Goal: Task Accomplishment & Management: Use online tool/utility

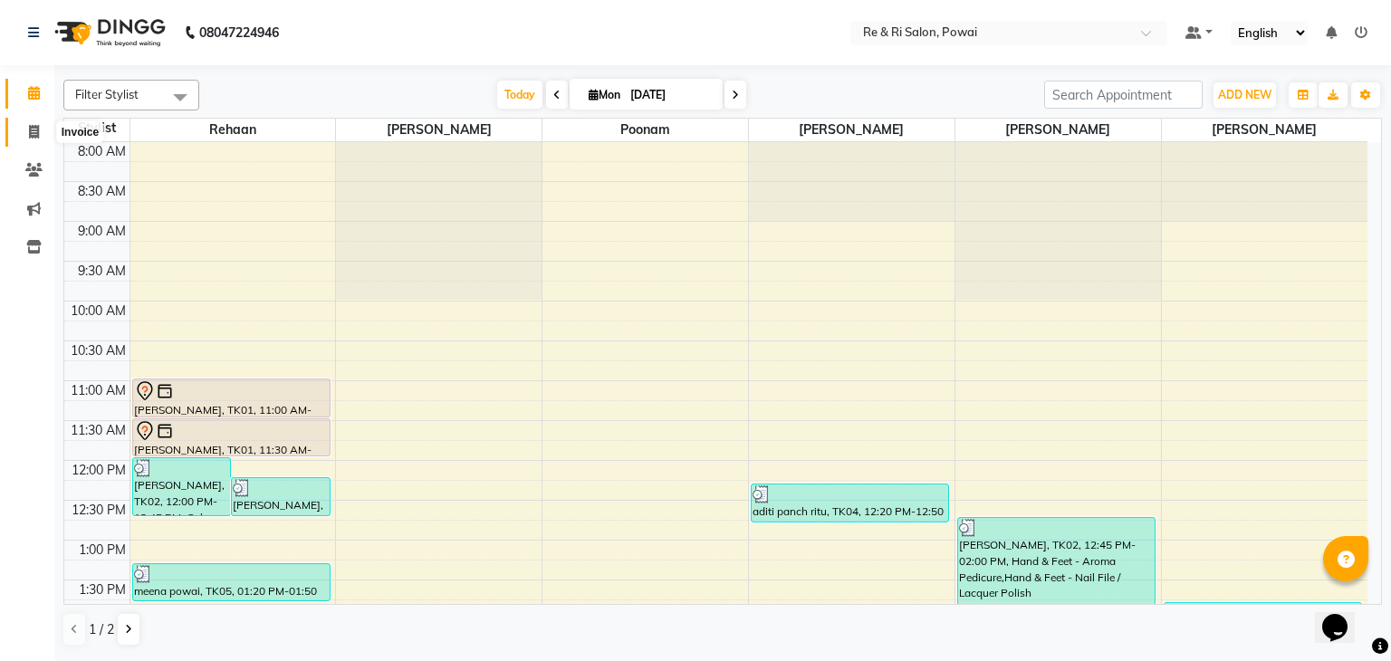
click at [29, 128] on icon at bounding box center [34, 132] width 10 height 14
select select "service"
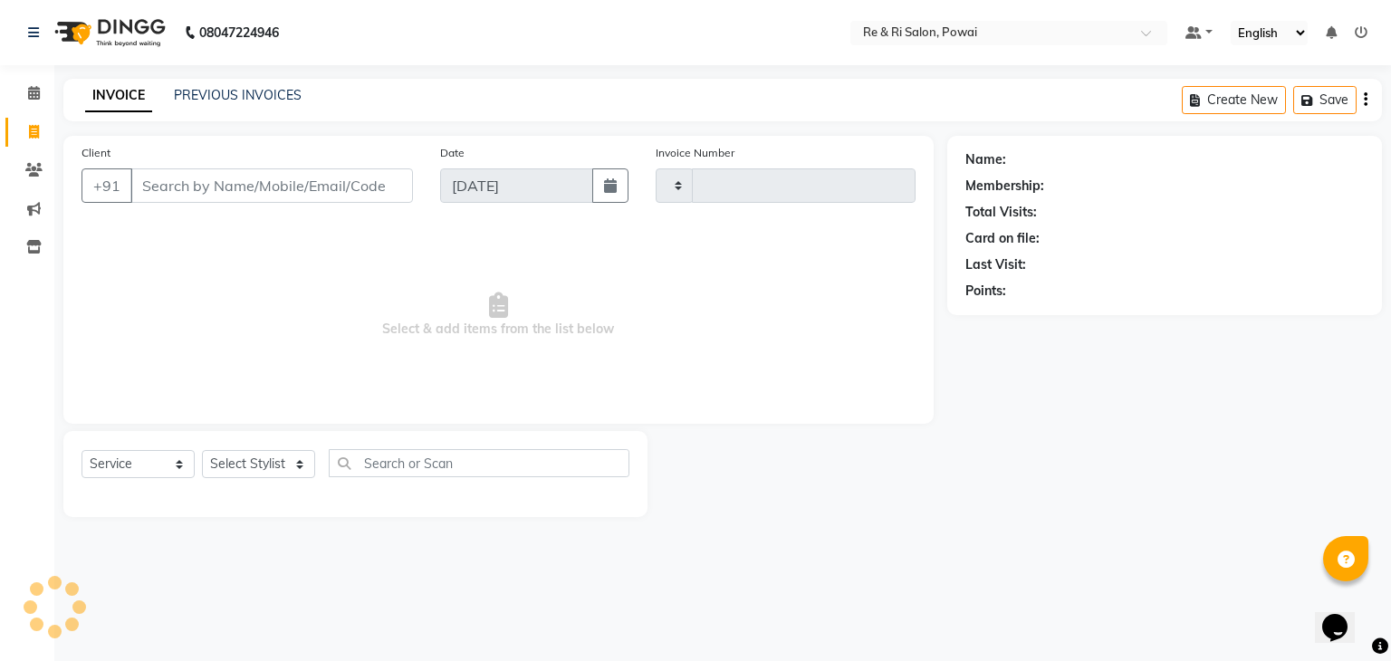
type input "2121"
select select "5364"
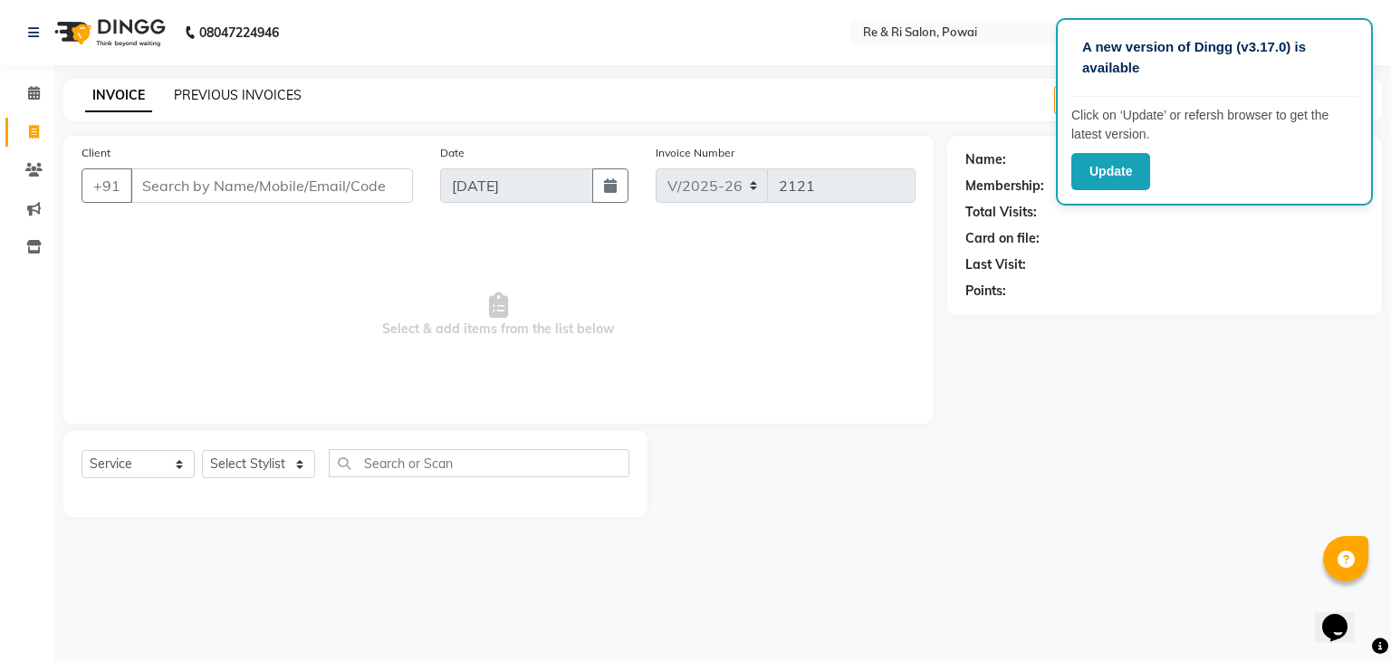
click at [244, 93] on link "PREVIOUS INVOICES" at bounding box center [238, 95] width 128 height 16
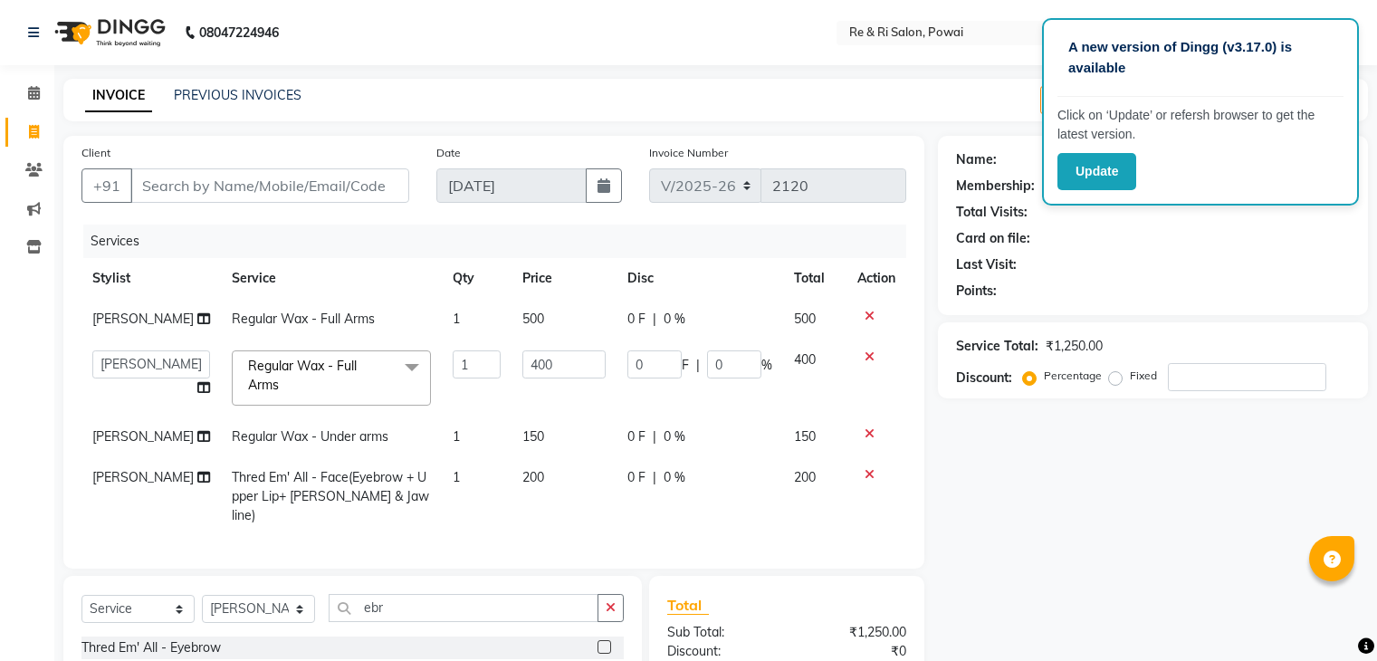
select select "5364"
select select "service"
select select "40484"
click at [274, 608] on div "Select Service Product Membership Package Voucher Prepaid Gift Card Select Styl…" at bounding box center [352, 615] width 542 height 43
click at [268, 623] on select "Select Stylist ana Arbaaz Danish Poonam Rehaan Salman Sandy" at bounding box center [258, 609] width 113 height 28
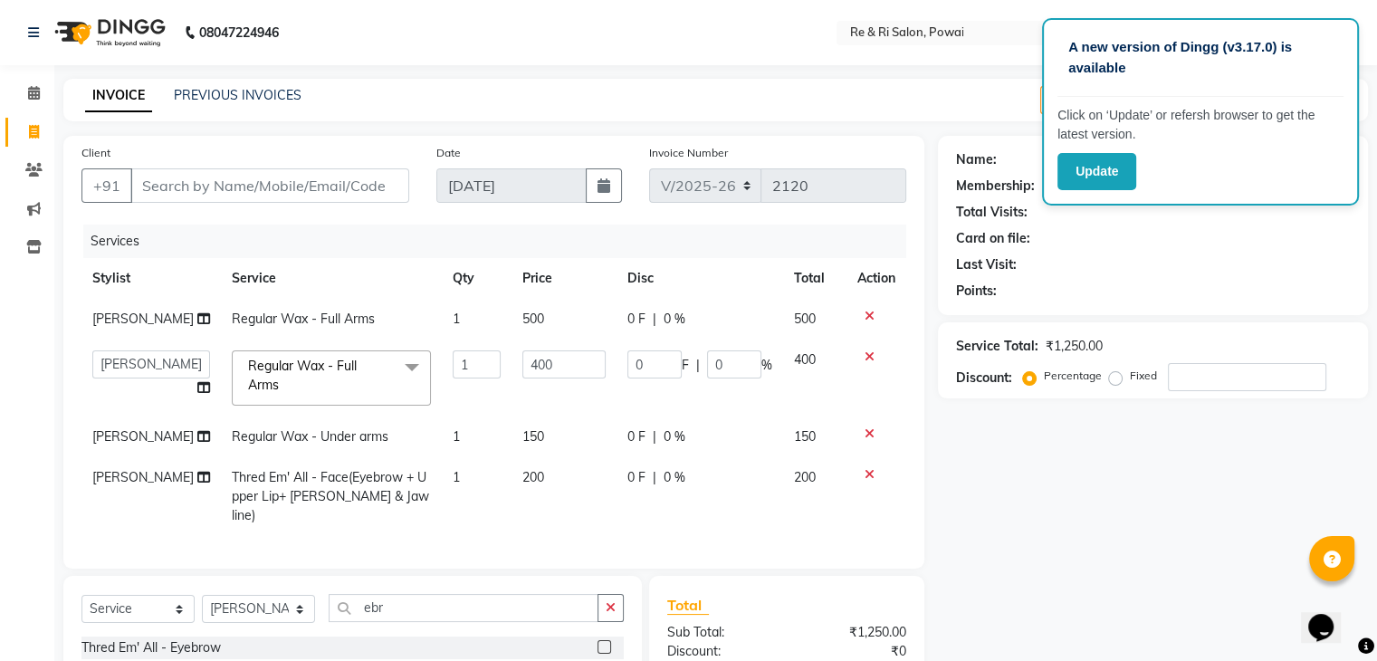
click at [391, 569] on div "Client +91 Date 01-09-2025 Invoice Number V/2025 V/2025-26 2120 Services Stylis…" at bounding box center [493, 352] width 861 height 433
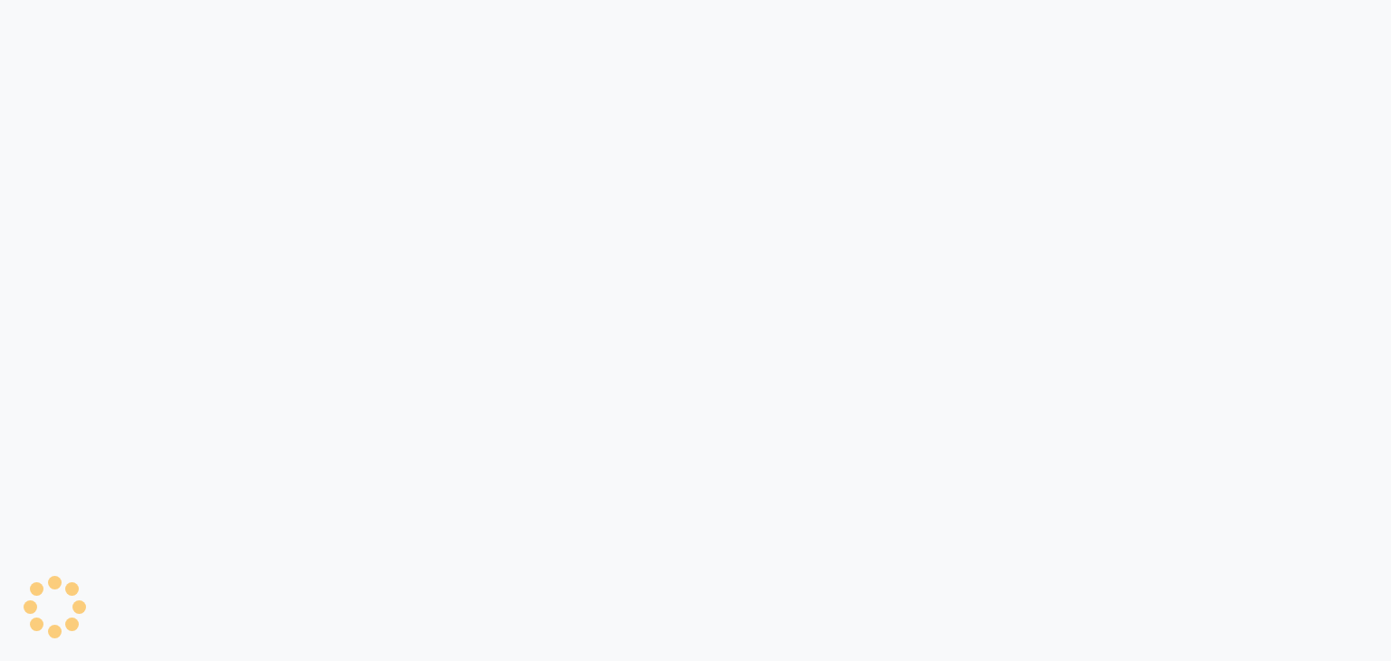
select select "service"
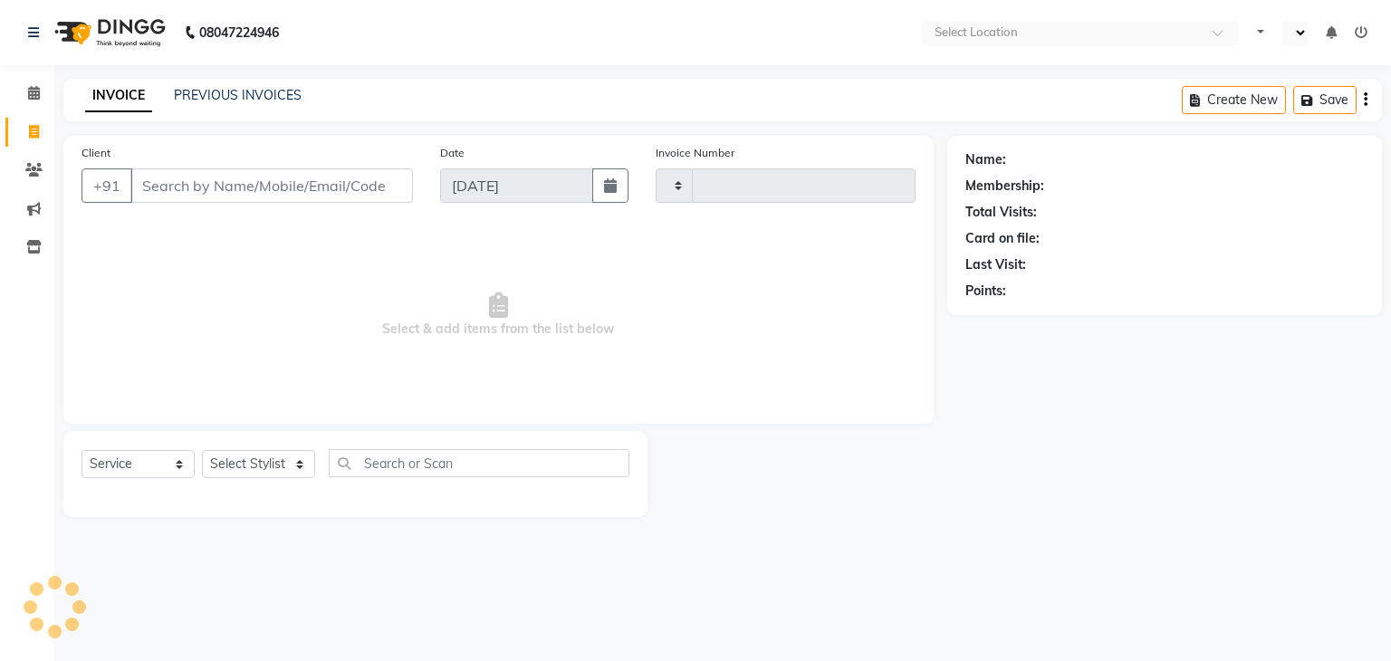
select select "en"
type input "2121"
select select "5364"
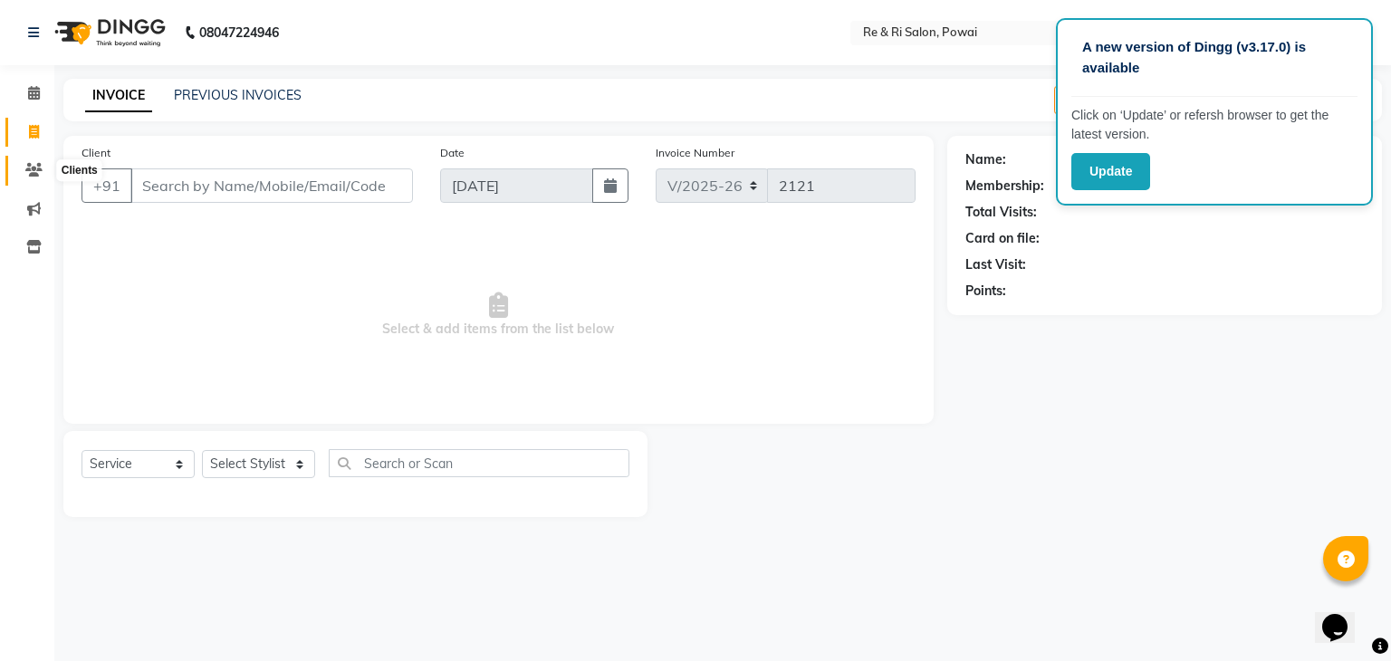
click at [29, 168] on icon at bounding box center [33, 170] width 17 height 14
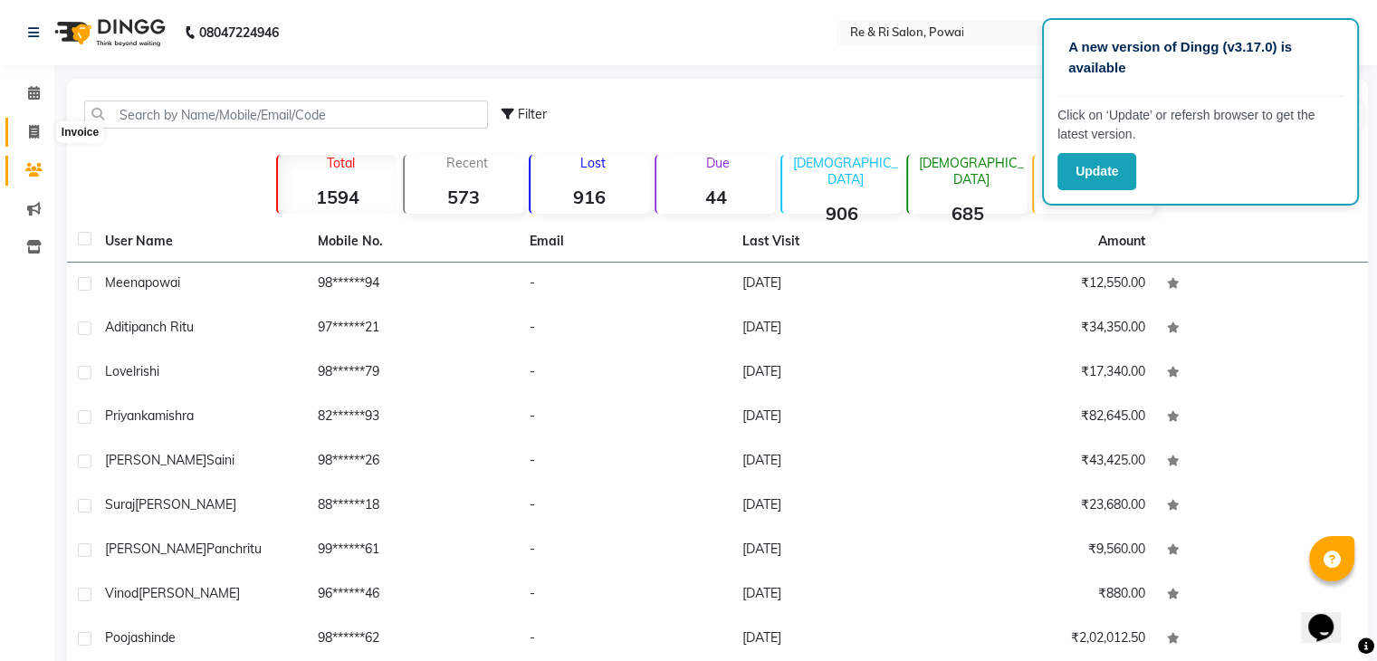
click at [29, 134] on icon at bounding box center [34, 132] width 10 height 14
select select "service"
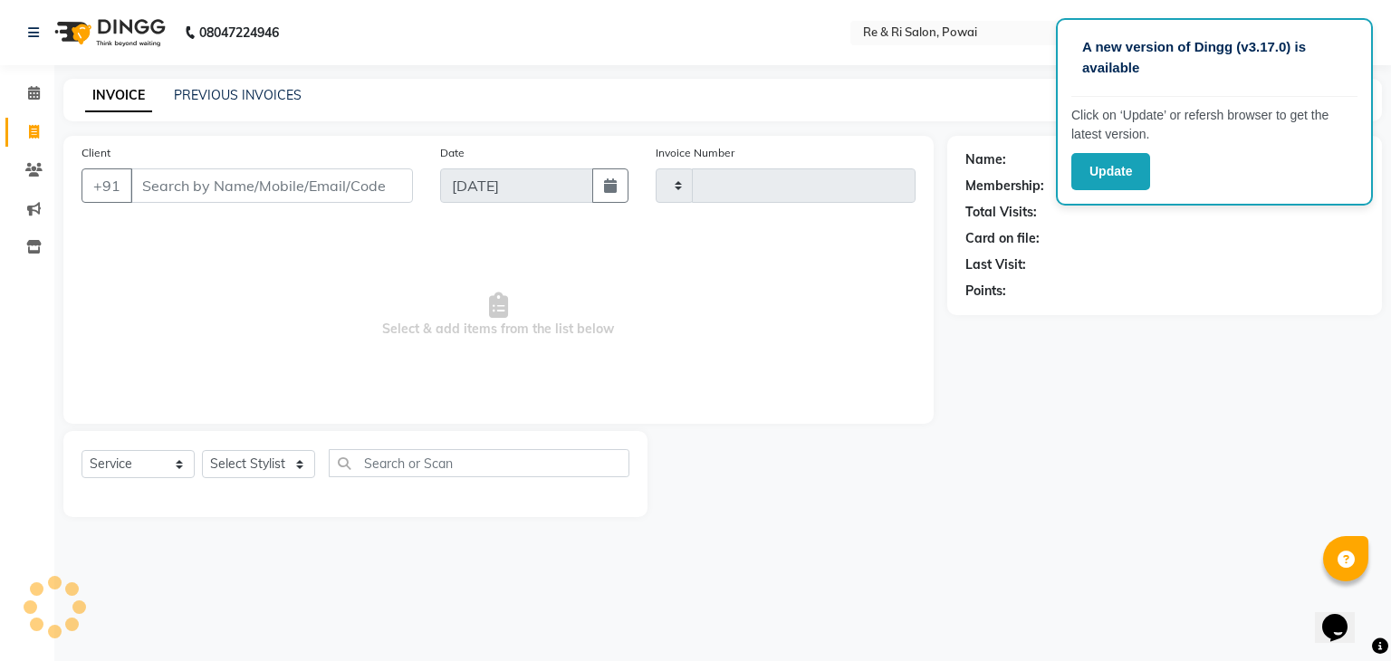
type input "2121"
select select "5364"
click at [244, 457] on select "Select Stylist [PERSON_NAME] [PERSON_NAME] Ayesha Danish Poonam [PERSON_NAME]" at bounding box center [258, 464] width 113 height 28
click at [382, 335] on span "Select & add items from the list below" at bounding box center [498, 315] width 834 height 181
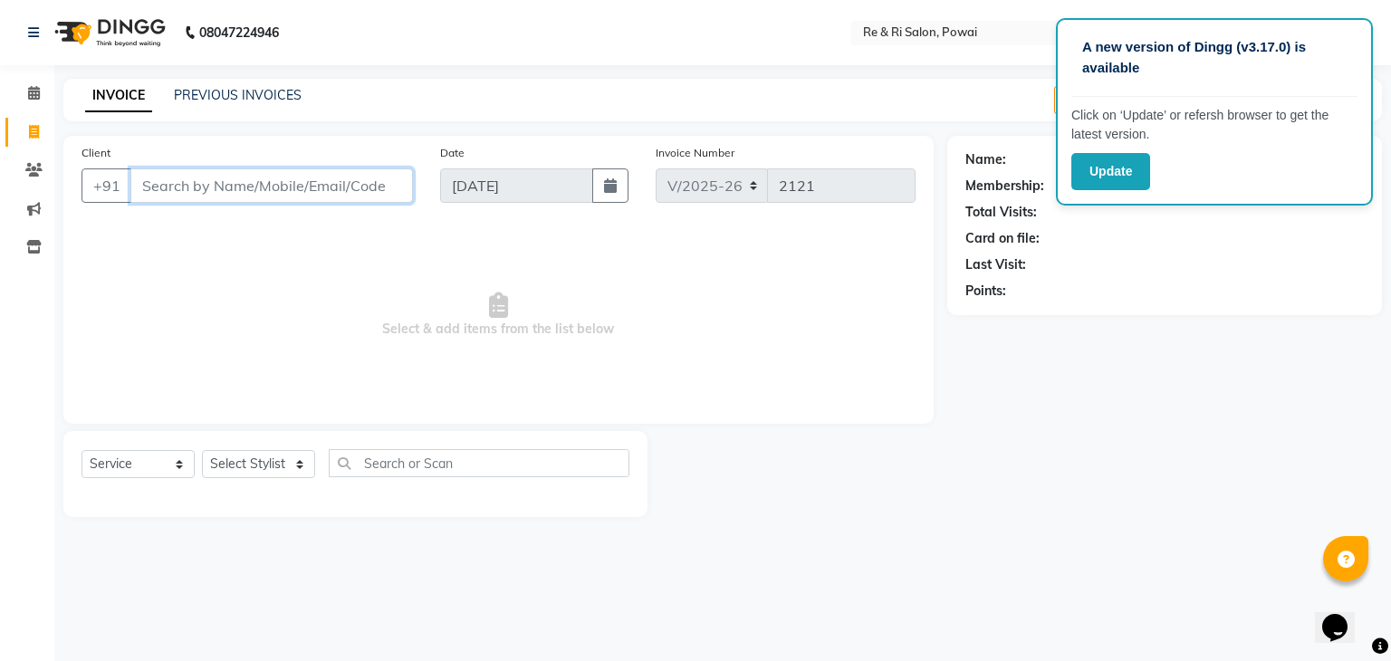
click at [279, 193] on input "Client" at bounding box center [271, 185] width 282 height 34
click at [247, 478] on select "Select Stylist ana Arbaaz Ayesha Danish Poonam Rehaan Salman Sandy" at bounding box center [258, 464] width 113 height 28
select select "90547"
click at [202, 451] on select "Select Stylist ana Arbaaz Ayesha Danish Poonam Rehaan Salman Sandy" at bounding box center [258, 464] width 113 height 28
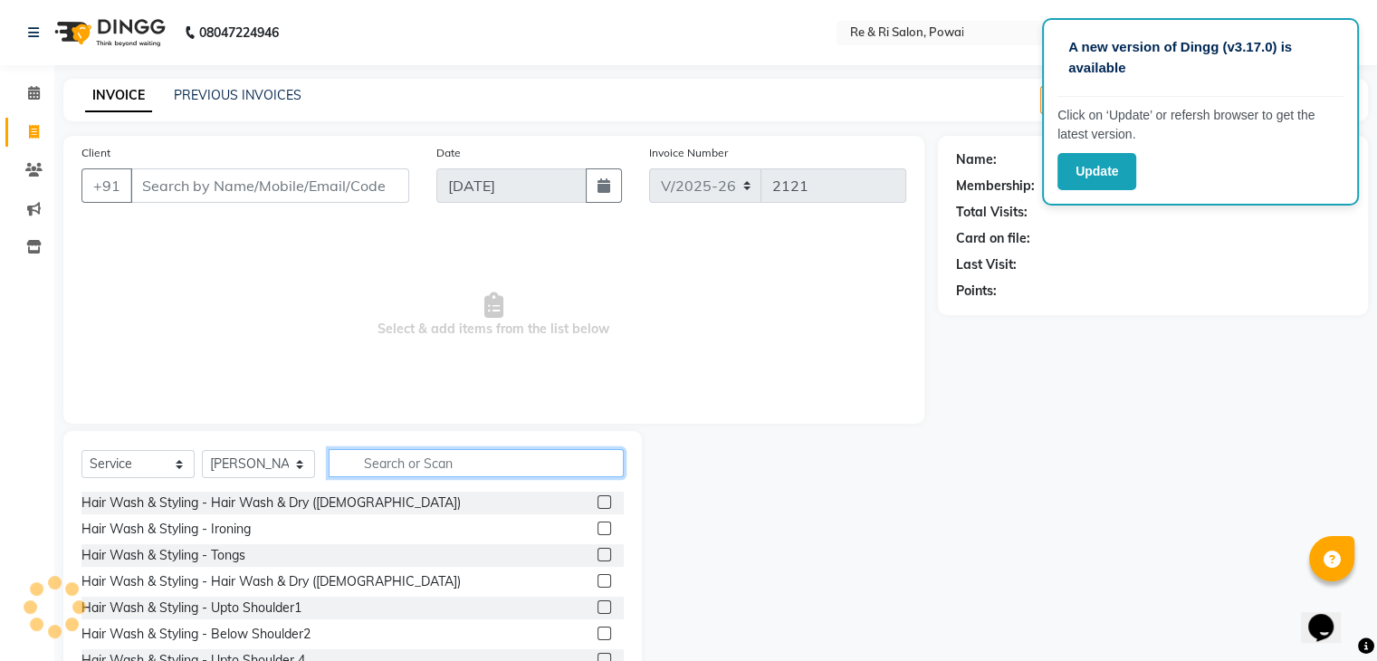
click at [373, 464] on input "text" at bounding box center [476, 463] width 295 height 28
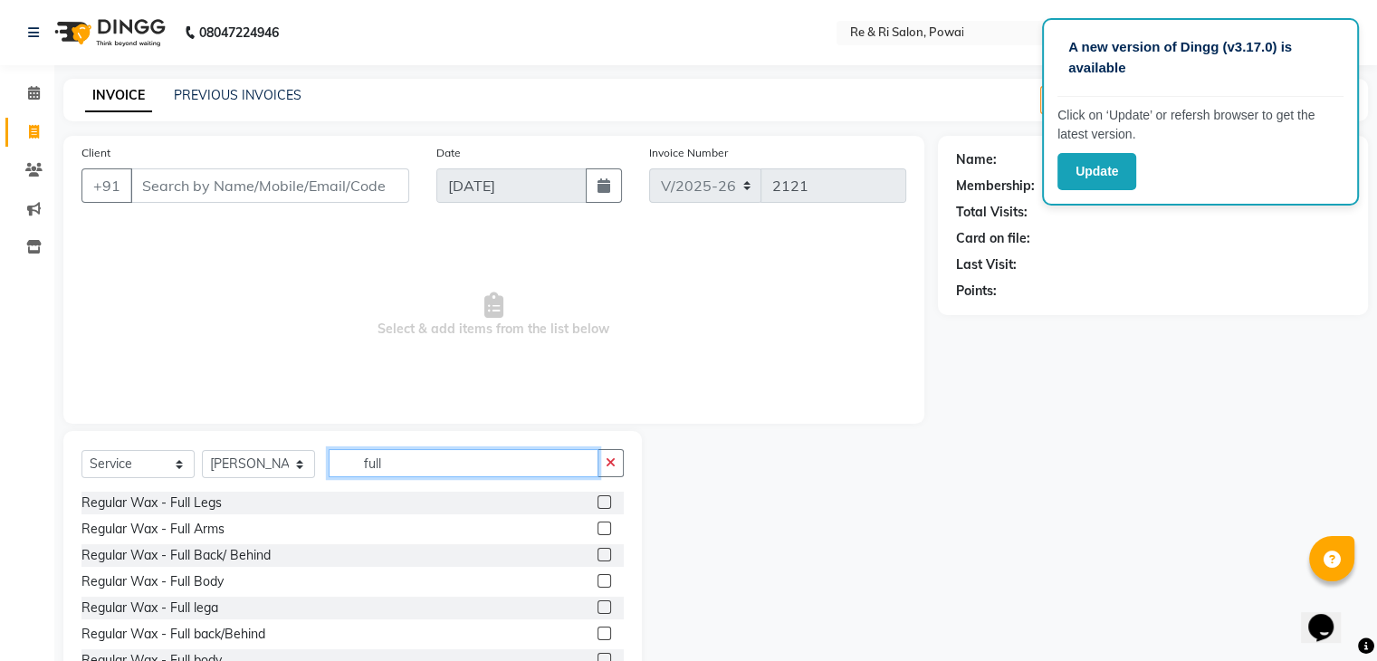
type input "full"
click at [598, 533] on label at bounding box center [605, 528] width 14 height 14
click at [598, 533] on input "checkbox" at bounding box center [604, 529] width 12 height 12
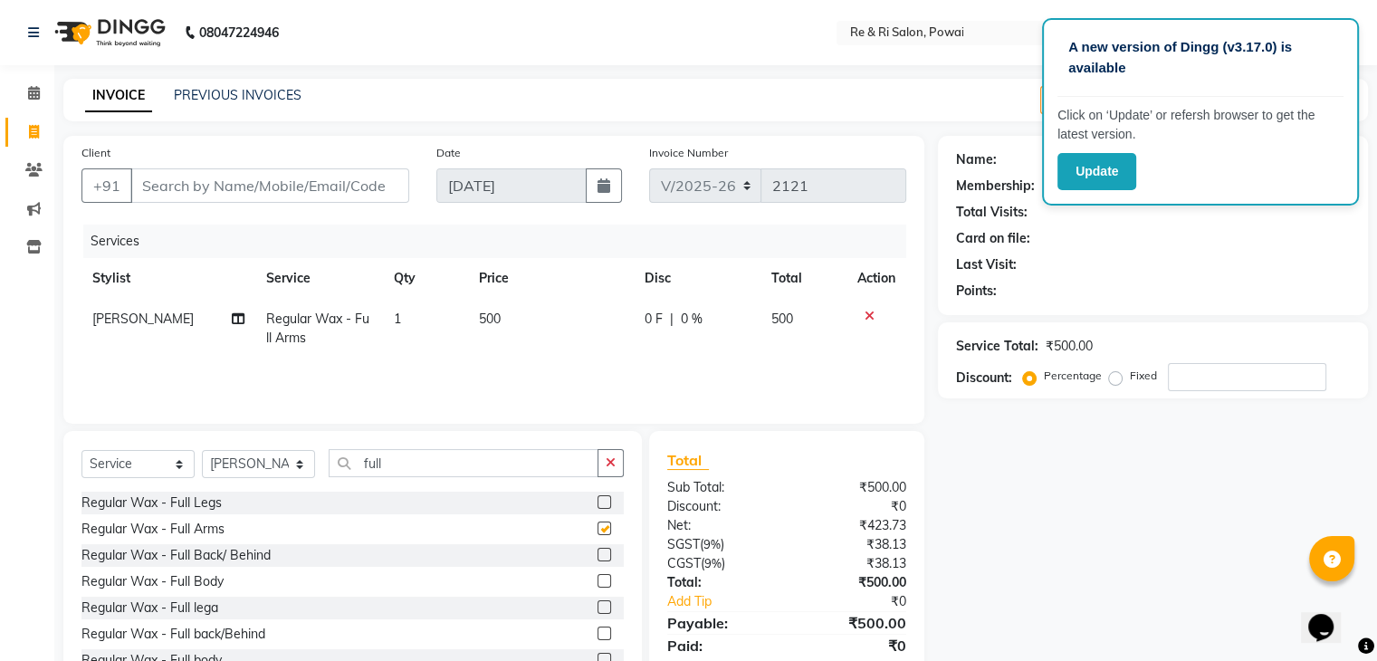
checkbox input "false"
click at [412, 463] on input "full" at bounding box center [464, 463] width 270 height 28
type input "half"
click at [598, 530] on label at bounding box center [605, 528] width 14 height 14
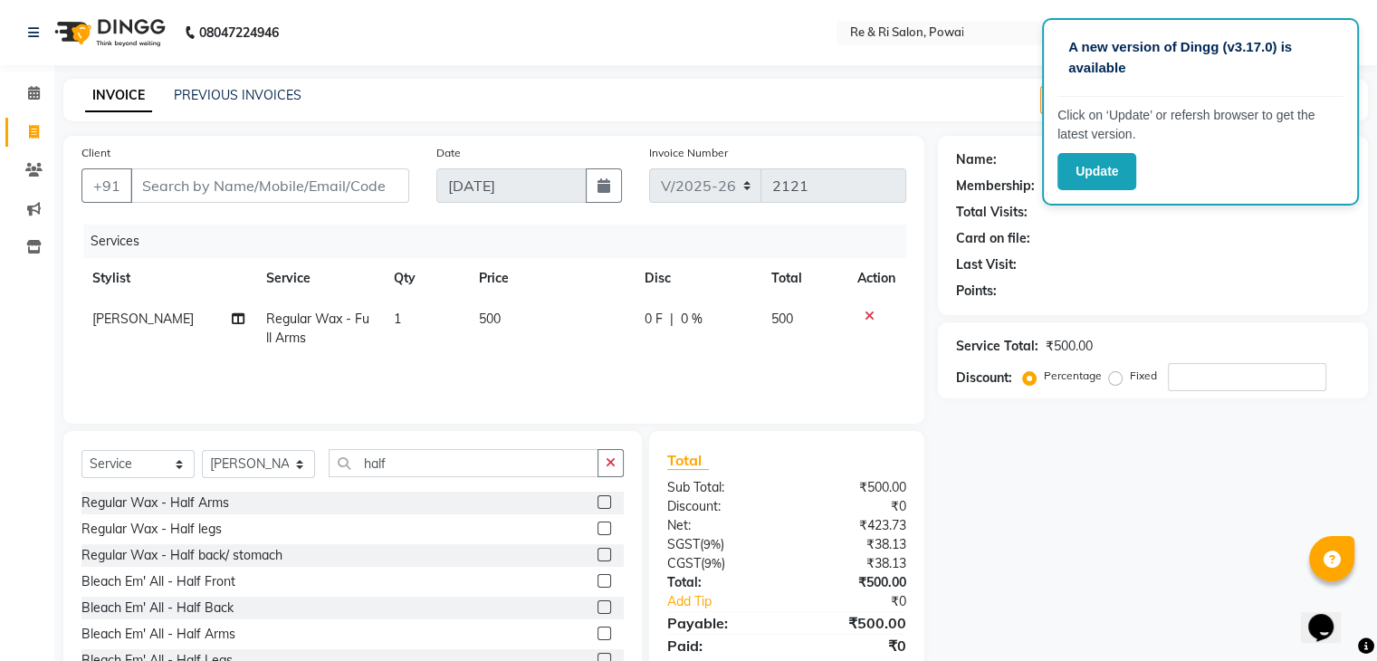
click at [598, 530] on input "checkbox" at bounding box center [604, 529] width 12 height 12
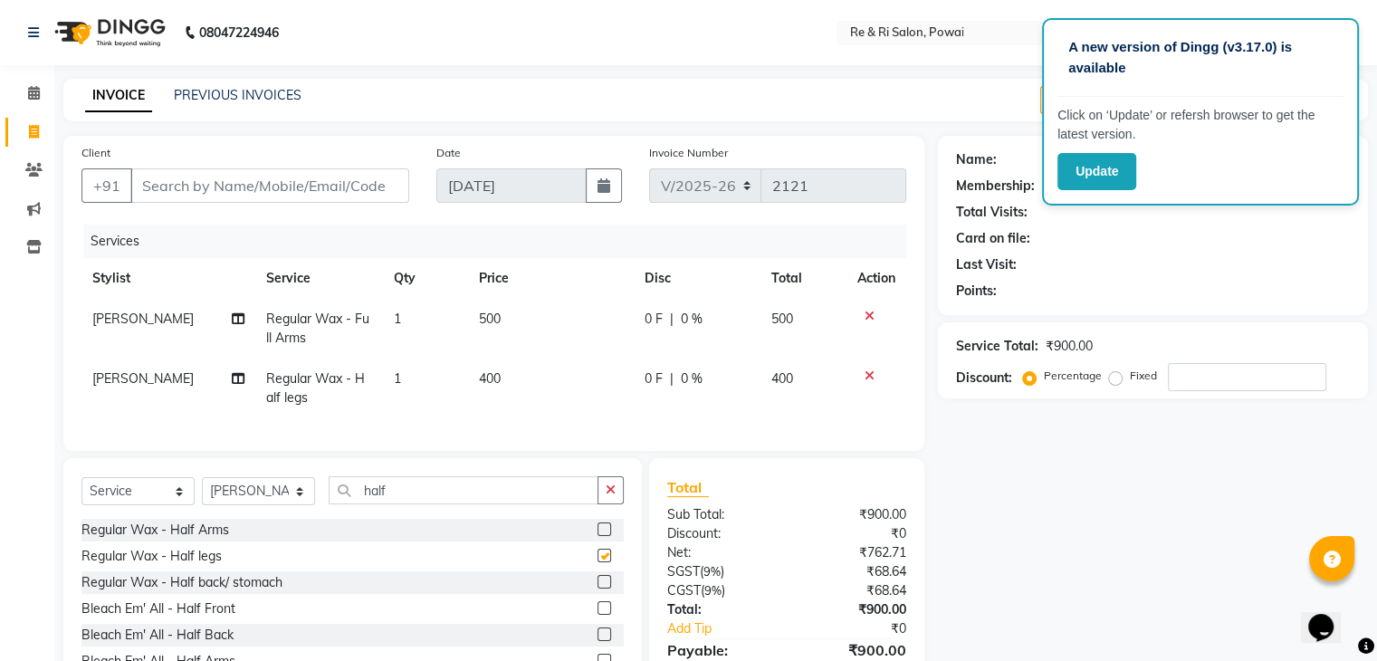
checkbox input "false"
click at [495, 380] on span "400" at bounding box center [490, 378] width 22 height 16
select select "90547"
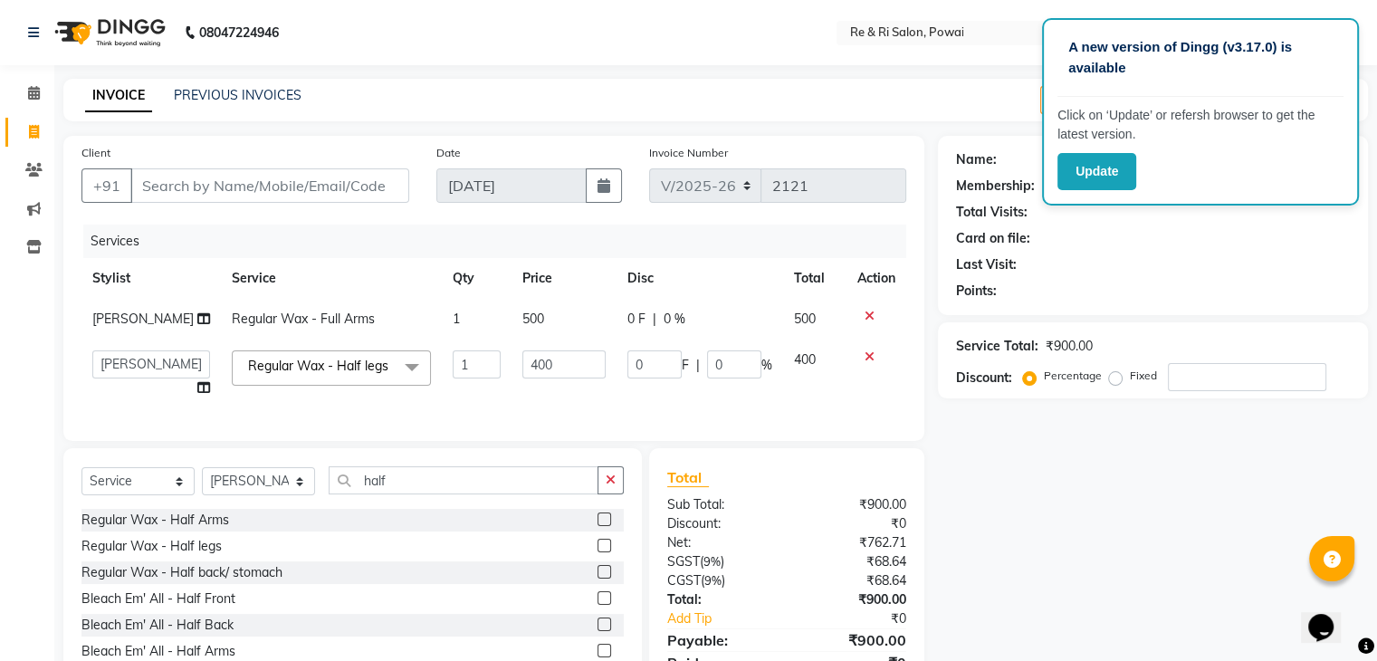
click at [512, 380] on td "400" at bounding box center [564, 374] width 105 height 69
click at [532, 369] on input "400" at bounding box center [563, 364] width 83 height 28
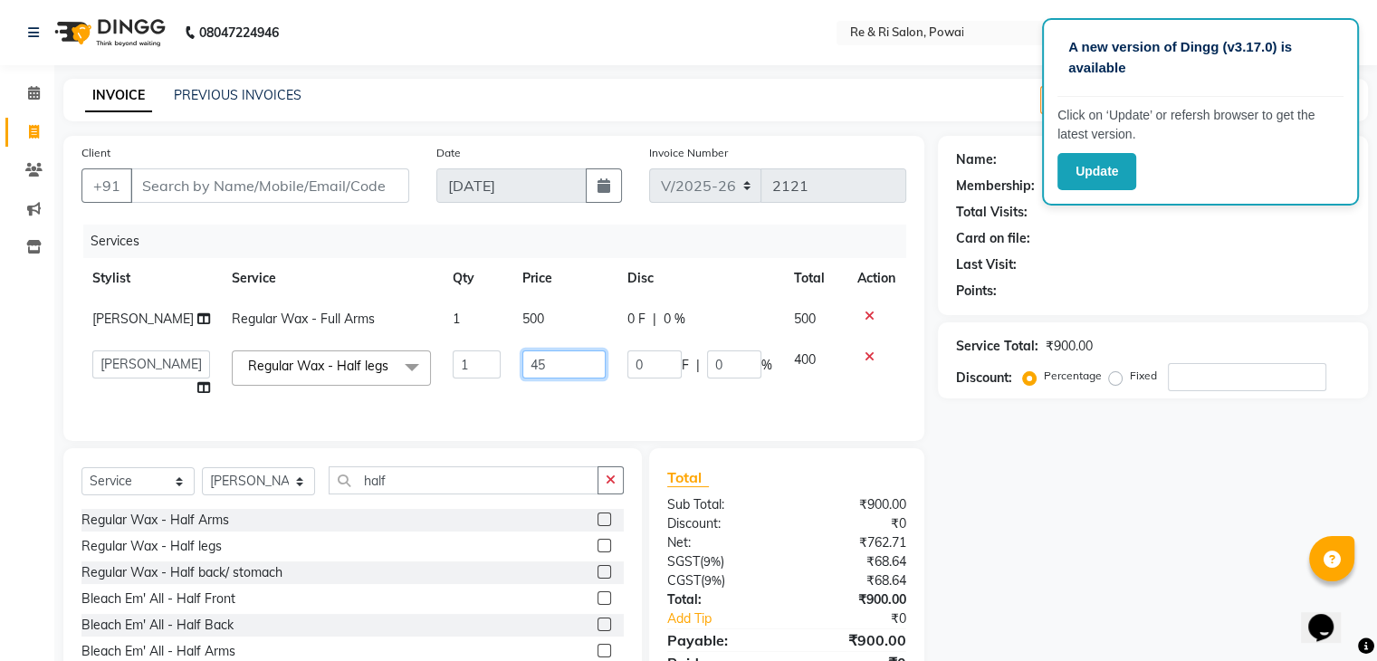
type input "450"
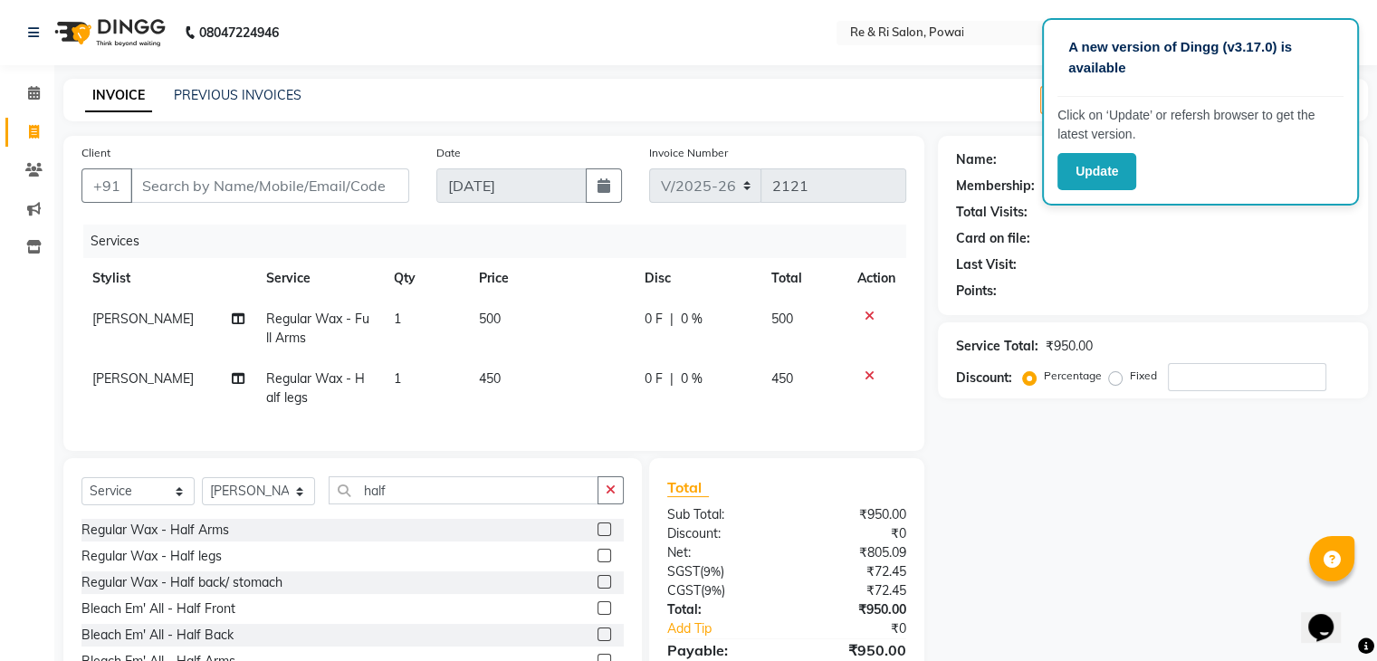
click at [498, 385] on td "450" at bounding box center [551, 389] width 166 height 60
select select "90547"
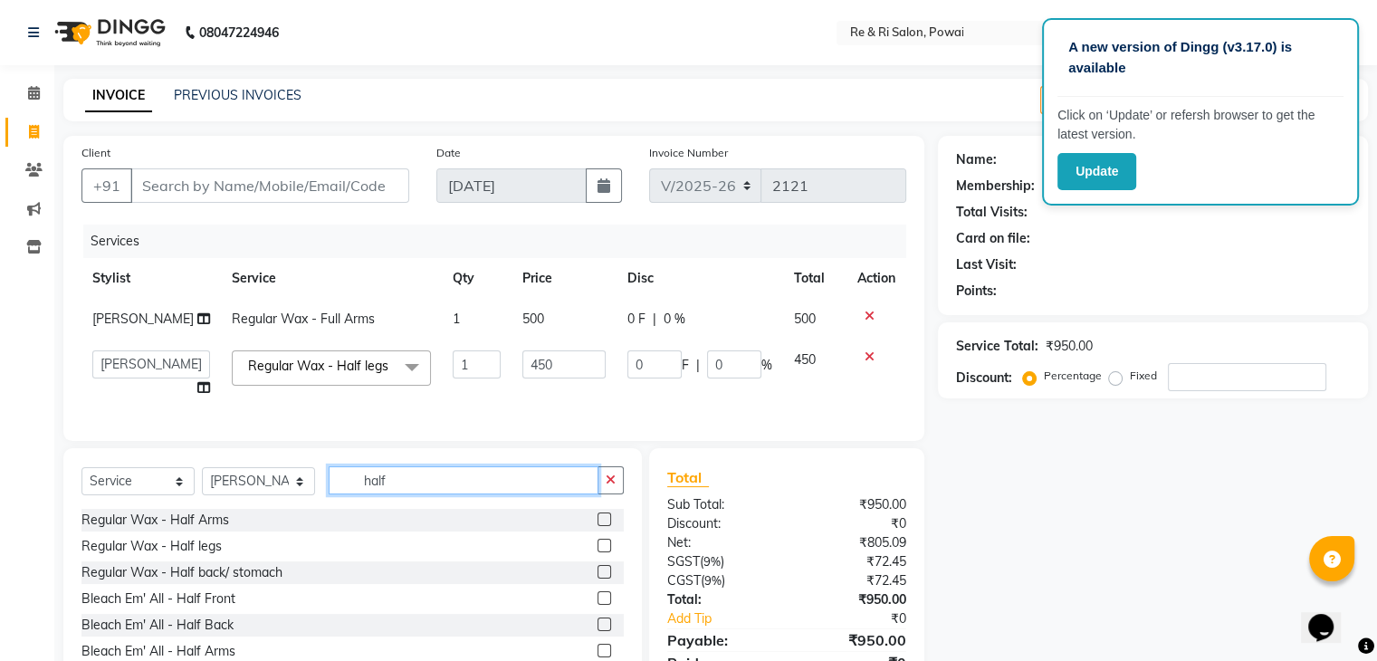
click at [442, 494] on input "half" at bounding box center [464, 480] width 270 height 28
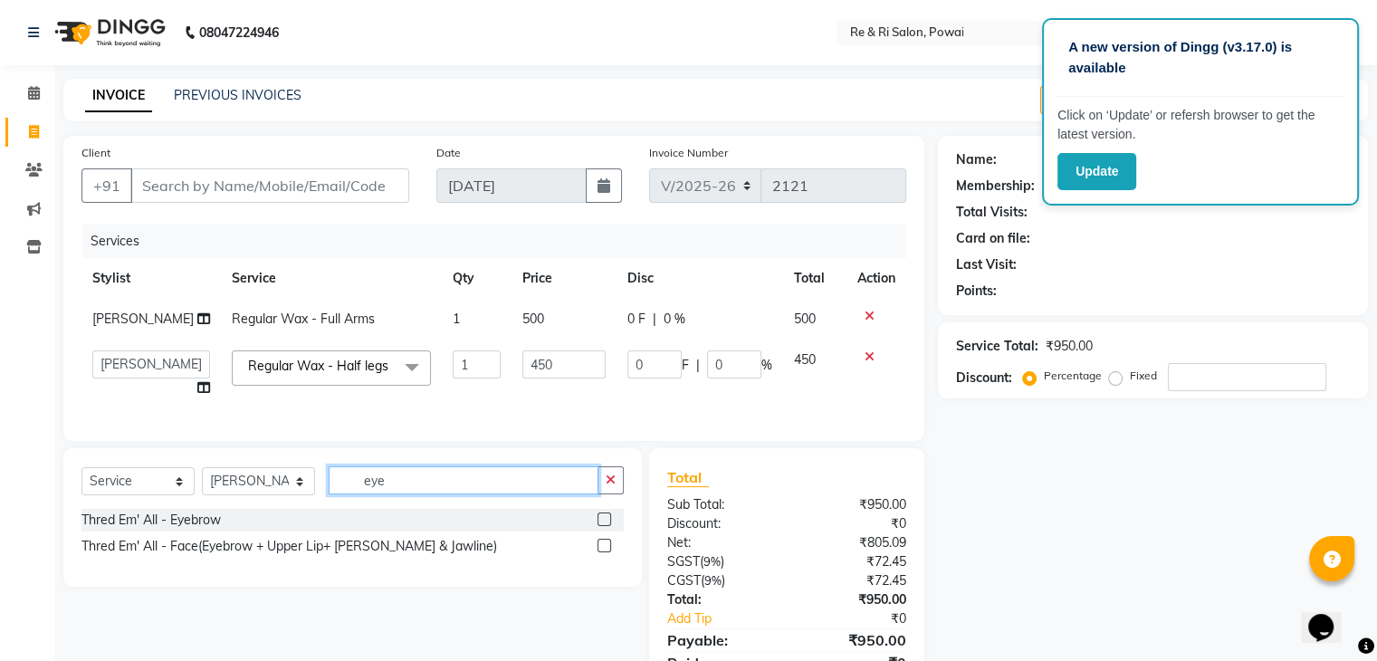
type input "eye"
click at [606, 526] on label at bounding box center [605, 519] width 14 height 14
click at [606, 526] on input "checkbox" at bounding box center [604, 520] width 12 height 12
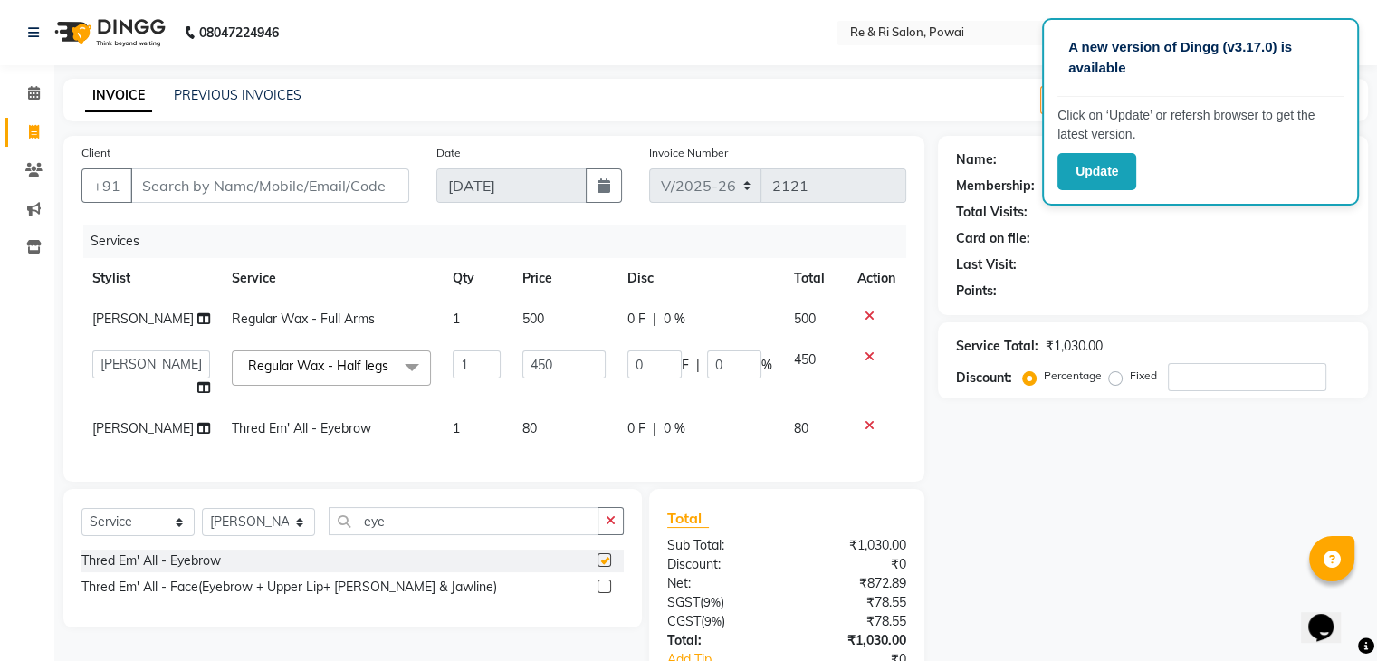
checkbox input "false"
click at [601, 593] on label at bounding box center [605, 586] width 14 height 14
click at [601, 593] on input "checkbox" at bounding box center [604, 587] width 12 height 12
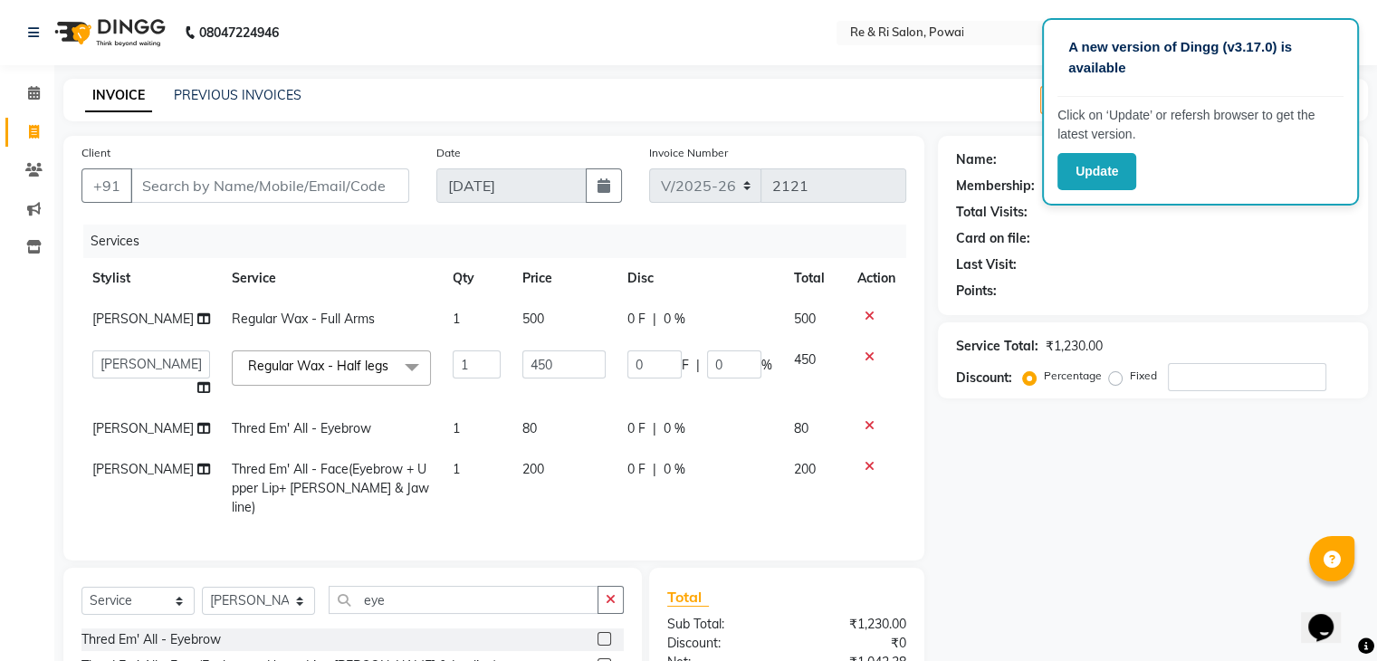
checkbox input "false"
click at [865, 472] on icon at bounding box center [870, 466] width 10 height 13
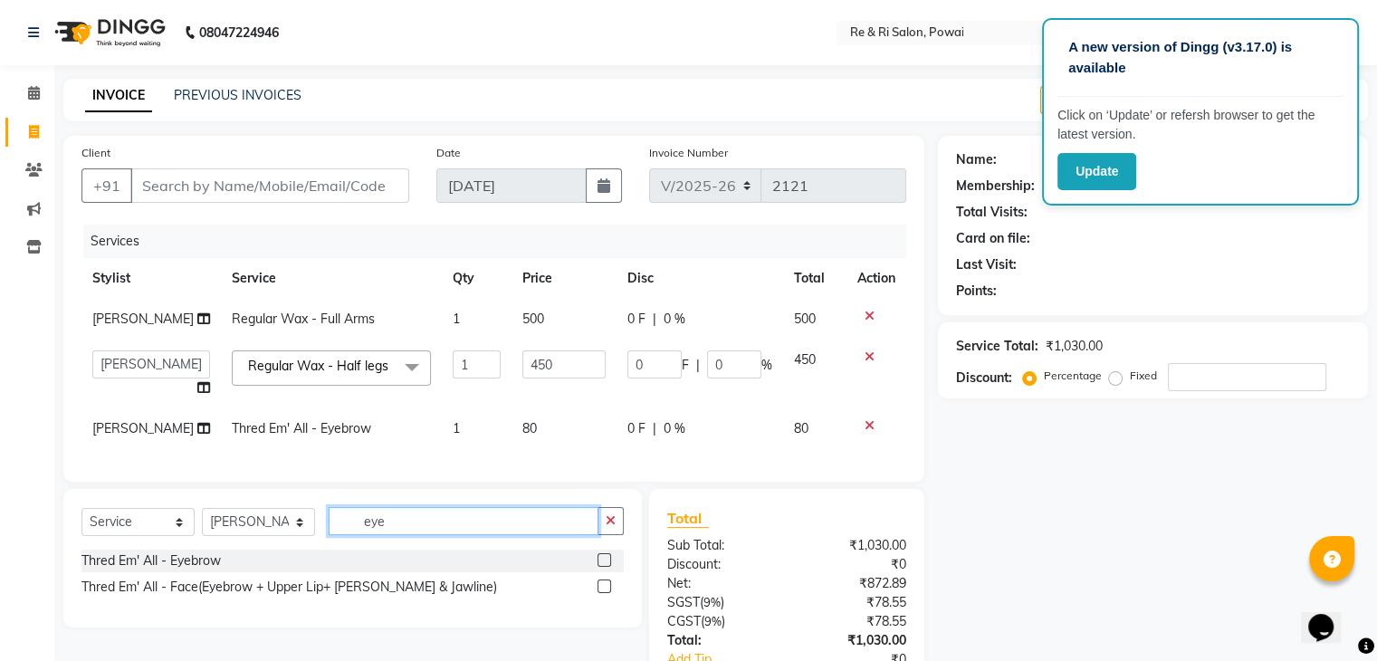
click at [458, 535] on input "eye" at bounding box center [464, 521] width 270 height 28
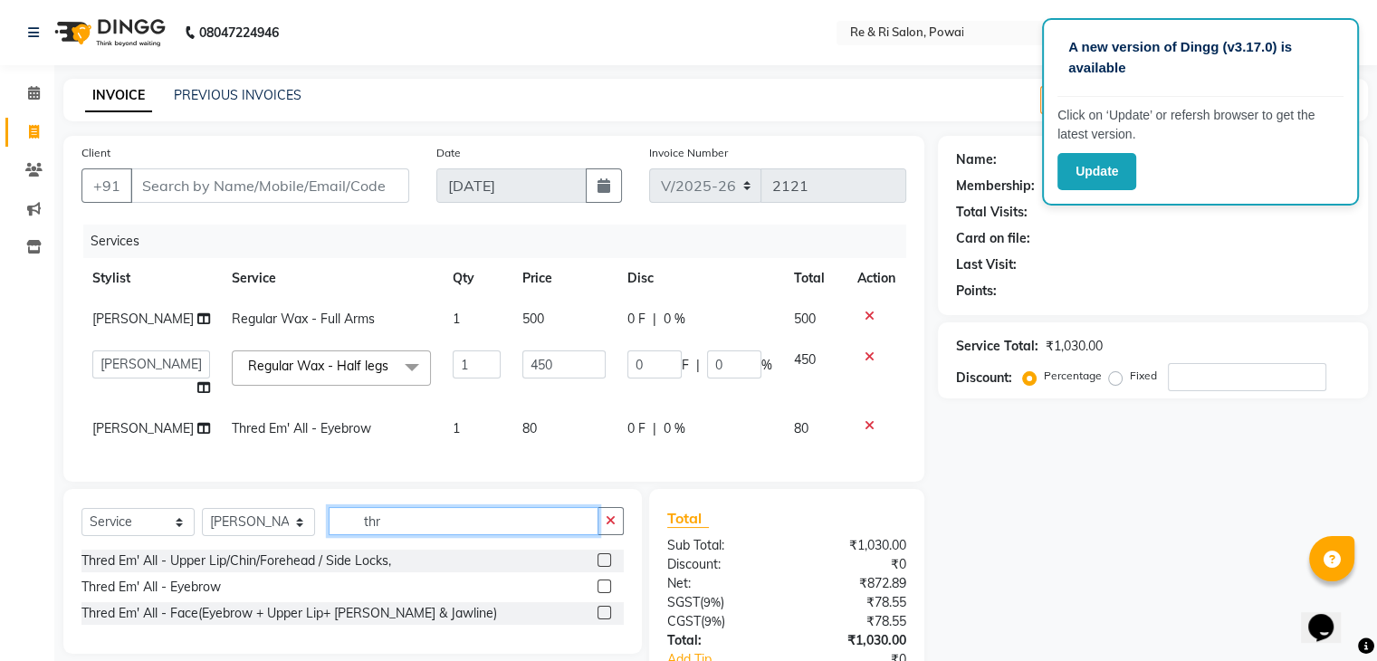
type input "thr"
click at [604, 567] on label at bounding box center [605, 560] width 14 height 14
click at [604, 567] on input "checkbox" at bounding box center [604, 561] width 12 height 12
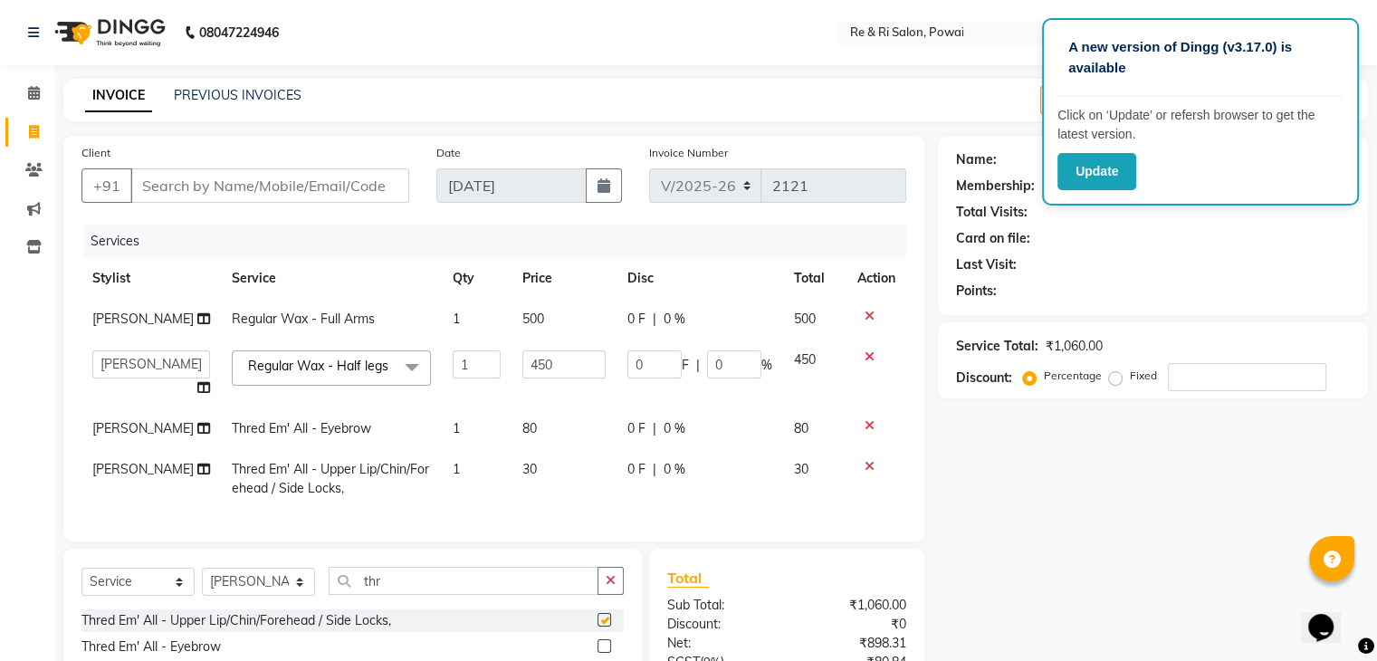
checkbox input "false"
click at [397, 595] on input "thr" at bounding box center [464, 581] width 270 height 28
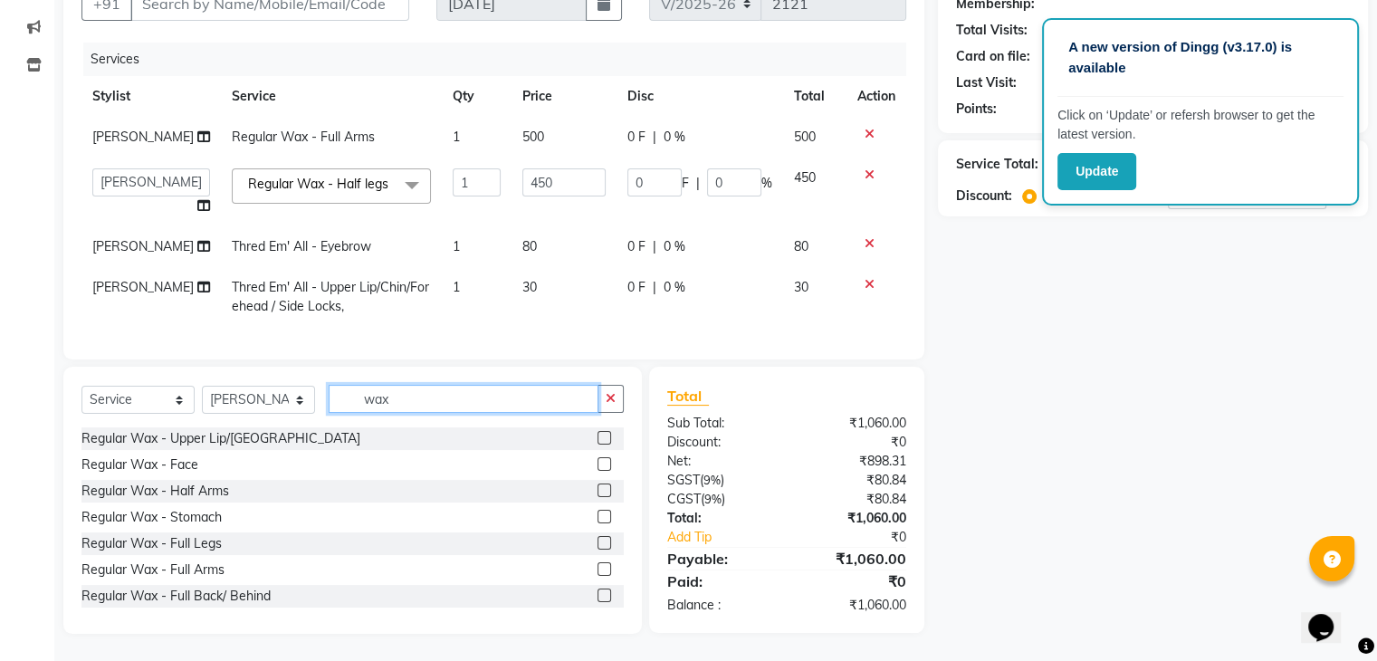
scroll to position [204, 0]
type input "wax"
click at [598, 437] on label at bounding box center [605, 438] width 14 height 14
click at [598, 437] on input "checkbox" at bounding box center [604, 439] width 12 height 12
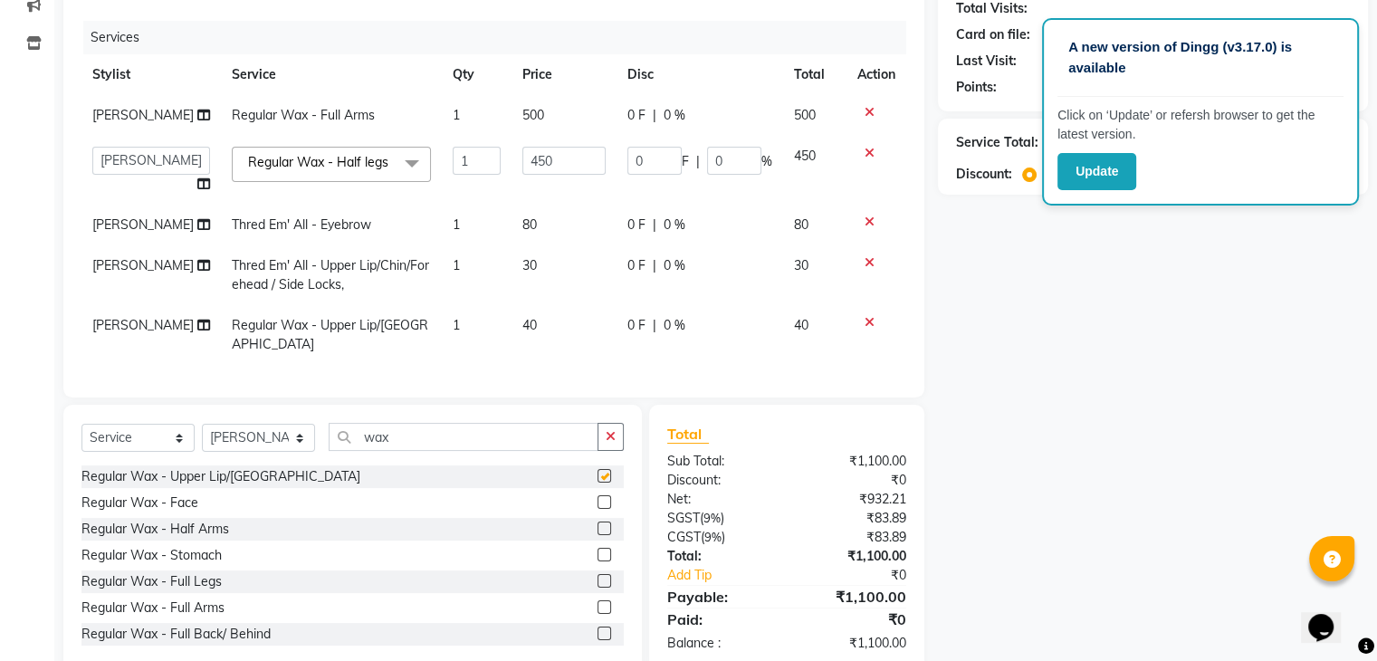
checkbox input "false"
click at [522, 333] on span "40" at bounding box center [529, 325] width 14 height 16
select select "90547"
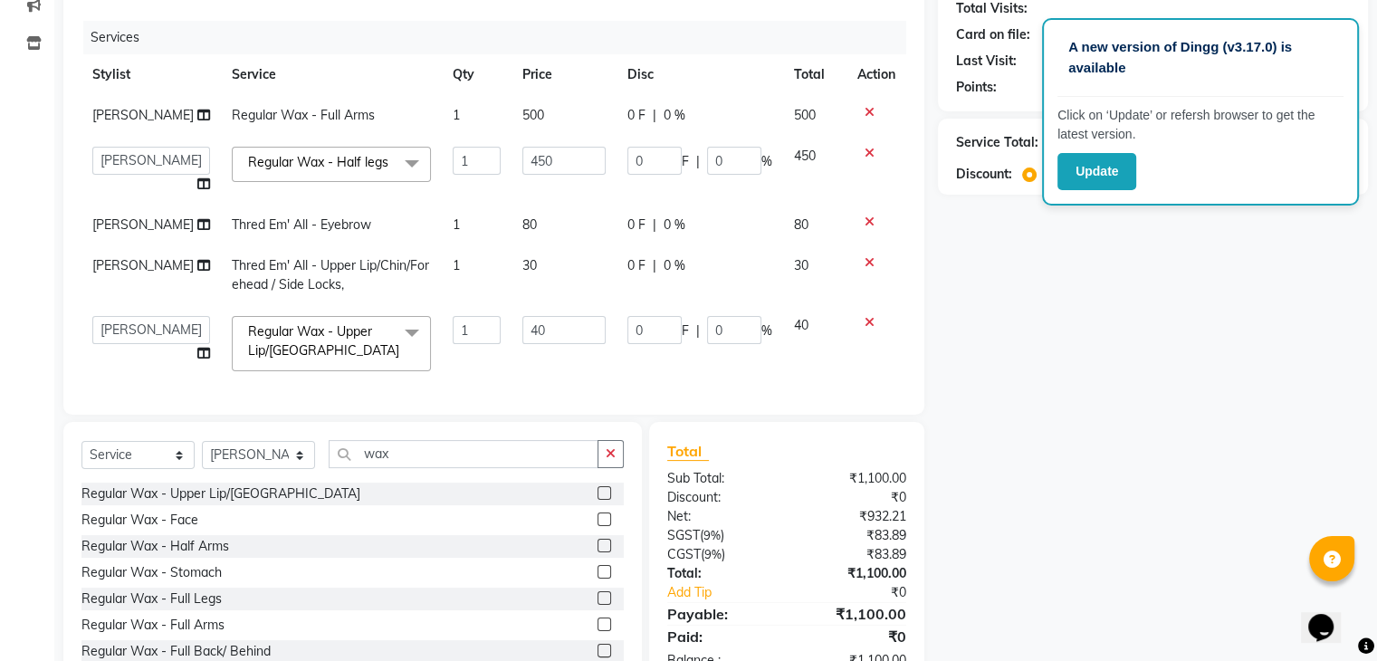
click at [522, 336] on input "40" at bounding box center [563, 330] width 83 height 28
type input "50"
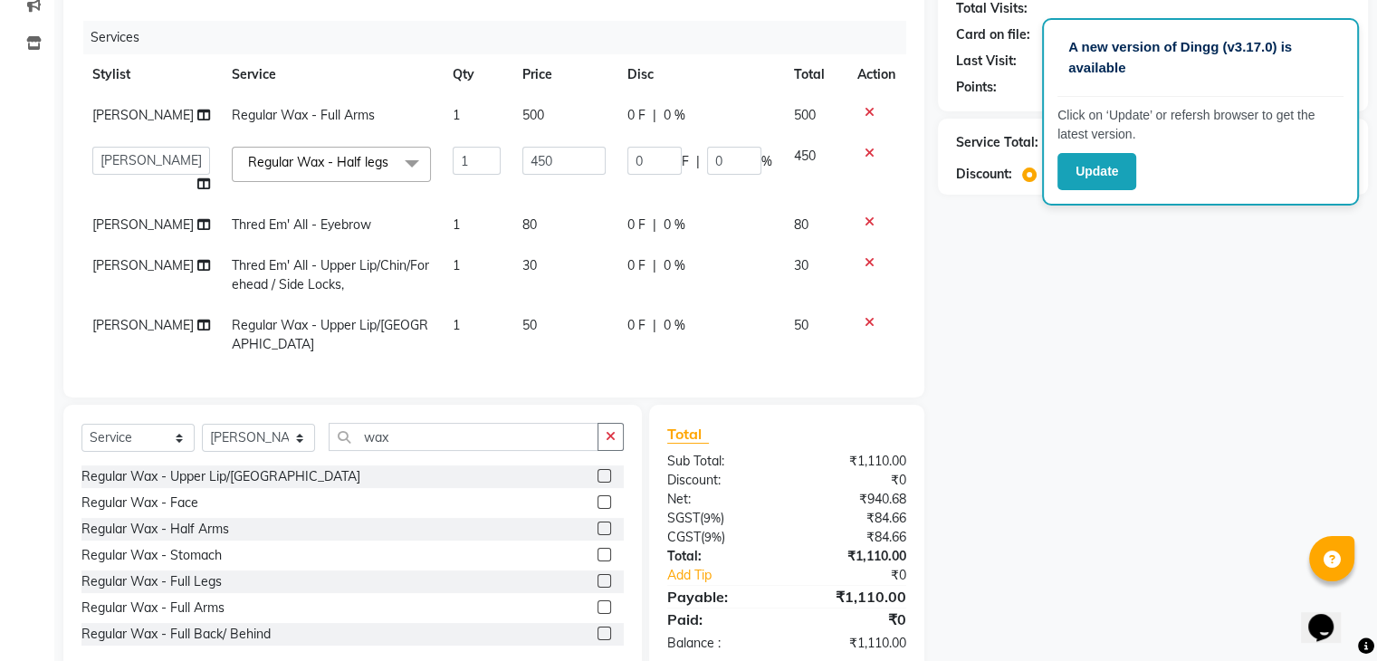
click at [451, 363] on div "Services Stylist Service Qty Price Disc Total Action Ayesha Regular Wax - Full …" at bounding box center [493, 200] width 825 height 359
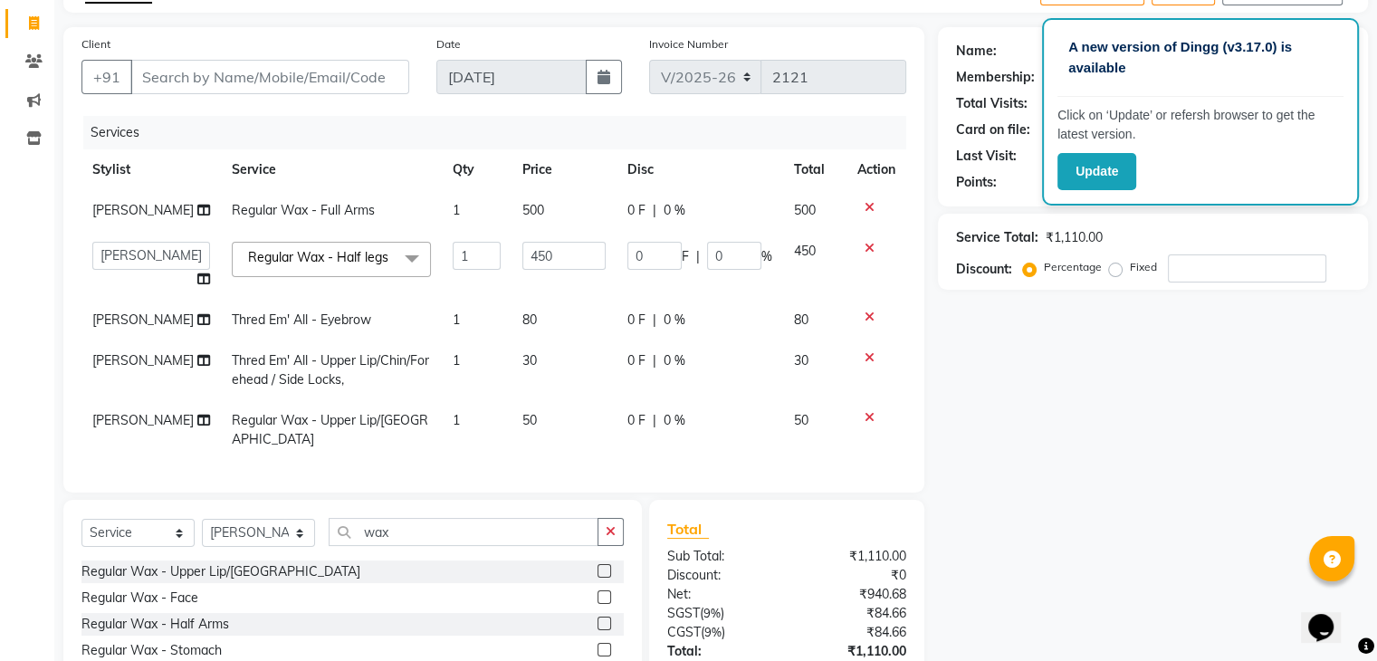
scroll to position [110, 0]
click at [215, 84] on input "Client" at bounding box center [269, 76] width 279 height 34
type input "s"
type input "0"
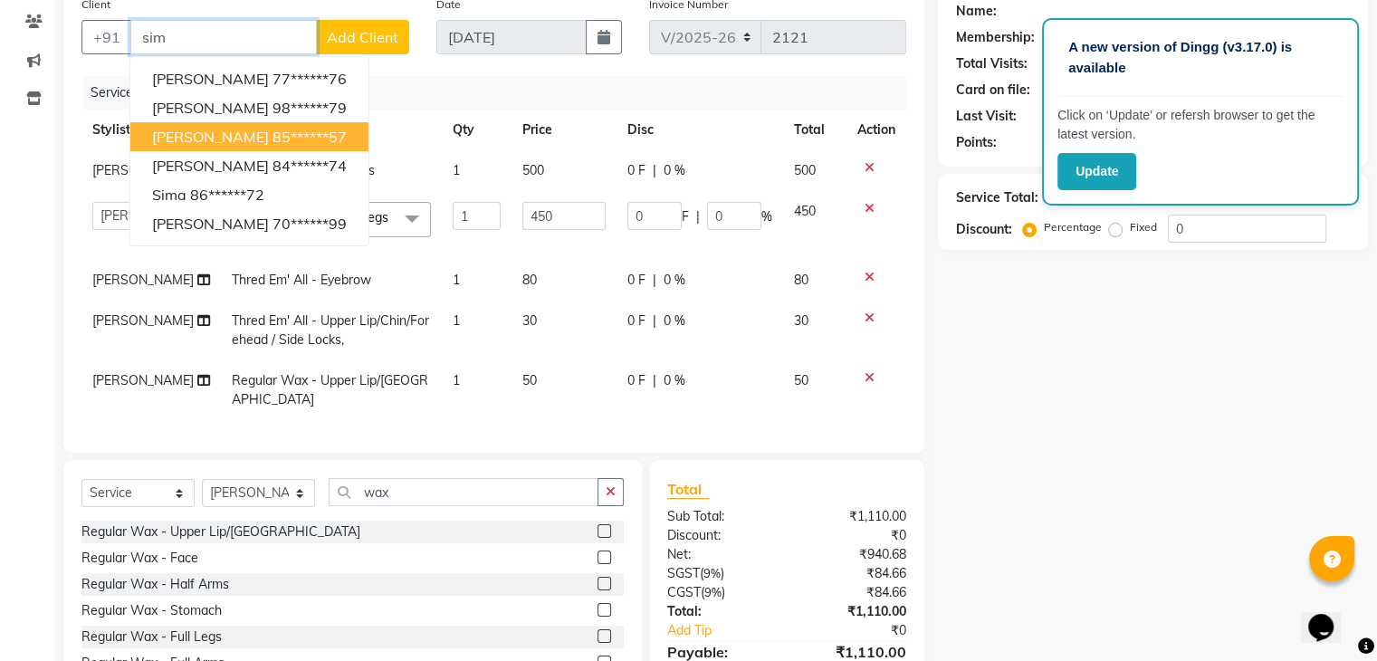
scroll to position [149, 0]
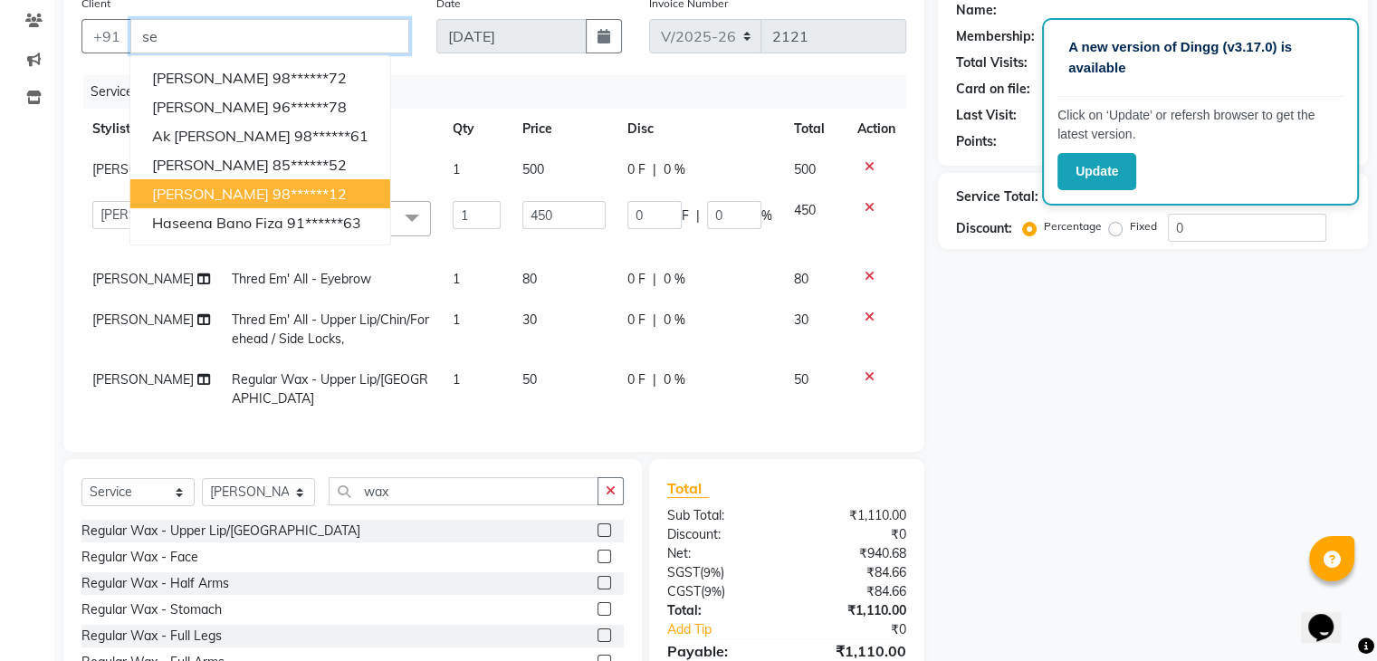
type input "s"
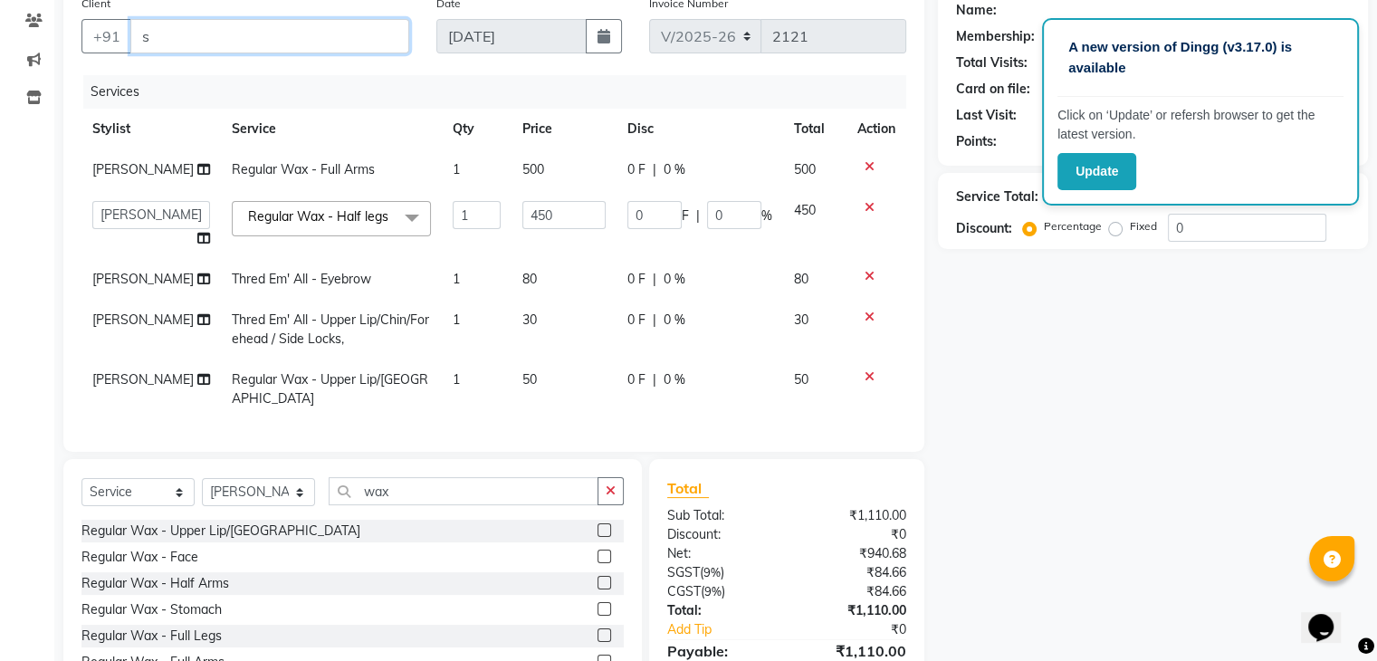
type input "s"
type input "9"
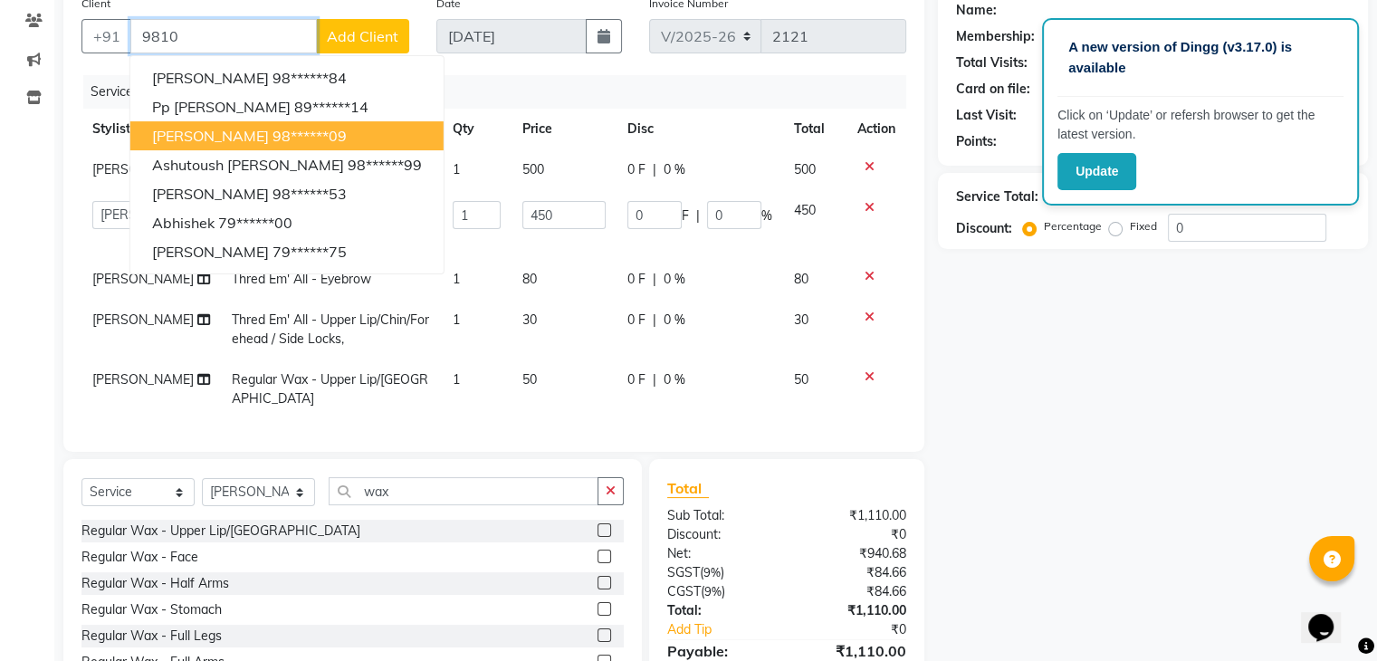
type input "9810"
click at [36, 174] on div "Calendar Invoice Clients Marketing Inventory Completed InProgress Upcoming Drop…" at bounding box center [122, 314] width 244 height 824
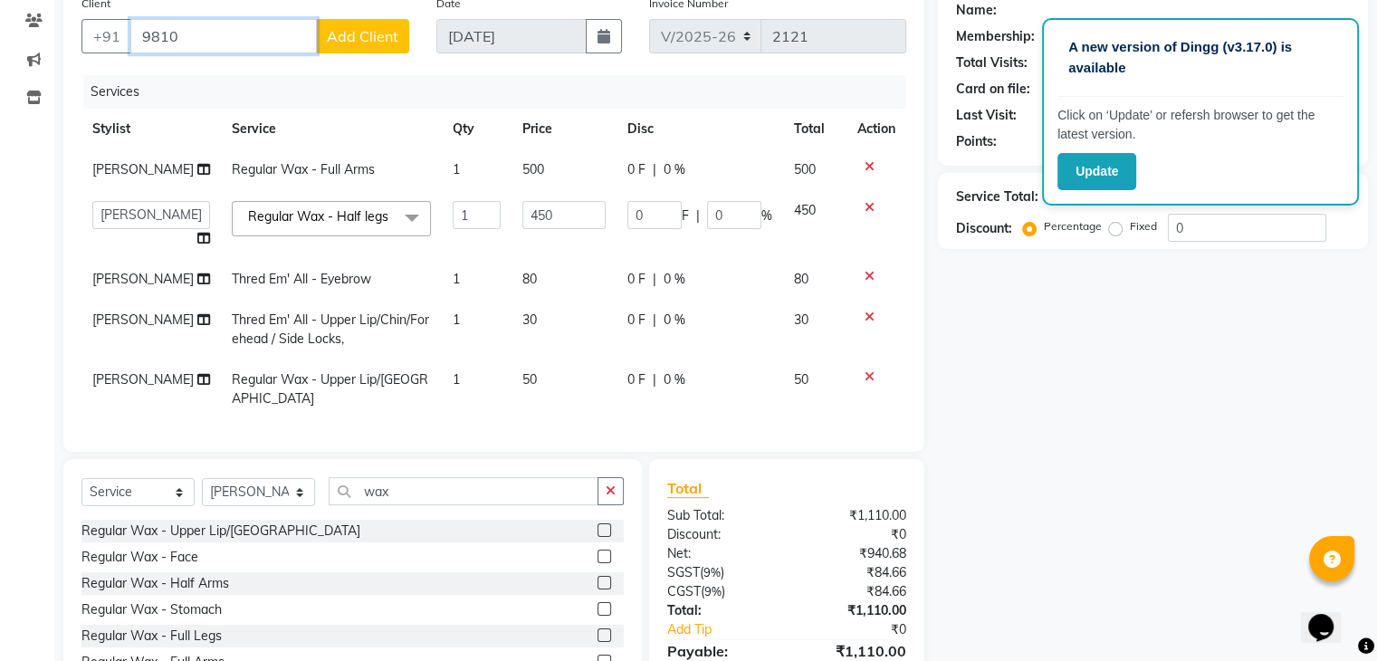
click at [214, 44] on input "9810" at bounding box center [223, 36] width 187 height 34
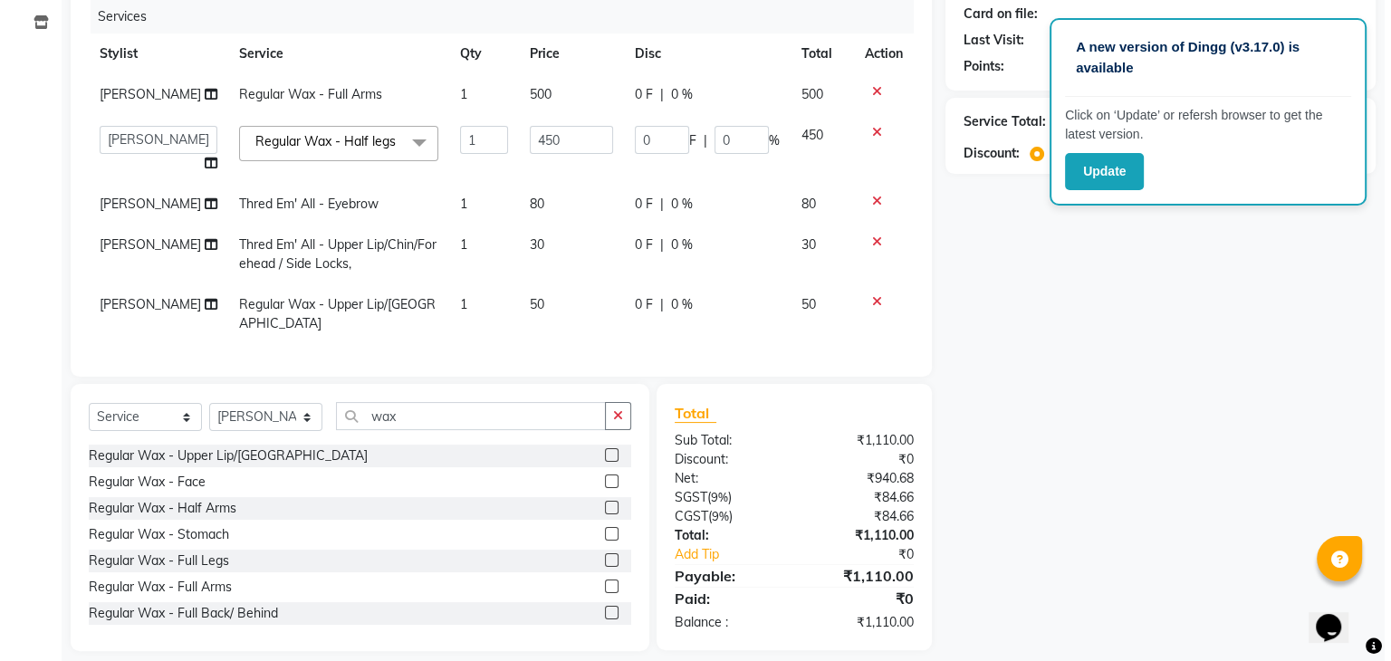
scroll to position [0, 0]
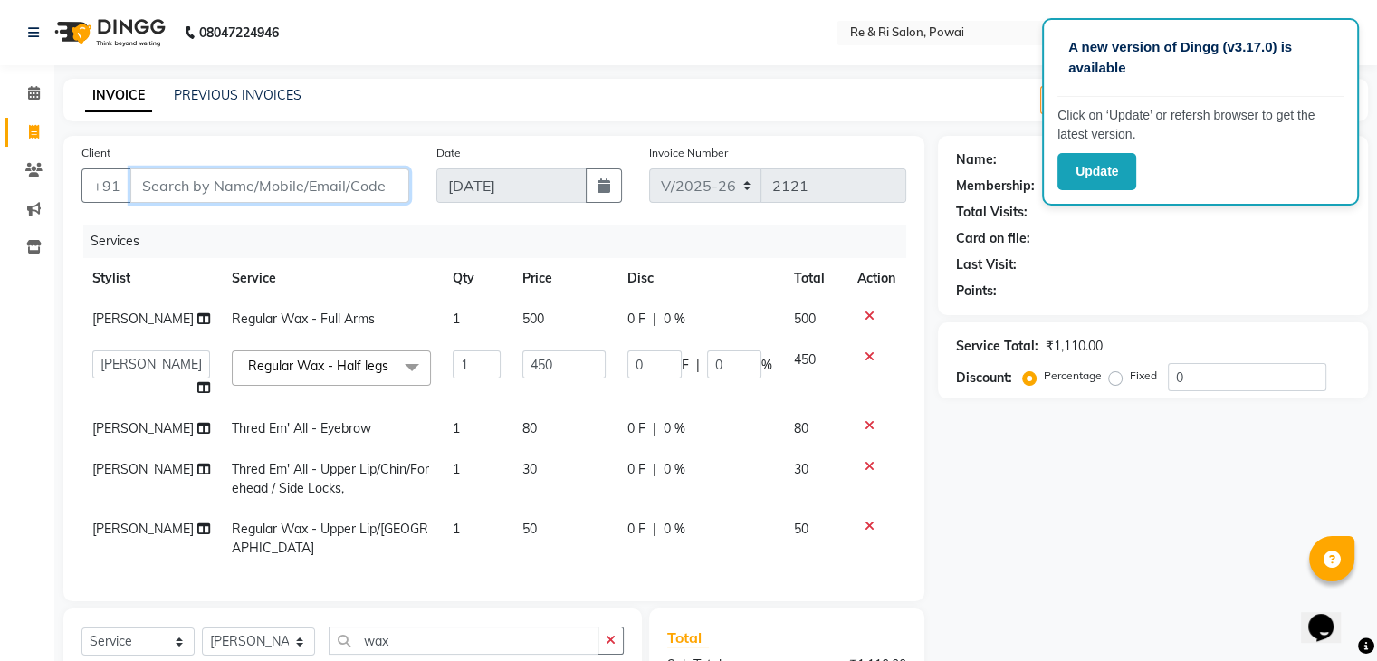
click at [186, 189] on input "Client" at bounding box center [269, 185] width 279 height 34
type input "7428160026"
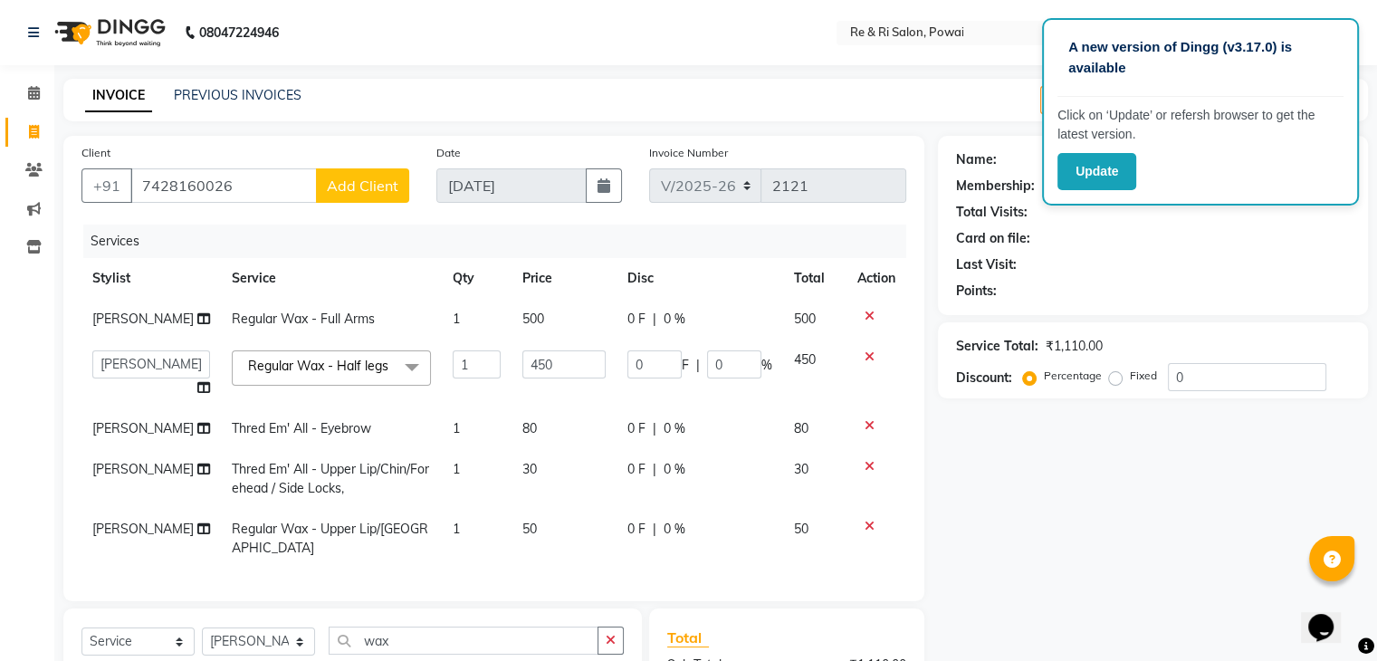
click at [378, 187] on span "Add Client" at bounding box center [363, 186] width 72 height 18
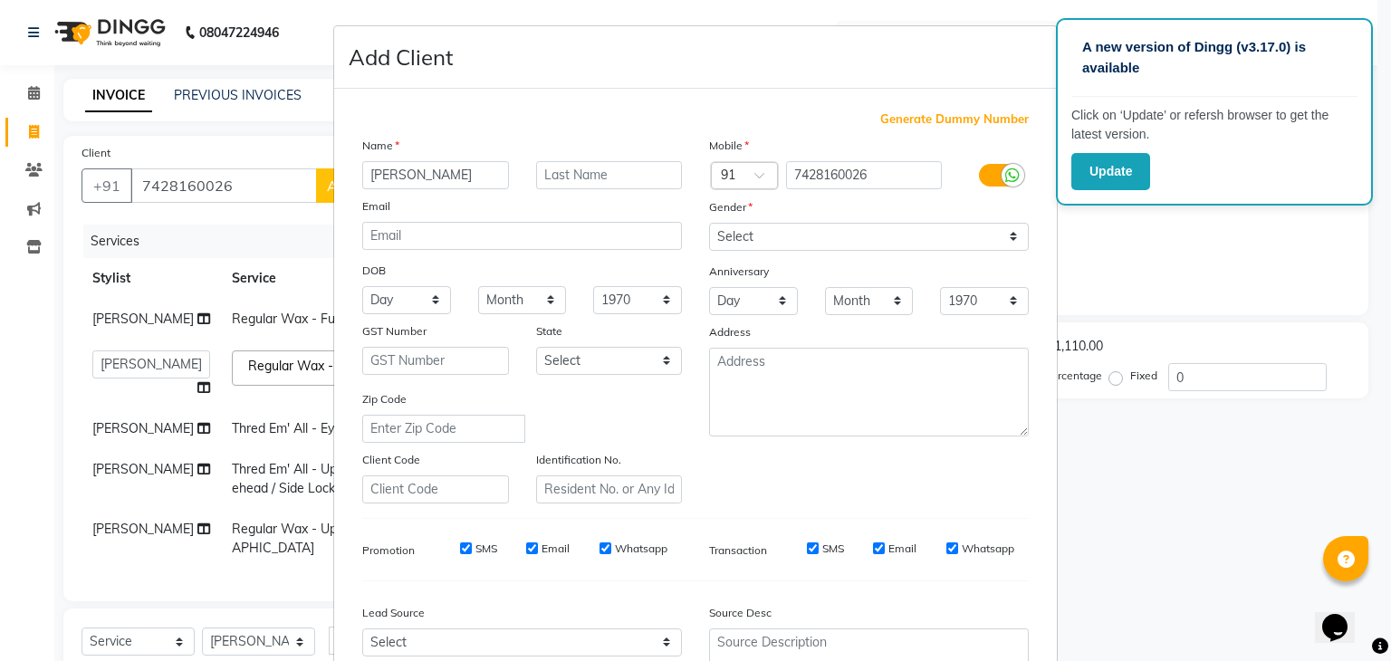
type input "[PERSON_NAME]"
click at [540, 175] on input "text" at bounding box center [609, 175] width 147 height 28
type input "gupta"
click at [780, 235] on select "Select Male Female Other Prefer Not To Say" at bounding box center [869, 237] width 320 height 28
select select "female"
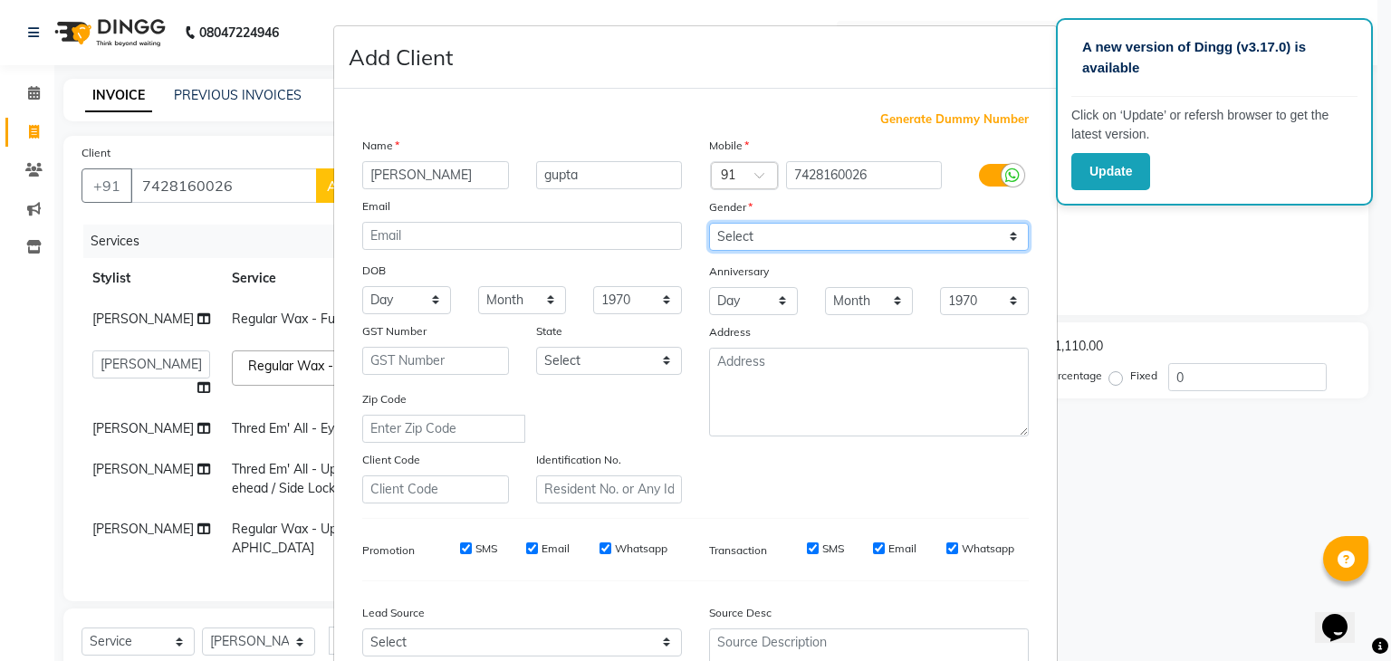
click at [709, 224] on select "Select Male Female Other Prefer Not To Say" at bounding box center [869, 237] width 320 height 28
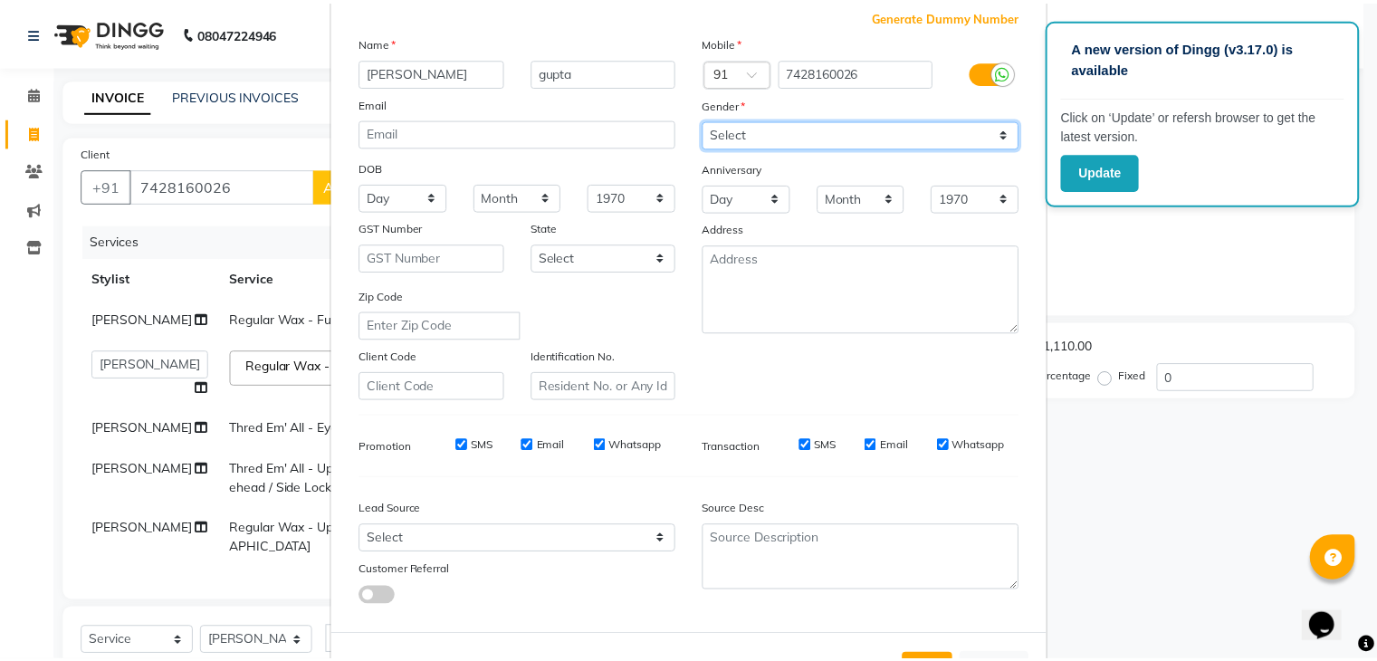
scroll to position [184, 0]
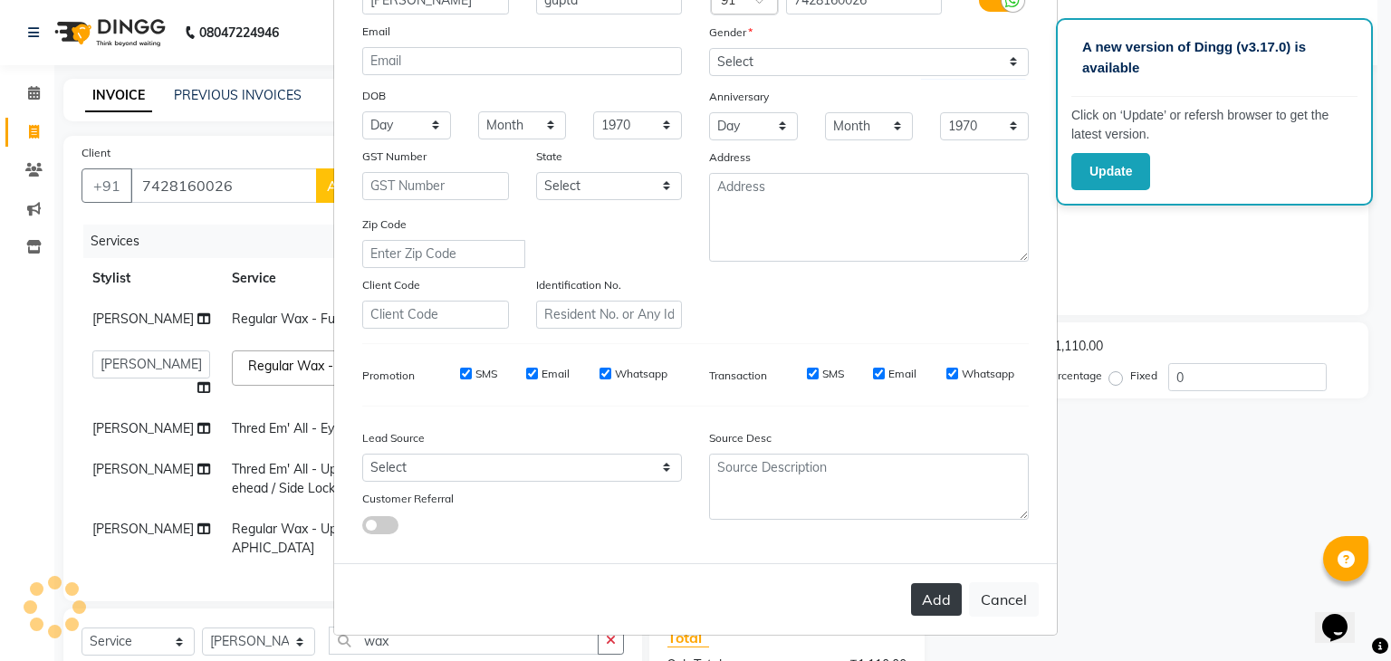
click at [942, 607] on button "Add" at bounding box center [936, 599] width 51 height 33
type input "74******26"
select select
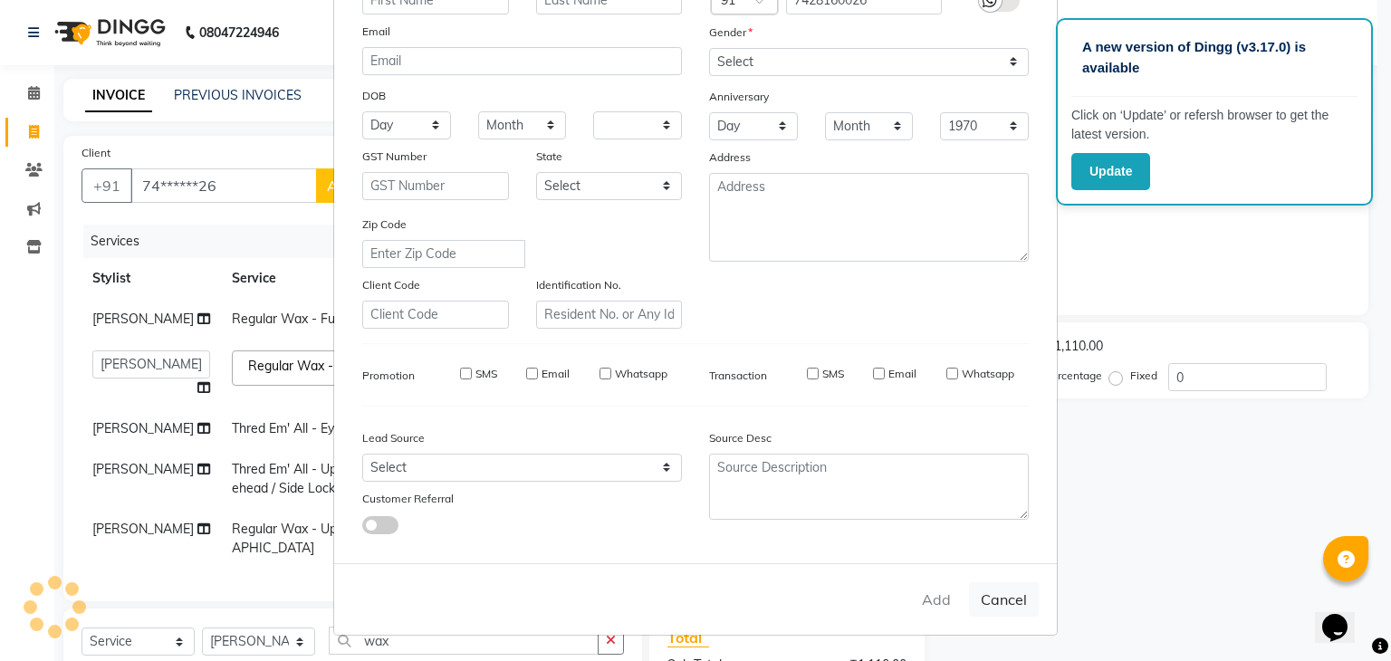
select select
checkbox input "false"
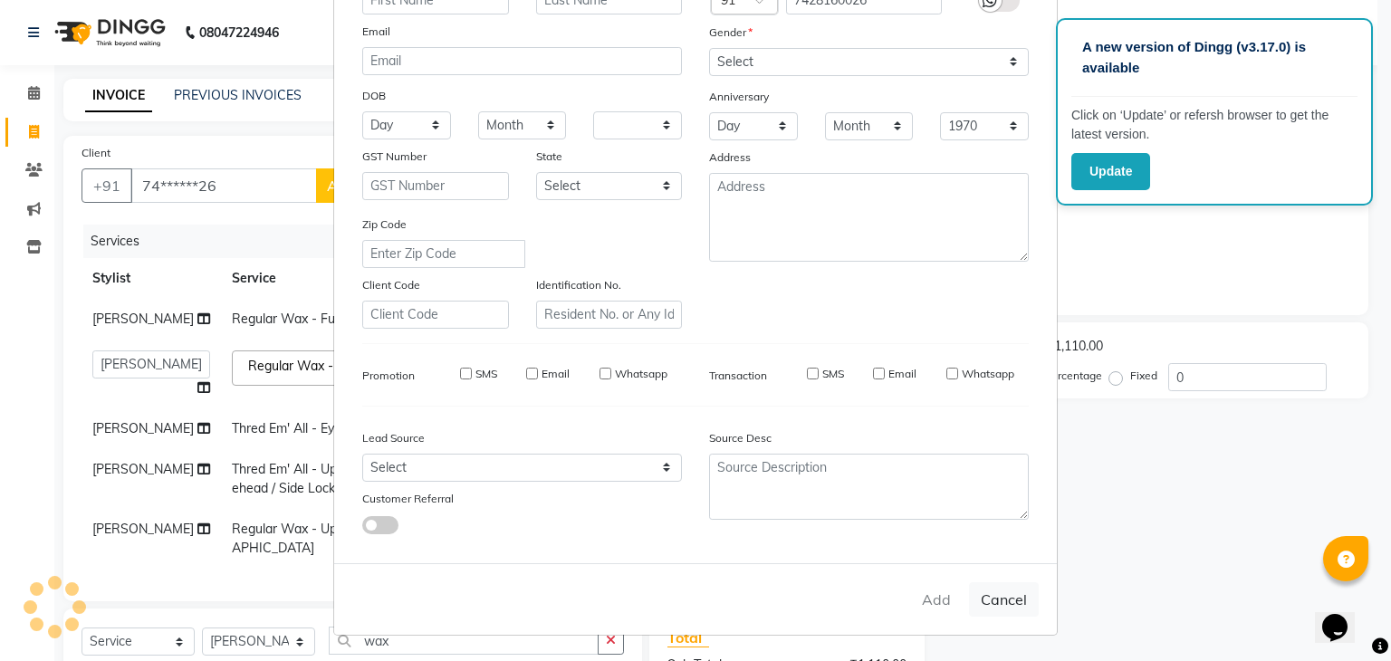
checkbox input "false"
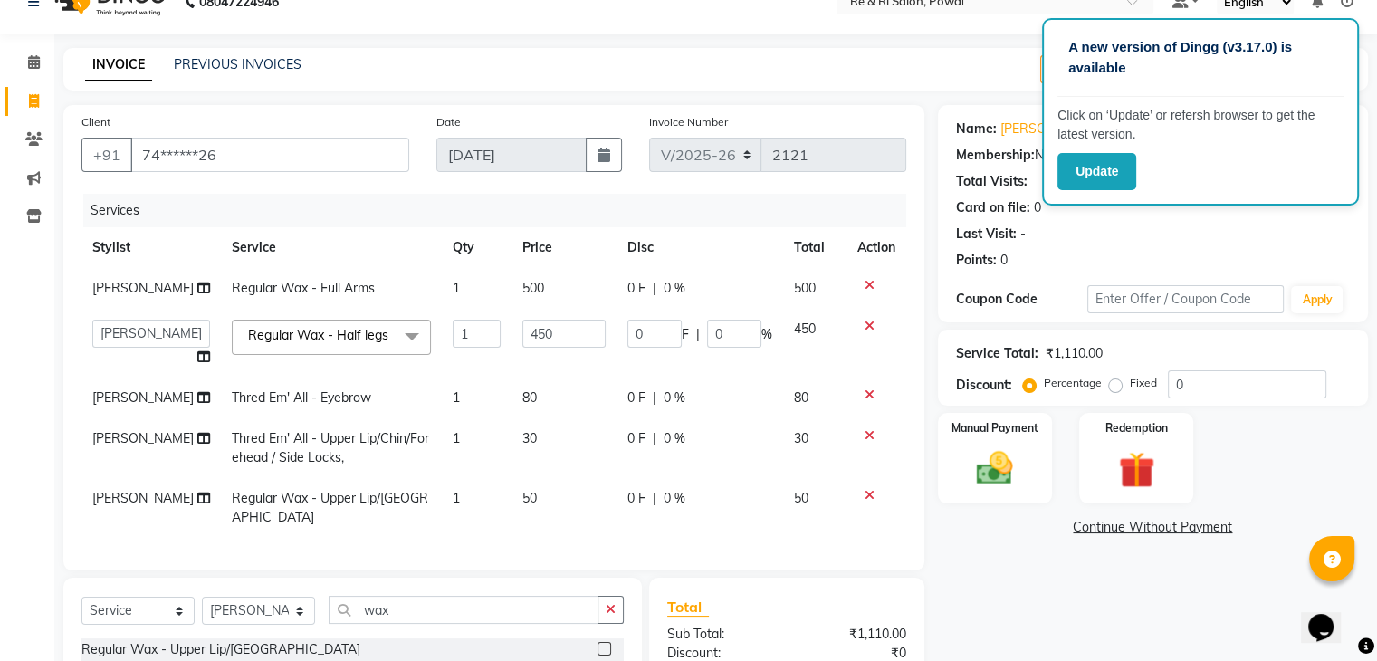
scroll to position [0, 0]
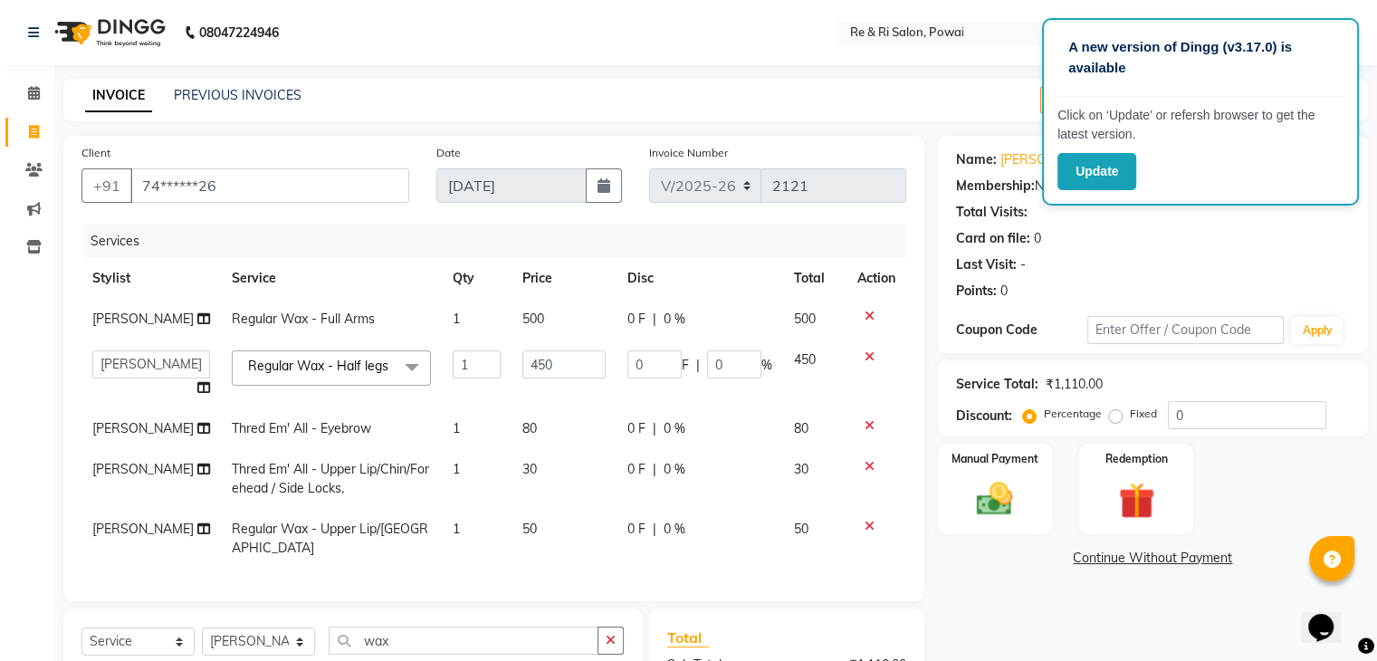
click at [522, 533] on span "50" at bounding box center [529, 529] width 14 height 16
select select "90547"
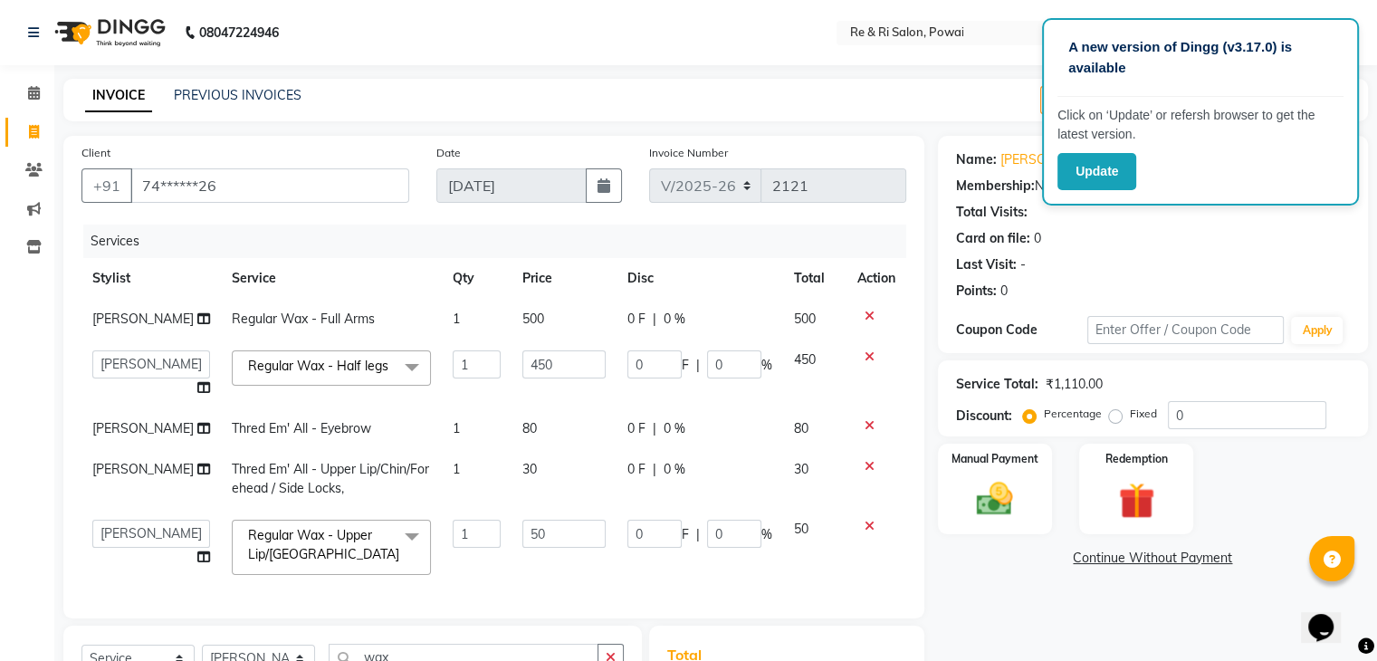
click at [522, 533] on input "50" at bounding box center [563, 534] width 83 height 28
type input "40"
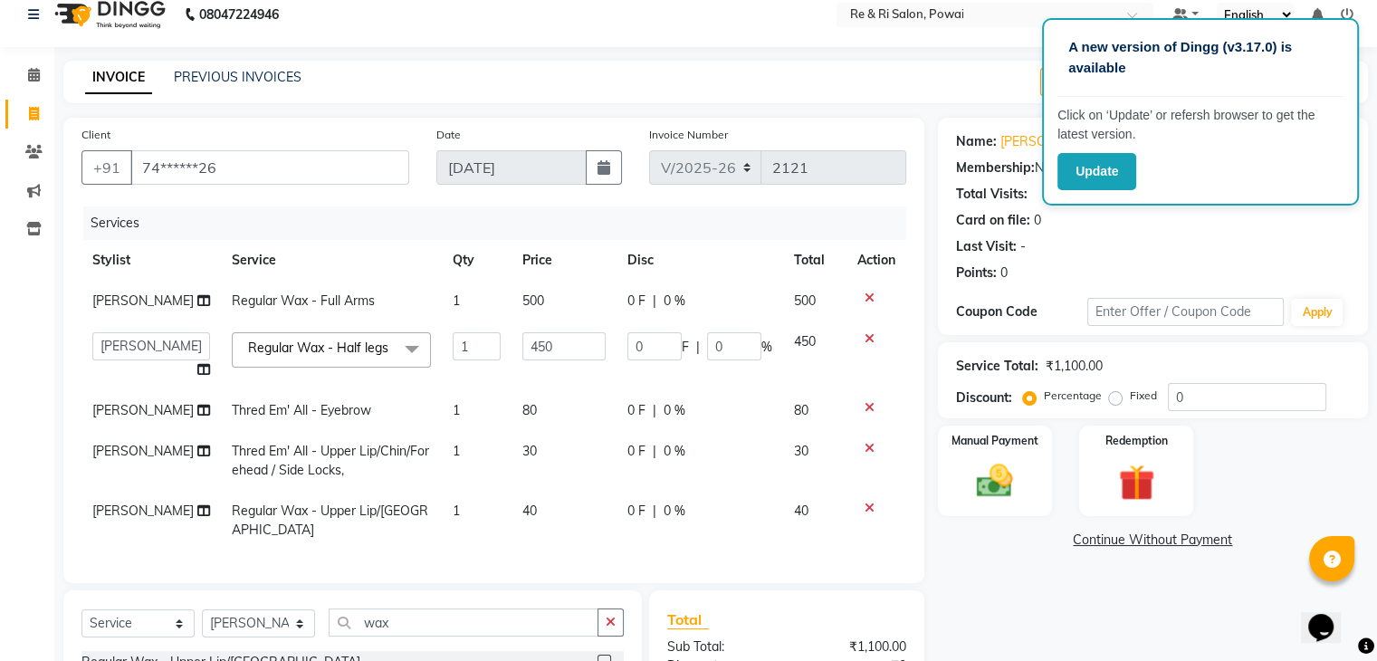
click at [443, 560] on div "Services Stylist Service Qty Price Disc Total Action Ayesha Regular Wax - Full …" at bounding box center [493, 385] width 825 height 359
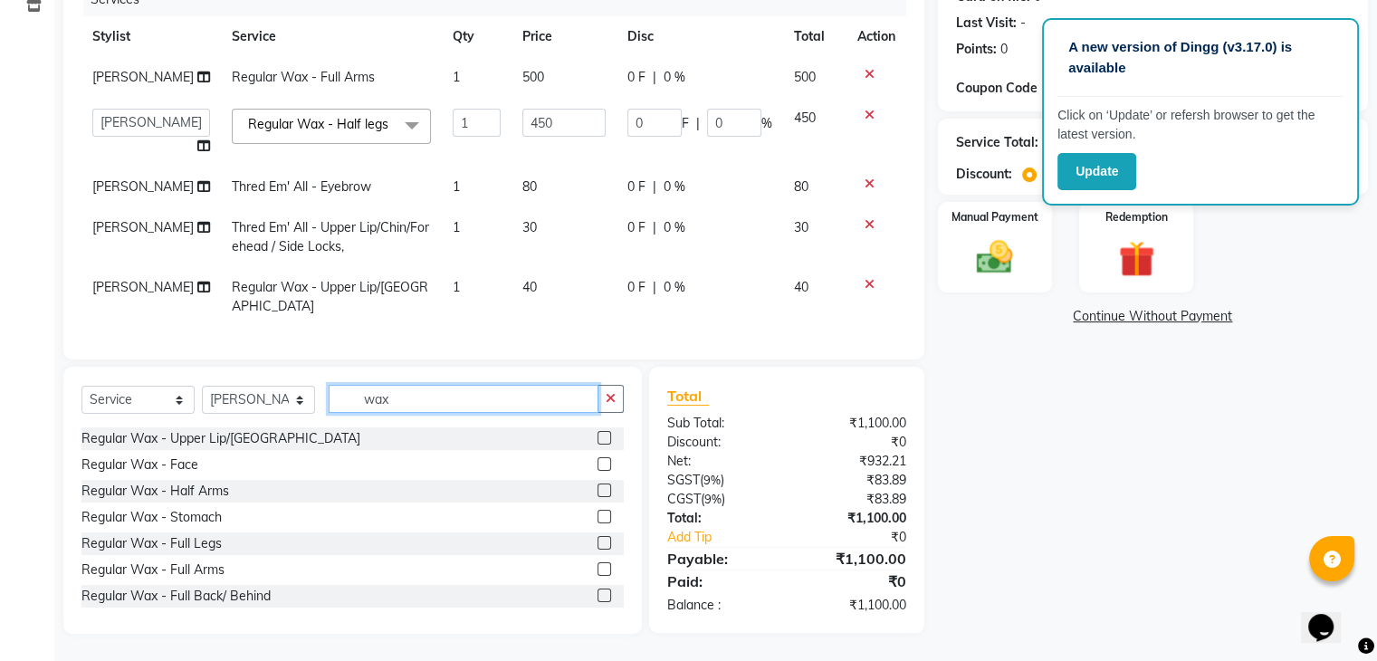
click at [412, 401] on input "wax" at bounding box center [464, 399] width 270 height 28
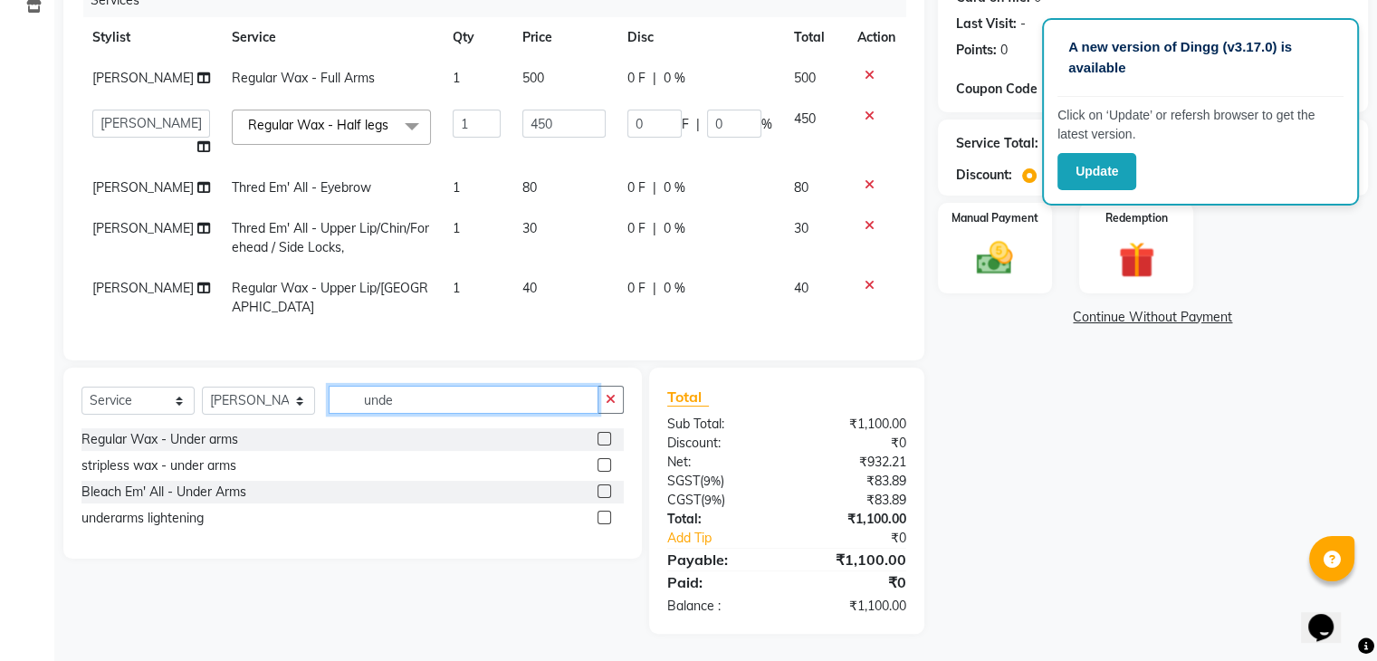
type input "unde"
click at [604, 436] on label at bounding box center [605, 439] width 14 height 14
click at [604, 436] on input "checkbox" at bounding box center [604, 440] width 12 height 12
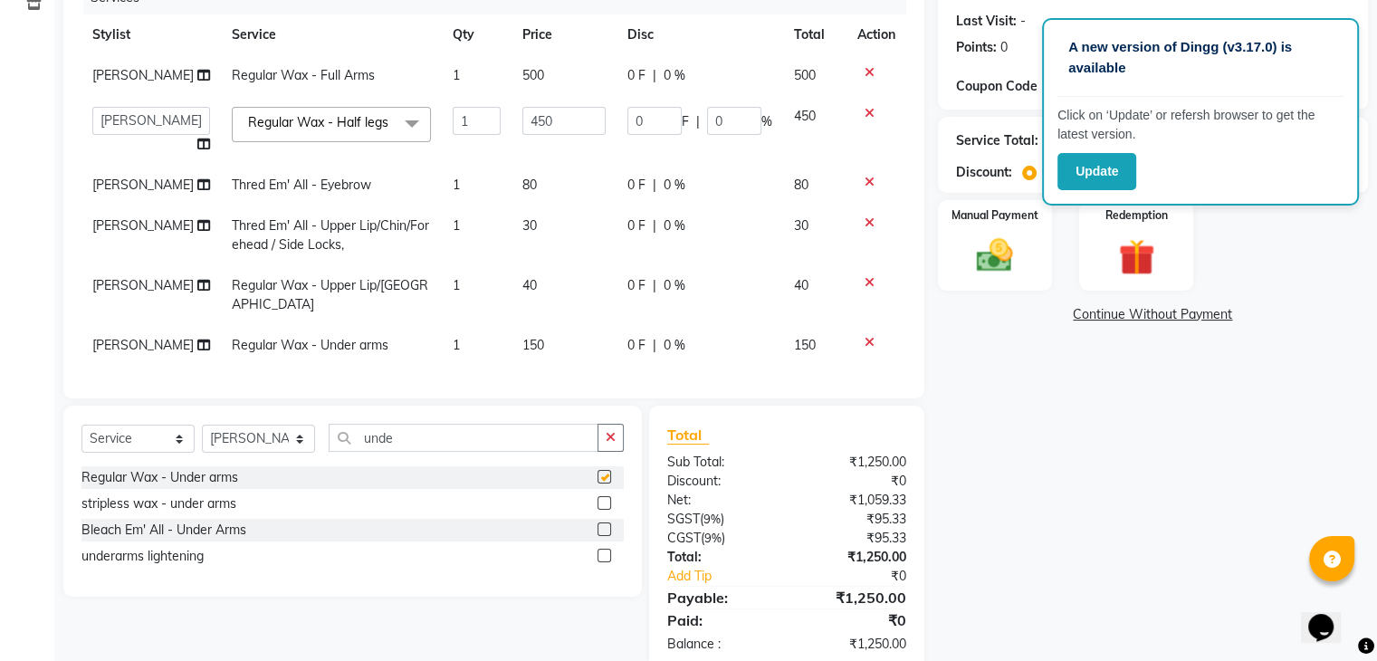
checkbox input "false"
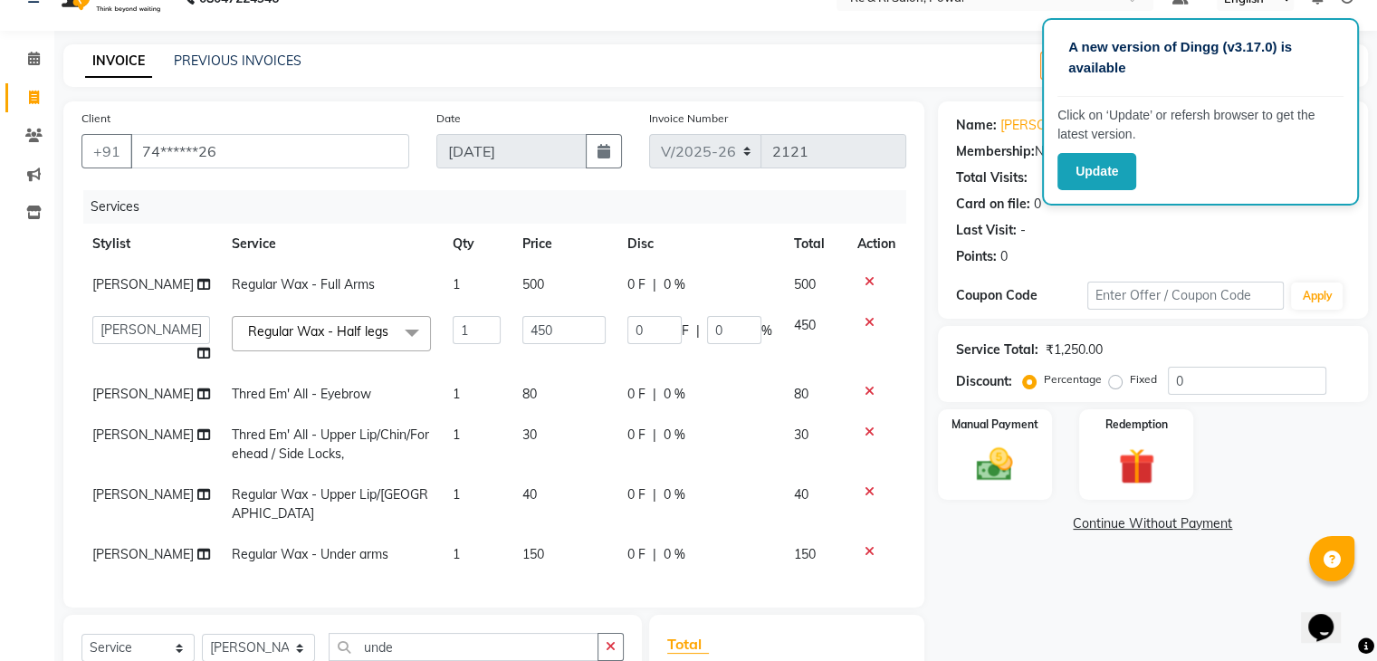
scroll to position [0, 0]
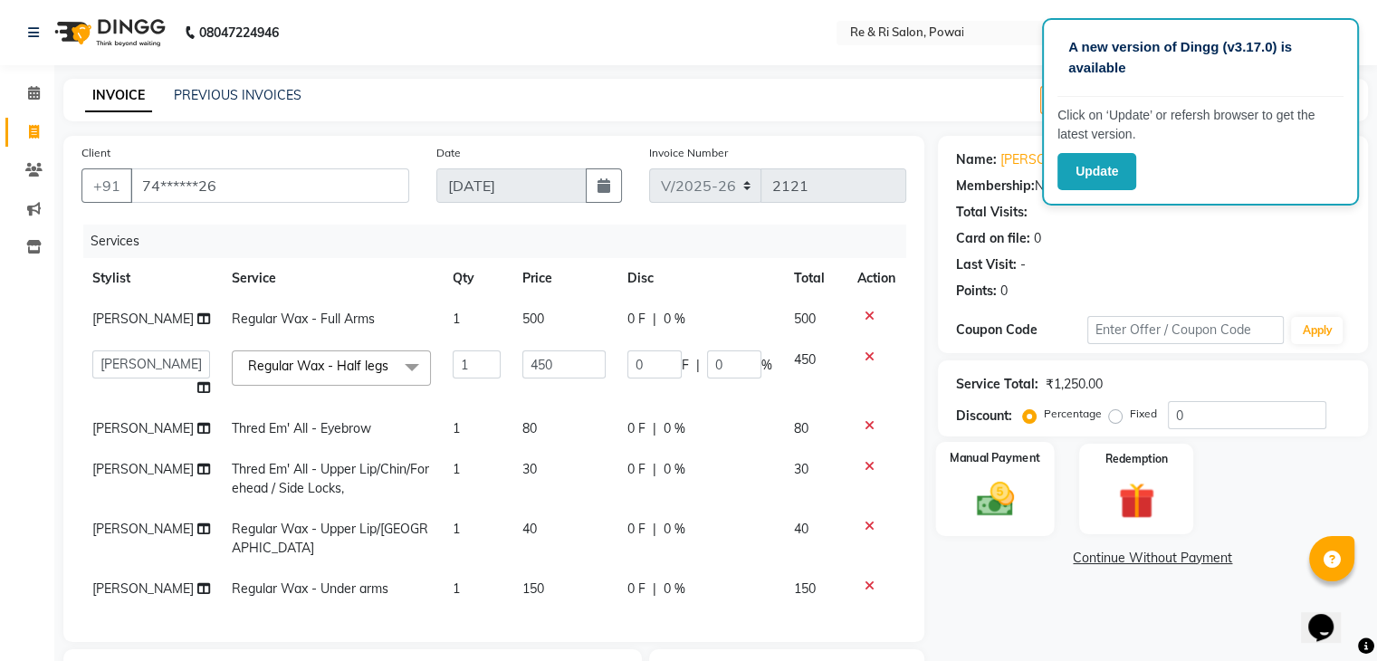
click at [999, 497] on img at bounding box center [994, 499] width 61 height 43
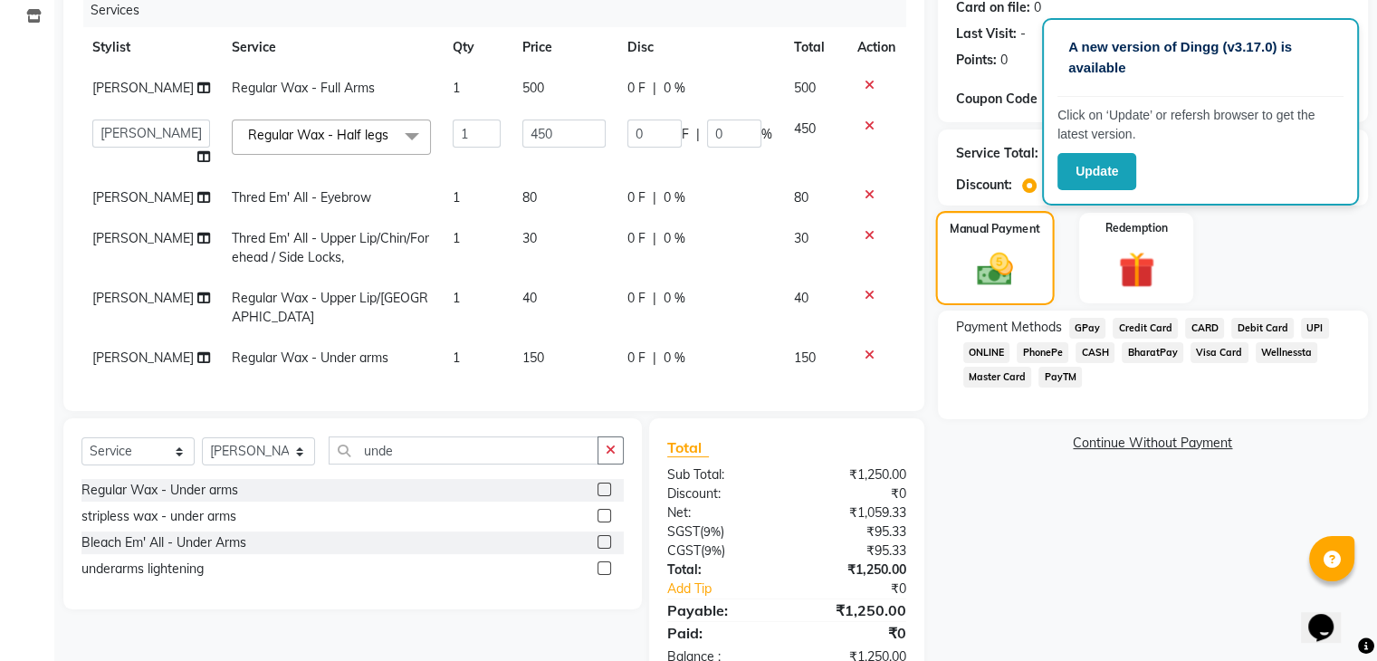
scroll to position [234, 0]
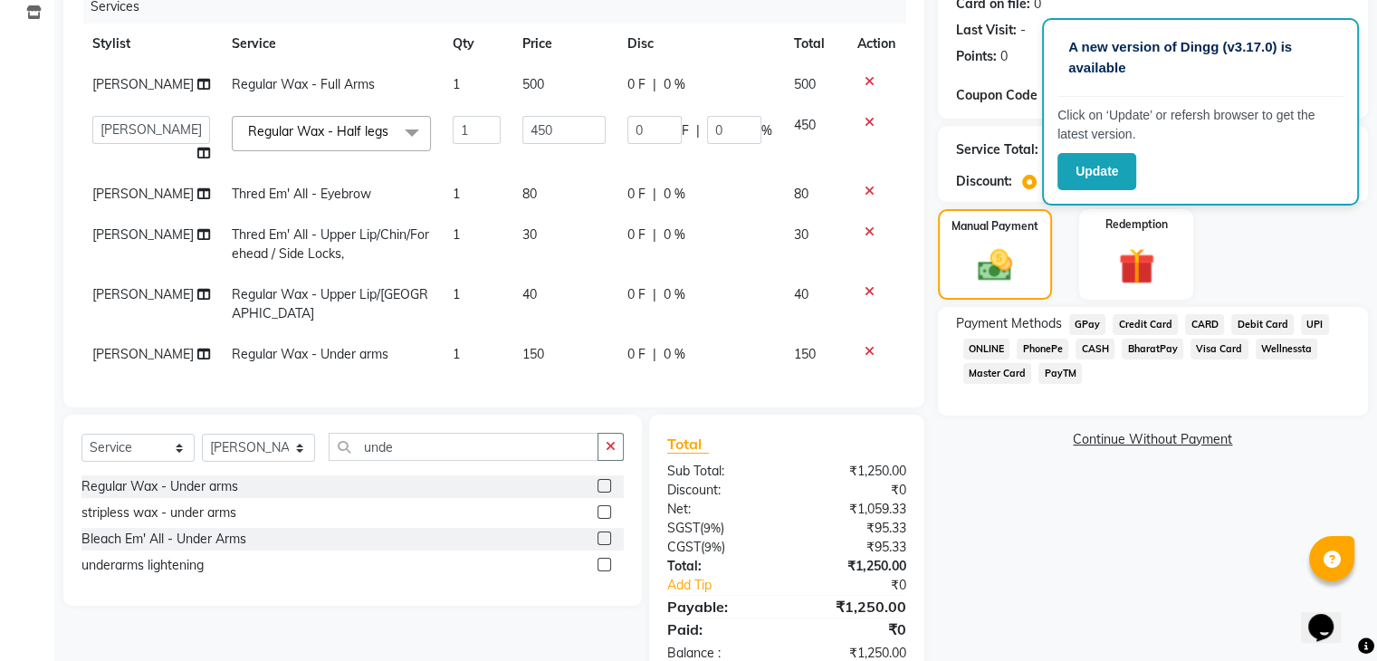
click at [1089, 326] on span "GPay" at bounding box center [1087, 324] width 37 height 21
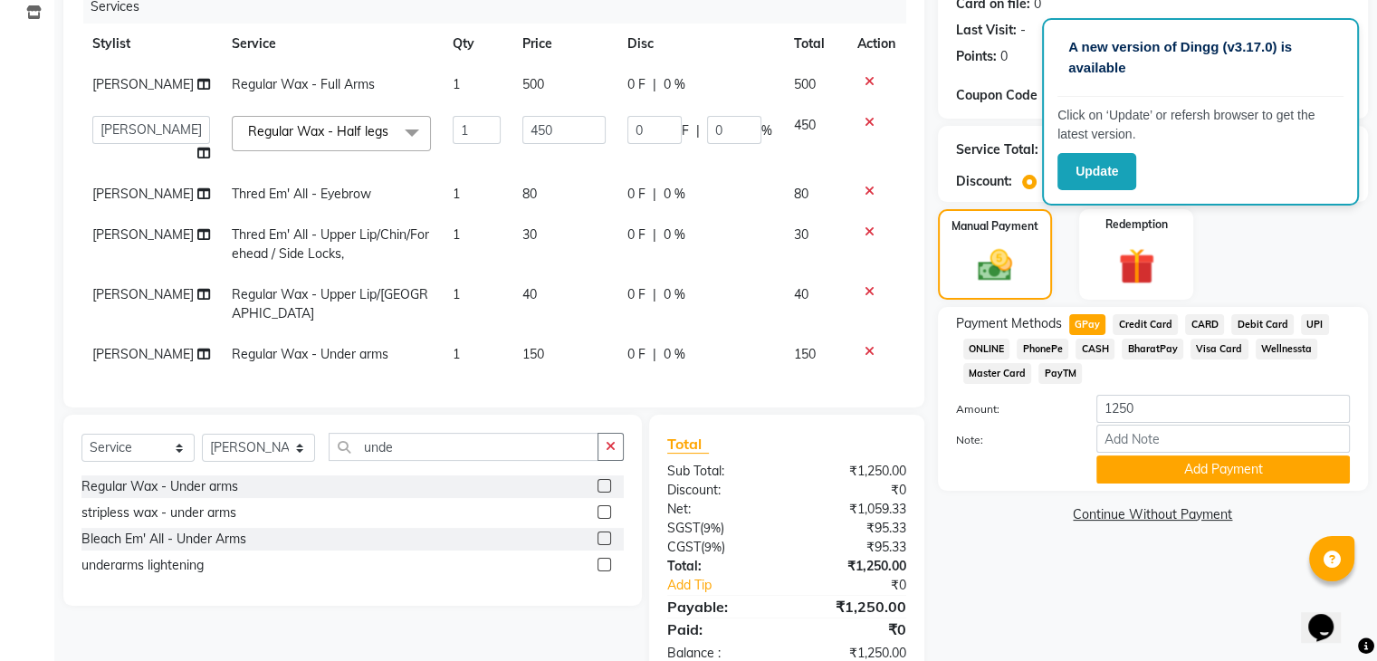
scroll to position [284, 0]
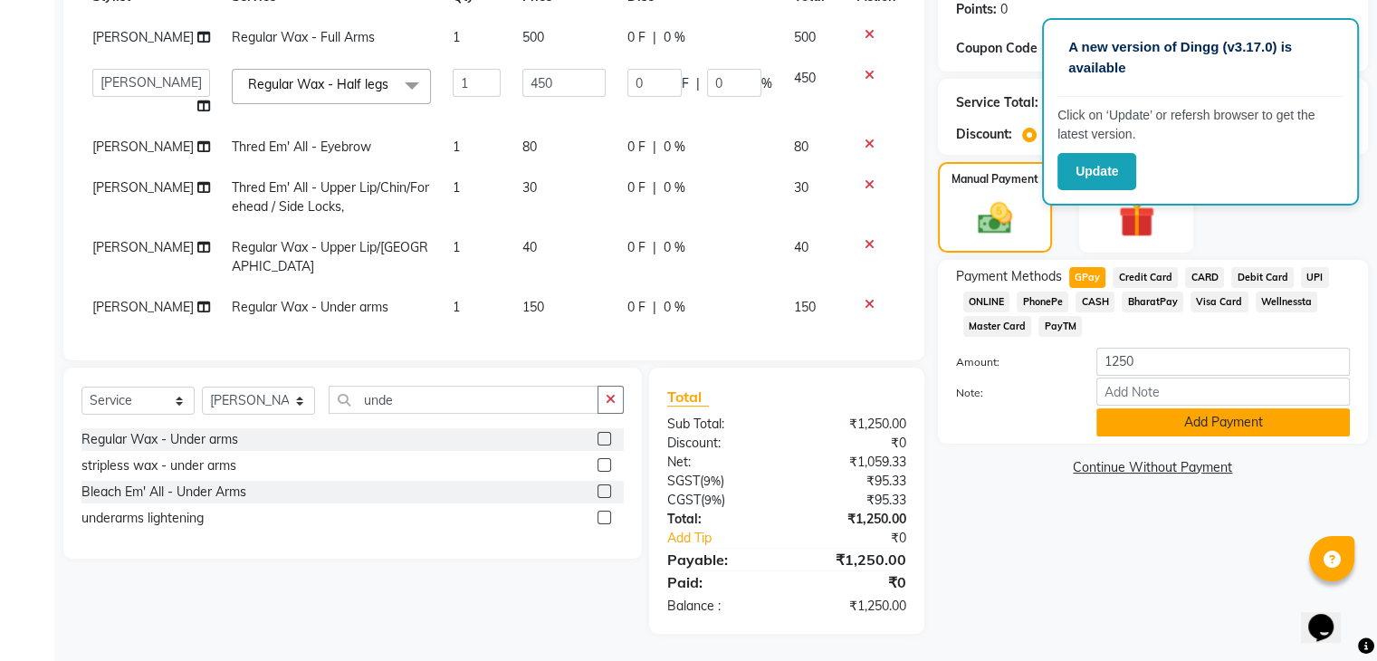
click at [1166, 423] on button "Add Payment" at bounding box center [1223, 422] width 254 height 28
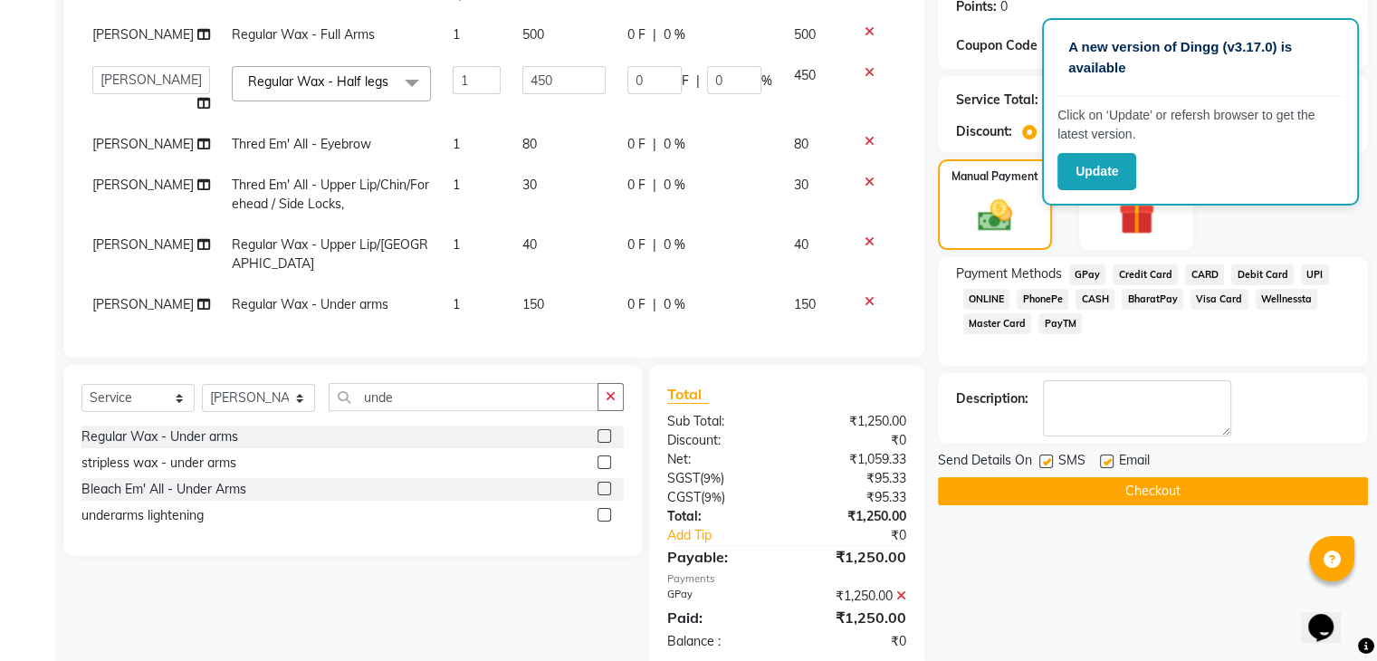
scroll to position [322, 0]
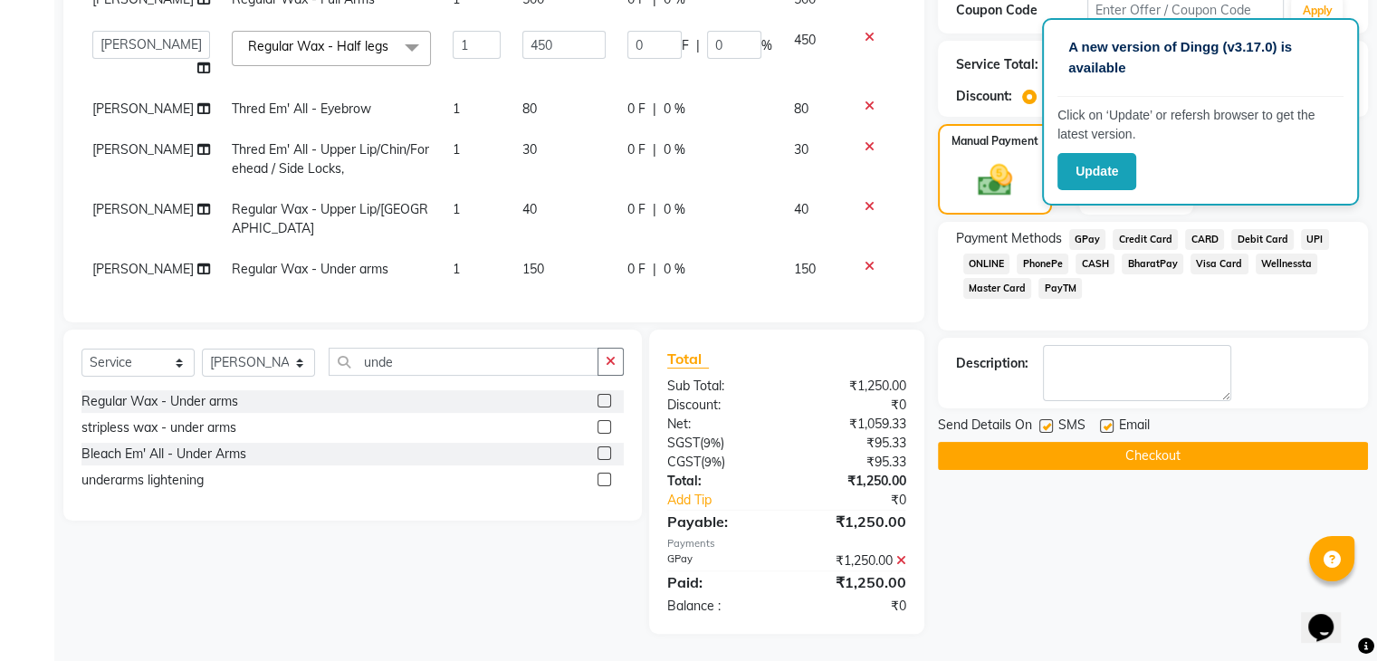
click at [1048, 421] on label at bounding box center [1046, 426] width 14 height 14
click at [1048, 421] on input "checkbox" at bounding box center [1045, 427] width 12 height 12
checkbox input "false"
click at [1102, 421] on label at bounding box center [1107, 426] width 14 height 14
click at [1102, 421] on input "checkbox" at bounding box center [1106, 427] width 12 height 12
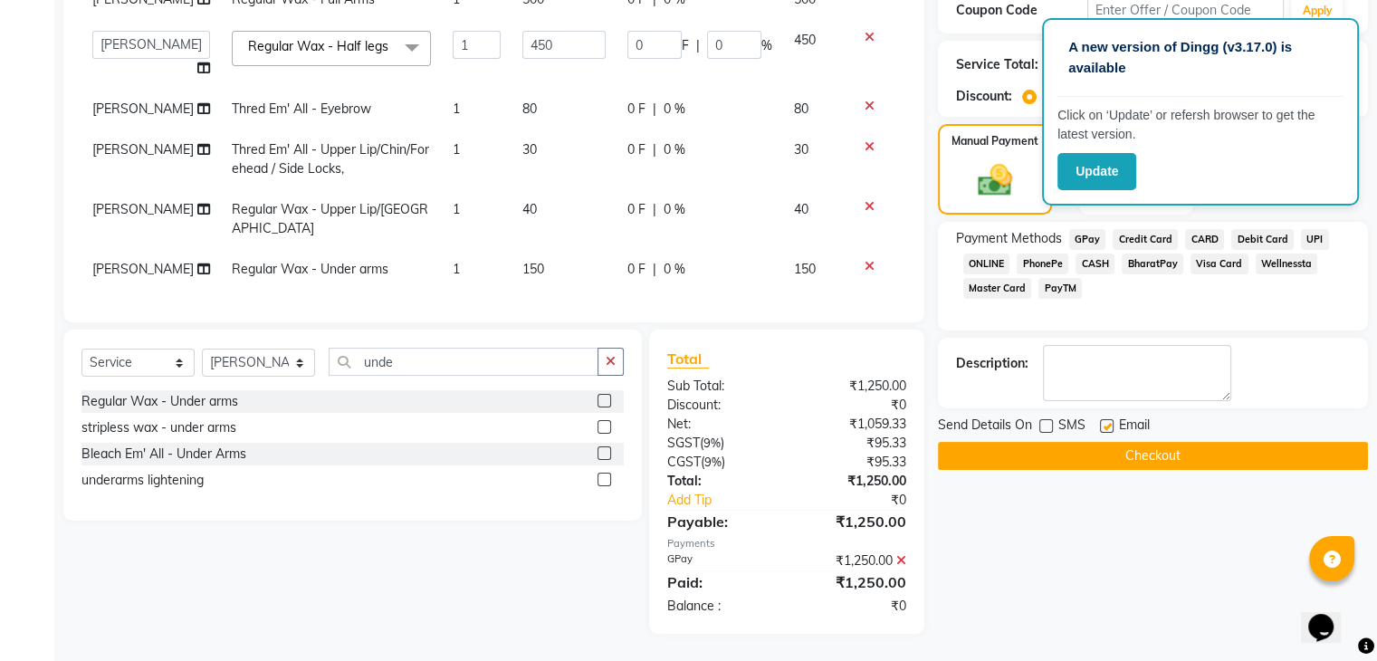
checkbox input "false"
click at [1071, 453] on button "Checkout" at bounding box center [1153, 456] width 430 height 28
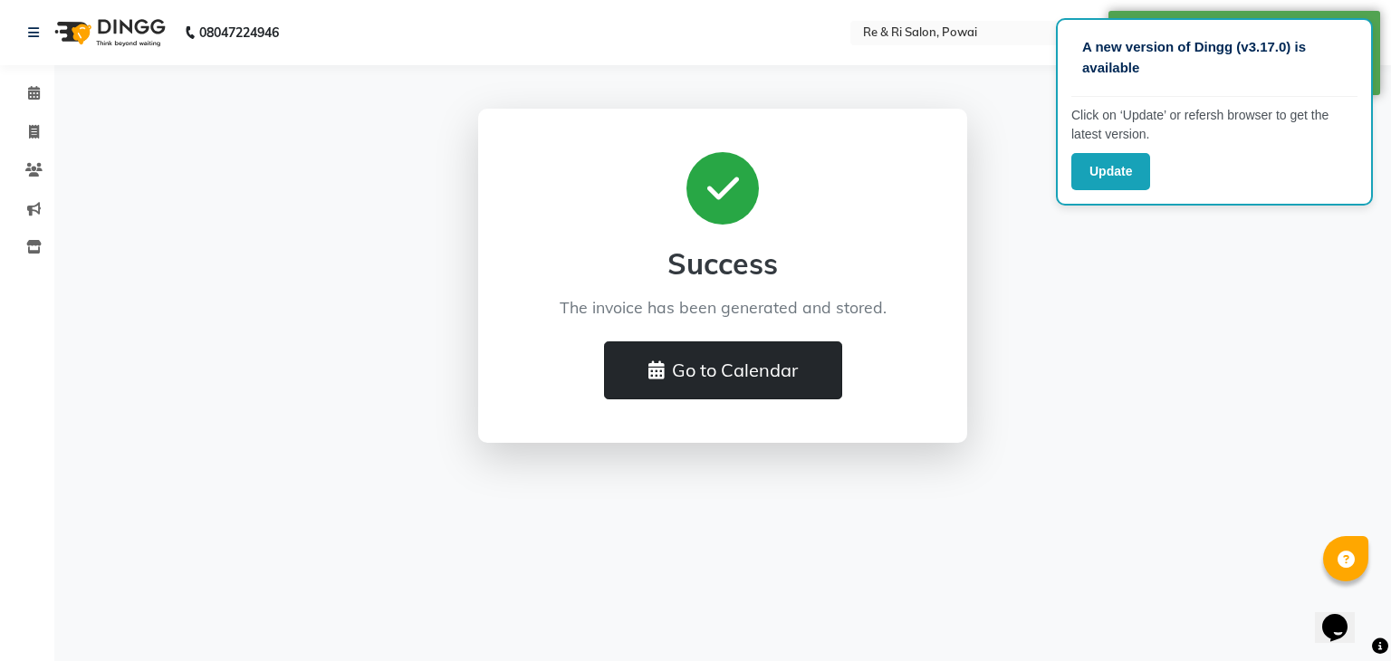
click at [684, 367] on button "Go to Calendar" at bounding box center [723, 370] width 238 height 58
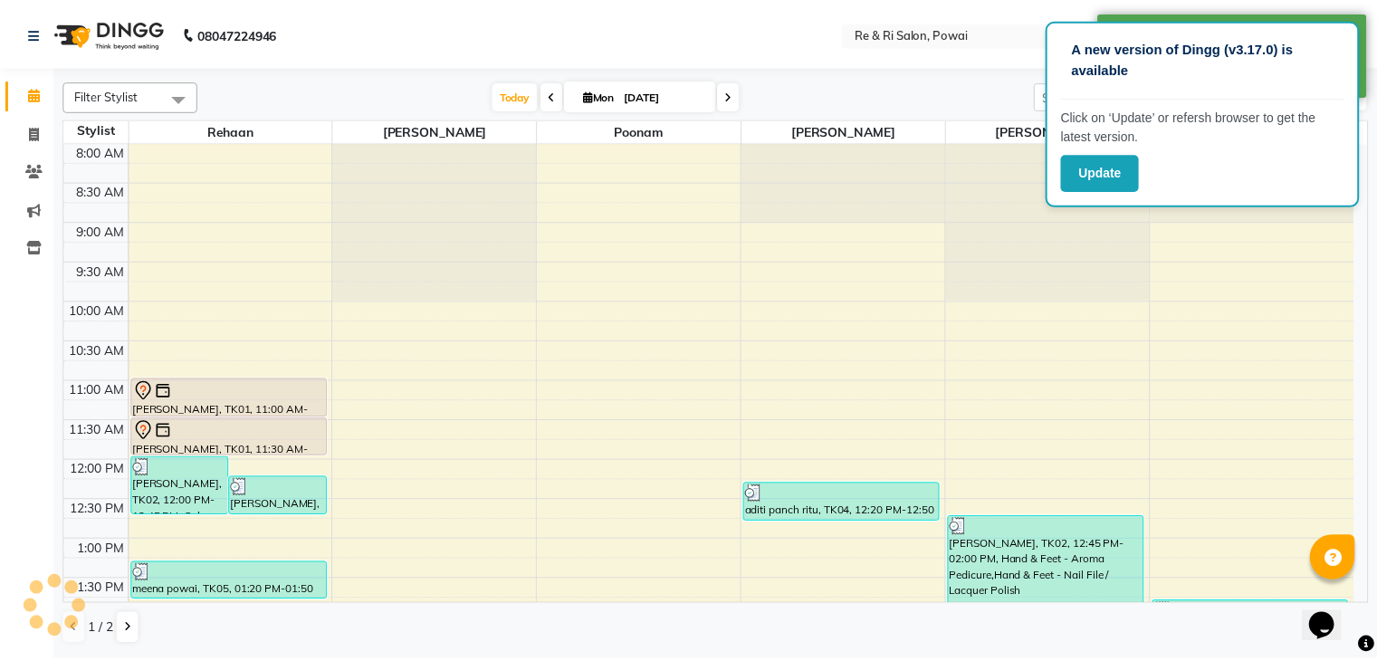
scroll to position [789, 0]
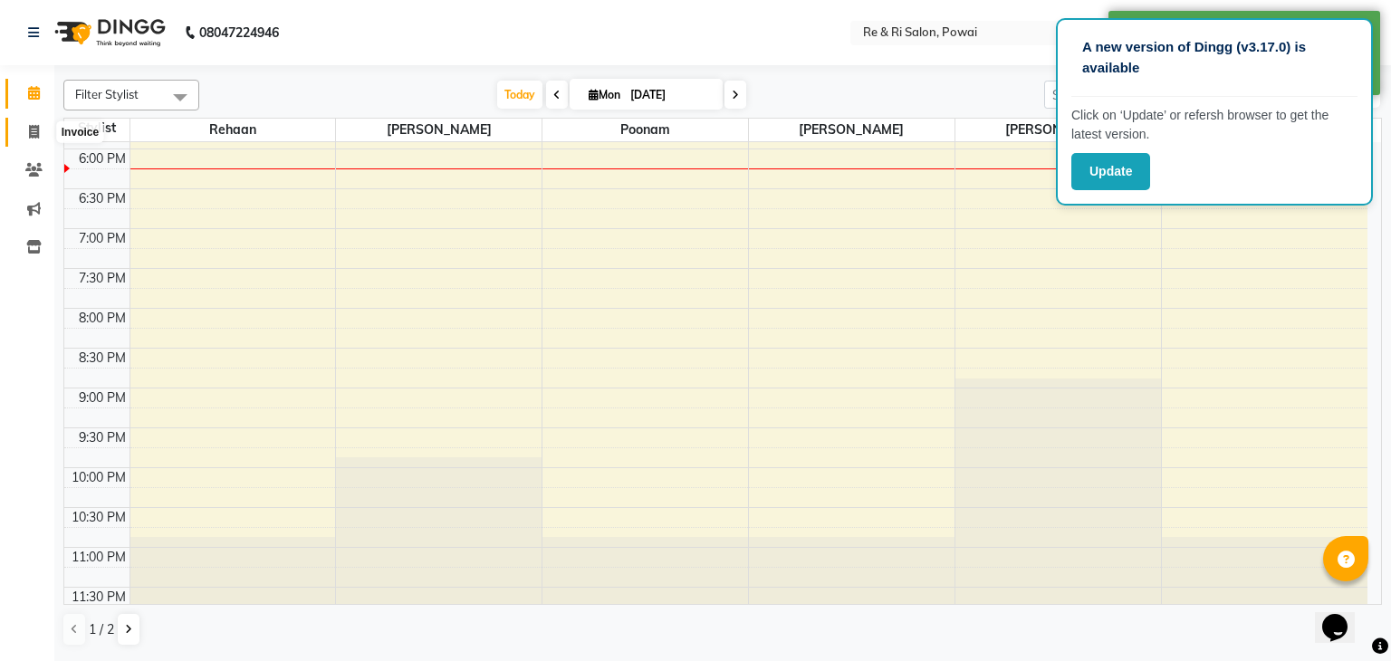
click at [30, 133] on icon at bounding box center [34, 132] width 10 height 14
select select "service"
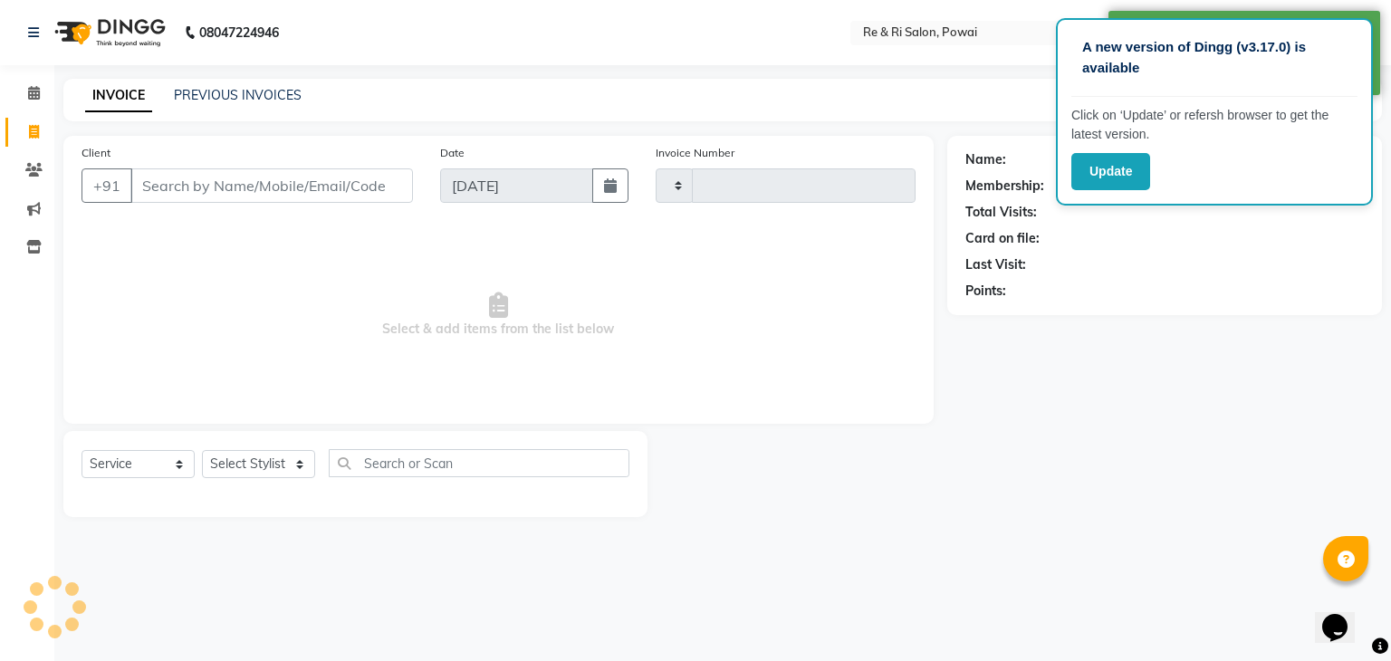
type input "2122"
select select "5364"
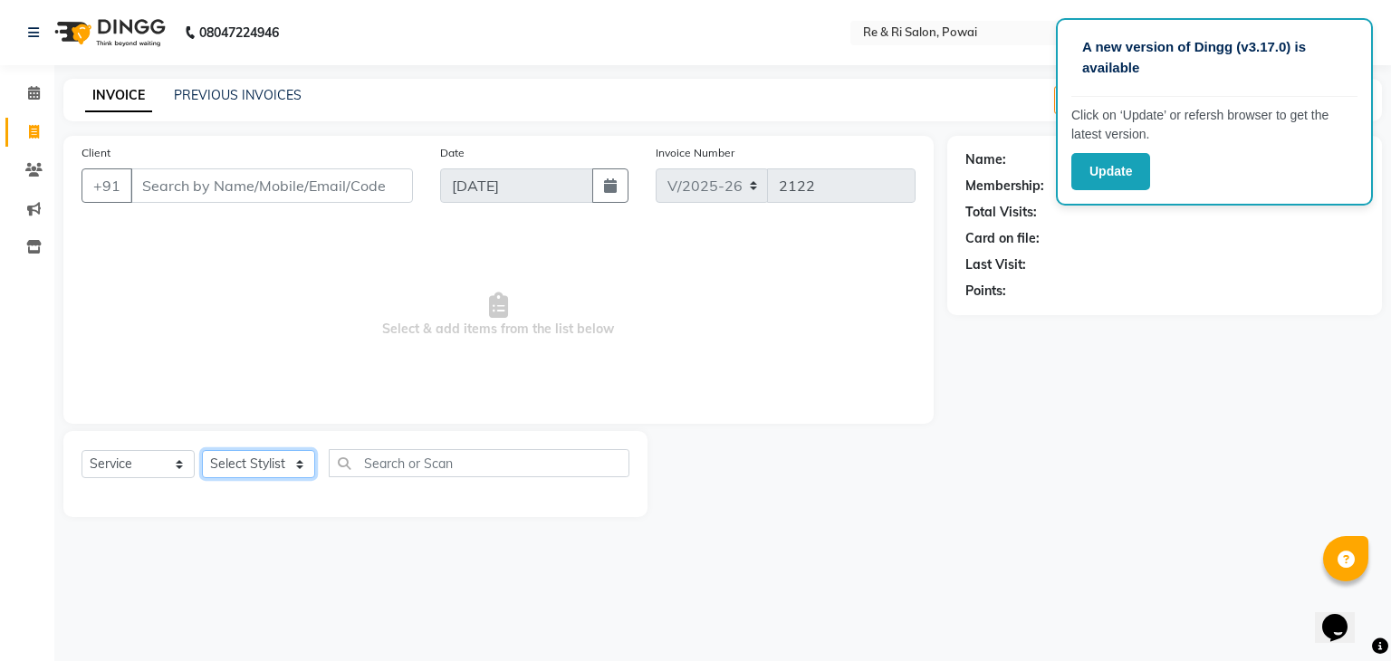
click at [235, 468] on select "Select Stylist ana Arbaaz Ayesha Danish Poonam Rehaan Salman Sandy" at bounding box center [258, 464] width 113 height 28
select select "35434"
click at [202, 451] on select "Select Stylist ana Arbaaz Ayesha Danish Poonam Rehaan Salman Sandy" at bounding box center [258, 464] width 113 height 28
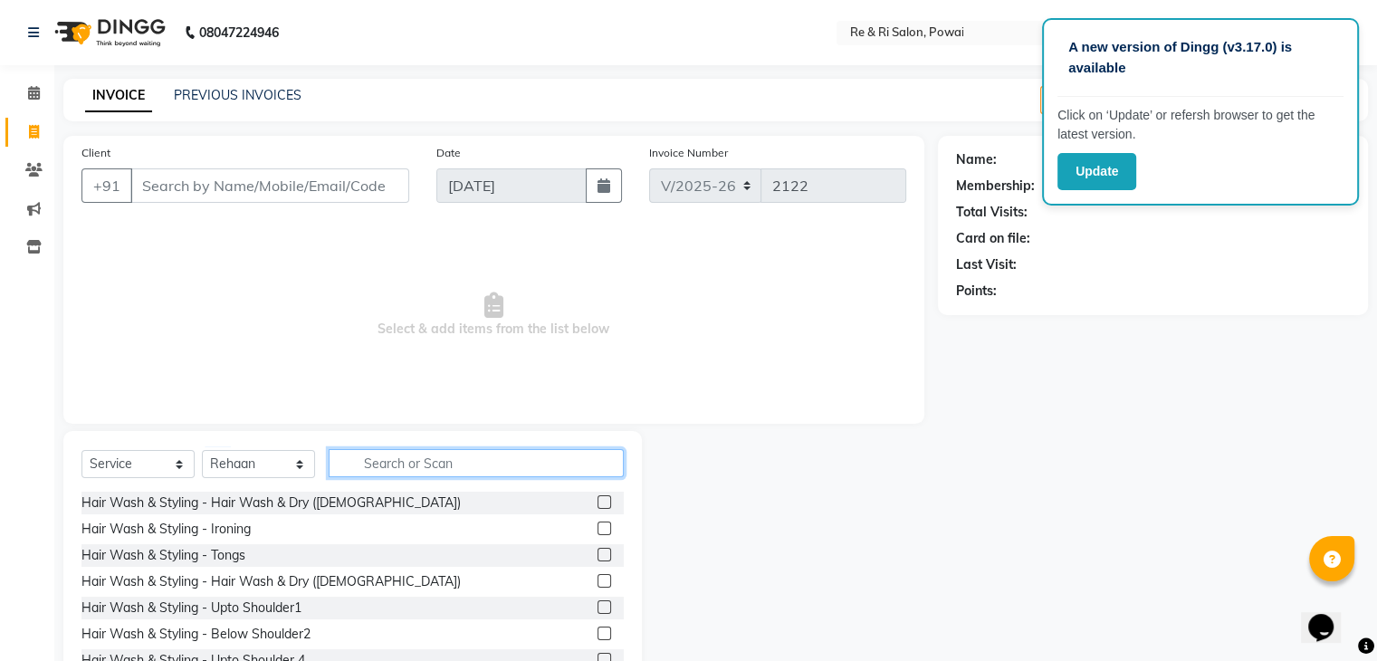
click at [392, 454] on input "text" at bounding box center [476, 463] width 295 height 28
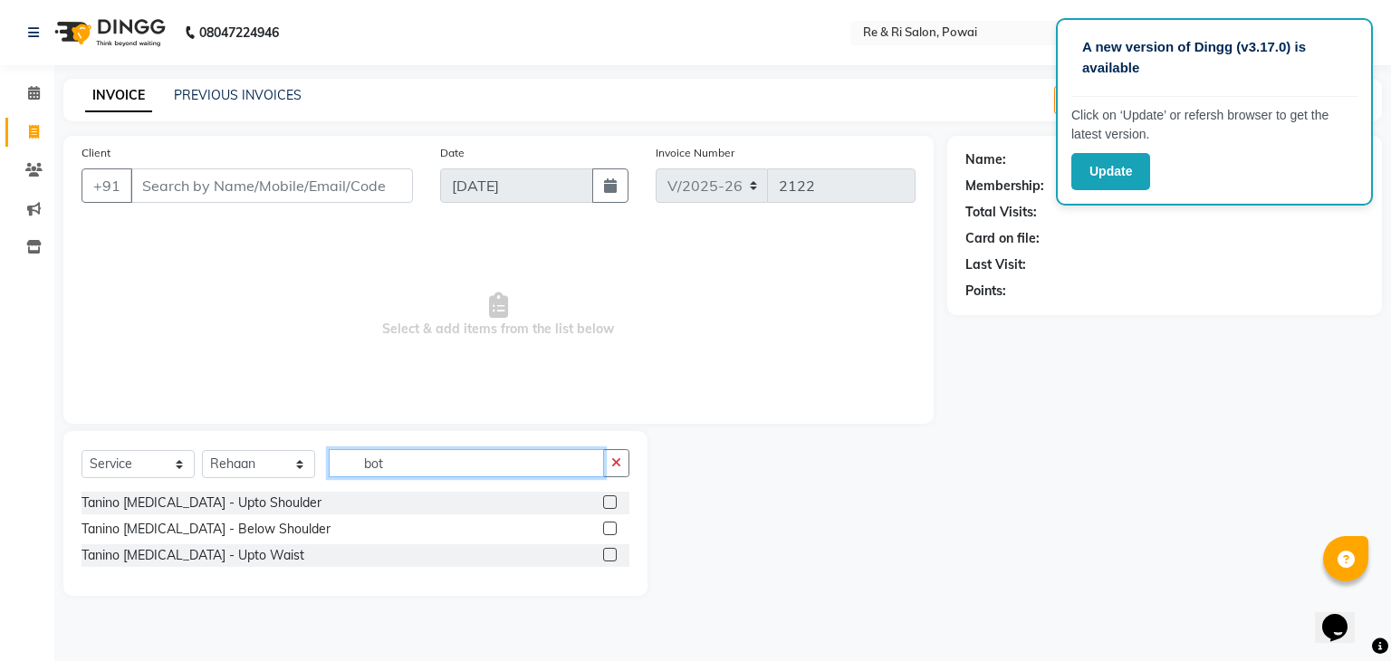
type input "bot"
click at [608, 502] on label at bounding box center [610, 502] width 14 height 14
click at [608, 502] on input "checkbox" at bounding box center [609, 503] width 12 height 12
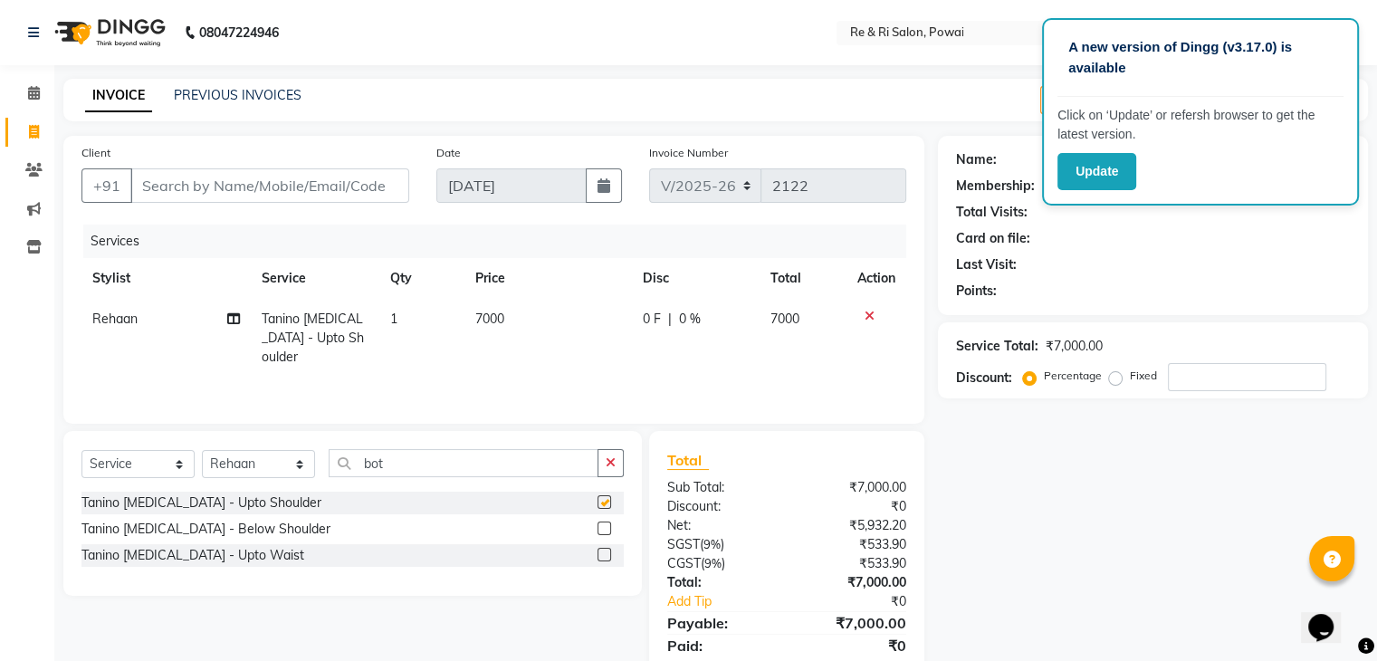
checkbox input "false"
click at [599, 533] on label at bounding box center [605, 528] width 14 height 14
click at [599, 533] on input "checkbox" at bounding box center [604, 529] width 12 height 12
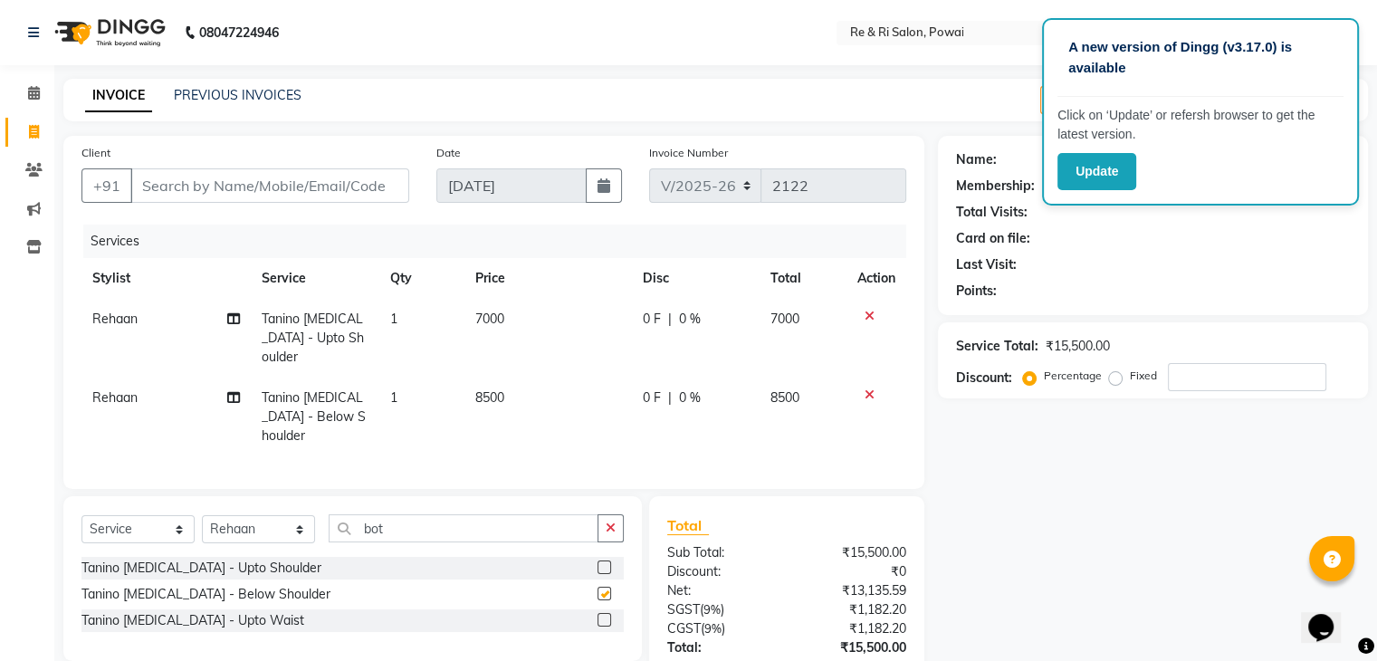
checkbox input "false"
click at [862, 316] on div at bounding box center [876, 316] width 38 height 13
click at [866, 313] on icon at bounding box center [870, 316] width 10 height 13
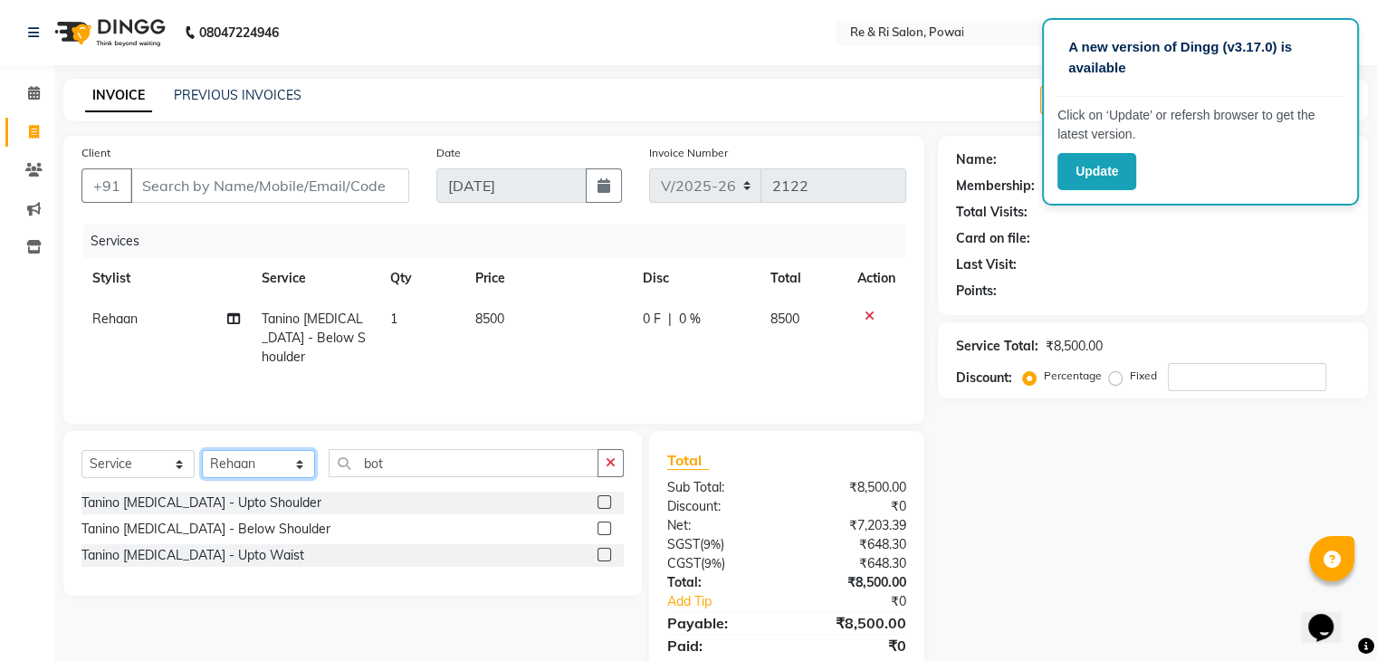
click at [239, 475] on select "Select Stylist ana Arbaaz Ayesha Danish Poonam Rehaan Salman Sandy" at bounding box center [258, 464] width 113 height 28
select select "36183"
click at [202, 451] on select "Select Stylist ana Arbaaz Ayesha Danish Poonam Rehaan Salman Sandy" at bounding box center [258, 464] width 113 height 28
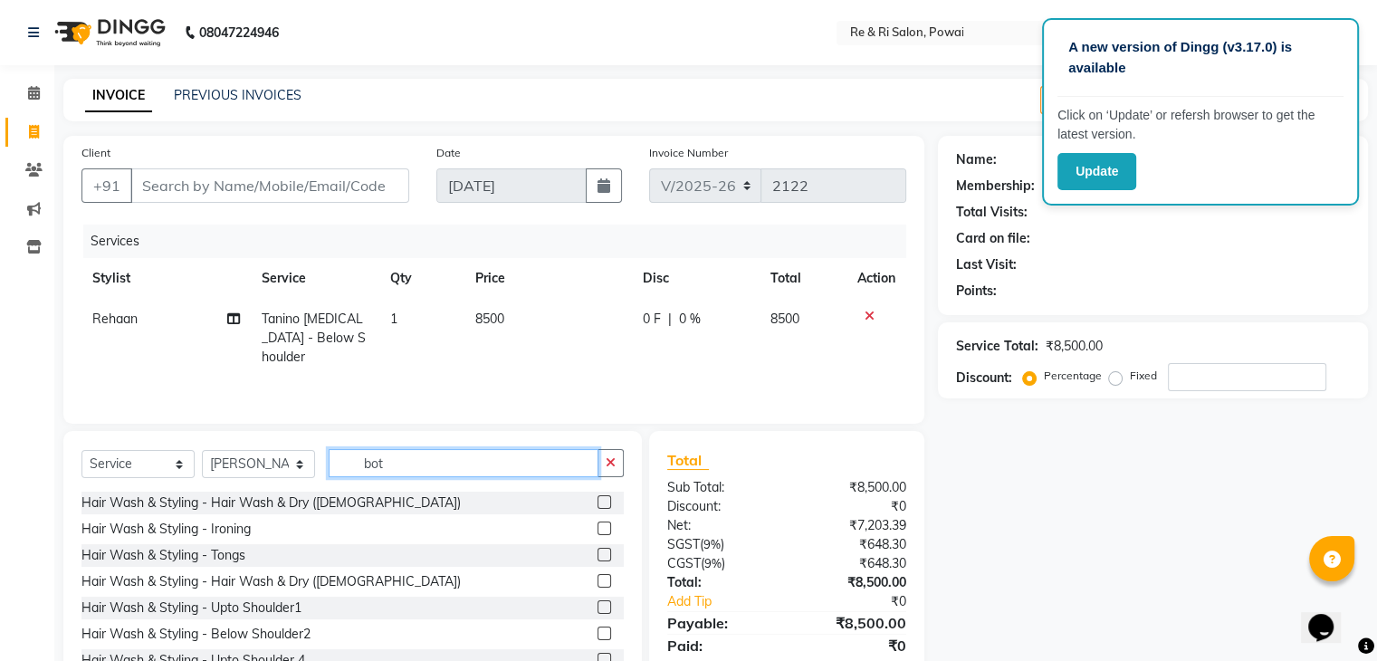
click at [417, 457] on input "bot" at bounding box center [464, 463] width 270 height 28
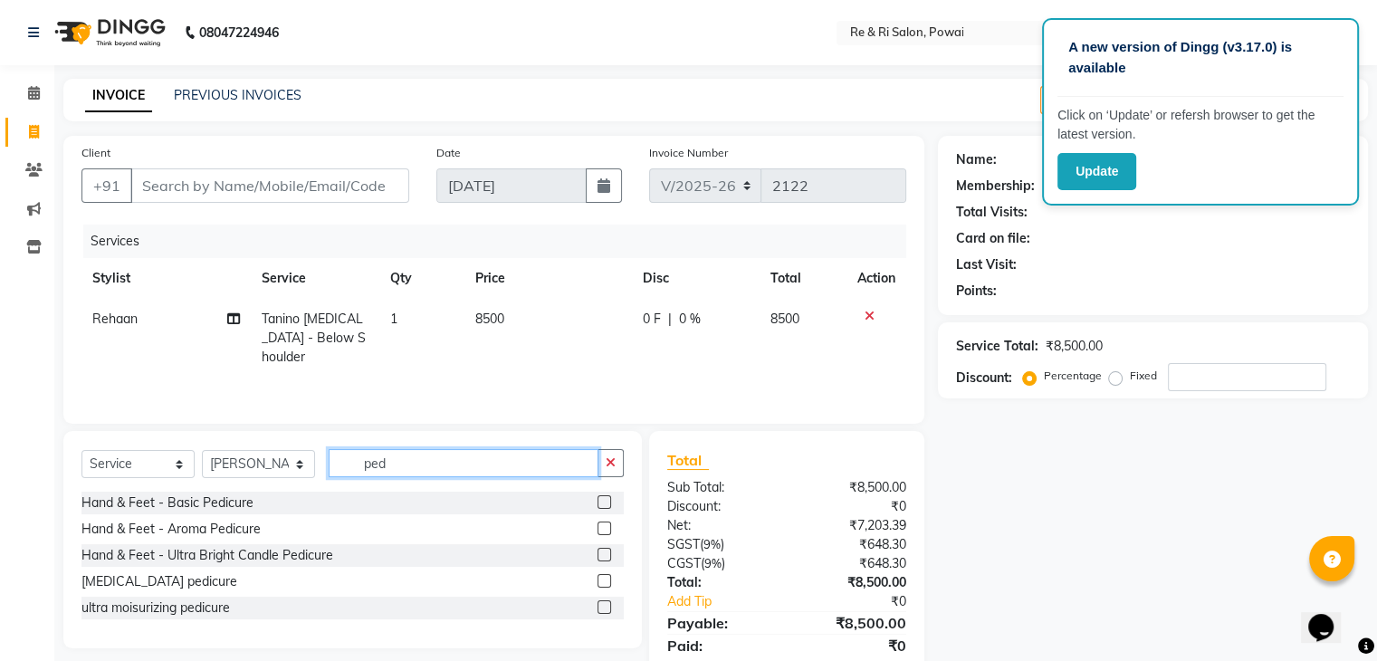
type input "ped"
click at [601, 497] on label at bounding box center [605, 502] width 14 height 14
click at [601, 497] on input "checkbox" at bounding box center [604, 503] width 12 height 12
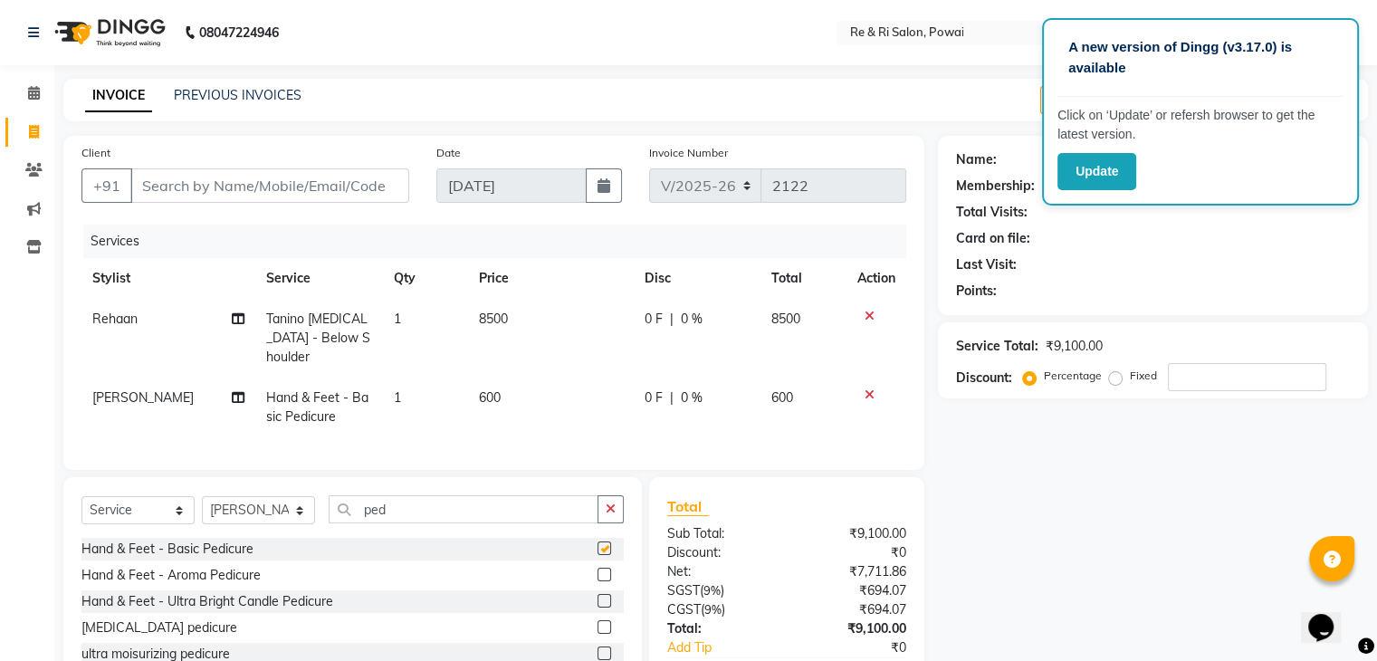
checkbox input "false"
click at [237, 511] on select "Select Stylist ana Arbaaz Ayesha Danish Poonam Rehaan Salman Sandy" at bounding box center [258, 510] width 113 height 28
select select "90547"
click at [202, 496] on select "Select Stylist ana Arbaaz Ayesha Danish Poonam Rehaan Salman Sandy" at bounding box center [258, 510] width 113 height 28
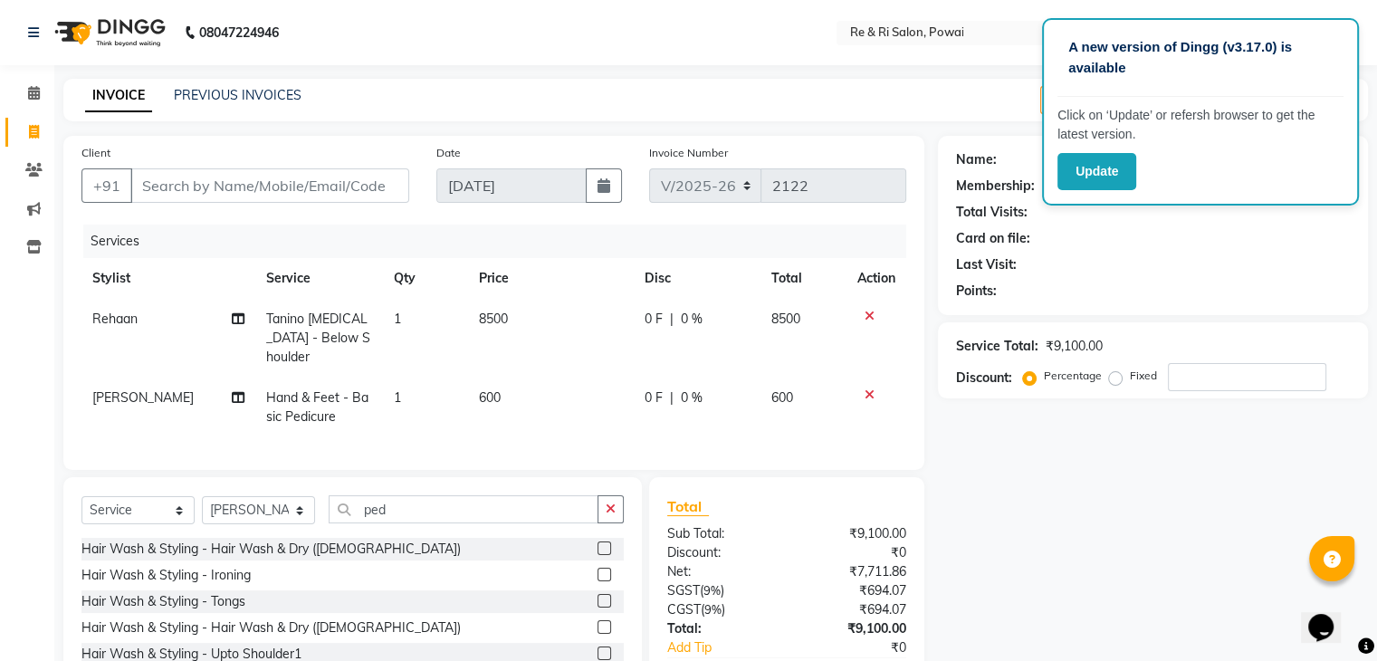
click at [437, 477] on div "Select Service Product Membership Package Voucher Prepaid Gift Card Select Styl…" at bounding box center [352, 610] width 579 height 267
click at [406, 509] on input "ped" at bounding box center [464, 509] width 270 height 28
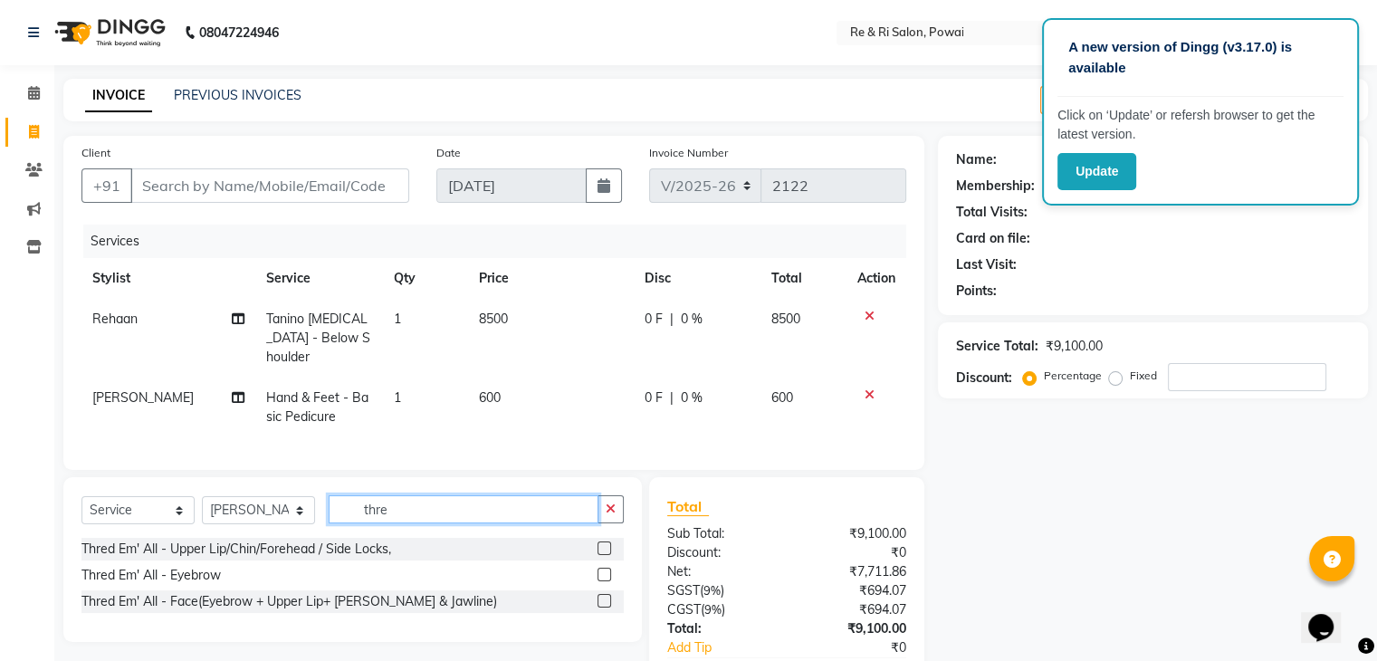
type input "thre"
click at [601, 568] on label at bounding box center [605, 575] width 14 height 14
click at [601, 569] on input "checkbox" at bounding box center [604, 575] width 12 height 12
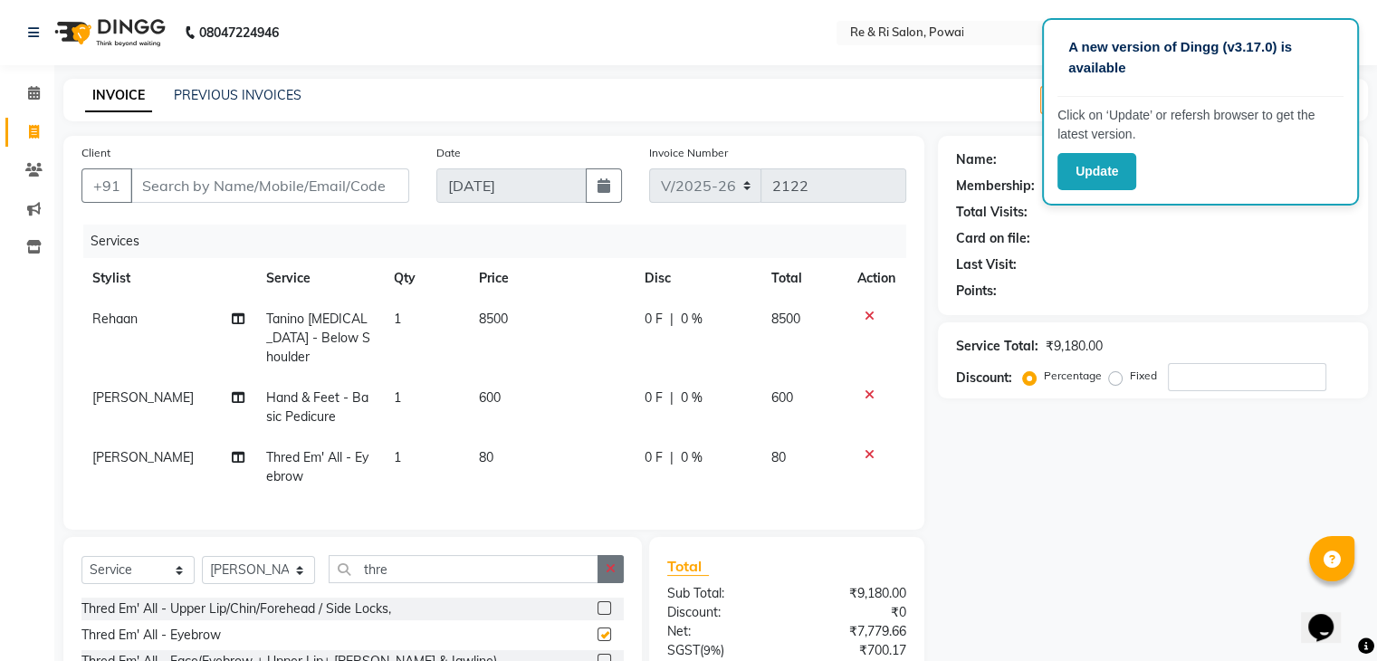
checkbox input "false"
click at [604, 601] on label at bounding box center [605, 608] width 14 height 14
click at [604, 603] on input "checkbox" at bounding box center [604, 609] width 12 height 12
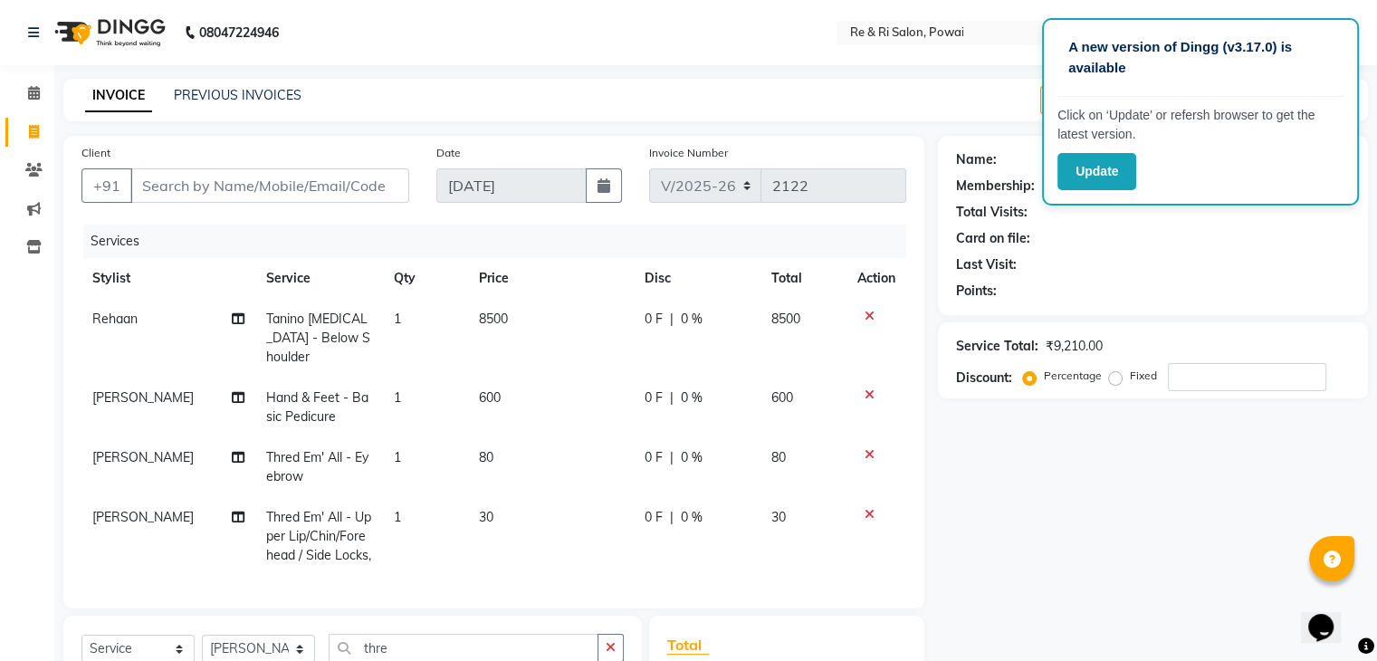
checkbox input "false"
click at [289, 193] on input "Client" at bounding box center [269, 185] width 279 height 34
type input "r"
type input "0"
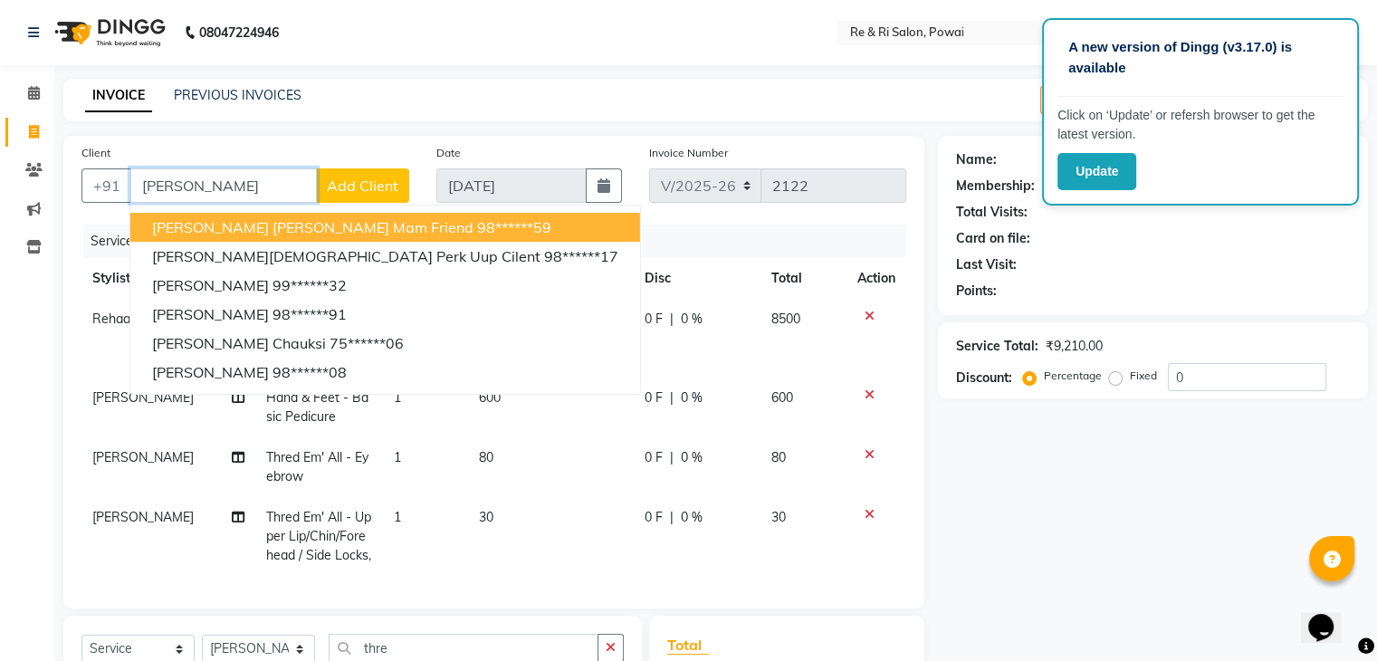
type input "ruchi"
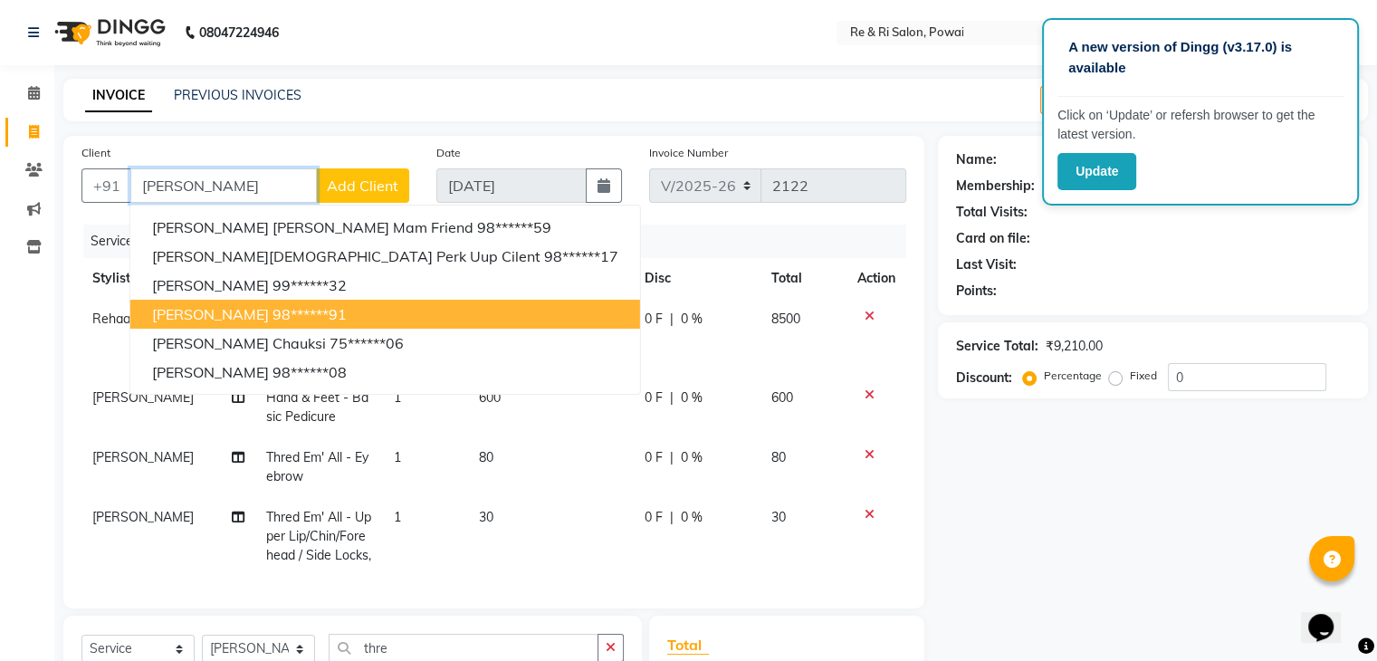
click at [268, 173] on input "ruchi" at bounding box center [223, 185] width 187 height 34
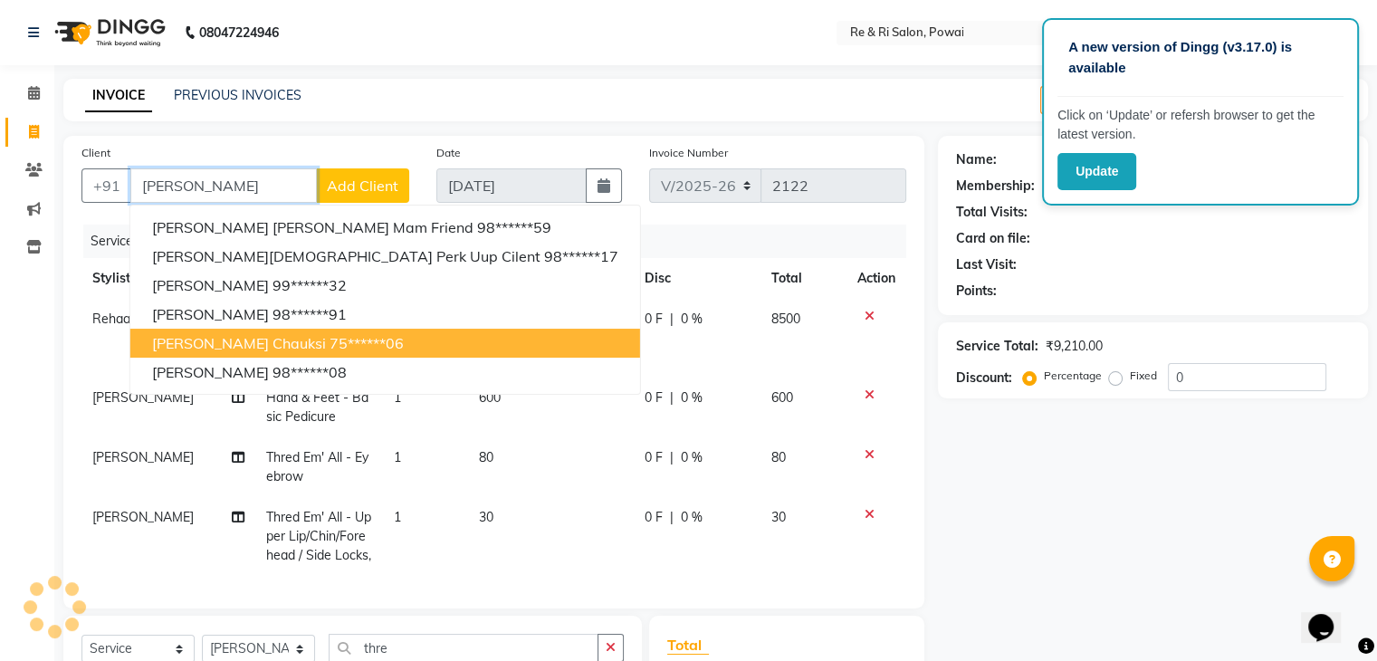
click at [227, 339] on span "ruchi chauksi" at bounding box center [239, 343] width 174 height 18
type input "75******06"
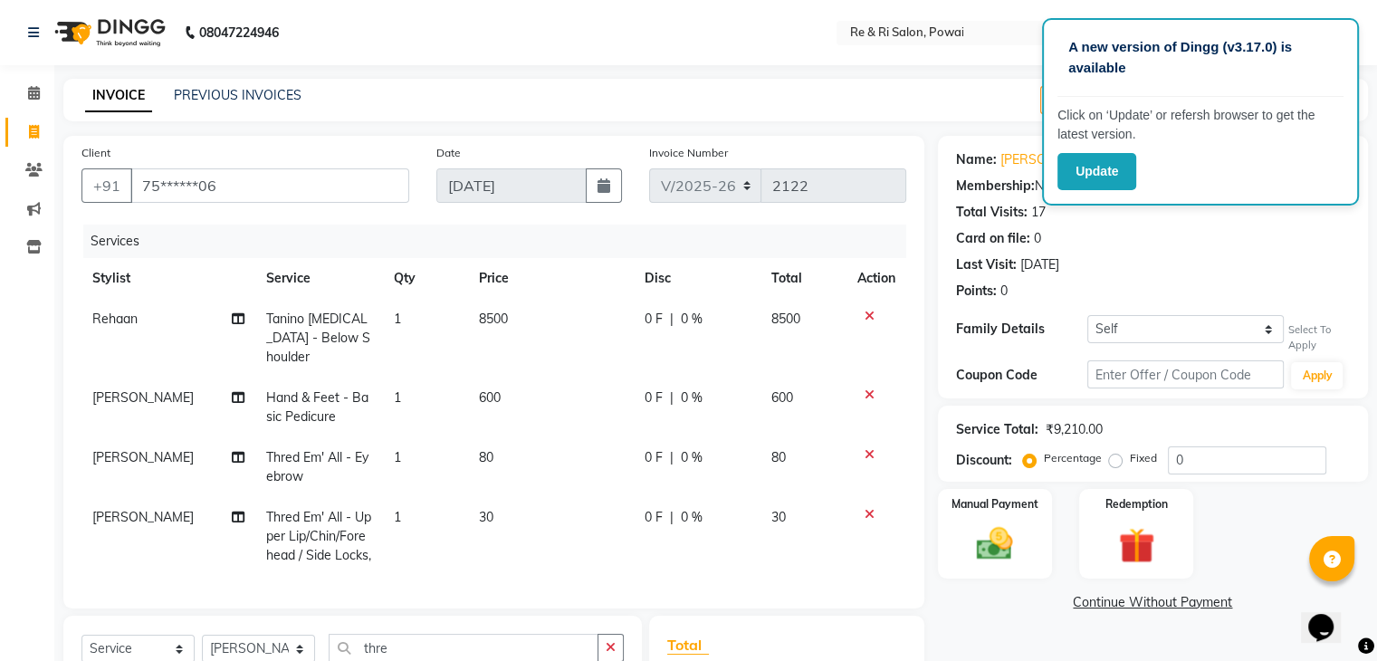
click at [645, 310] on span "0 F" at bounding box center [654, 319] width 18 height 19
select select "35434"
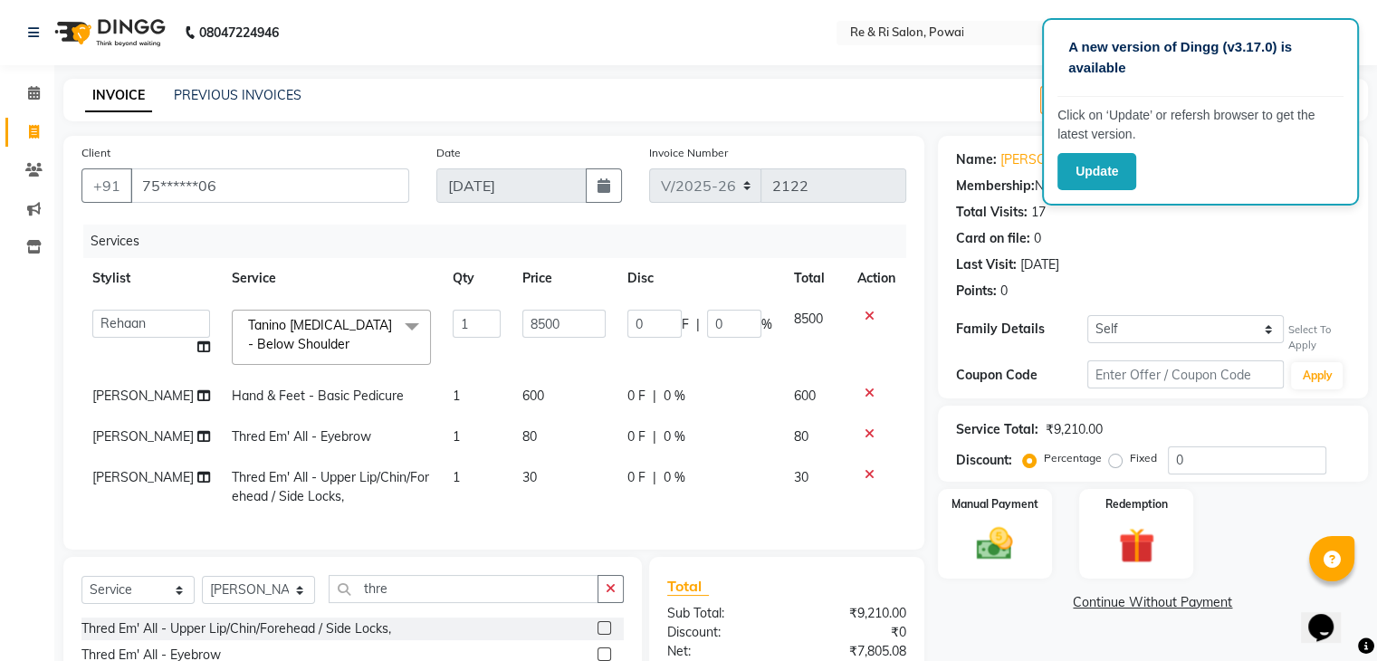
click at [645, 310] on input "0" at bounding box center [654, 324] width 54 height 28
click at [645, 310] on input "0200" at bounding box center [654, 324] width 54 height 28
type input "02000"
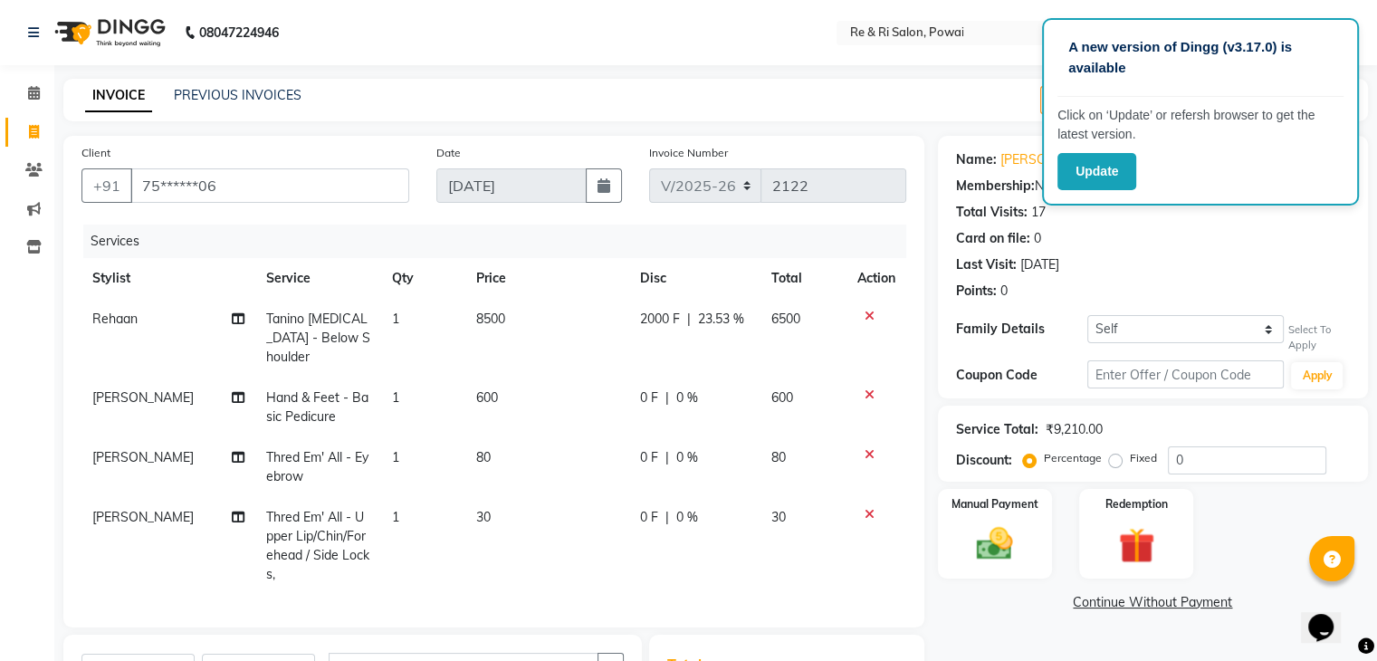
click at [625, 374] on tbody "Rehaan Tanino Botox - Below Shoulder 1 8500 2000 F | 23.53 % 6500 Sandy Hand & …" at bounding box center [493, 447] width 825 height 296
click at [640, 388] on span "0 F" at bounding box center [649, 397] width 18 height 19
select select "36183"
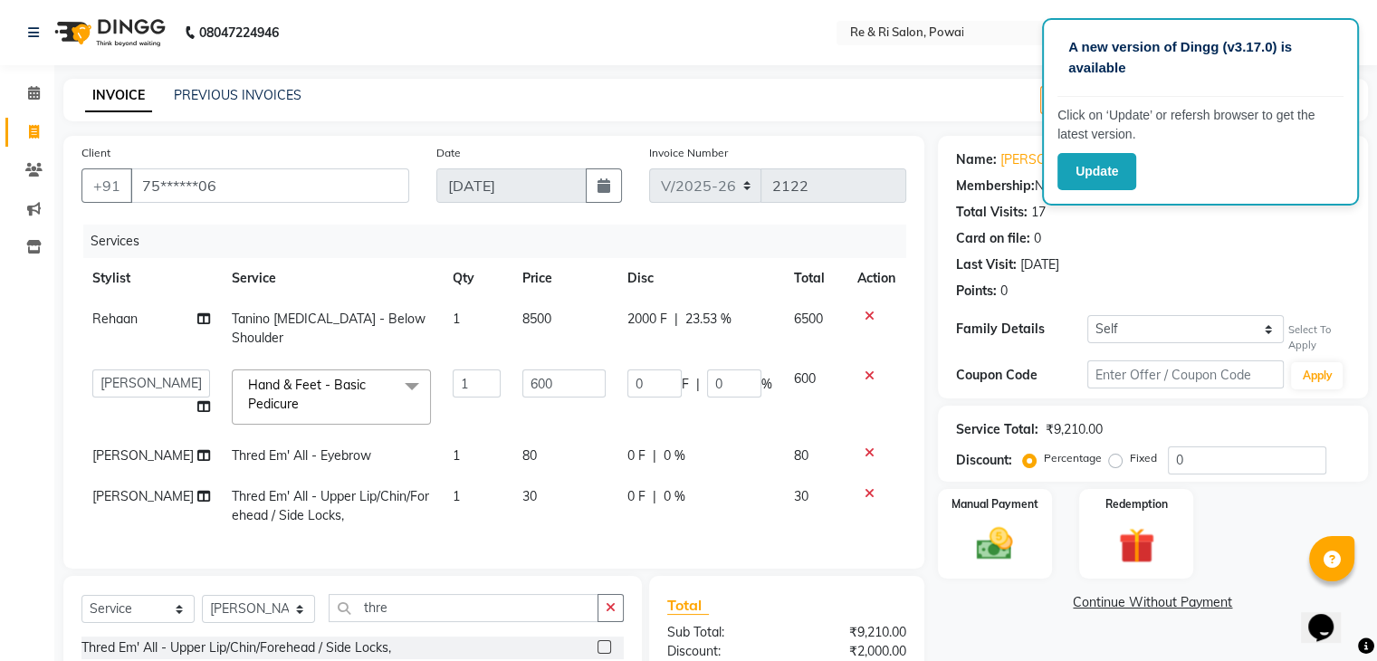
click at [638, 379] on td "0 F | 0 %" at bounding box center [700, 397] width 167 height 77
click at [641, 359] on td "0 F | 0 %" at bounding box center [700, 397] width 167 height 77
click at [635, 369] on input "0" at bounding box center [654, 383] width 54 height 28
type input "0100"
click at [600, 385] on td "600" at bounding box center [564, 397] width 105 height 77
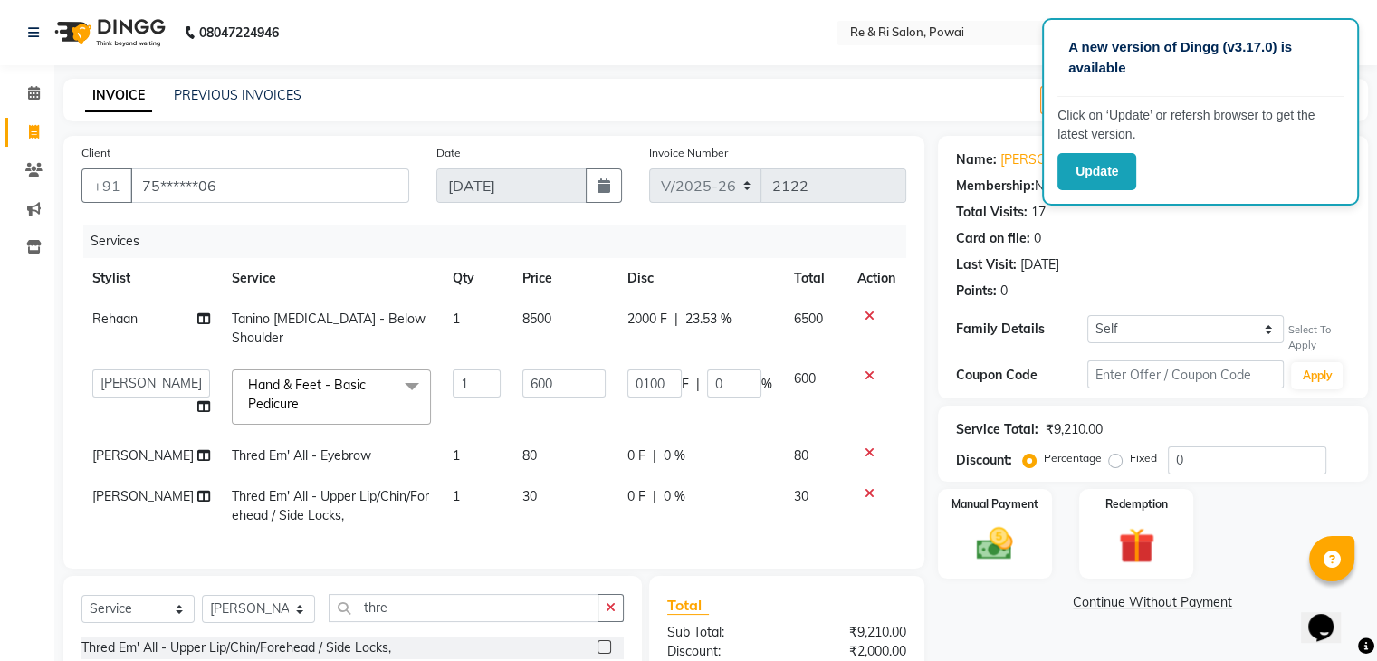
select select "36183"
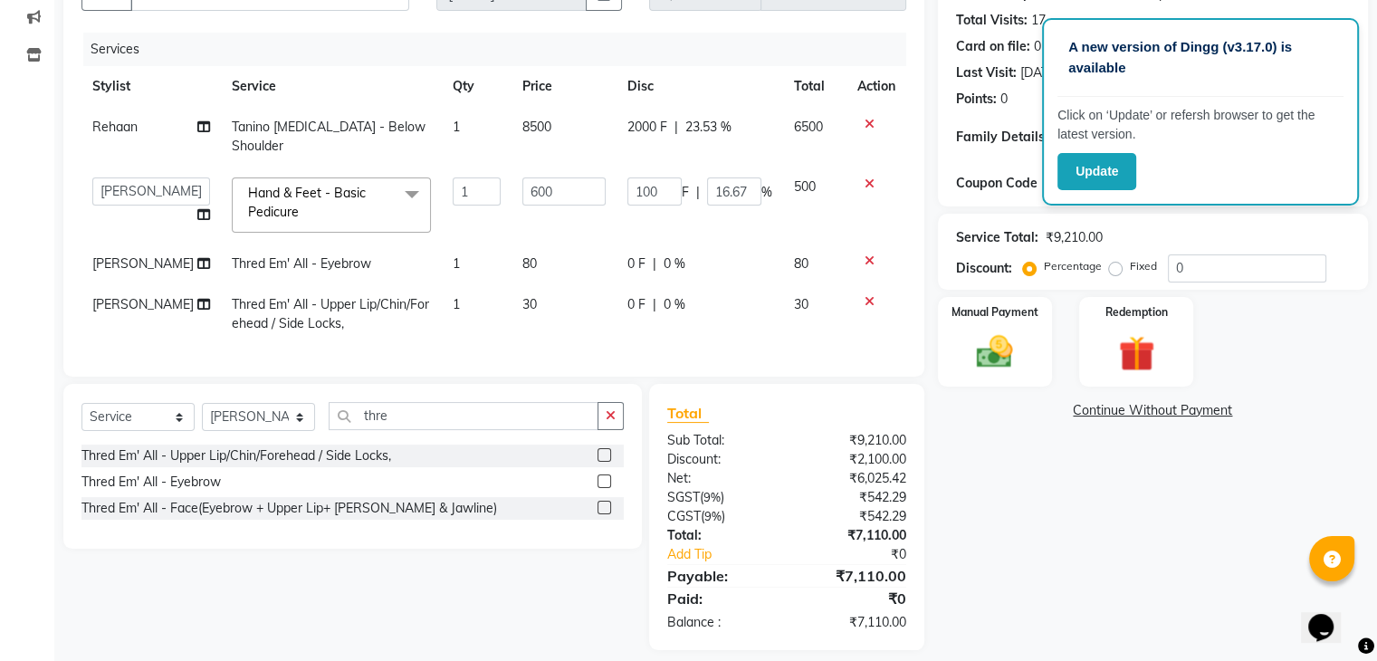
scroll to position [194, 0]
click at [981, 359] on img at bounding box center [994, 350] width 61 height 43
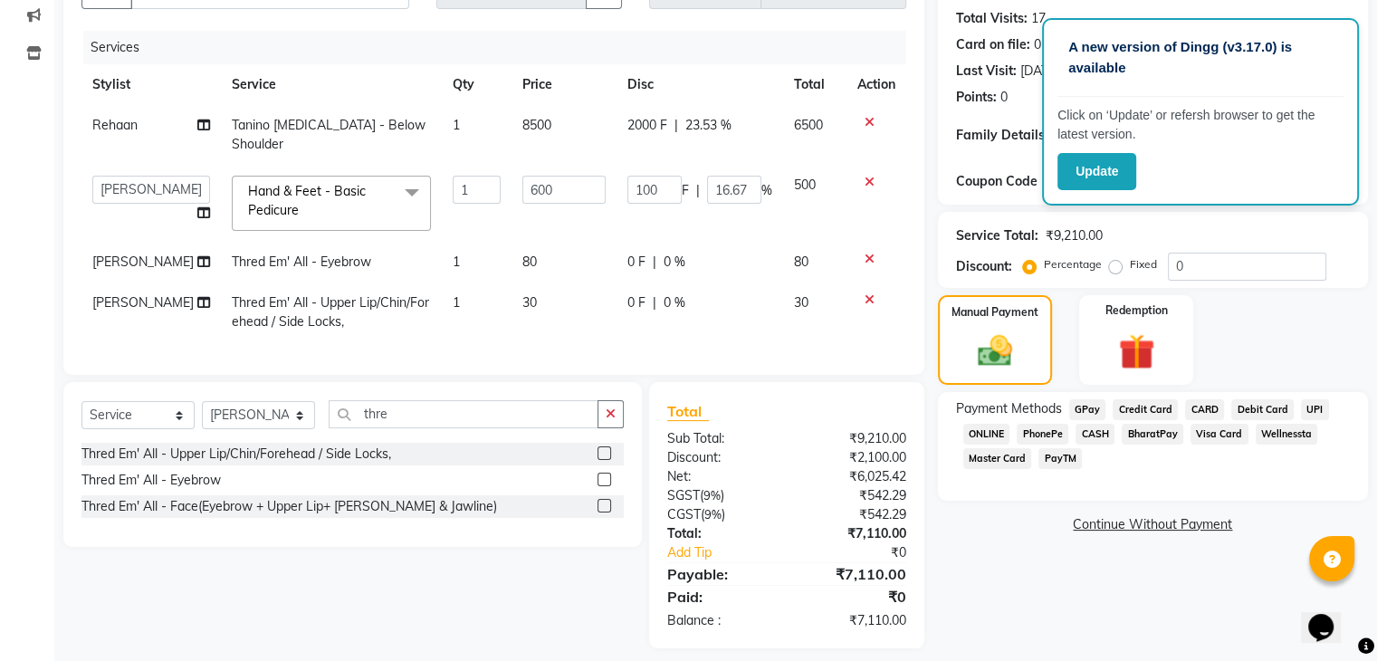
click at [1206, 409] on span "CARD" at bounding box center [1204, 409] width 39 height 21
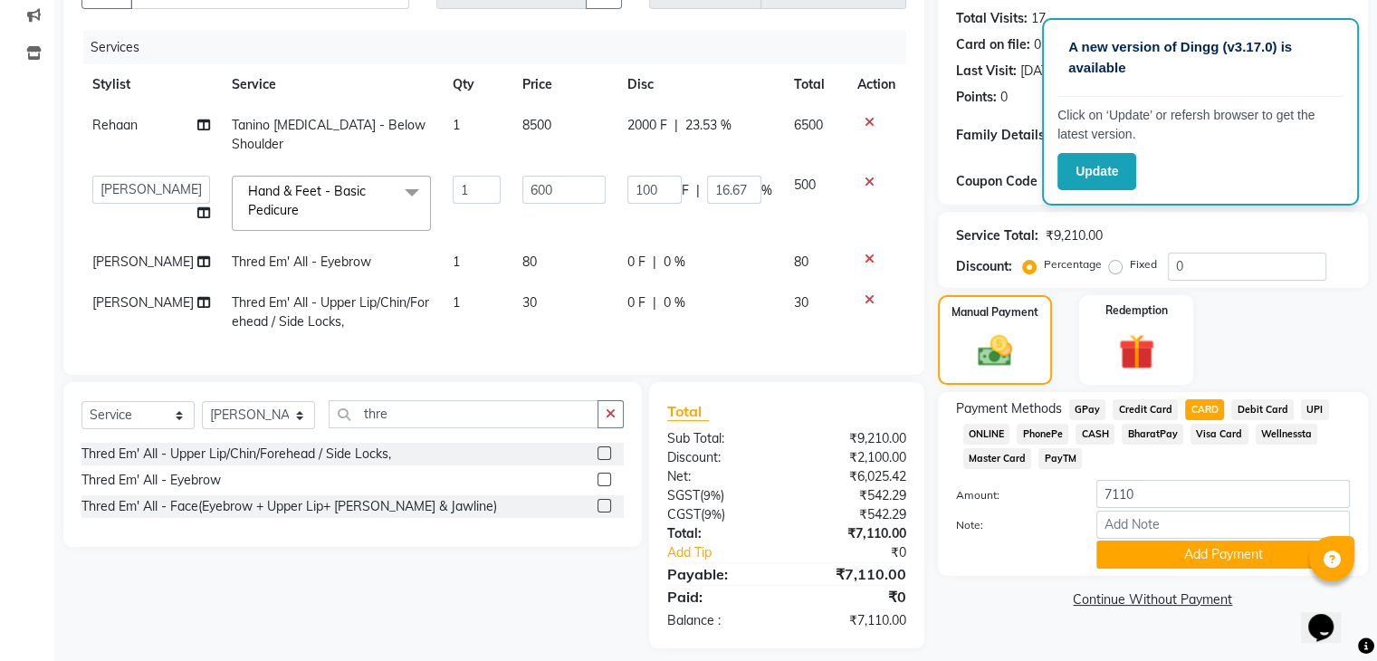
scroll to position [203, 0]
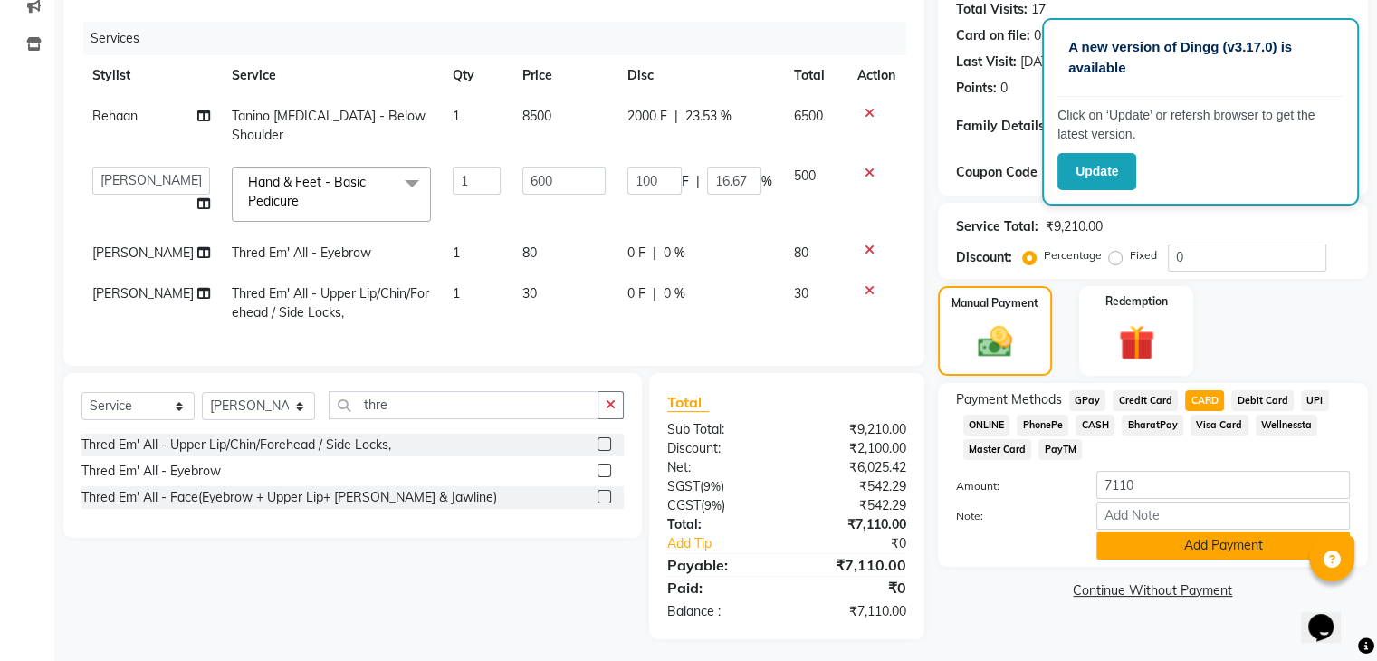
click at [1165, 546] on button "Add Payment" at bounding box center [1223, 545] width 254 height 28
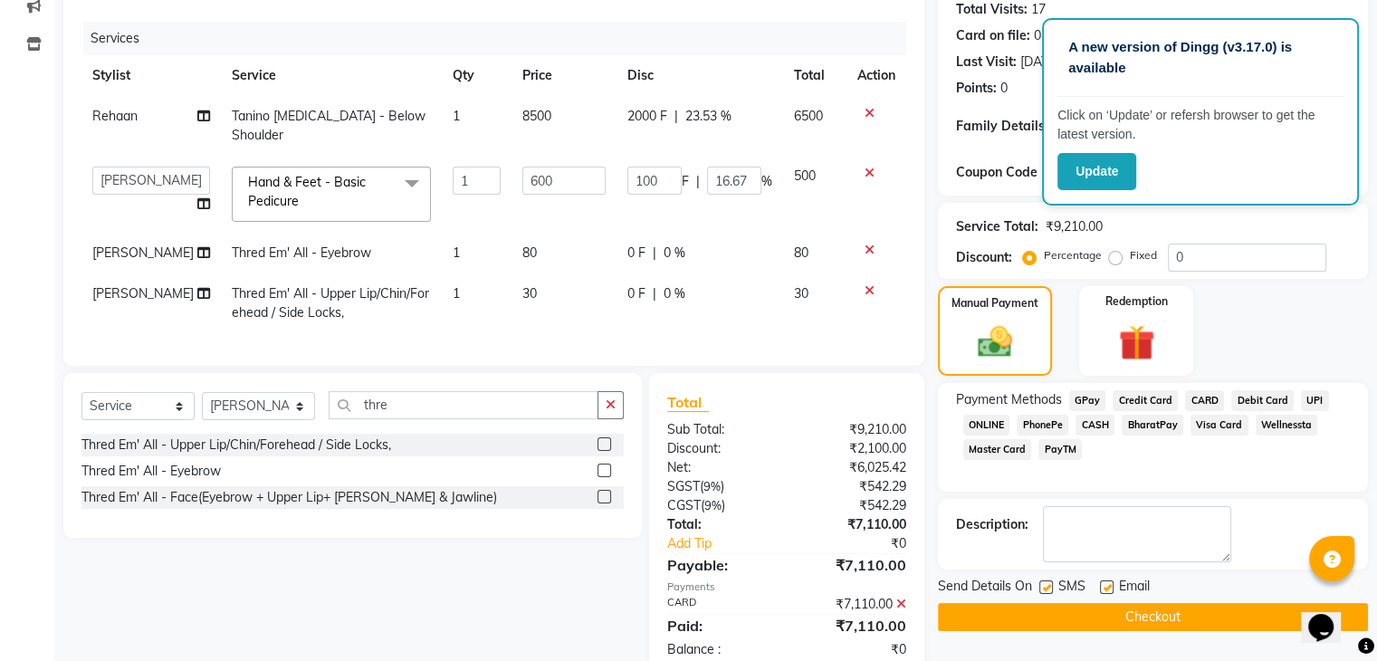
scroll to position [241, 0]
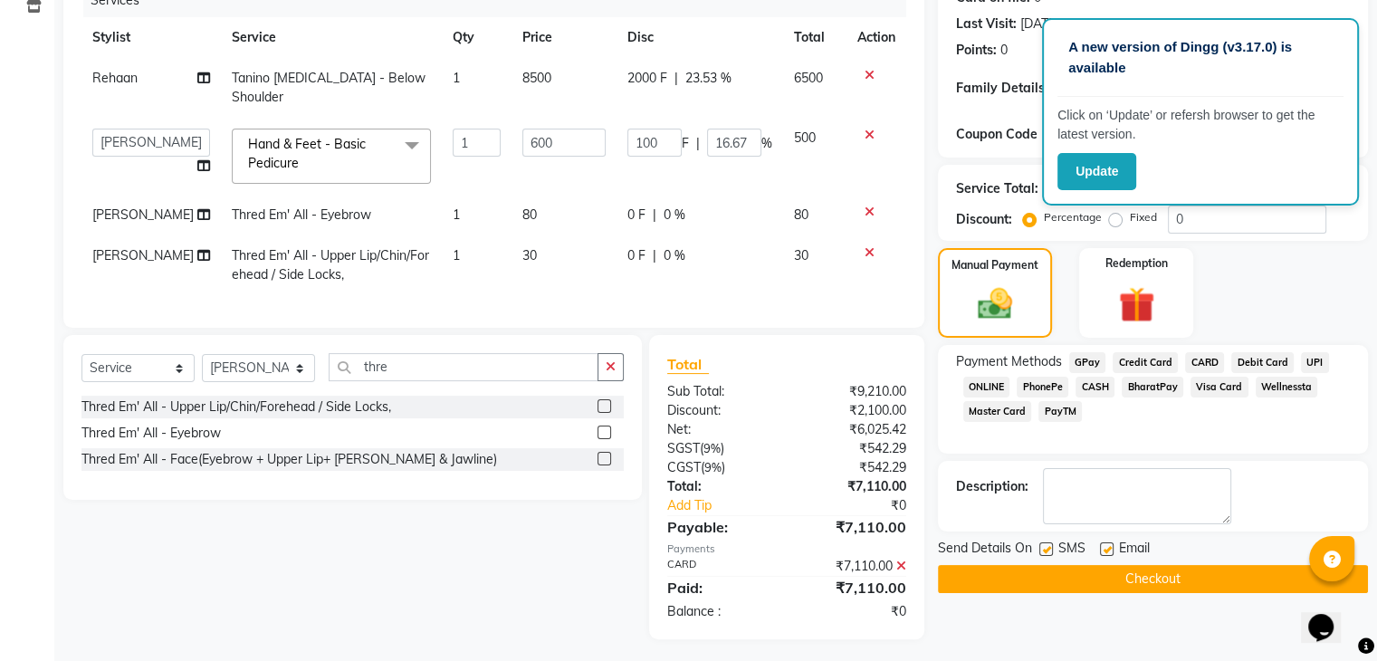
click at [1039, 550] on label at bounding box center [1046, 549] width 14 height 14
click at [1039, 550] on input "checkbox" at bounding box center [1045, 550] width 12 height 12
checkbox input "false"
click at [1110, 546] on label at bounding box center [1107, 549] width 14 height 14
click at [1110, 546] on input "checkbox" at bounding box center [1106, 550] width 12 height 12
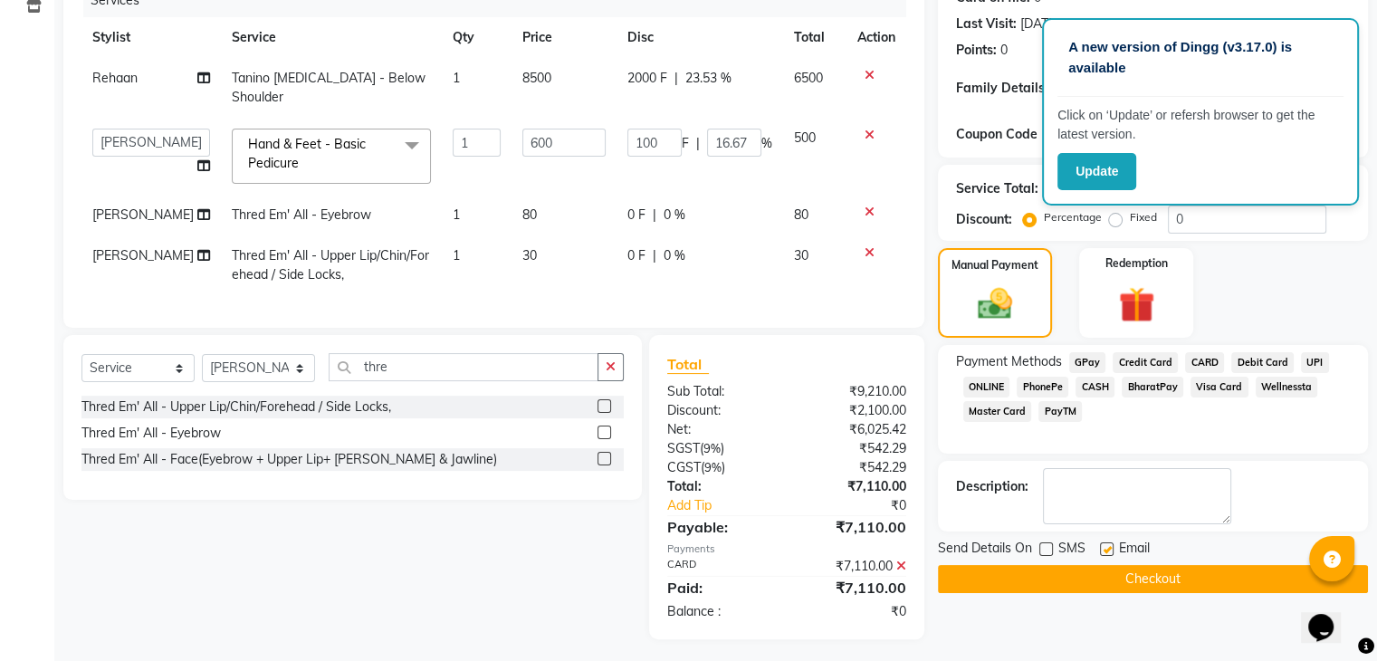
checkbox input "false"
click at [1081, 579] on button "Checkout" at bounding box center [1153, 579] width 430 height 28
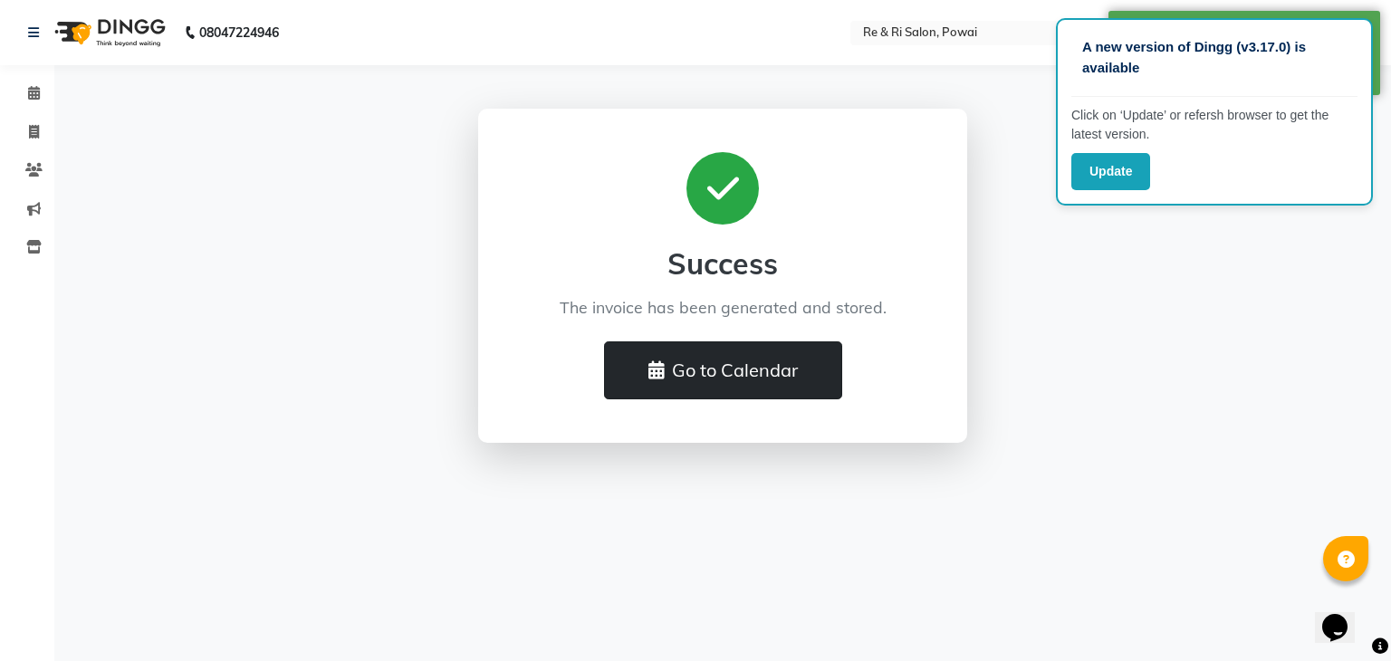
click at [761, 376] on button "Go to Calendar" at bounding box center [723, 370] width 238 height 58
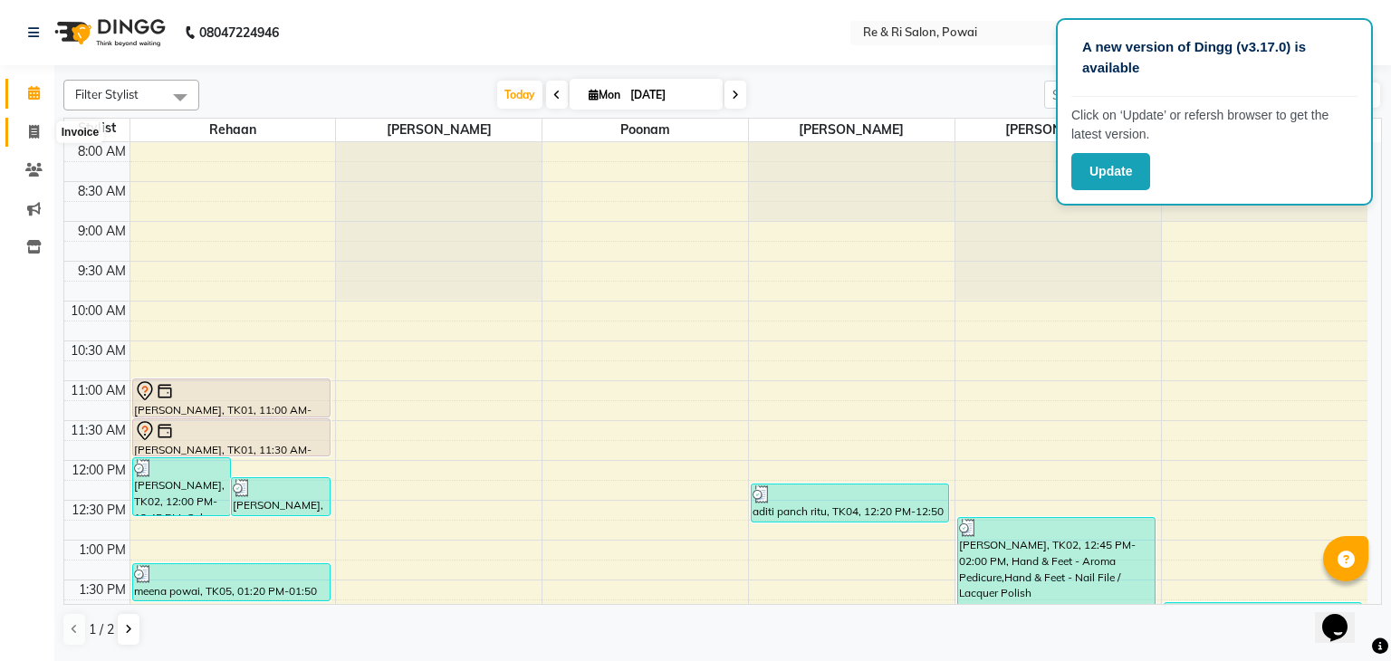
click at [37, 139] on icon at bounding box center [34, 132] width 10 height 14
select select "service"
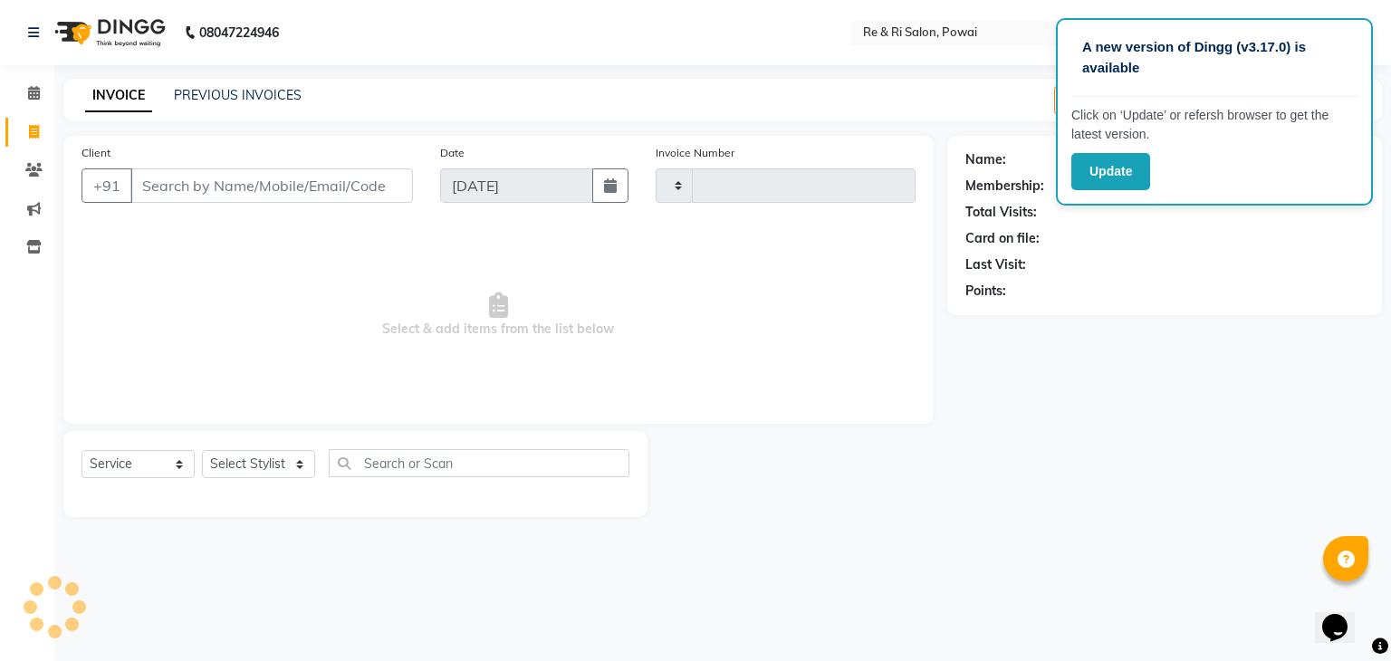
type input "2122"
select select "5364"
click at [212, 178] on input "Client" at bounding box center [271, 185] width 282 height 34
type input "s"
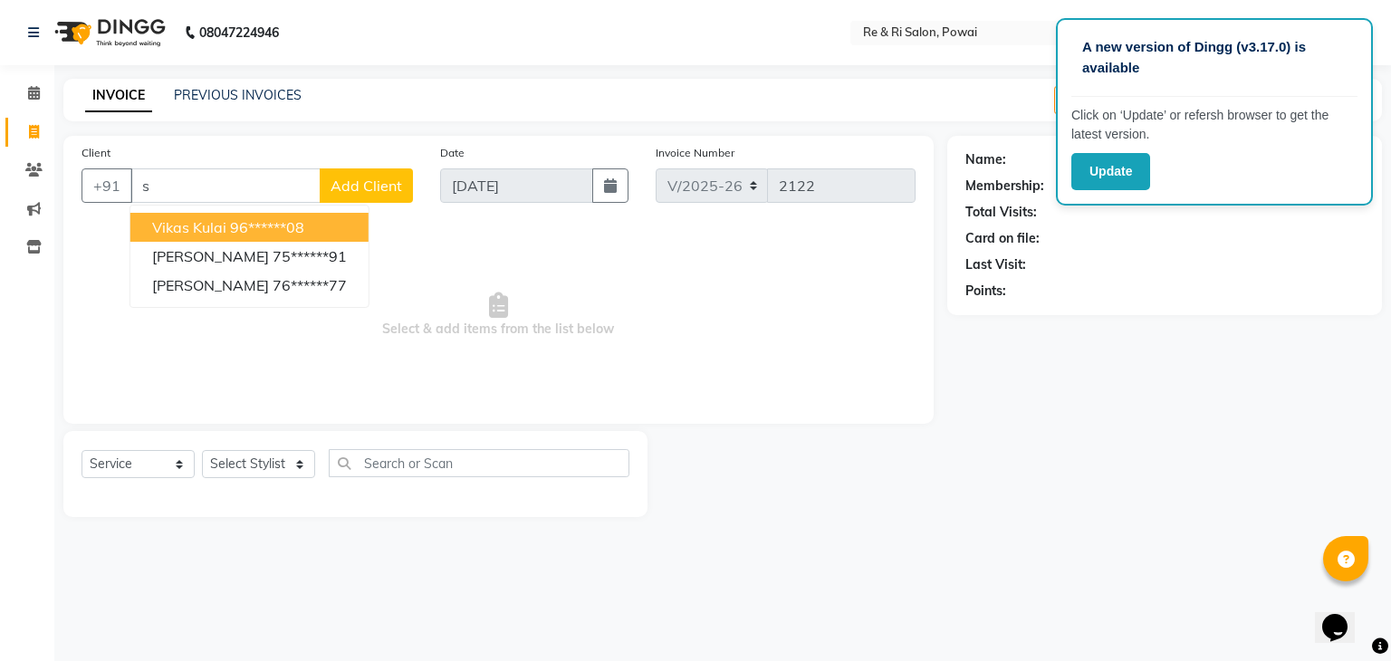
type input "s"
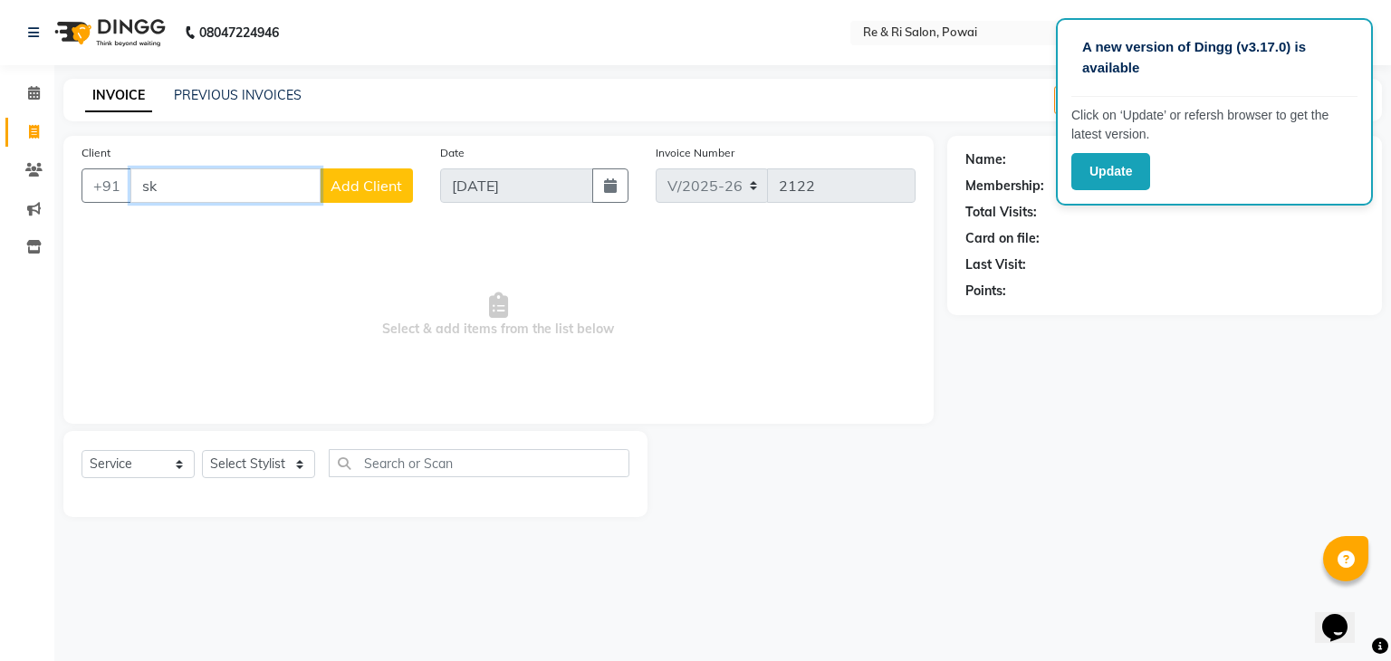
type input "s"
type input "]"
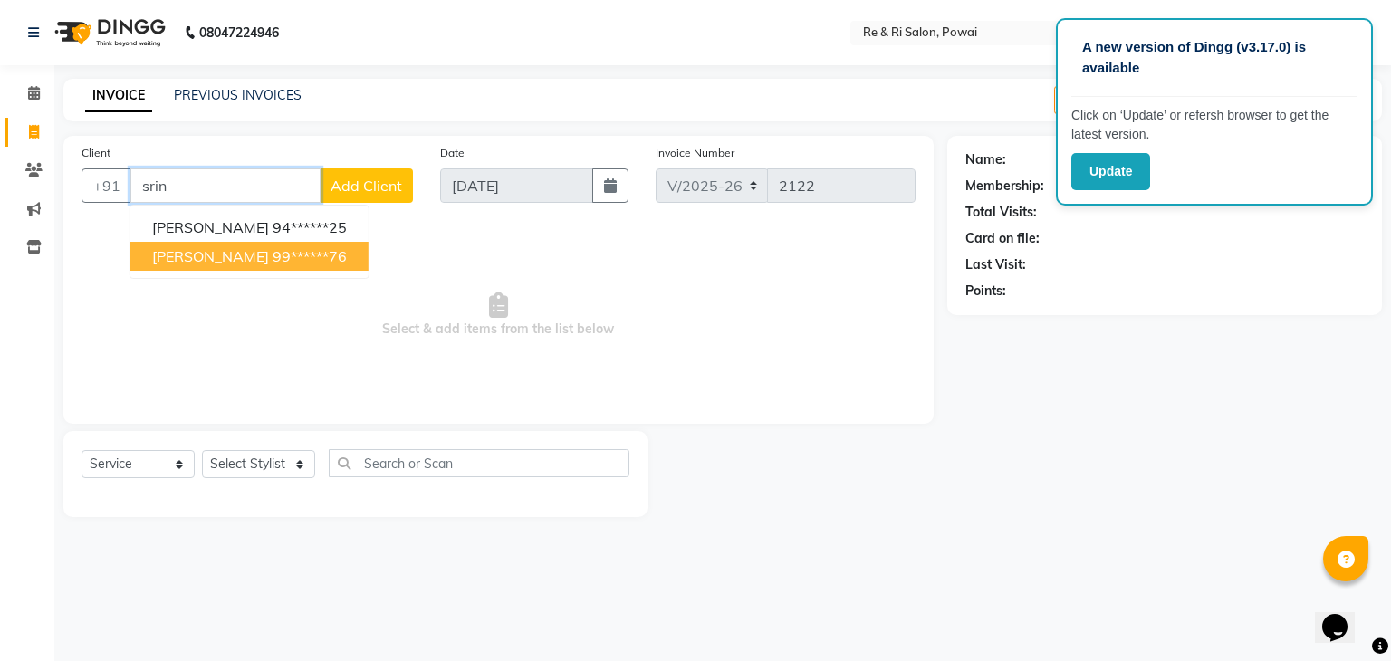
click at [273, 263] on ngb-highlight "99******76" at bounding box center [310, 256] width 74 height 18
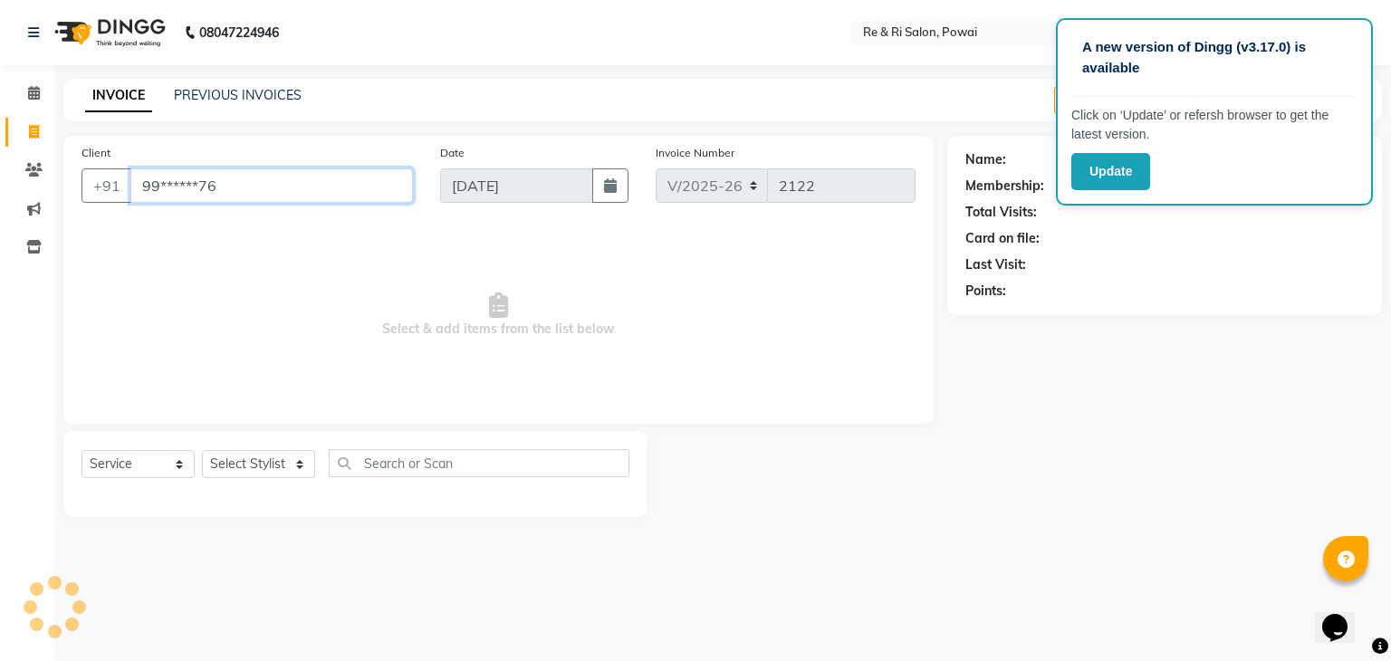
type input "99******76"
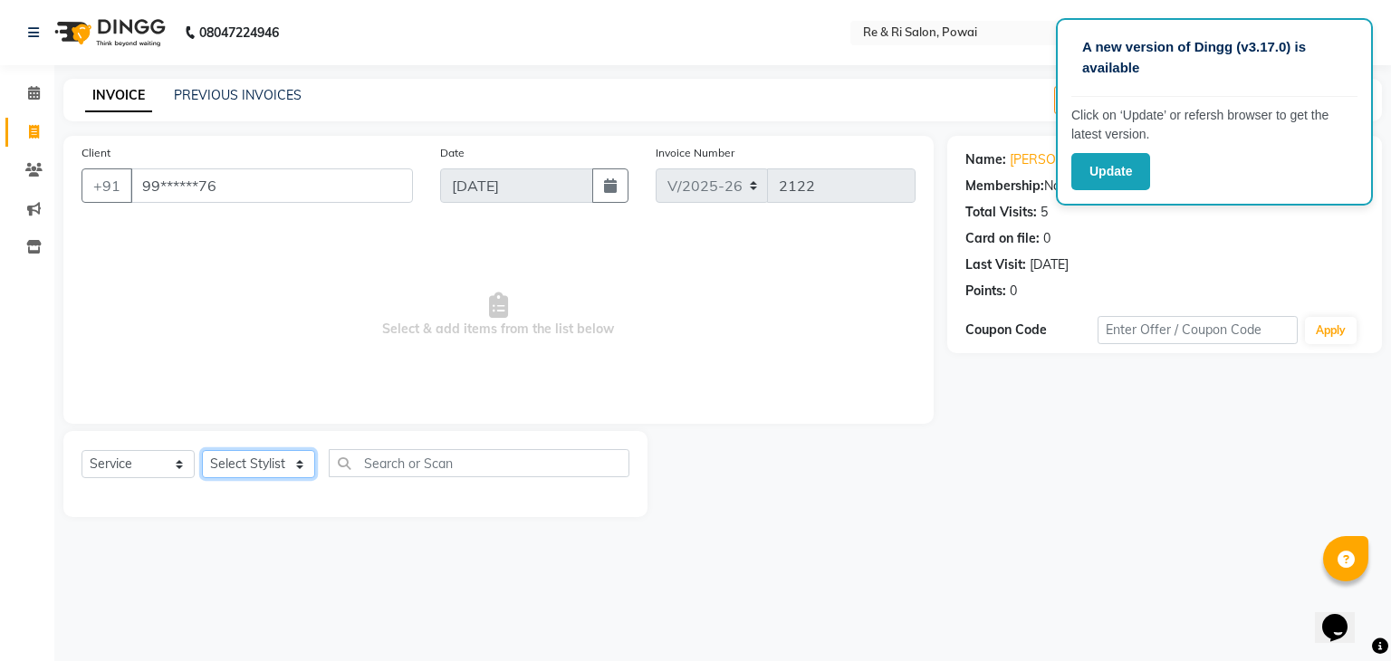
click at [267, 461] on select "Select Stylist ana Arbaaz Ayesha Danish Poonam Rehaan Salman Sandy" at bounding box center [258, 464] width 113 height 28
select select "35434"
click at [202, 451] on select "Select Stylist ana Arbaaz Ayesha Danish Poonam Rehaan Salman Sandy" at bounding box center [258, 464] width 113 height 28
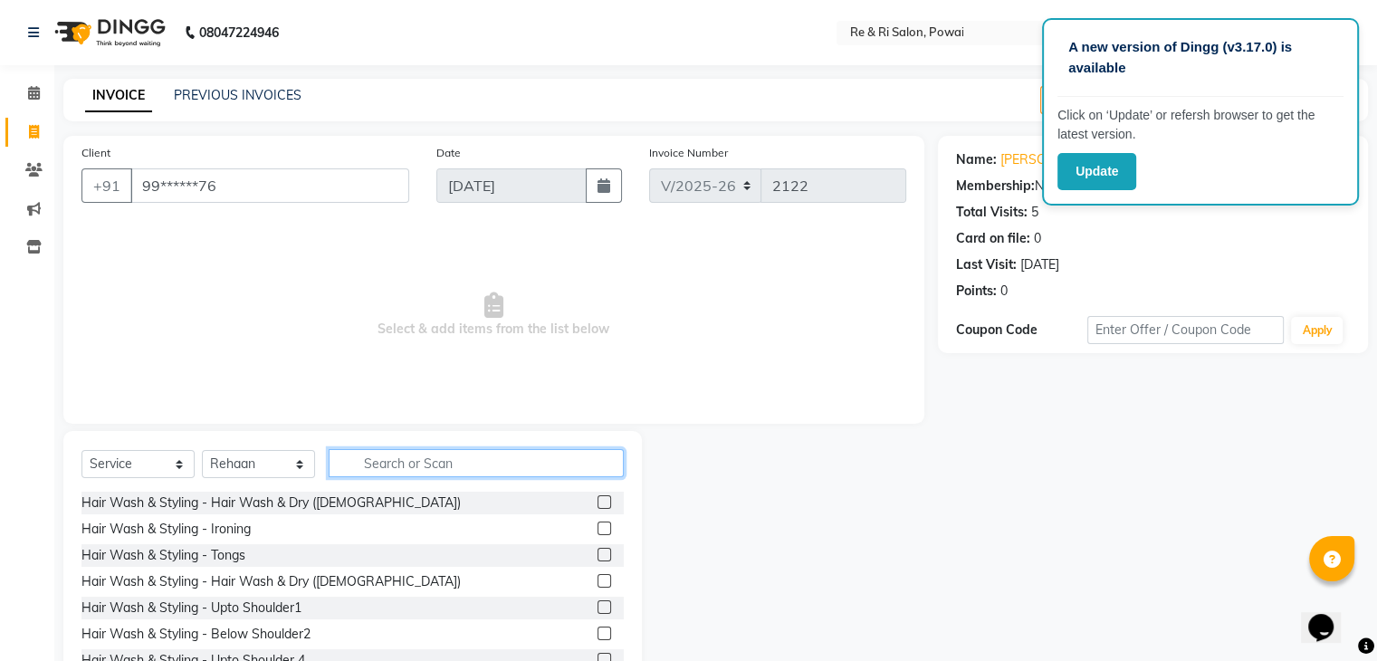
click at [394, 461] on input "text" at bounding box center [476, 463] width 295 height 28
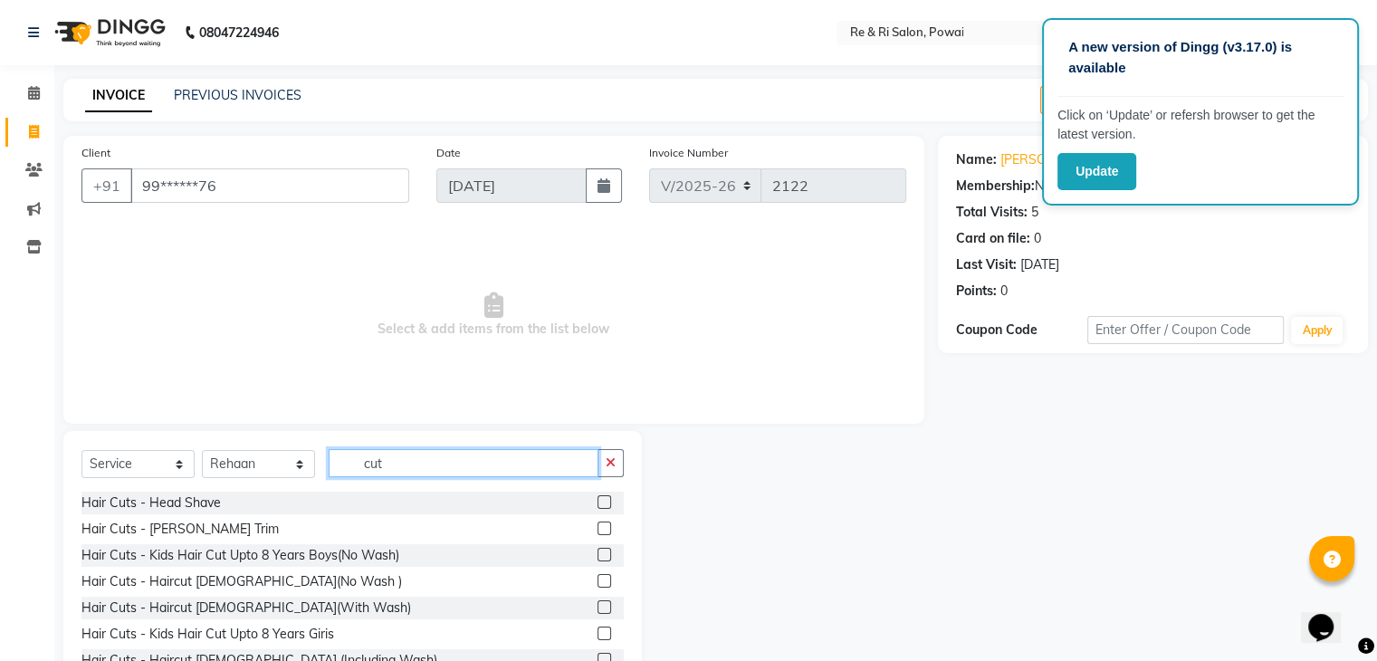
type input "cut"
click at [598, 523] on label at bounding box center [605, 528] width 14 height 14
click at [598, 523] on input "checkbox" at bounding box center [604, 529] width 12 height 12
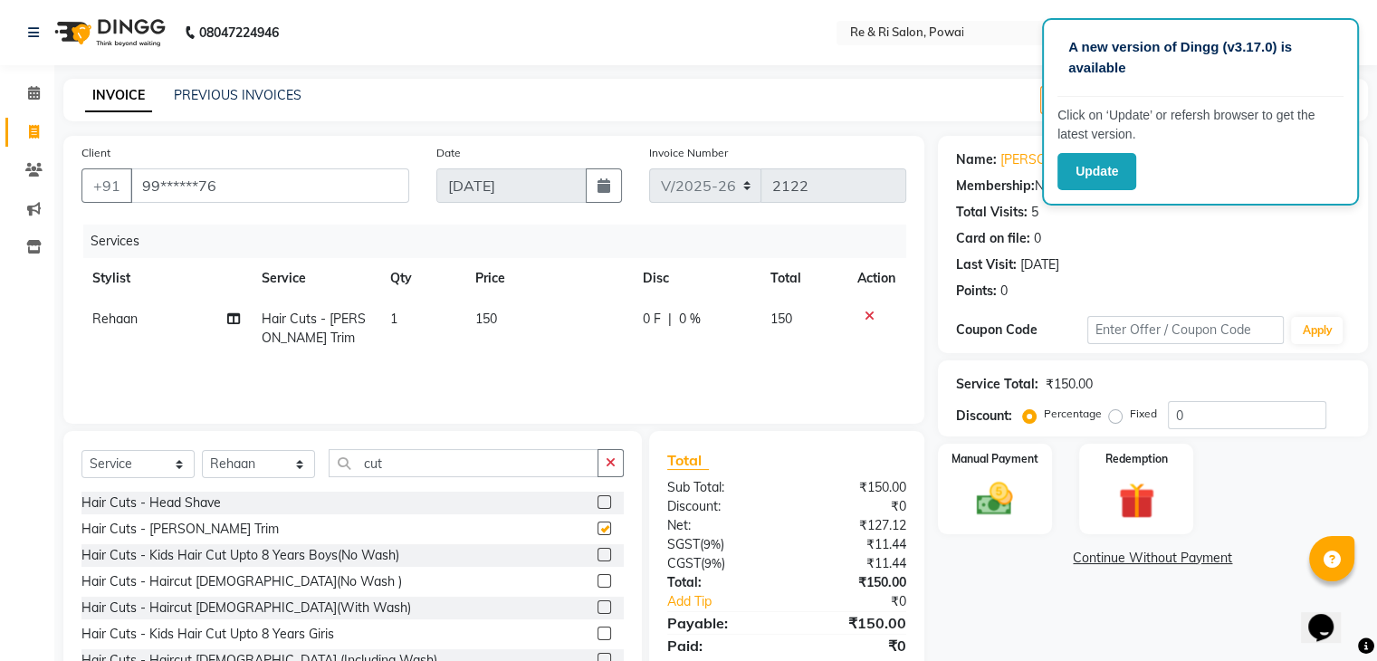
checkbox input "false"
click at [598, 580] on label at bounding box center [605, 581] width 14 height 14
click at [598, 580] on input "checkbox" at bounding box center [604, 582] width 12 height 12
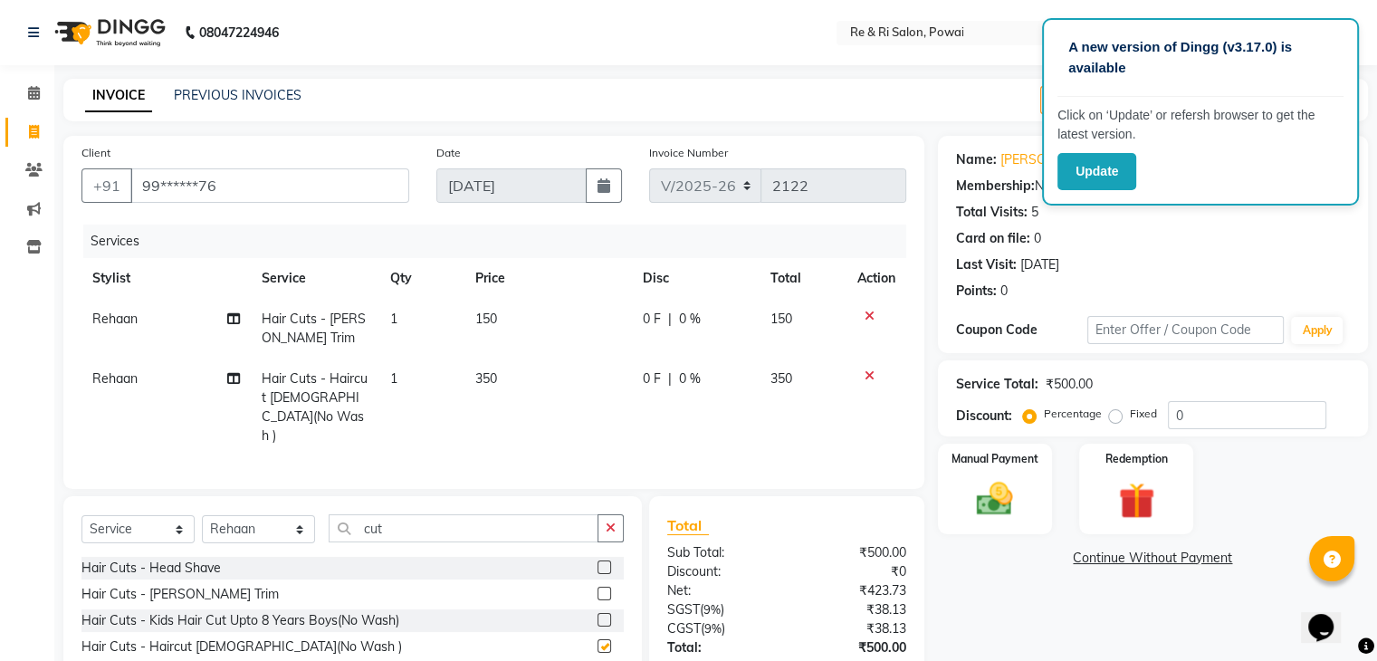
checkbox input "false"
click at [643, 375] on span "0 F" at bounding box center [652, 378] width 18 height 19
select select "35434"
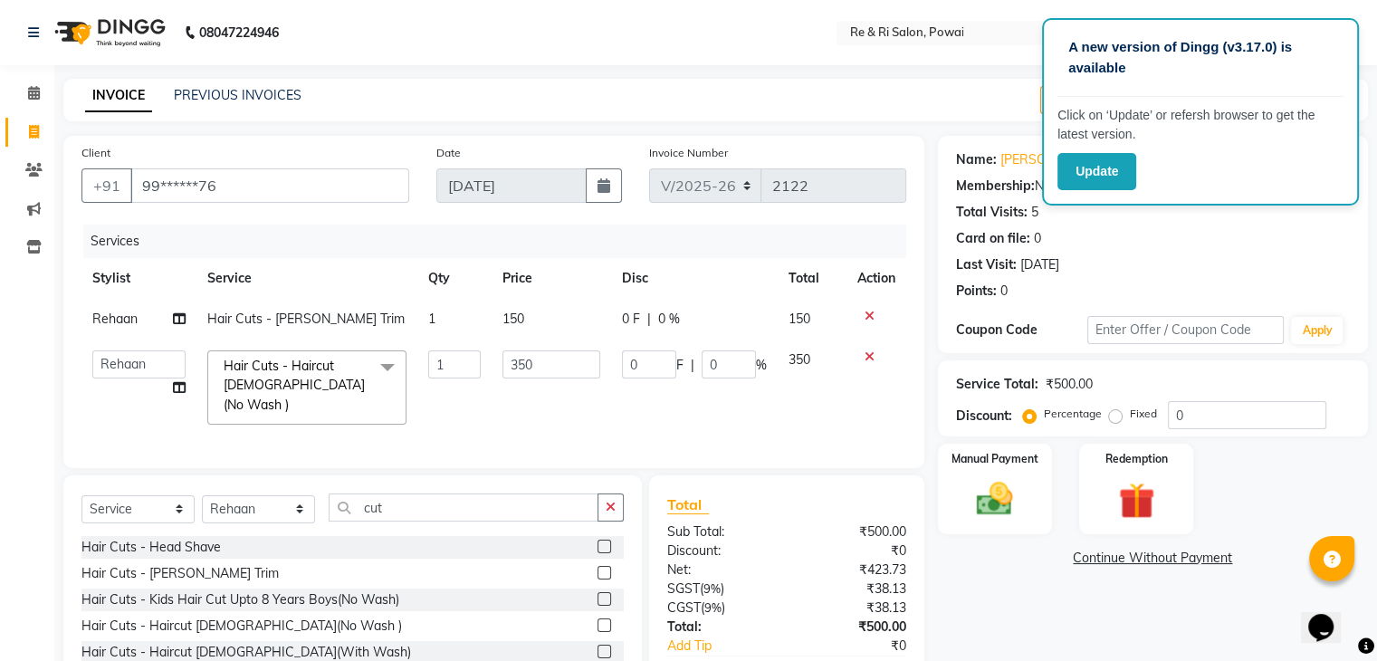
click at [641, 375] on input "0" at bounding box center [649, 364] width 54 height 28
type input "0100"
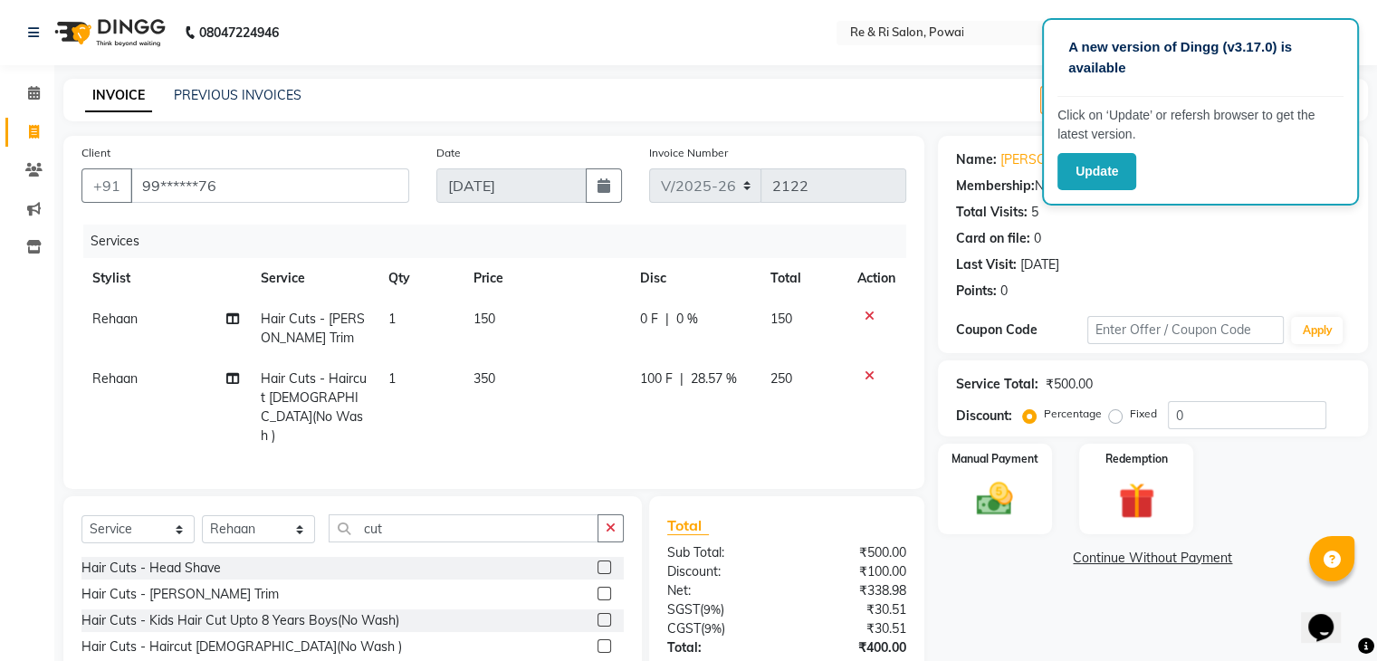
click at [610, 396] on tr "Rehaan Hair Cuts - Haircut Male(No Wash ) 1 350 100 F | 28.57 % 250" at bounding box center [493, 408] width 825 height 98
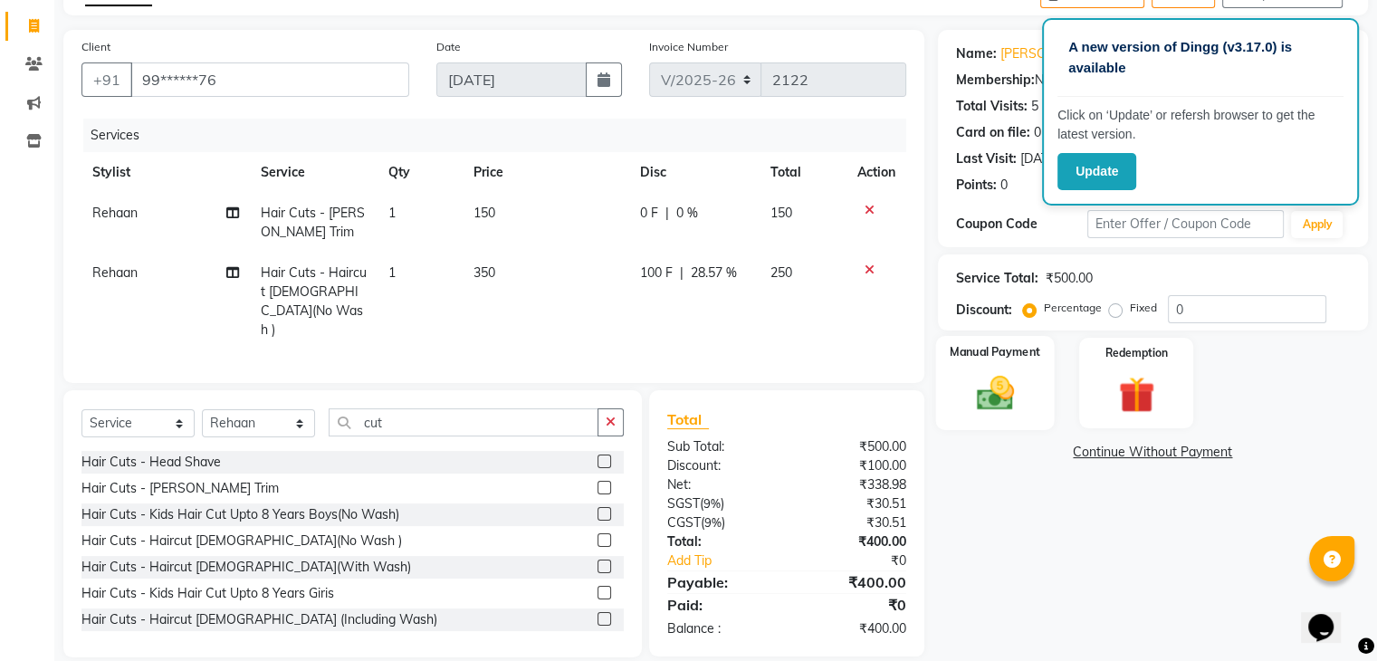
click at [988, 396] on img at bounding box center [994, 393] width 61 height 43
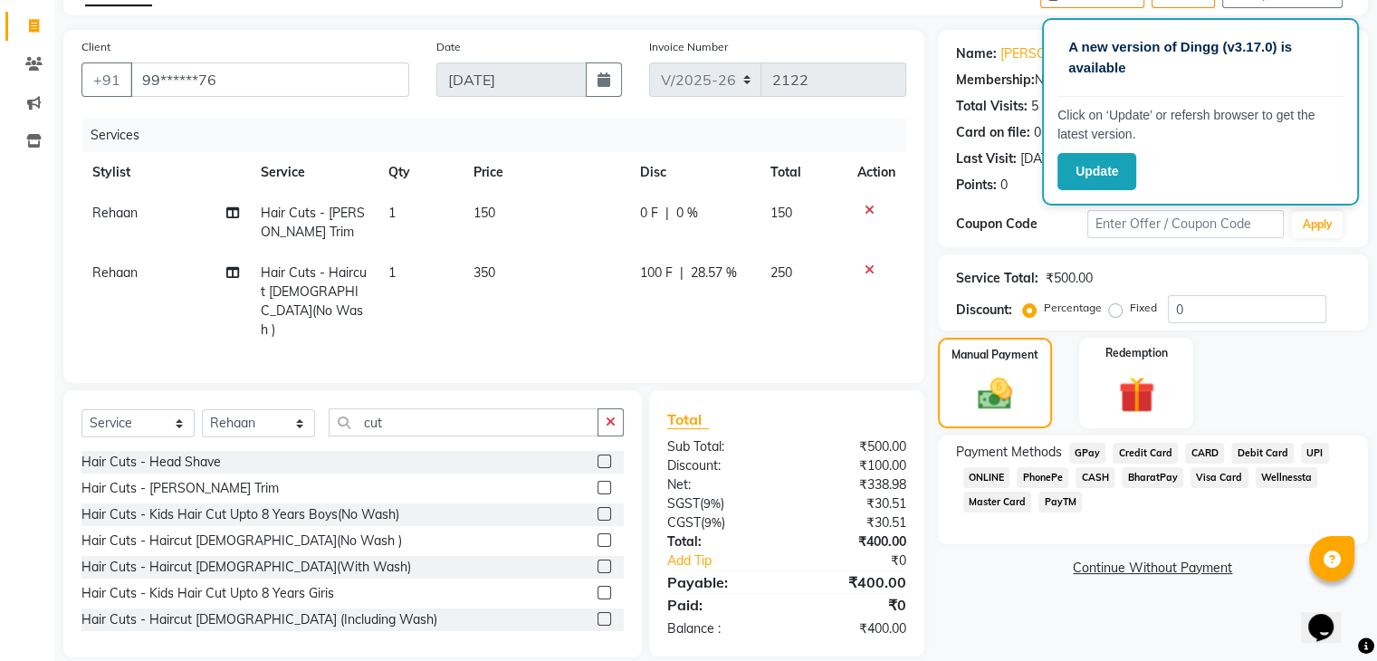
click at [1089, 446] on span "GPay" at bounding box center [1087, 453] width 37 height 21
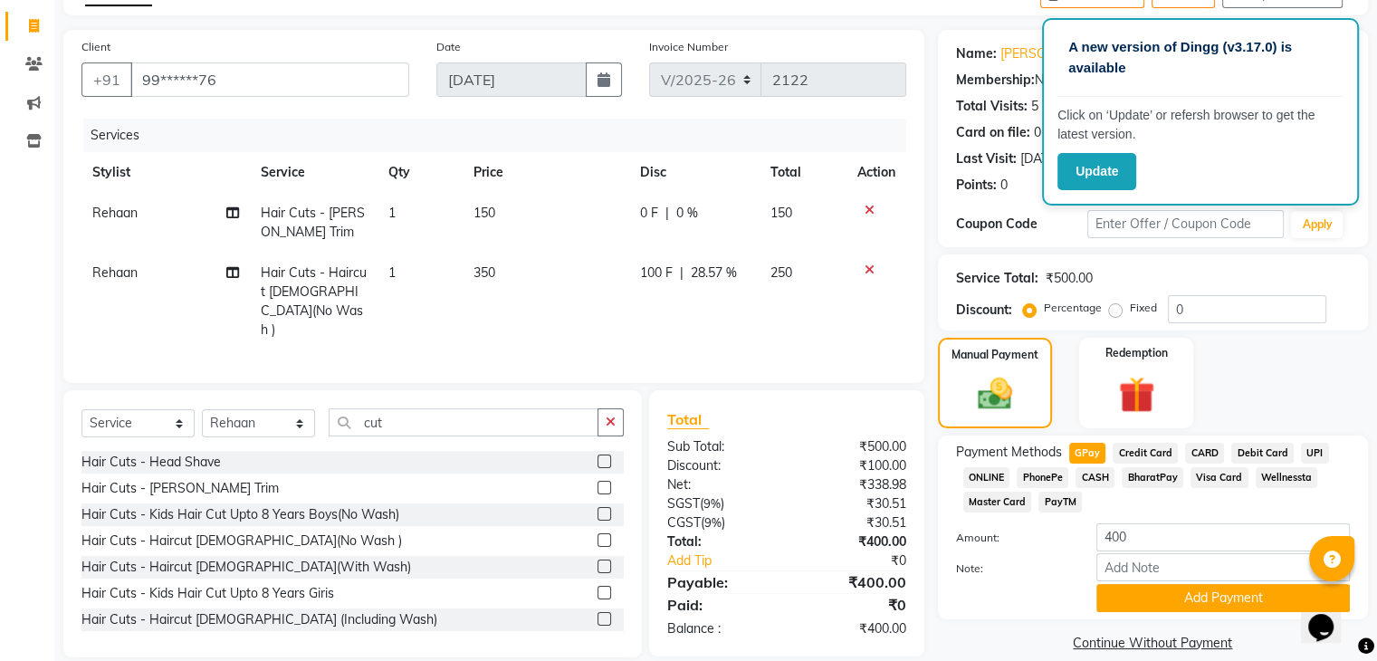
scroll to position [131, 0]
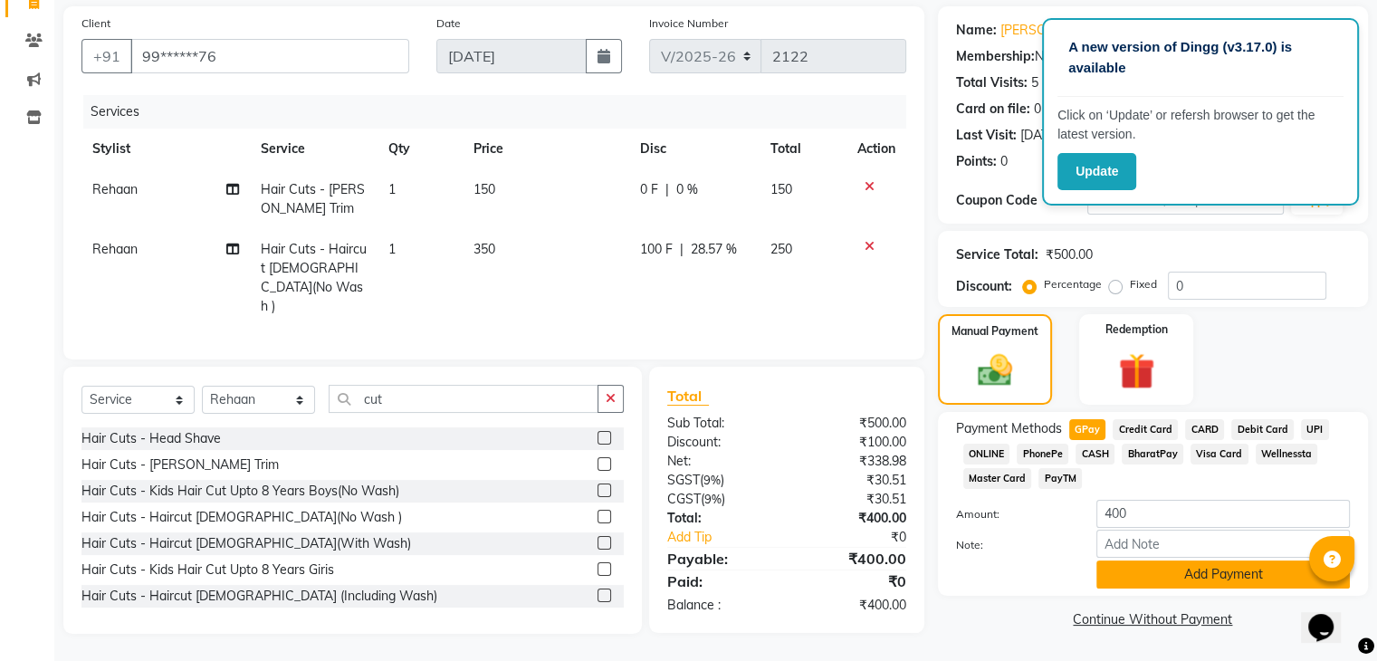
click at [1191, 580] on button "Add Payment" at bounding box center [1223, 574] width 254 height 28
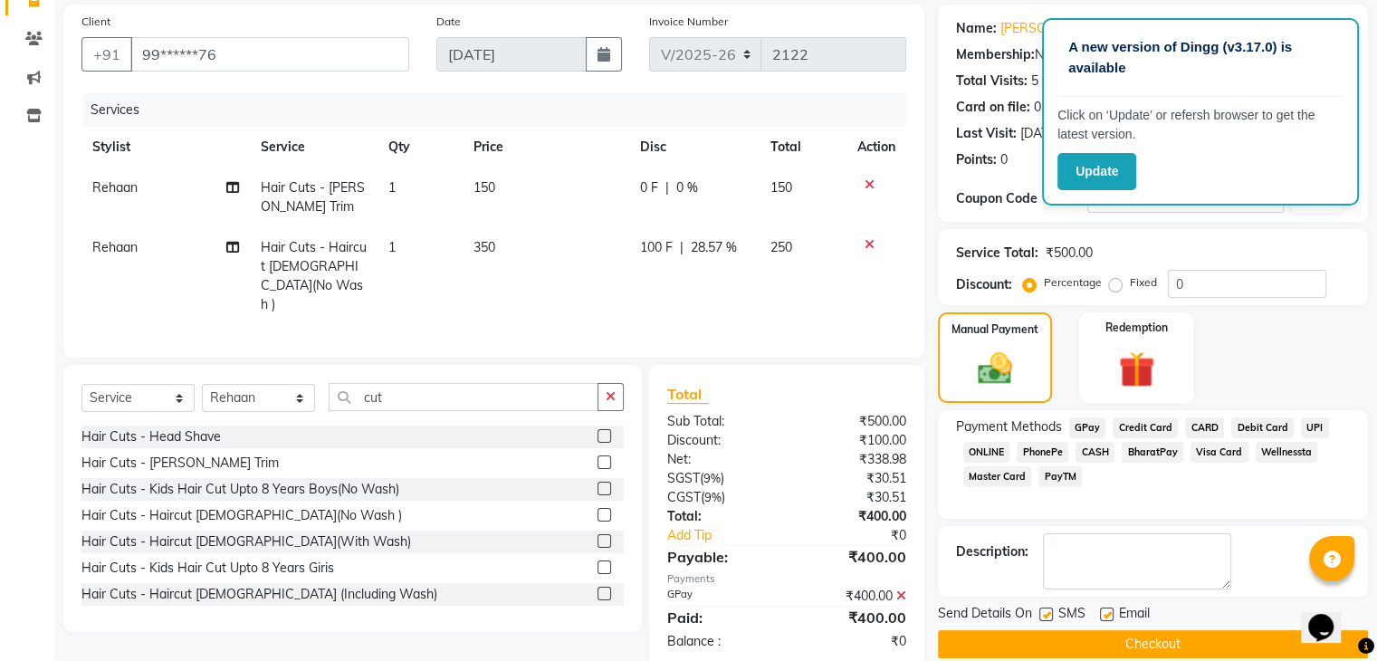
scroll to position [155, 0]
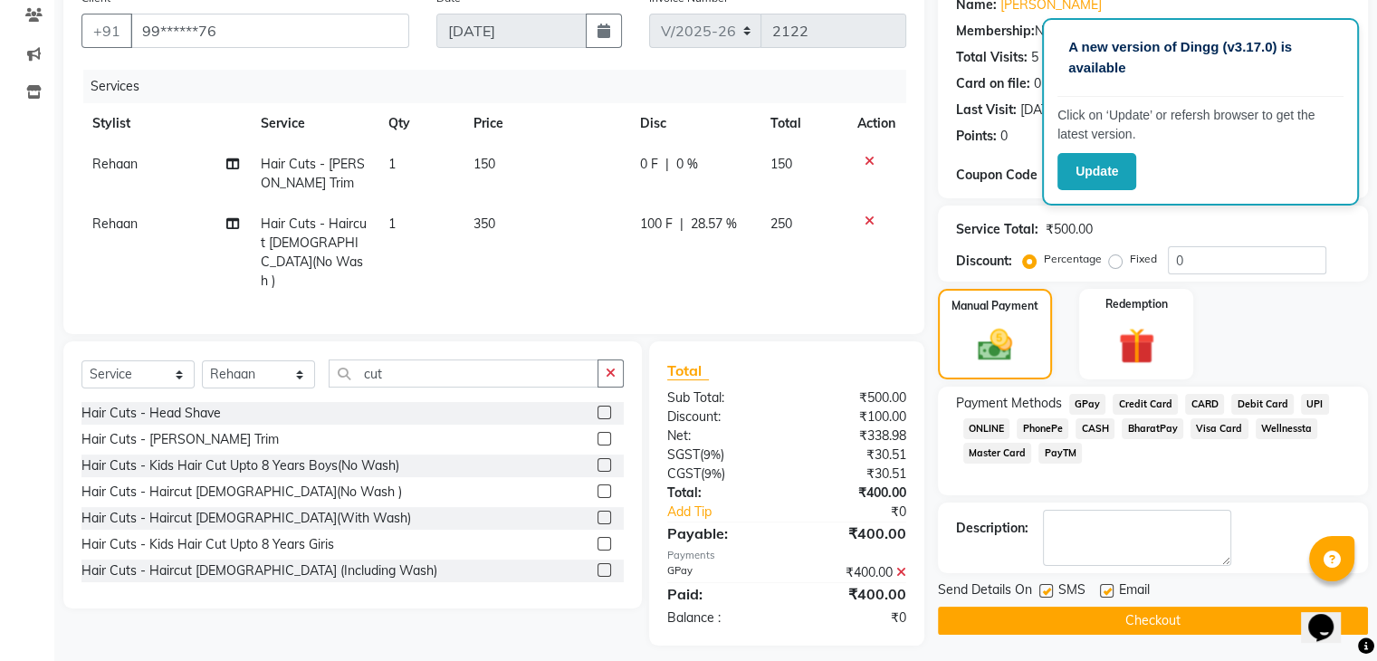
click at [1050, 585] on label at bounding box center [1046, 591] width 14 height 14
click at [1050, 586] on input "checkbox" at bounding box center [1045, 592] width 12 height 12
checkbox input "false"
click at [1108, 588] on label at bounding box center [1107, 591] width 14 height 14
click at [1108, 588] on input "checkbox" at bounding box center [1106, 592] width 12 height 12
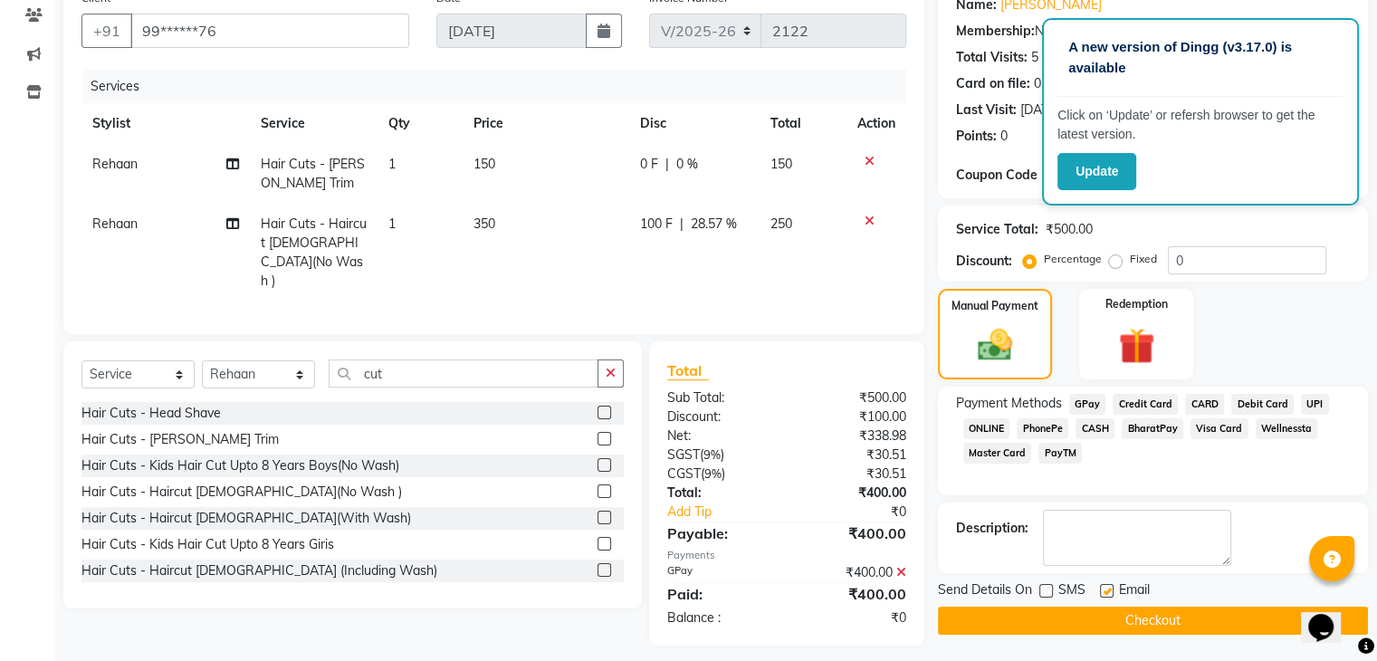
checkbox input "false"
click at [1082, 621] on button "Checkout" at bounding box center [1153, 621] width 430 height 28
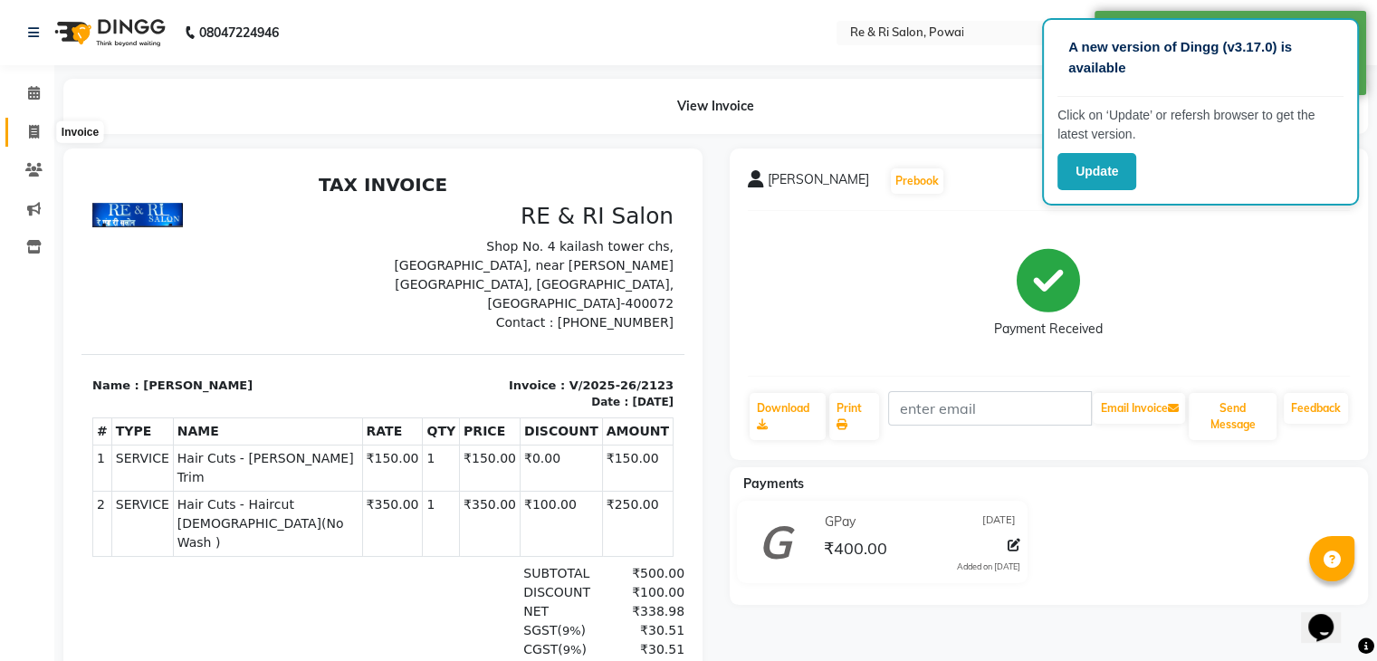
click at [32, 136] on icon at bounding box center [34, 132] width 10 height 14
select select "service"
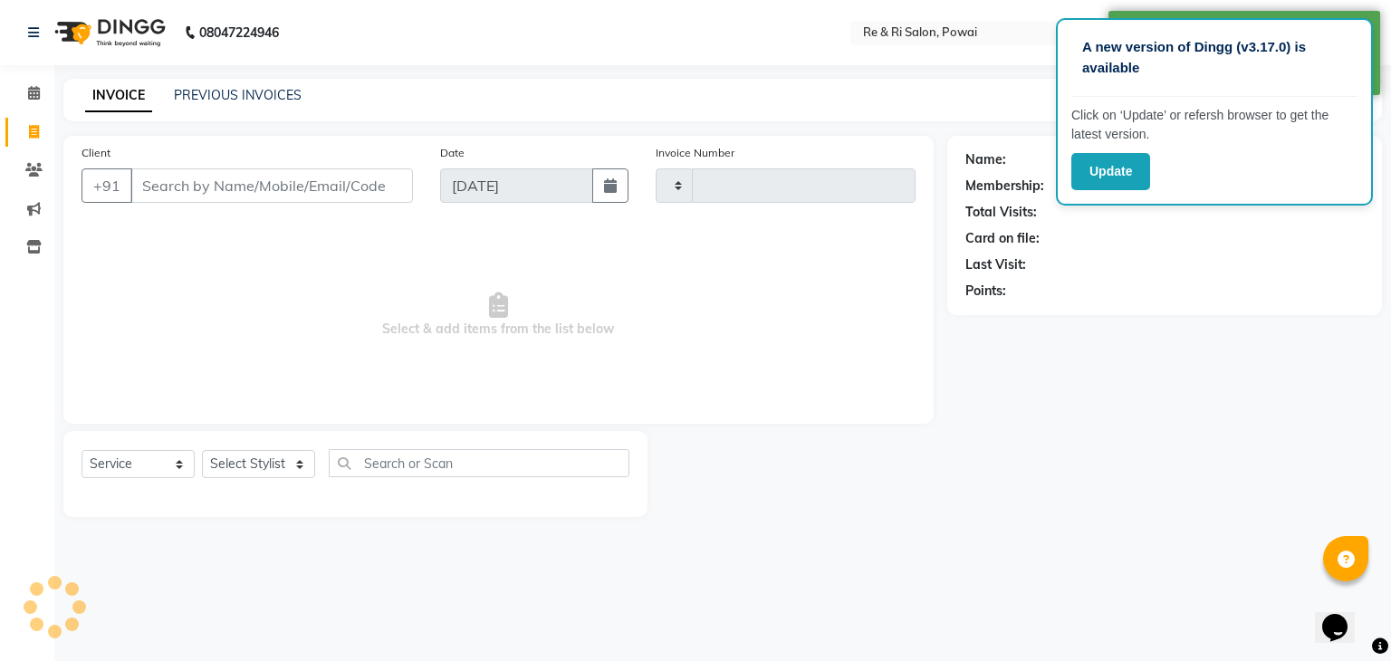
type input "2124"
select select "5364"
click at [259, 192] on input "Client" at bounding box center [271, 185] width 282 height 34
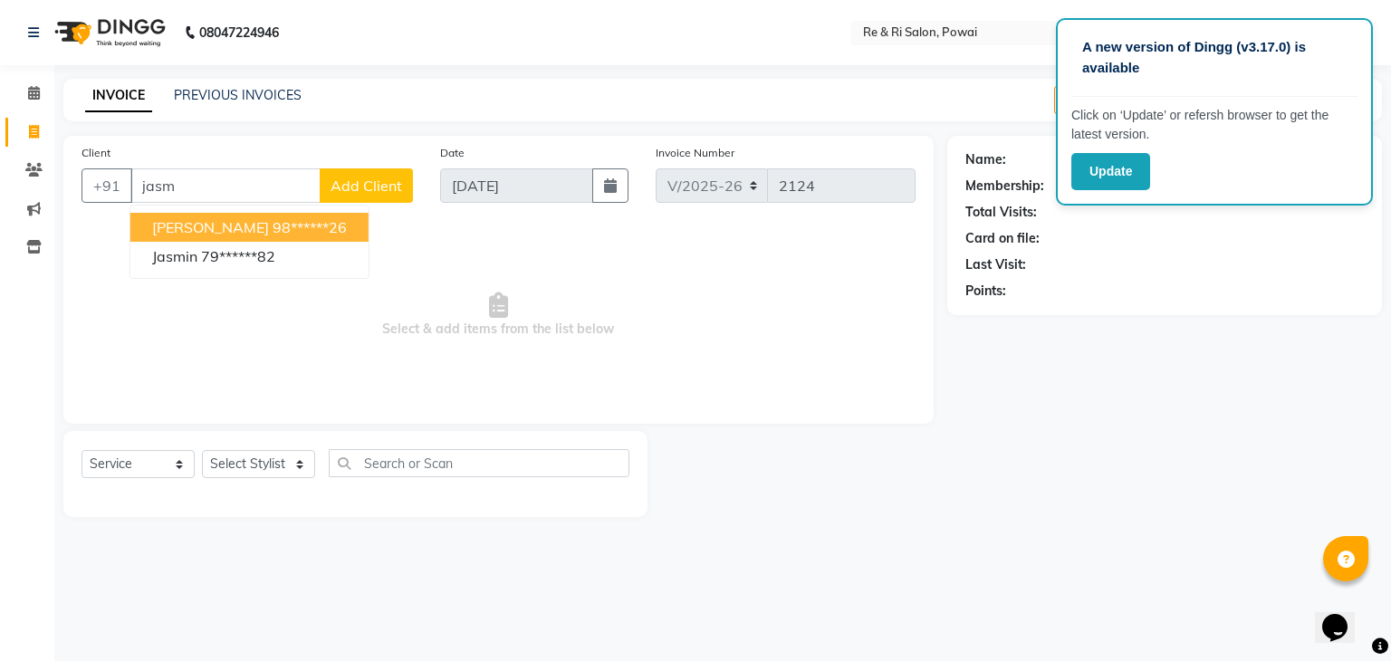
click at [222, 233] on span "jasmeet saini" at bounding box center [210, 227] width 117 height 18
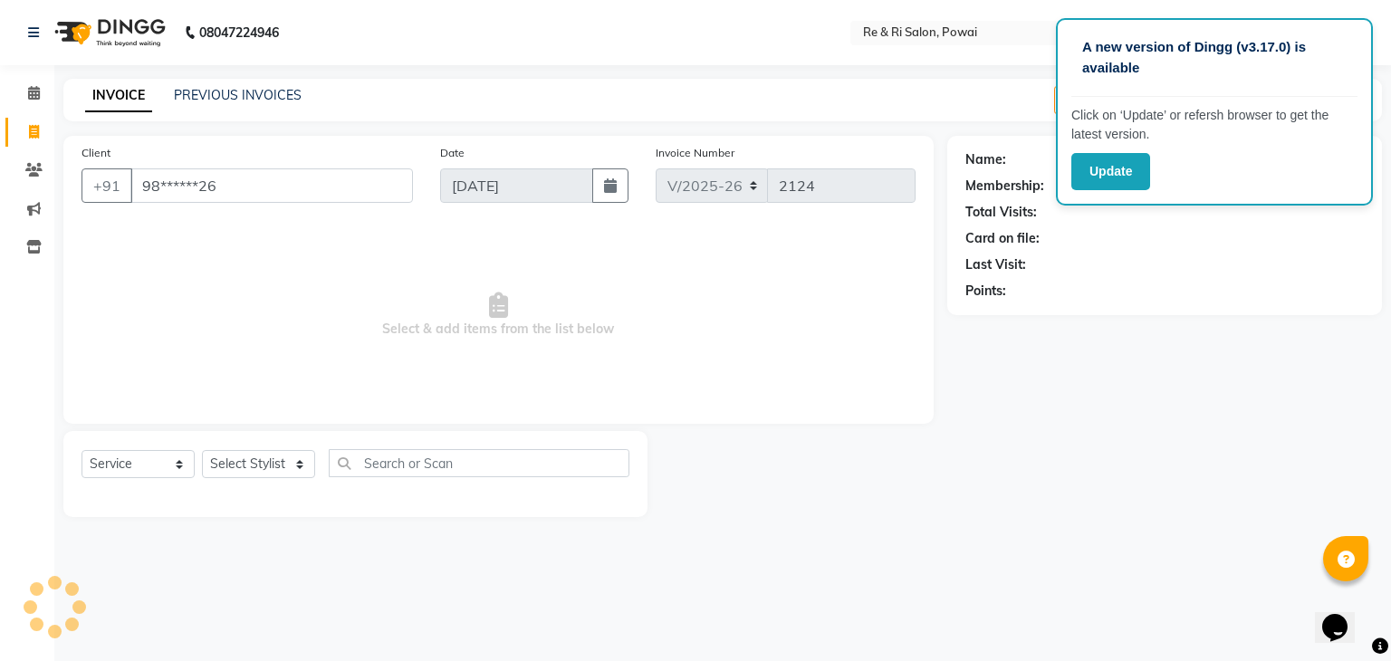
type input "98******26"
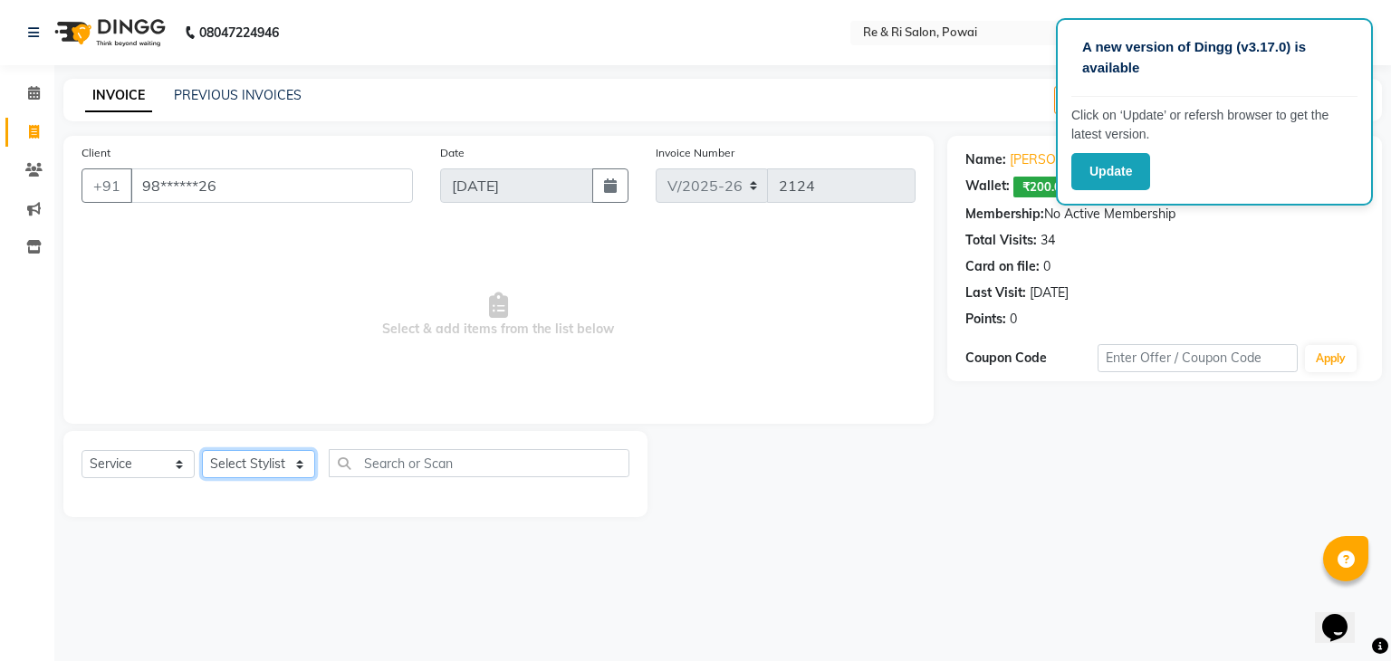
click at [232, 465] on select "Select Stylist [PERSON_NAME] [PERSON_NAME] Ayesha Danish Poonam [PERSON_NAME]" at bounding box center [258, 464] width 113 height 28
select select "35434"
click at [202, 451] on select "Select Stylist [PERSON_NAME] [PERSON_NAME] Ayesha Danish Poonam [PERSON_NAME]" at bounding box center [258, 464] width 113 height 28
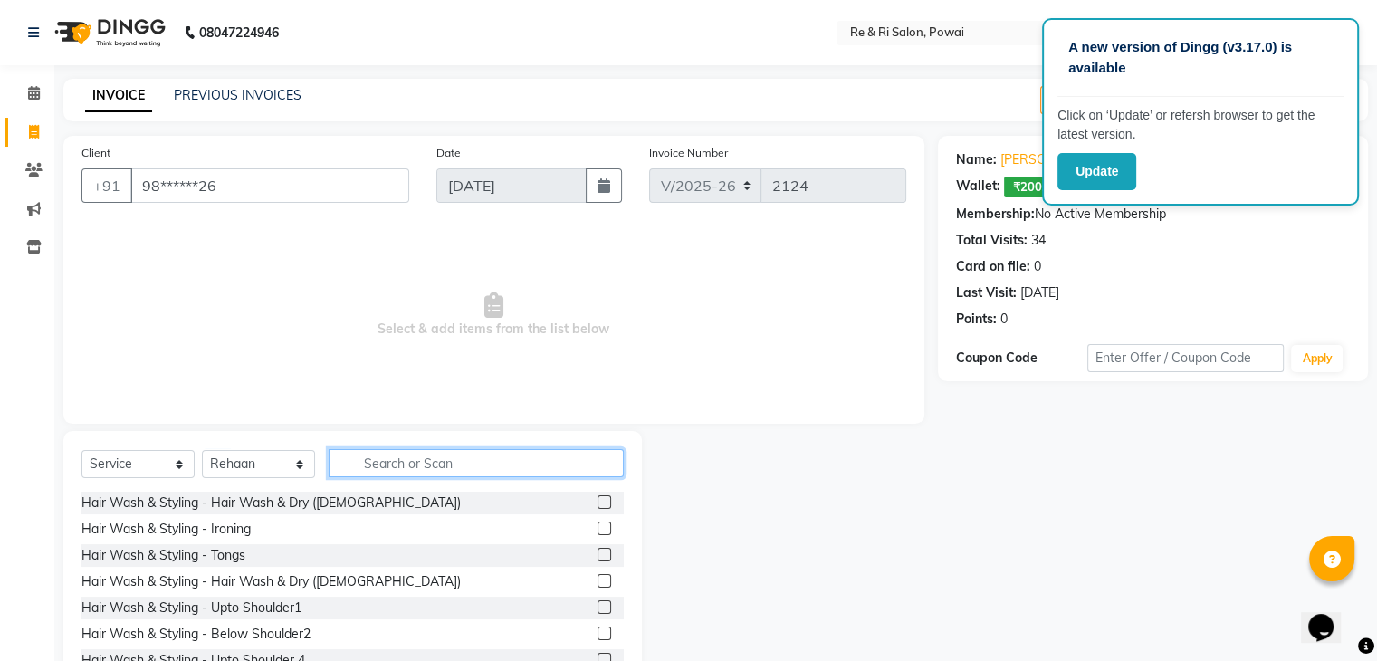
click at [419, 454] on input "text" at bounding box center [476, 463] width 295 height 28
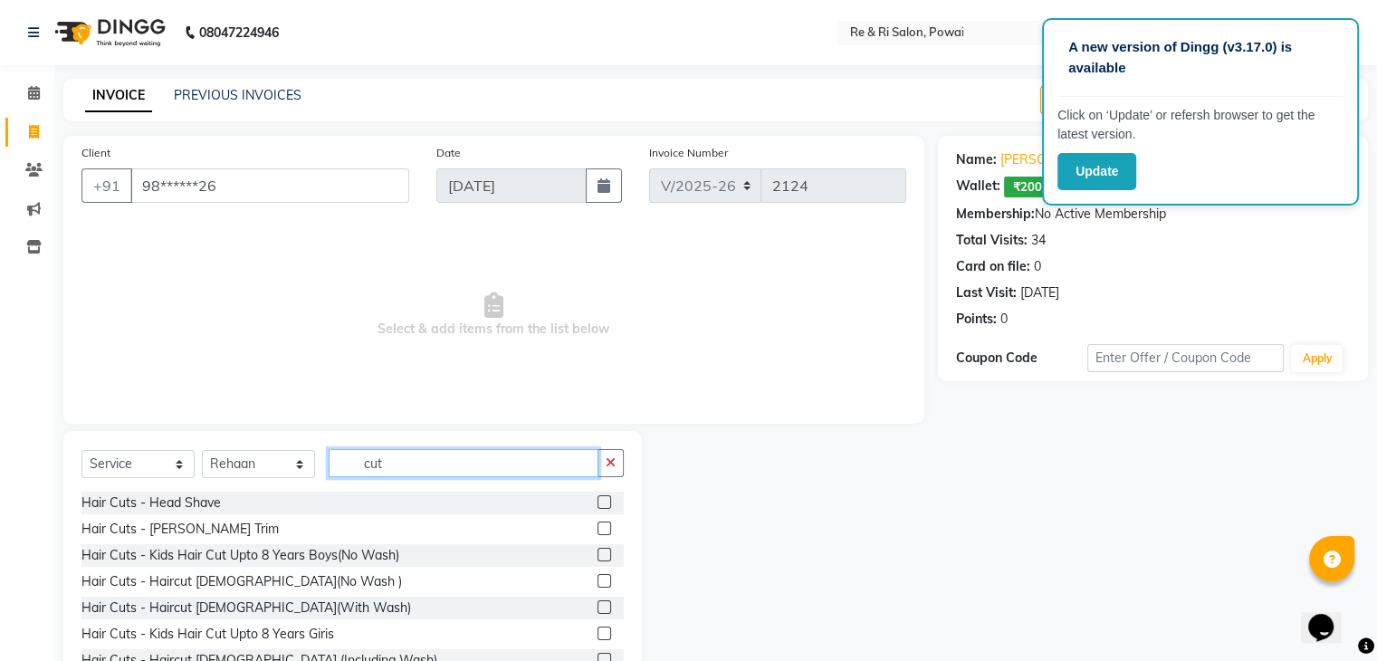
type input "cut"
click at [598, 608] on label at bounding box center [605, 607] width 14 height 14
click at [598, 608] on input "checkbox" at bounding box center [604, 608] width 12 height 12
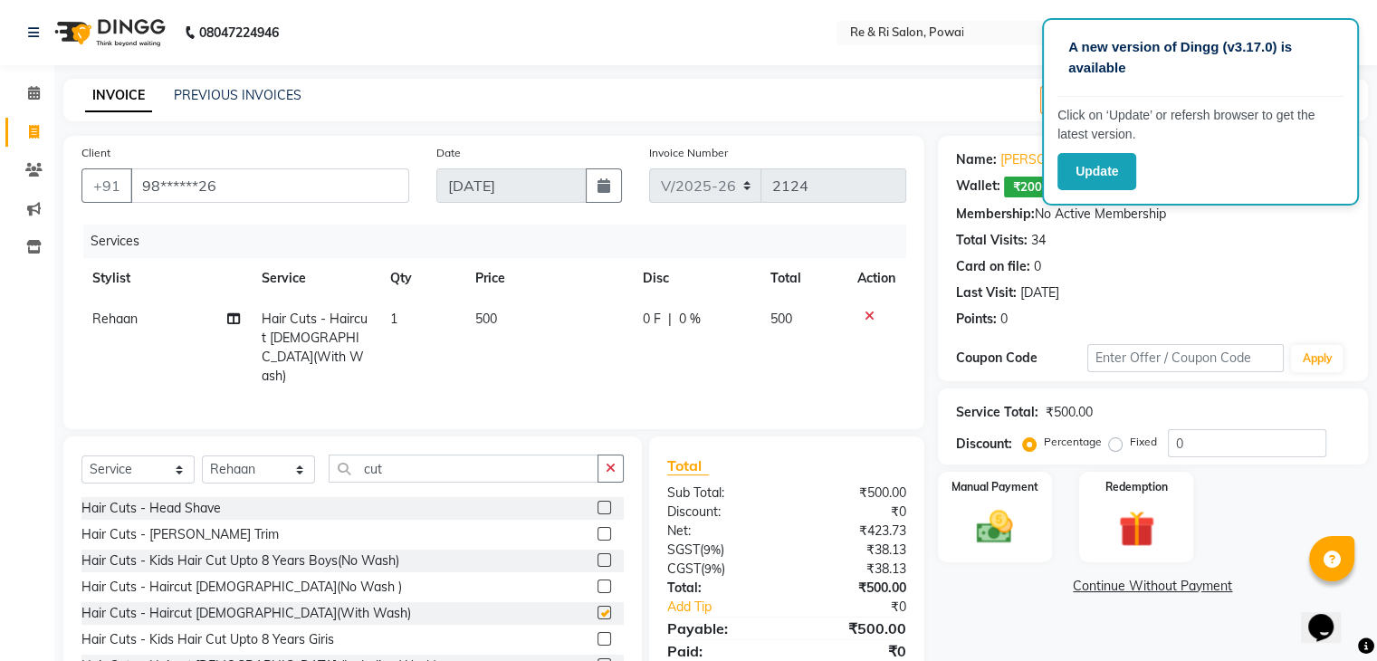
checkbox input "false"
click at [645, 318] on span "0 F" at bounding box center [652, 319] width 18 height 19
select select "35434"
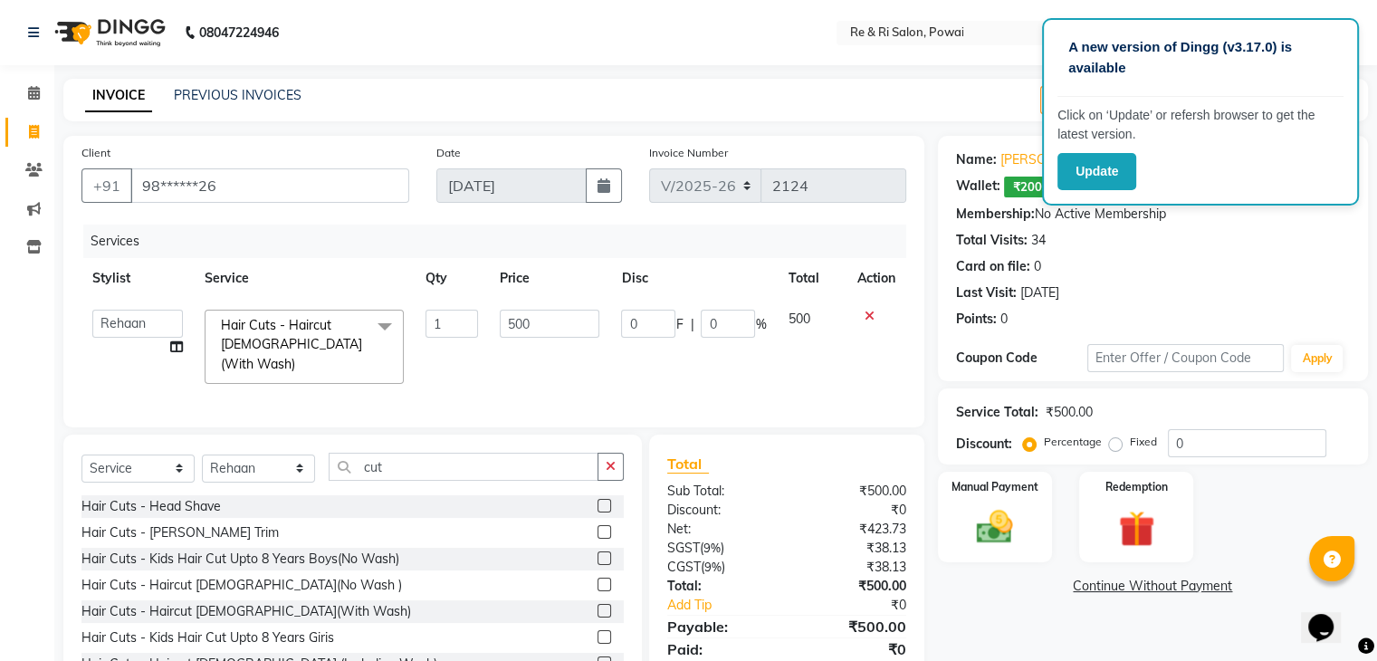
click at [645, 318] on input "0" at bounding box center [648, 324] width 54 height 28
type input "200"
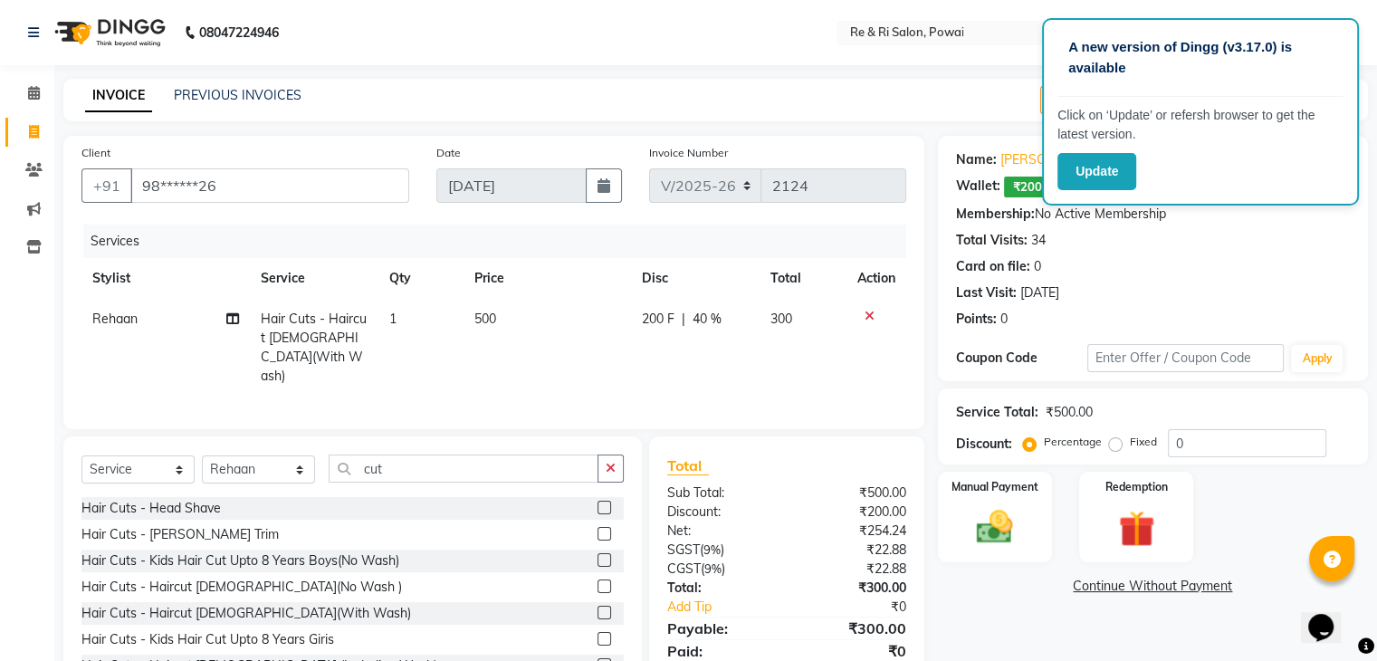
click at [630, 342] on td "200 F | 40 %" at bounding box center [694, 348] width 129 height 98
select select "35434"
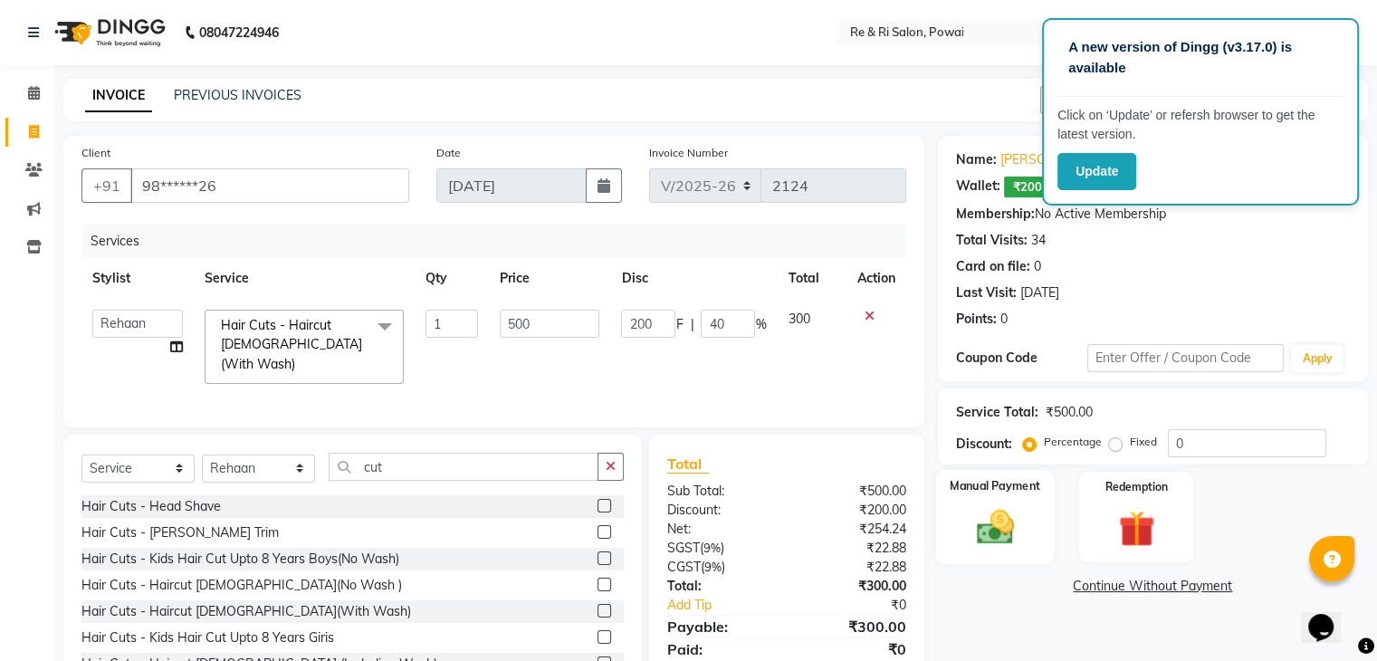
click at [1012, 526] on img at bounding box center [994, 527] width 61 height 43
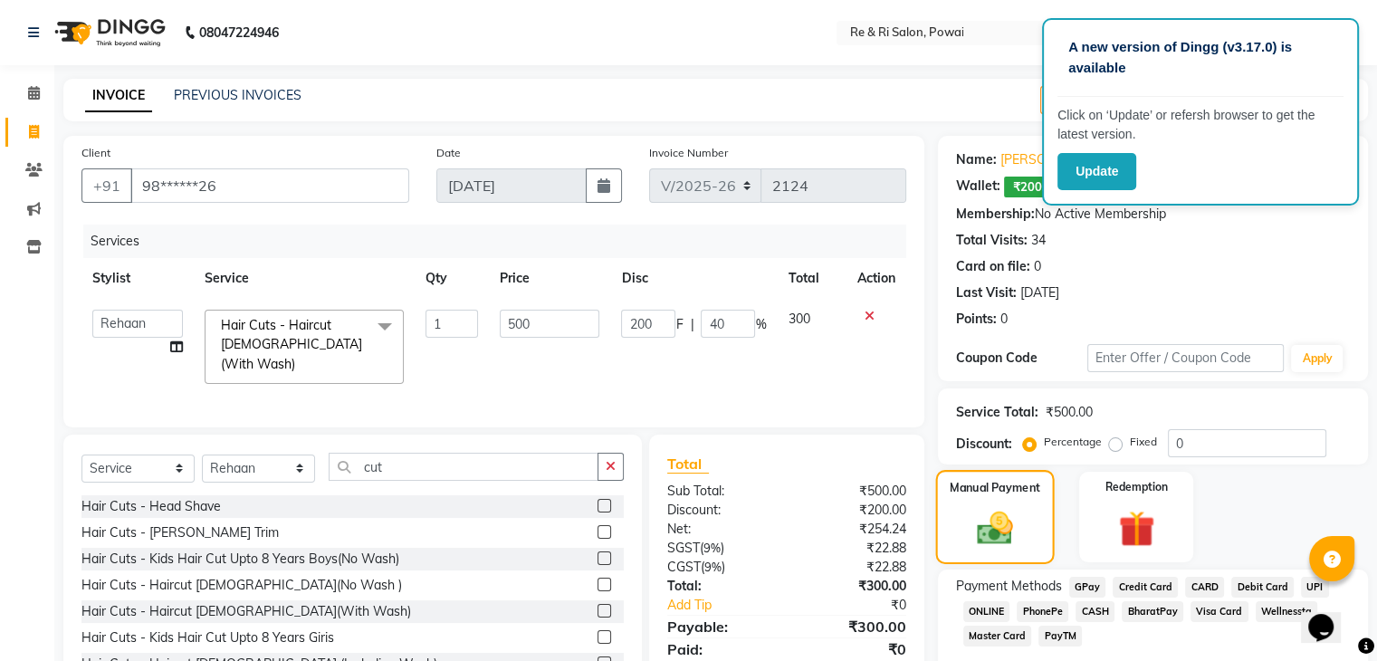
scroll to position [81, 0]
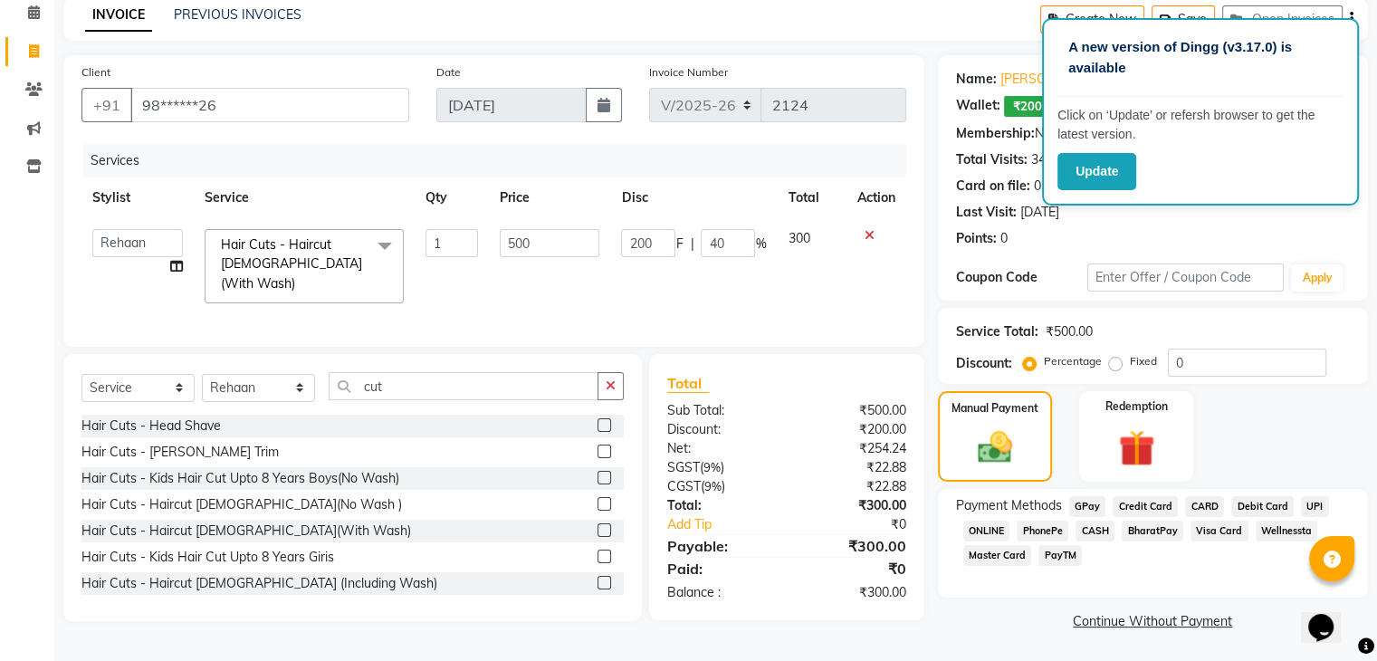
click at [1083, 508] on span "GPay" at bounding box center [1087, 506] width 37 height 21
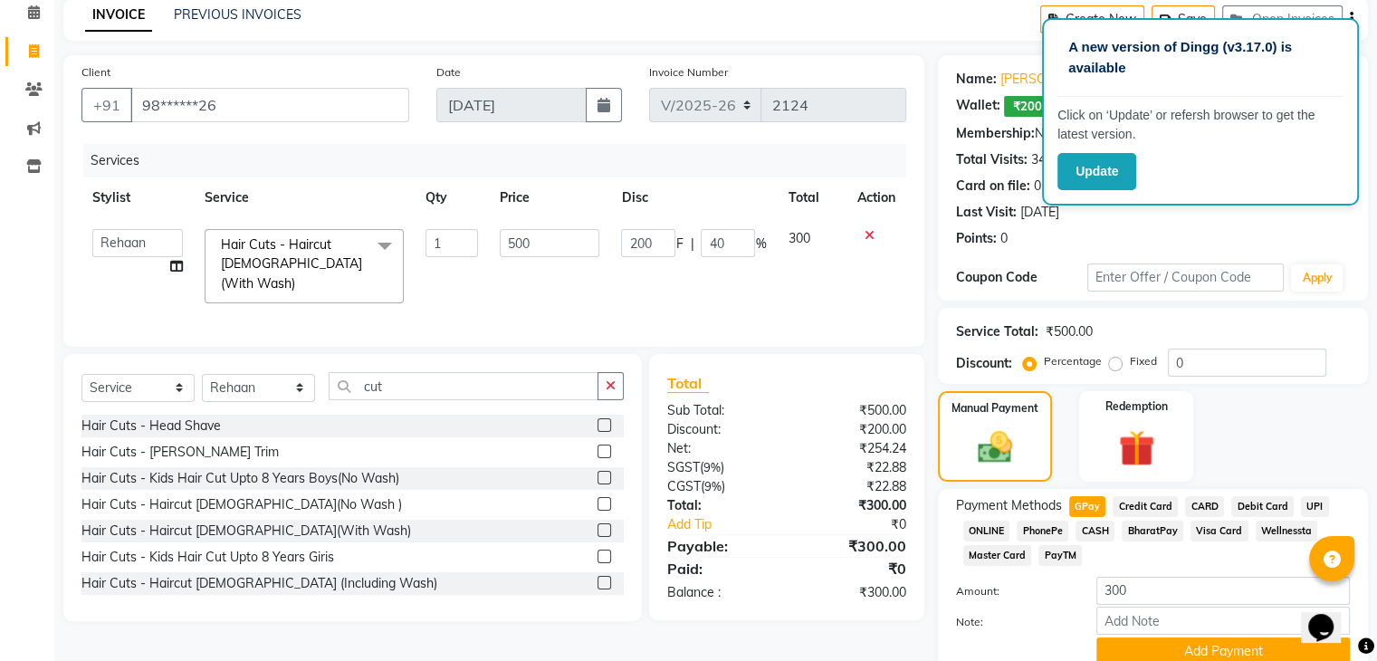
scroll to position [159, 0]
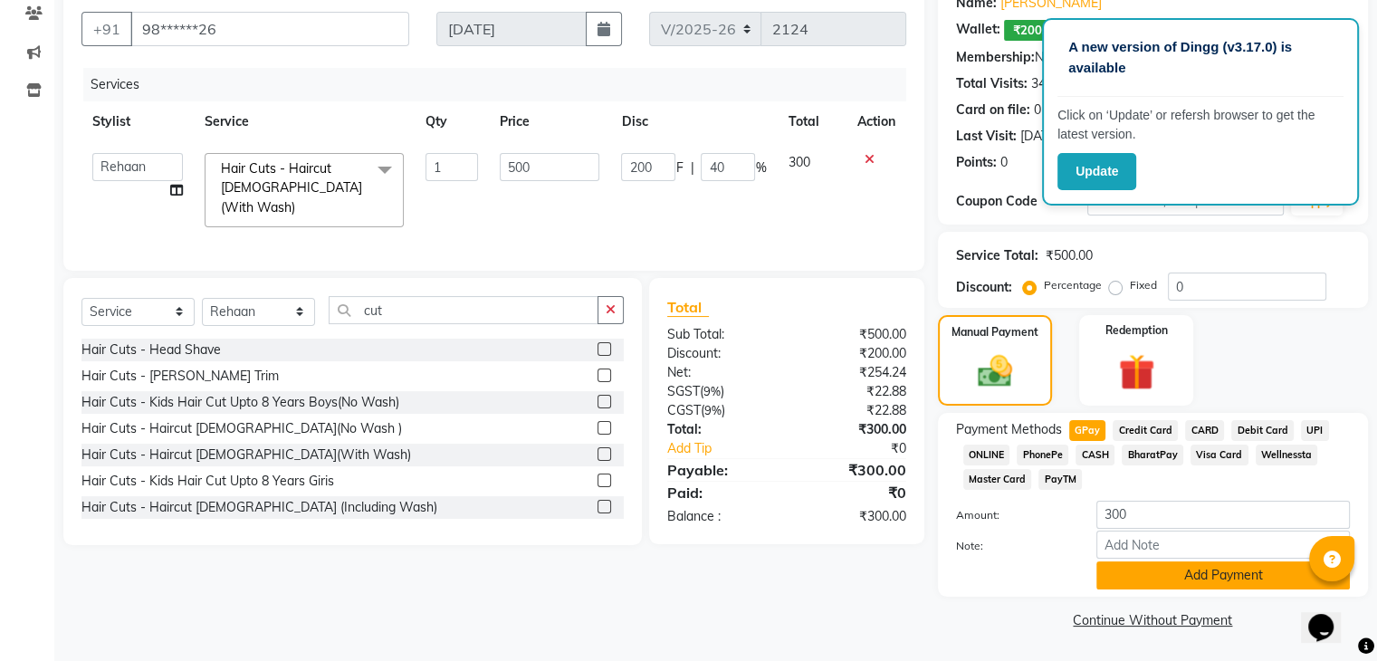
click at [1141, 570] on button "Add Payment" at bounding box center [1223, 575] width 254 height 28
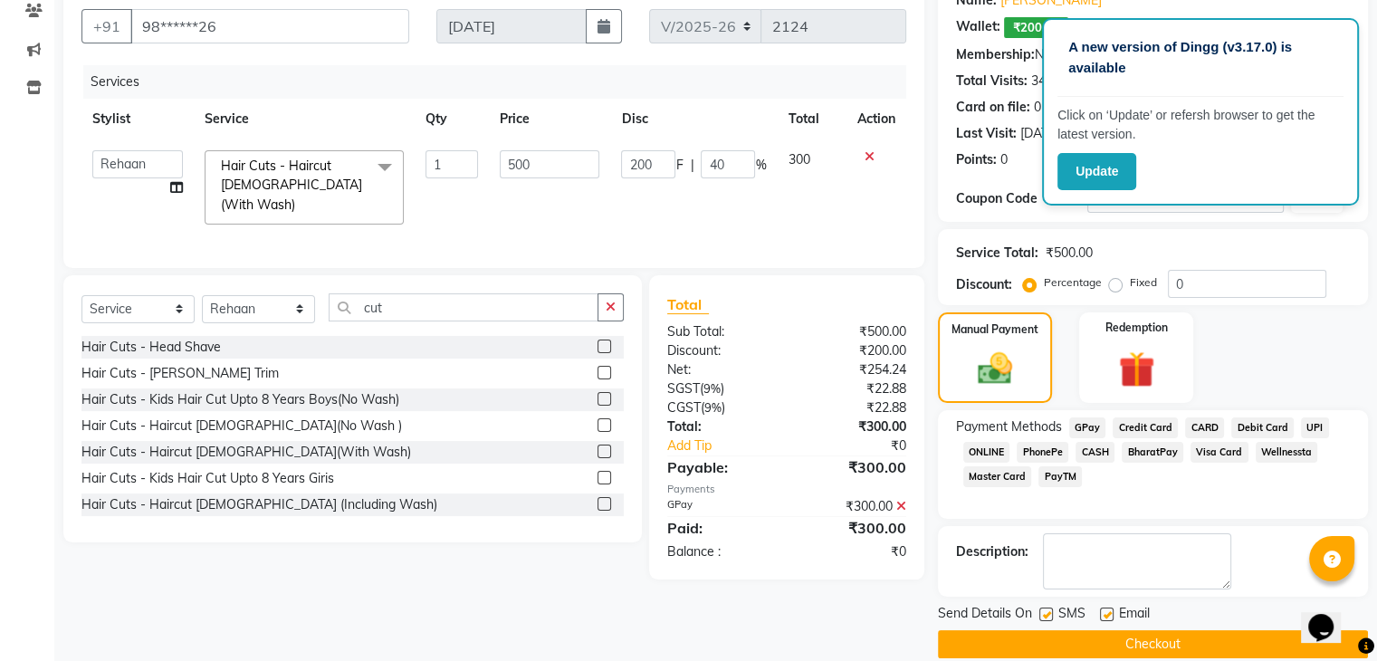
click at [1047, 609] on label at bounding box center [1046, 615] width 14 height 14
click at [1047, 609] on input "checkbox" at bounding box center [1045, 615] width 12 height 12
checkbox input "false"
click at [1105, 610] on label at bounding box center [1107, 615] width 14 height 14
click at [1105, 610] on input "checkbox" at bounding box center [1106, 615] width 12 height 12
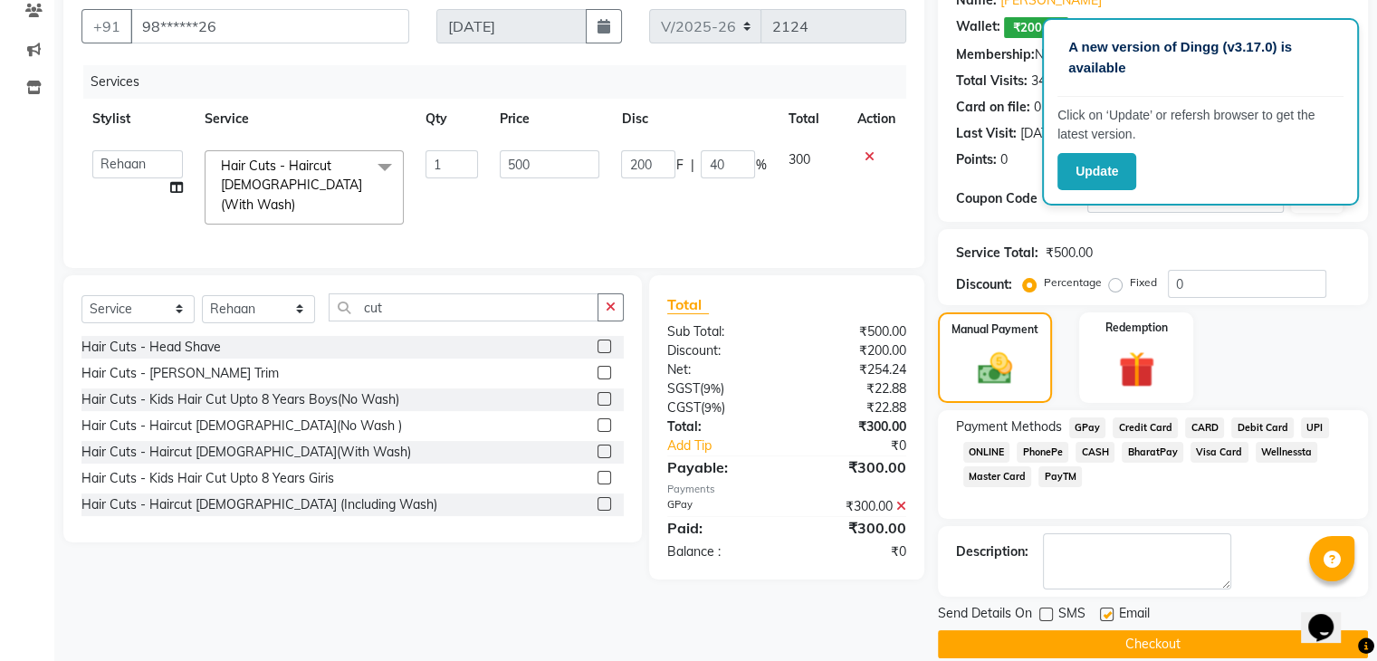
checkbox input "false"
click at [1094, 638] on button "Checkout" at bounding box center [1153, 644] width 430 height 28
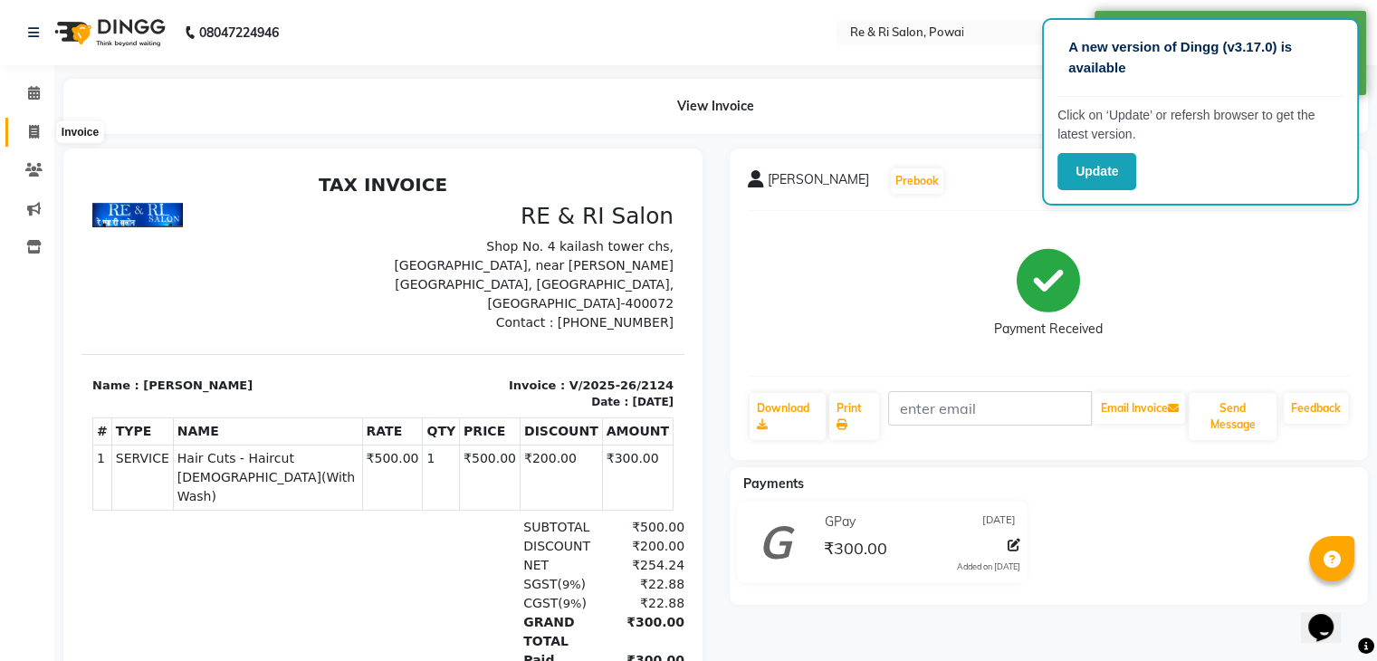
click at [33, 130] on icon at bounding box center [34, 132] width 10 height 14
select select "service"
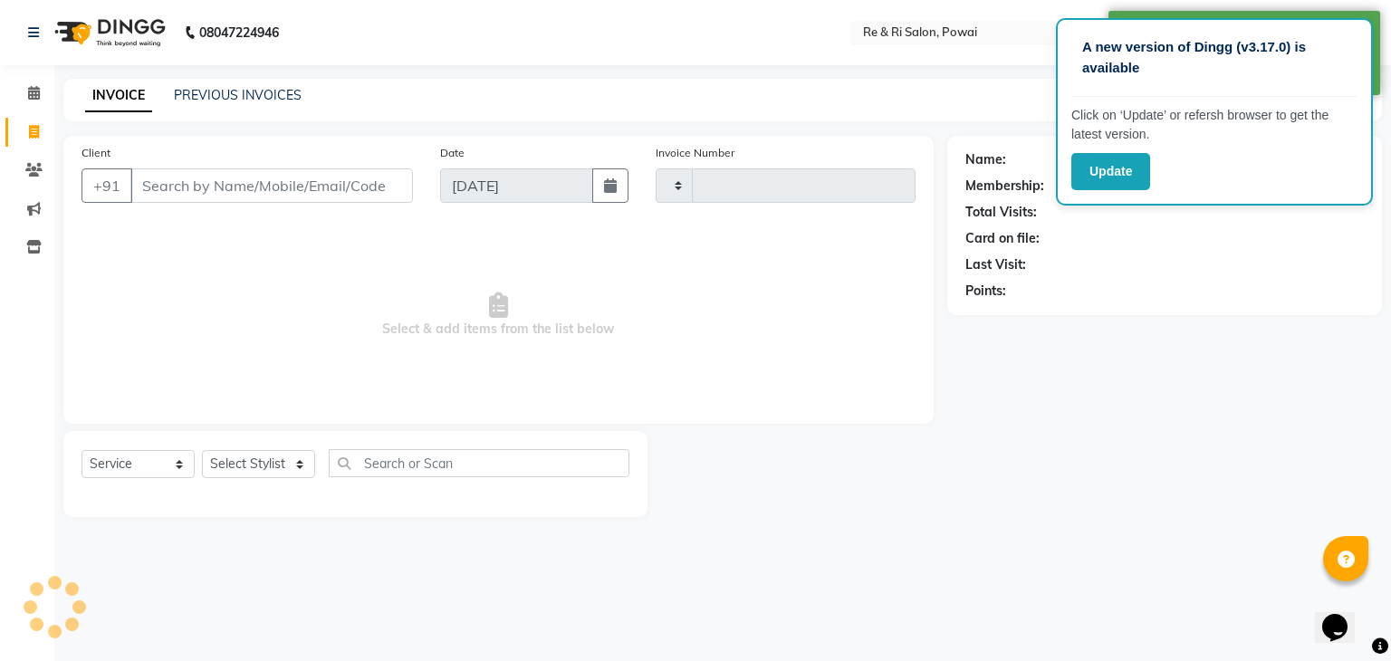
type input "2125"
select select "5364"
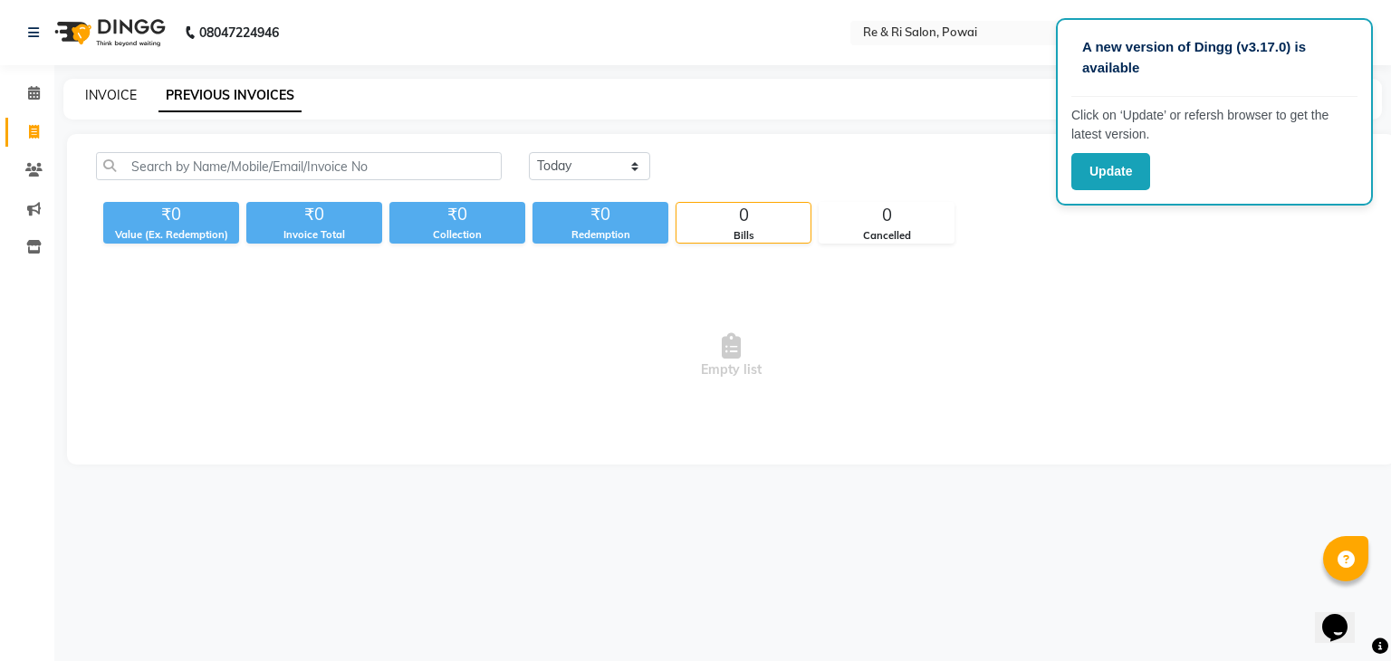
drag, startPoint x: 0, startPoint y: 0, endPoint x: 113, endPoint y: 91, distance: 145.5
click at [113, 91] on link "INVOICE" at bounding box center [111, 95] width 52 height 16
select select "service"
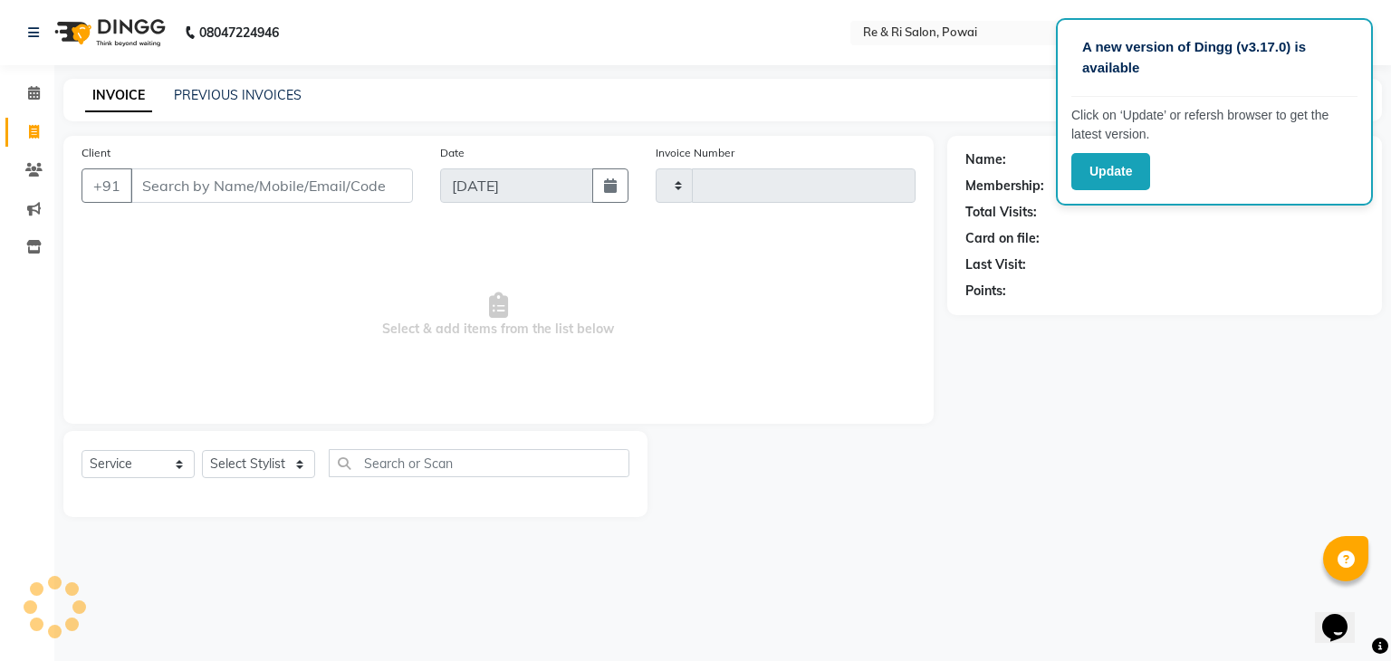
type input "2121"
select select "5364"
click at [289, 461] on select "Select Stylist ana Arbaaz Danish Poonam Rehaan Salman Sandy" at bounding box center [258, 464] width 113 height 28
select select "35434"
click at [202, 451] on select "Select Stylist ana Arbaaz Danish Poonam Rehaan Salman Sandy" at bounding box center [258, 464] width 113 height 28
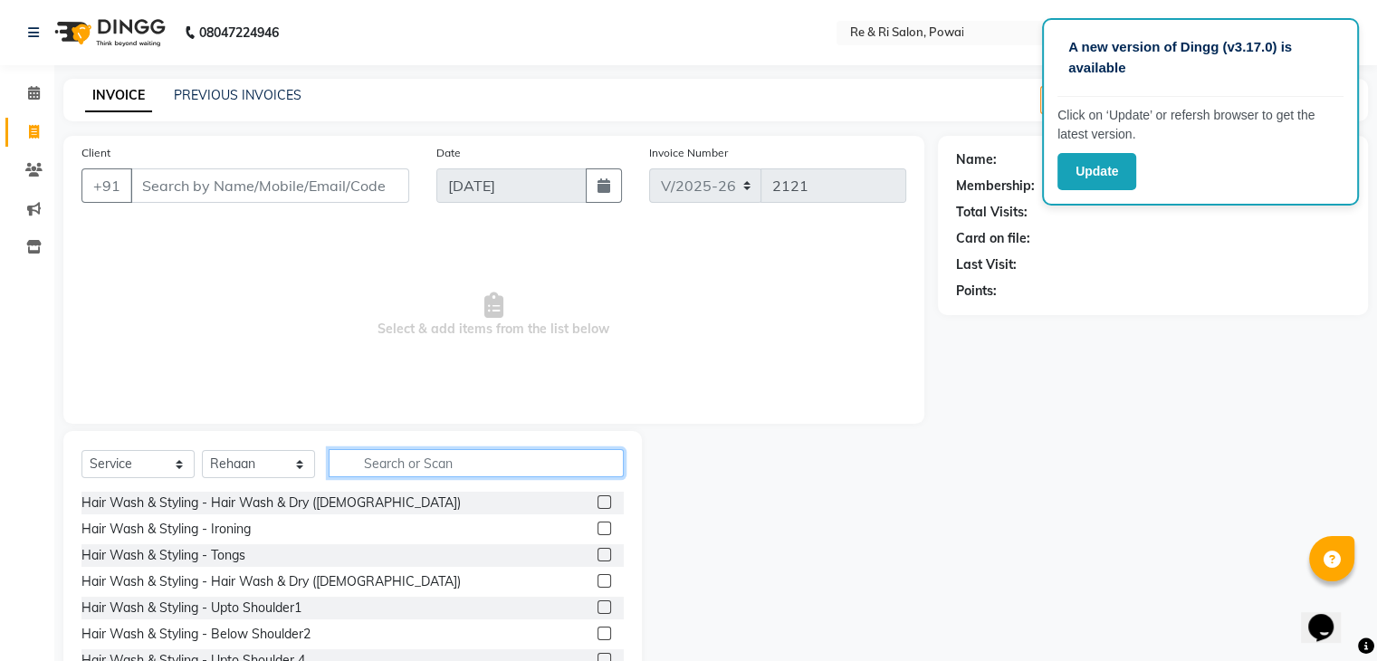
click at [396, 456] on input "text" at bounding box center [476, 463] width 295 height 28
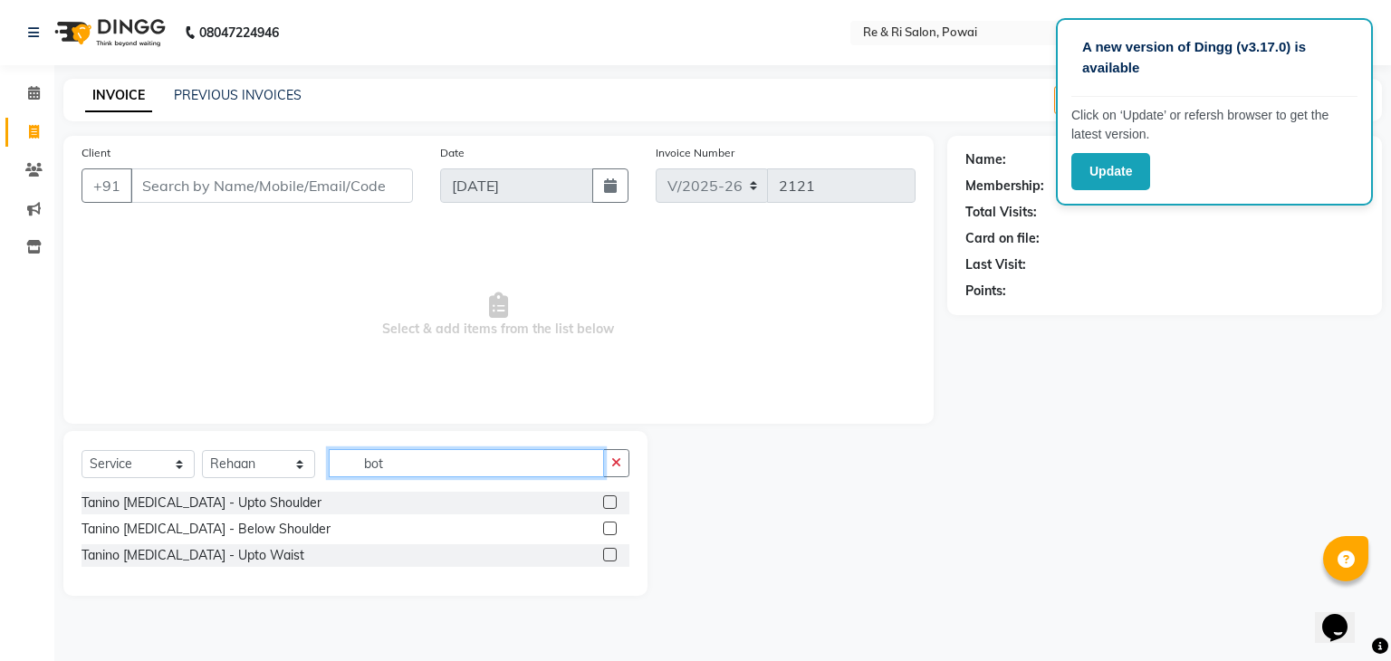
type input "bot"
click at [608, 530] on label at bounding box center [610, 528] width 14 height 14
click at [608, 530] on input "checkbox" at bounding box center [609, 529] width 12 height 12
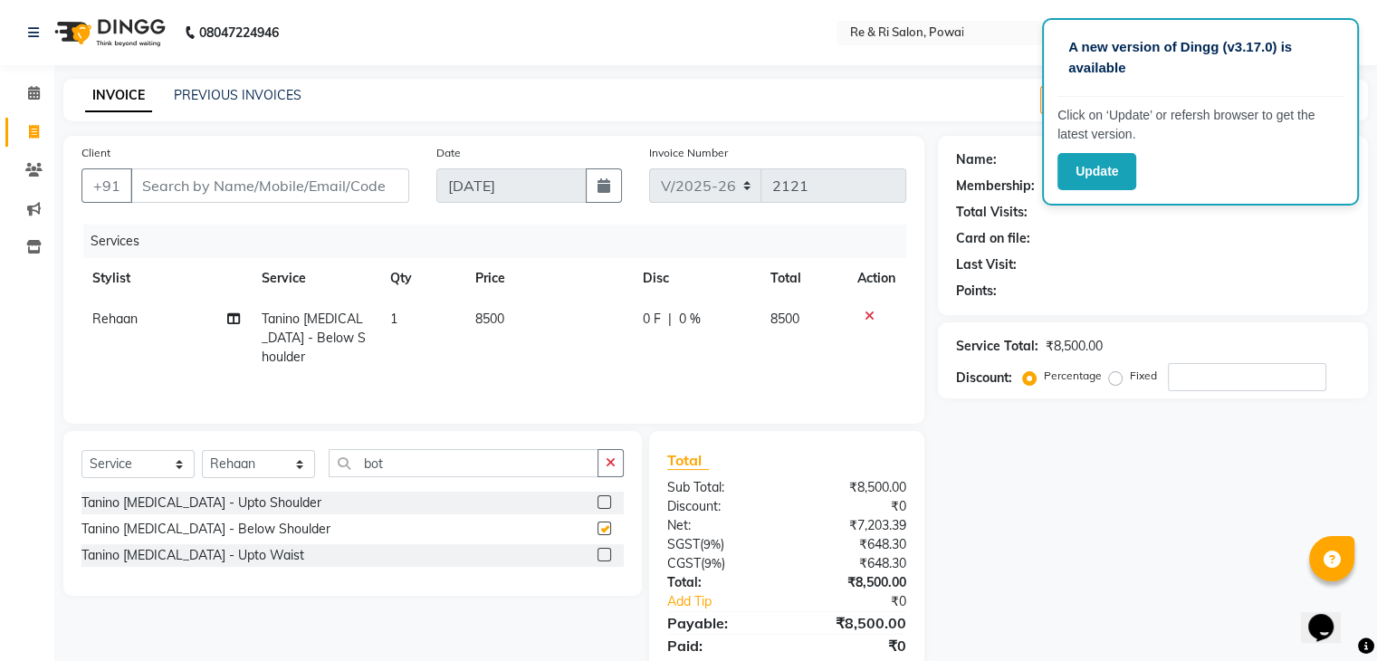
checkbox input "false"
click at [275, 457] on select "Select Stylist ana Arbaaz Danish Poonam Rehaan Salman Sandy" at bounding box center [258, 464] width 113 height 28
click at [377, 416] on div "Client +91 Date 01-09-2025 Invoice Number V/2025 V/2025-26 2121 Services Stylis…" at bounding box center [493, 280] width 861 height 288
click at [237, 99] on link "PREVIOUS INVOICES" at bounding box center [238, 95] width 128 height 16
click at [251, 475] on select "Select Stylist ana Arbaaz Danish Poonam Rehaan Salman Sandy" at bounding box center [258, 464] width 113 height 28
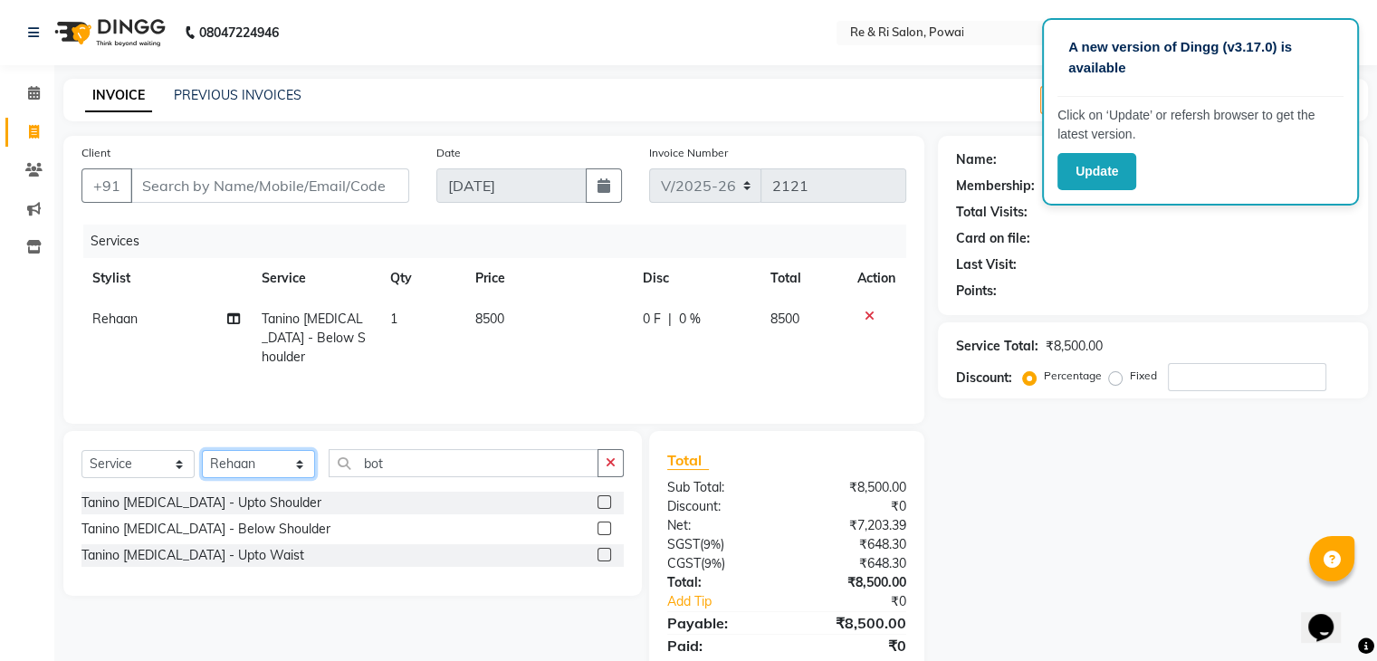
select select "36183"
click at [202, 451] on select "Select Stylist ana Arbaaz Danish Poonam Rehaan Salman Sandy" at bounding box center [258, 464] width 113 height 28
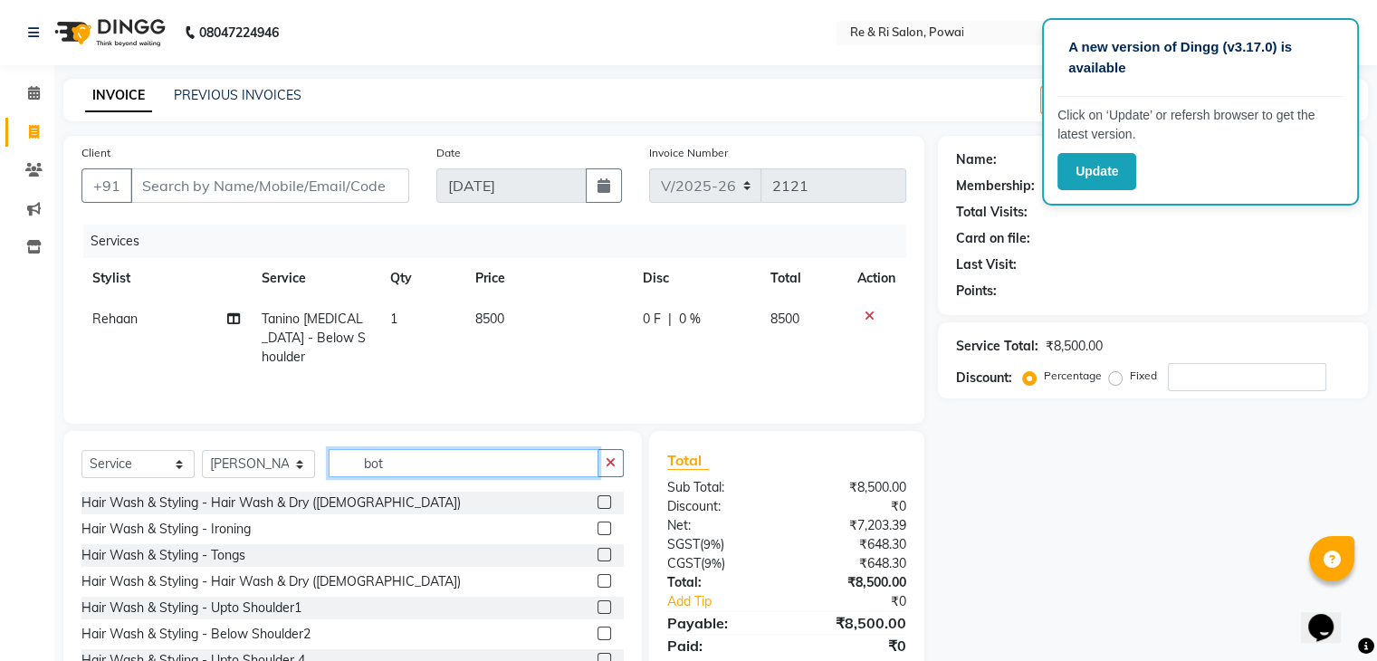
click at [386, 466] on input "bot" at bounding box center [464, 463] width 270 height 28
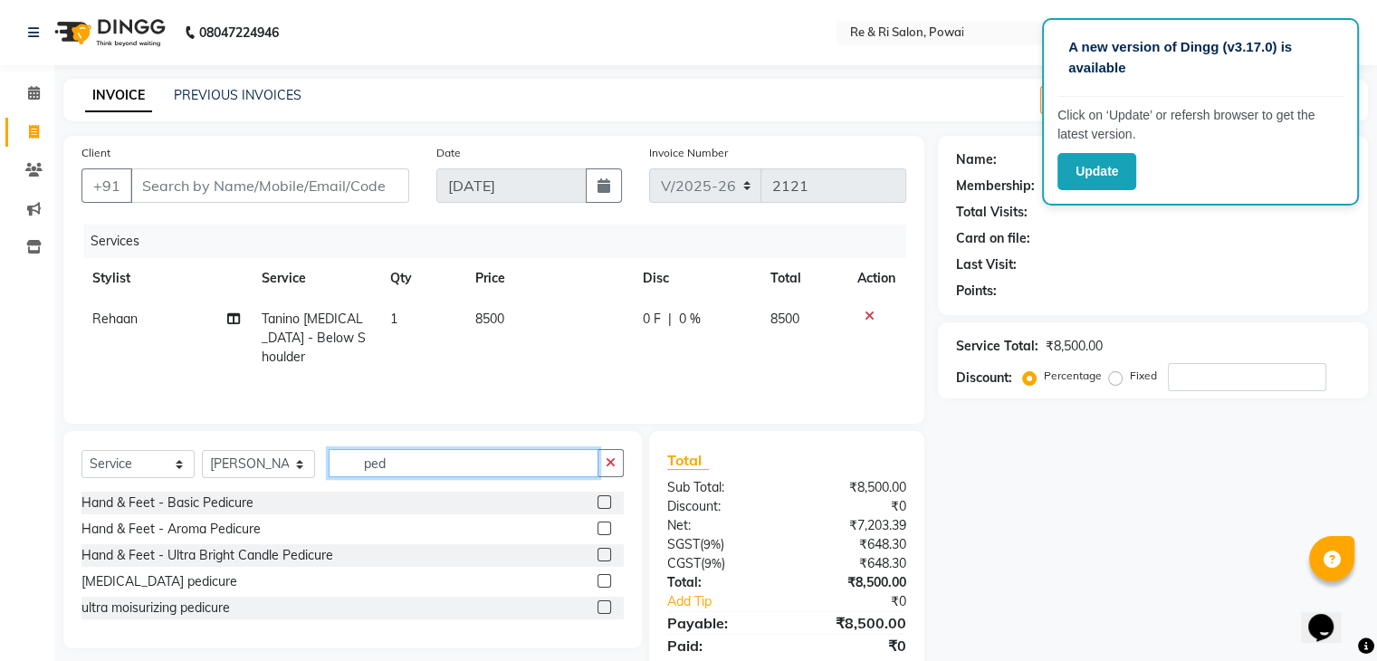
type input "ped"
click at [605, 505] on label at bounding box center [605, 502] width 14 height 14
click at [605, 505] on input "checkbox" at bounding box center [604, 503] width 12 height 12
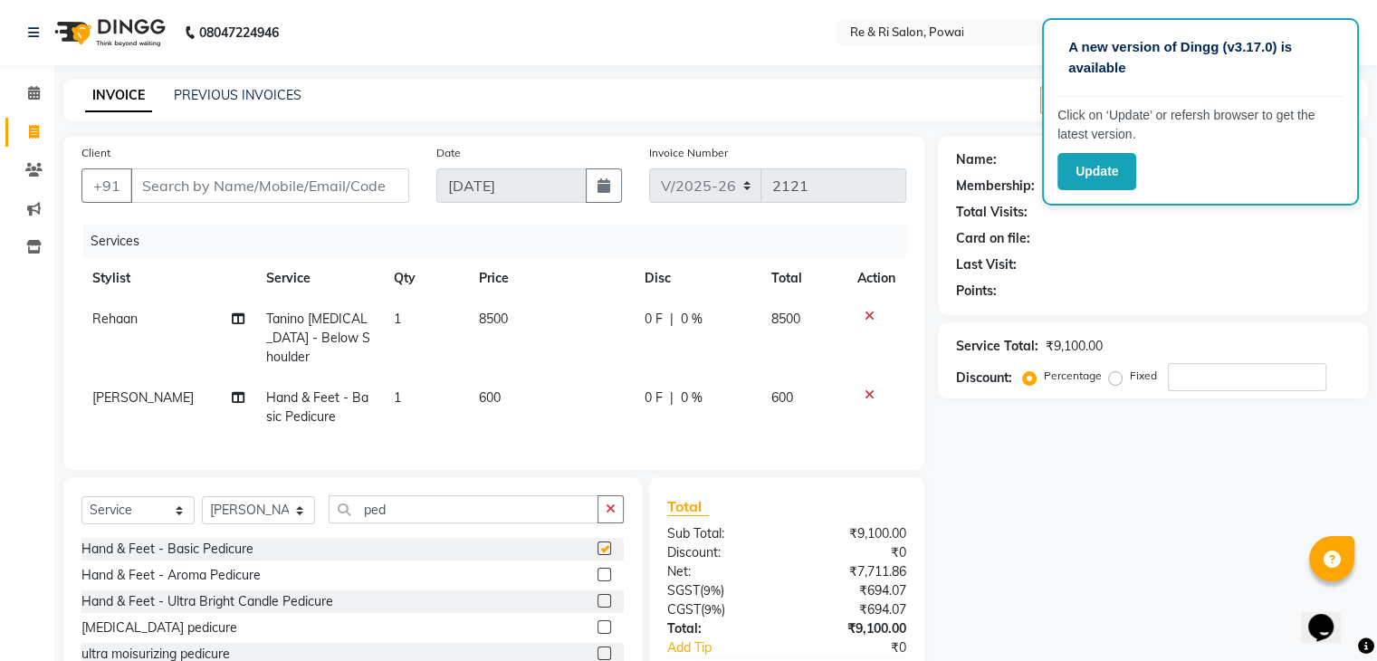
checkbox input "false"
click at [300, 507] on select "Select Stylist ana Arbaaz Danish Poonam Rehaan Salman Sandy" at bounding box center [258, 510] width 113 height 28
click at [587, 399] on td "600" at bounding box center [551, 408] width 166 height 60
select select "36183"
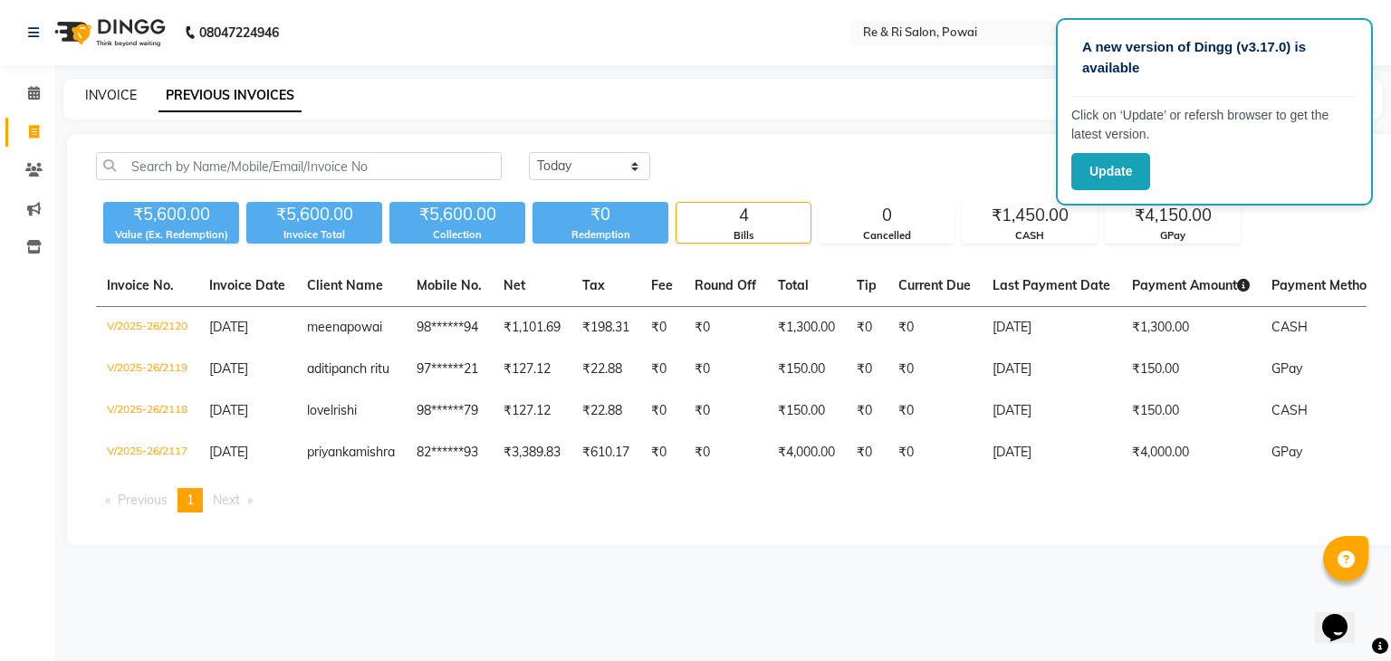
click at [112, 94] on link "INVOICE" at bounding box center [111, 95] width 52 height 16
select select "service"
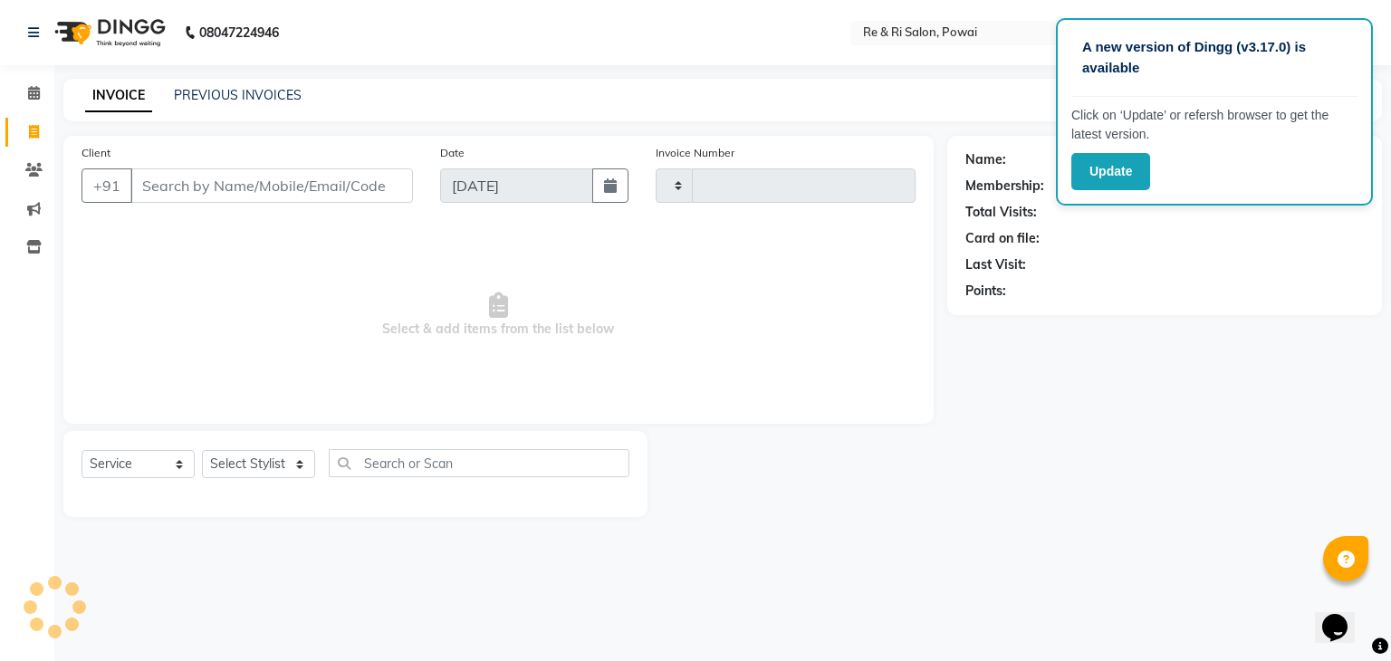
type input "2121"
select select "5364"
type input "k"
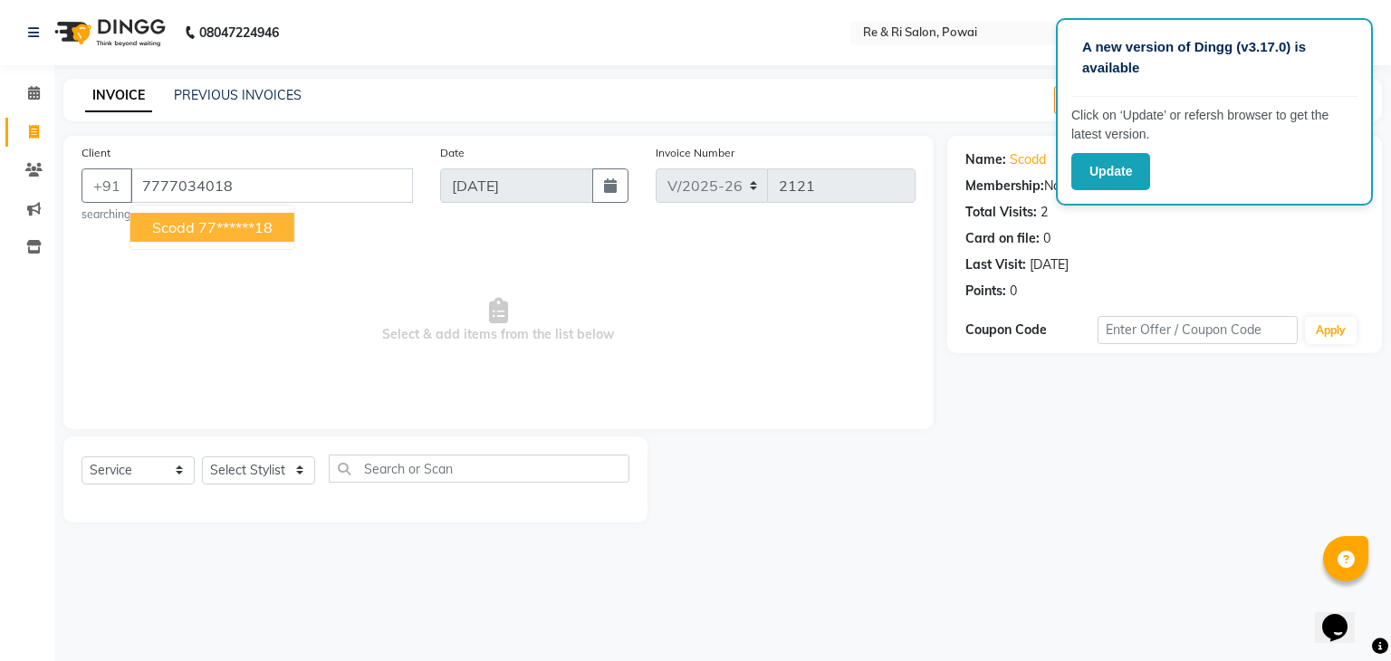
click at [235, 225] on ngb-highlight "77******18" at bounding box center [235, 227] width 74 height 18
type input "77******18"
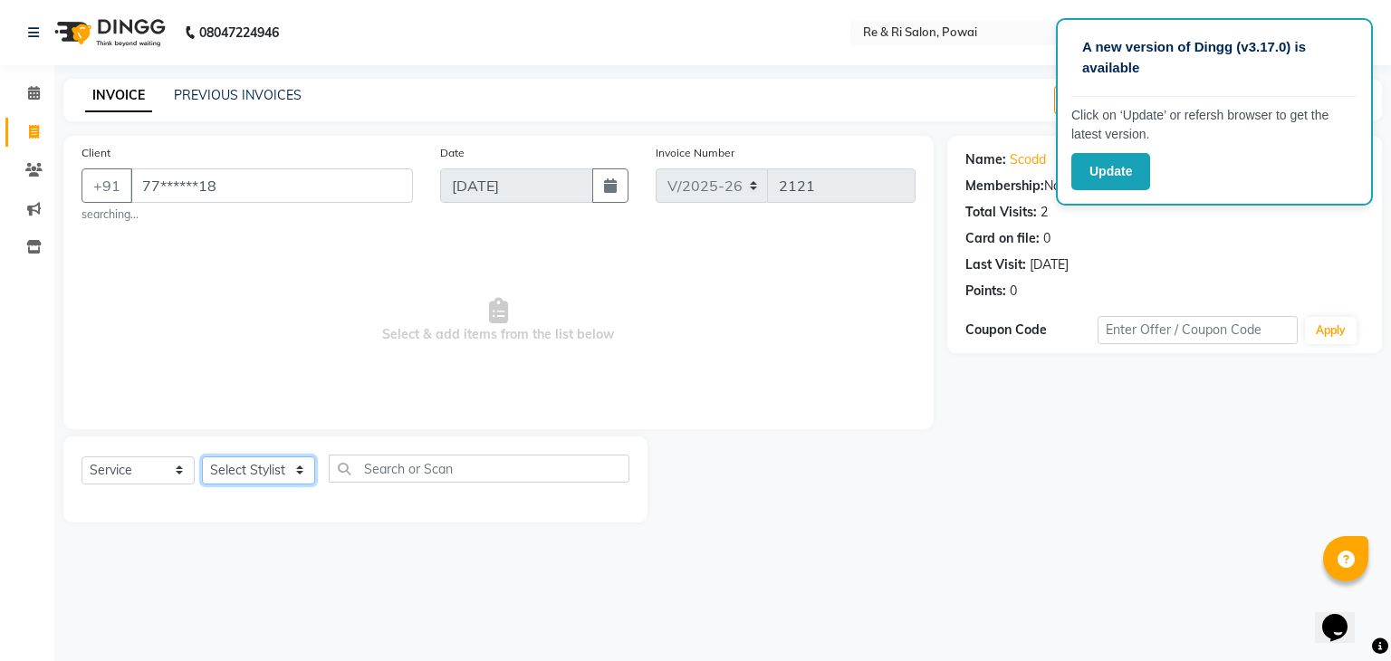
click at [259, 474] on select "Select Stylist [PERSON_NAME] [PERSON_NAME] Ayesha Danish Poonam [PERSON_NAME]" at bounding box center [258, 470] width 113 height 28
select select "87747"
click at [202, 457] on select "Select Stylist [PERSON_NAME] [PERSON_NAME] Ayesha Danish Poonam [PERSON_NAME]" at bounding box center [258, 470] width 113 height 28
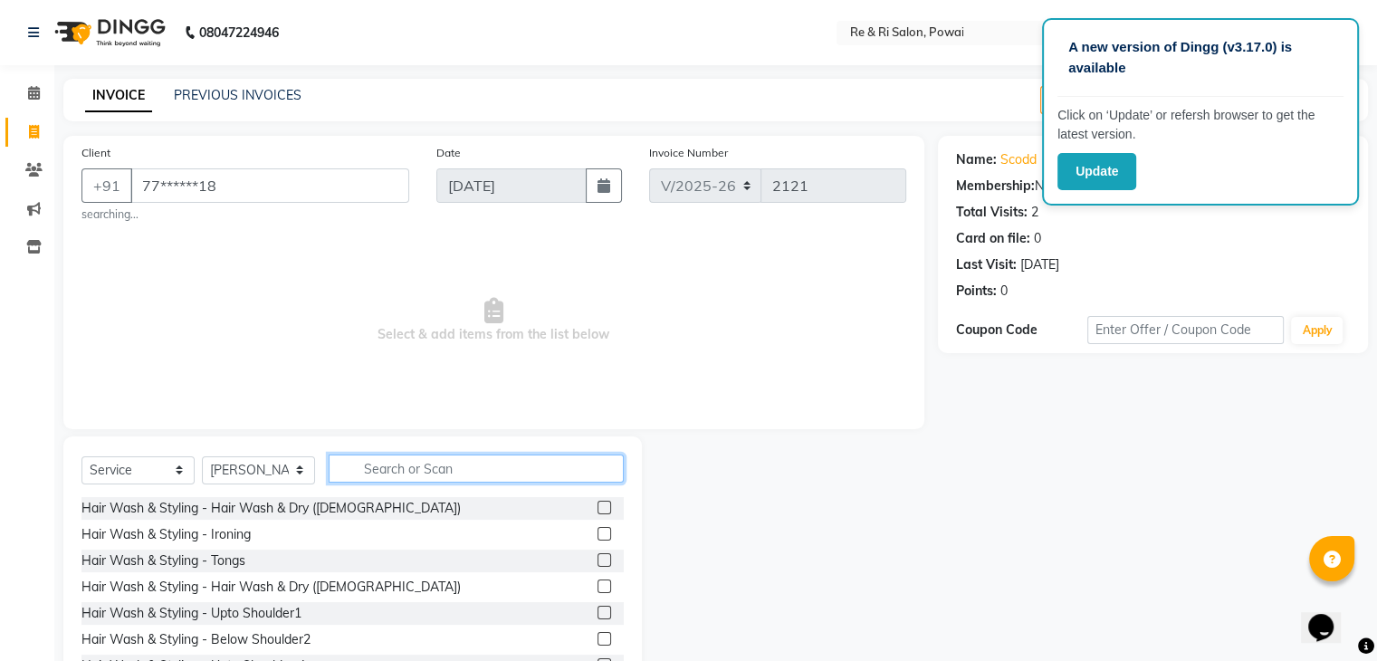
click at [431, 457] on input "text" at bounding box center [476, 468] width 295 height 28
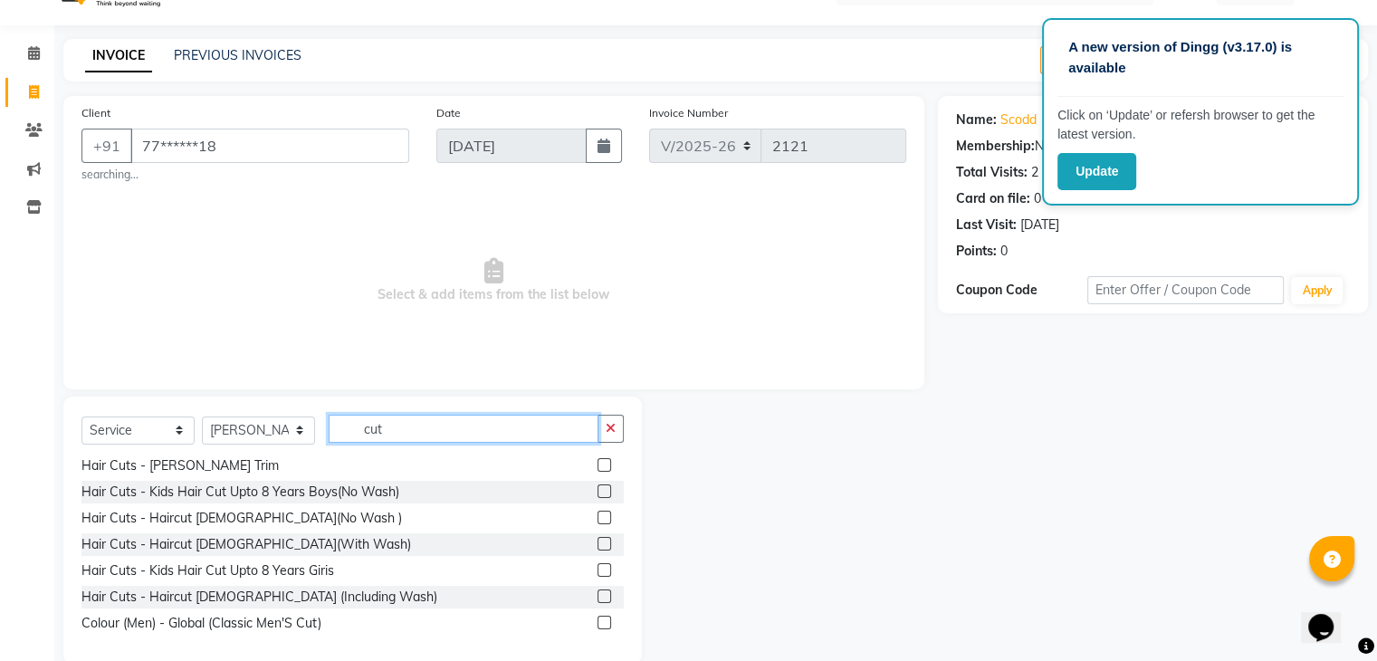
scroll to position [40, 0]
type input "cut"
click at [598, 598] on label at bounding box center [605, 596] width 14 height 14
click at [598, 598] on input "checkbox" at bounding box center [604, 597] width 12 height 12
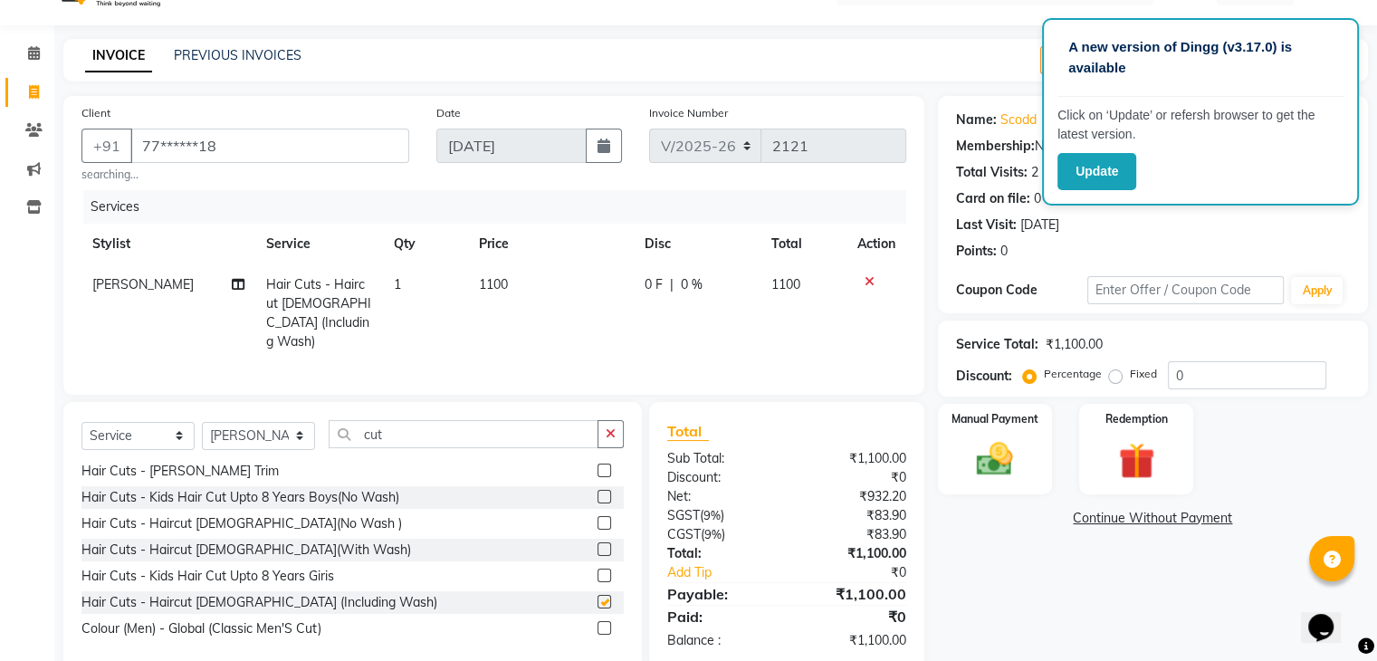
checkbox input "false"
click at [640, 285] on td "0 F | 0 %" at bounding box center [697, 313] width 127 height 98
select select "87747"
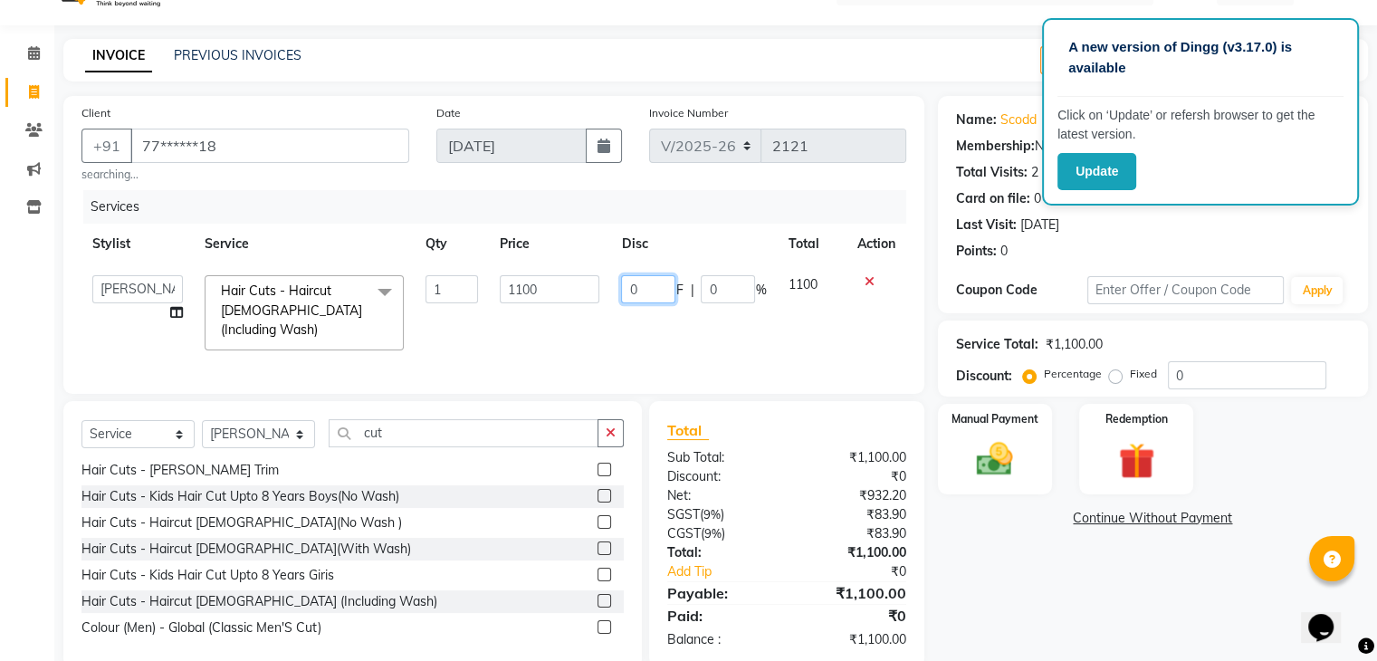
click at [640, 285] on input "0" at bounding box center [648, 289] width 54 height 28
type input "0200"
click at [608, 324] on td "1100" at bounding box center [549, 312] width 121 height 96
select select "87747"
click at [279, 444] on select "Select Stylist [PERSON_NAME] [PERSON_NAME] Ayesha Danish Poonam [PERSON_NAME]" at bounding box center [258, 434] width 113 height 28
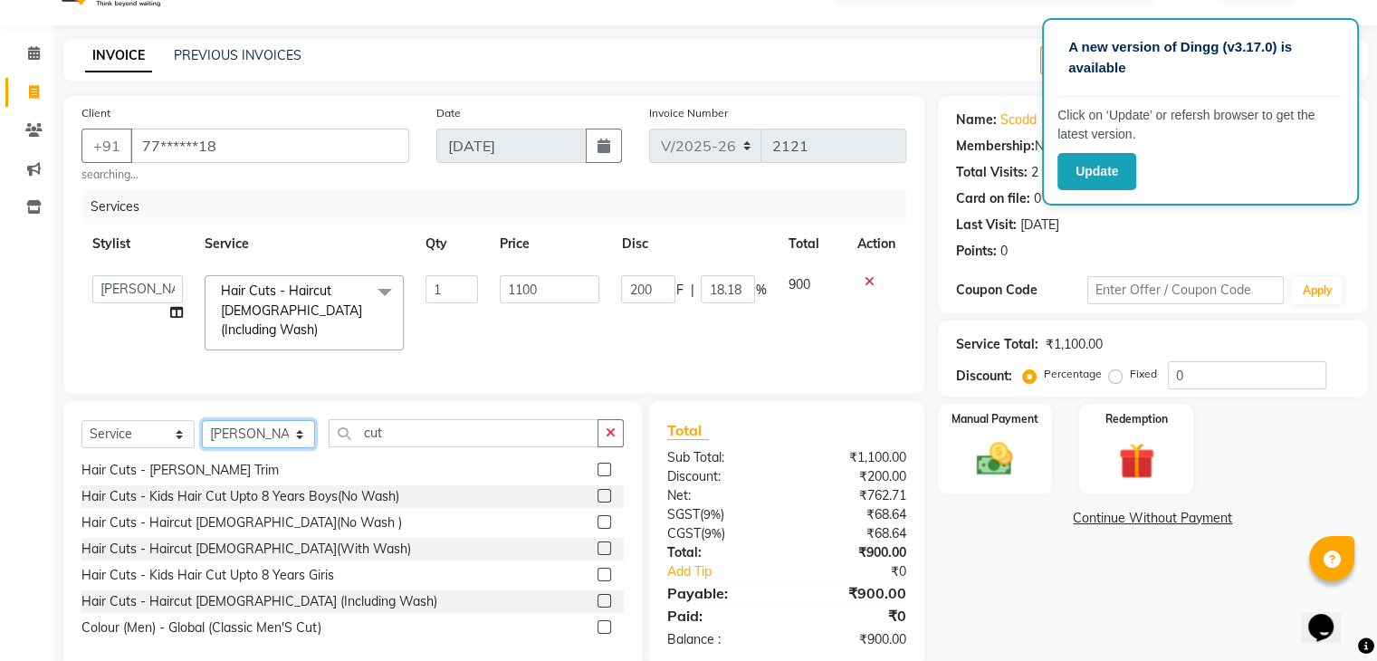
select select "90547"
click at [202, 434] on select "Select Stylist [PERSON_NAME] [PERSON_NAME] Ayesha Danish Poonam [PERSON_NAME]" at bounding box center [258, 434] width 113 height 28
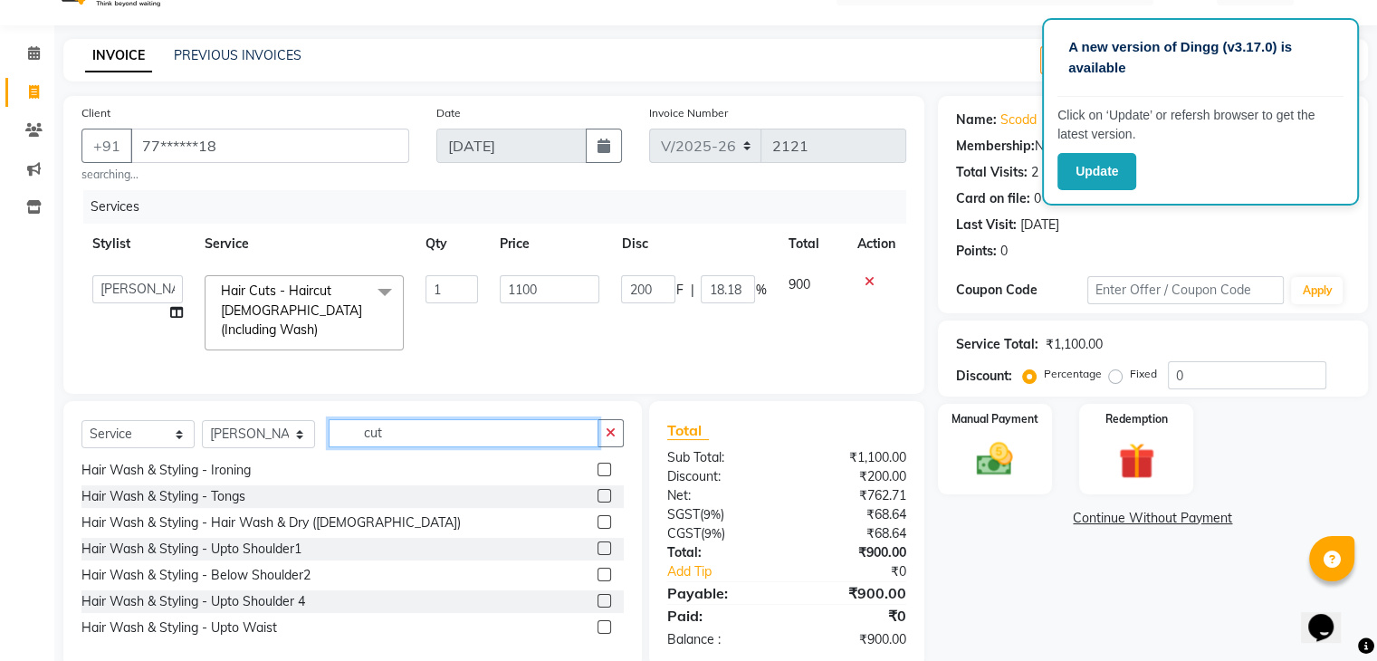
click at [400, 435] on input "cut" at bounding box center [464, 433] width 270 height 28
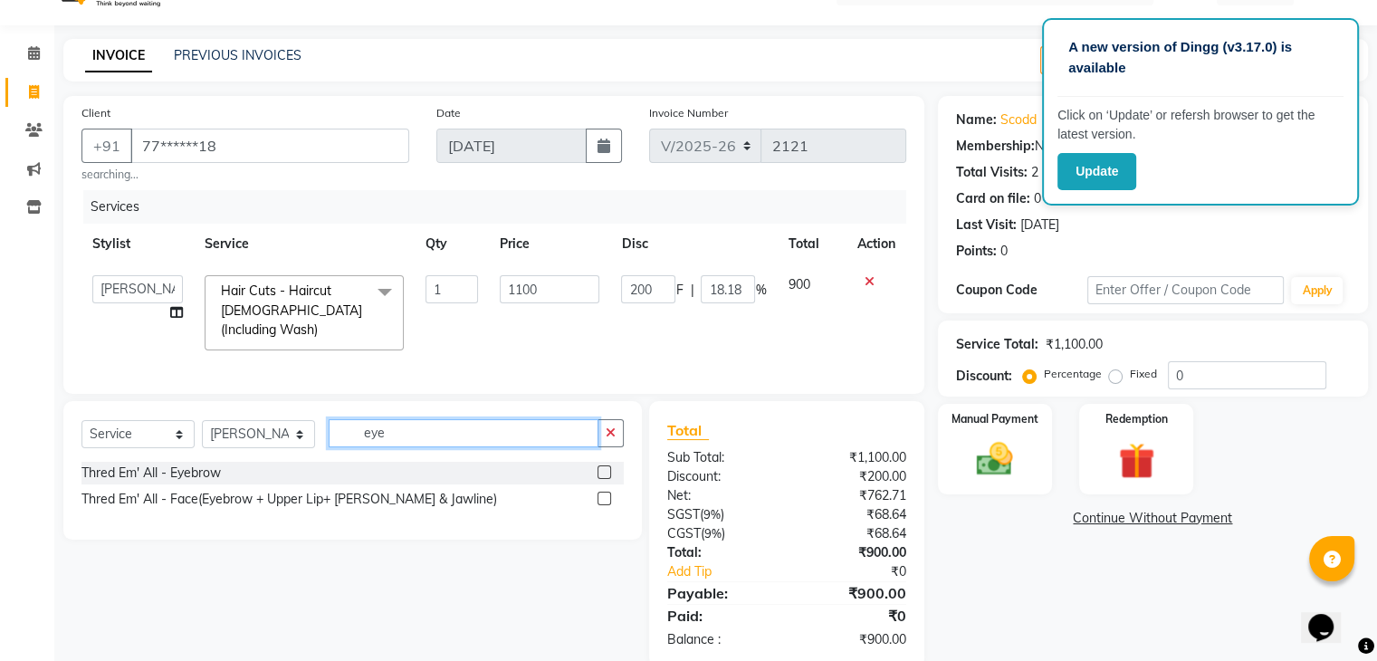
type input "eye"
click at [605, 479] on label at bounding box center [605, 472] width 14 height 14
click at [605, 479] on input "checkbox" at bounding box center [604, 473] width 12 height 12
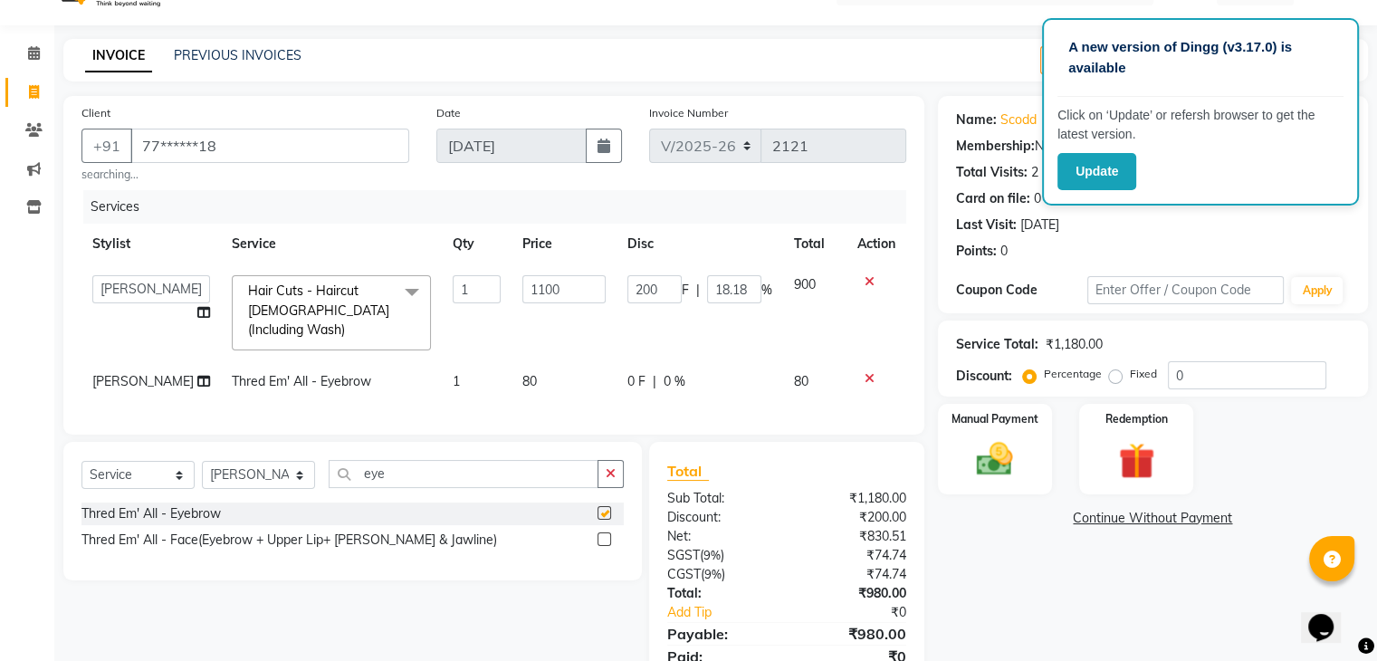
checkbox input "false"
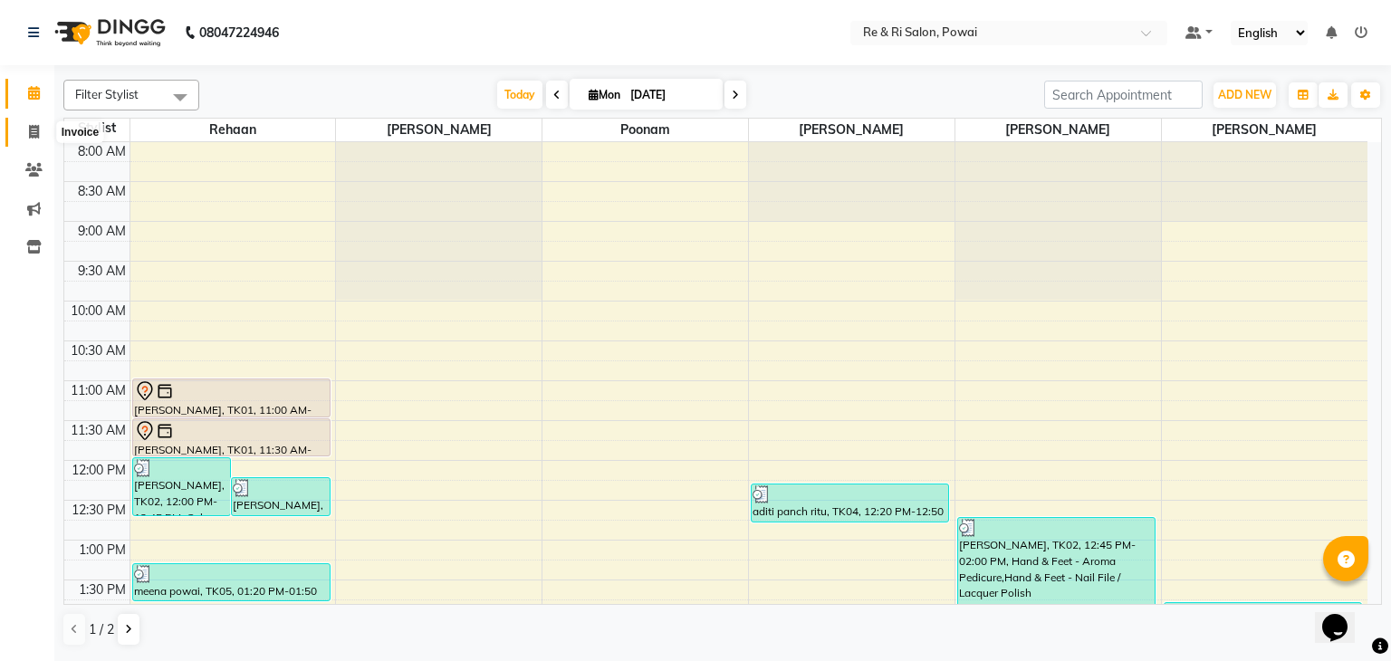
click at [33, 129] on icon at bounding box center [34, 132] width 10 height 14
select select "service"
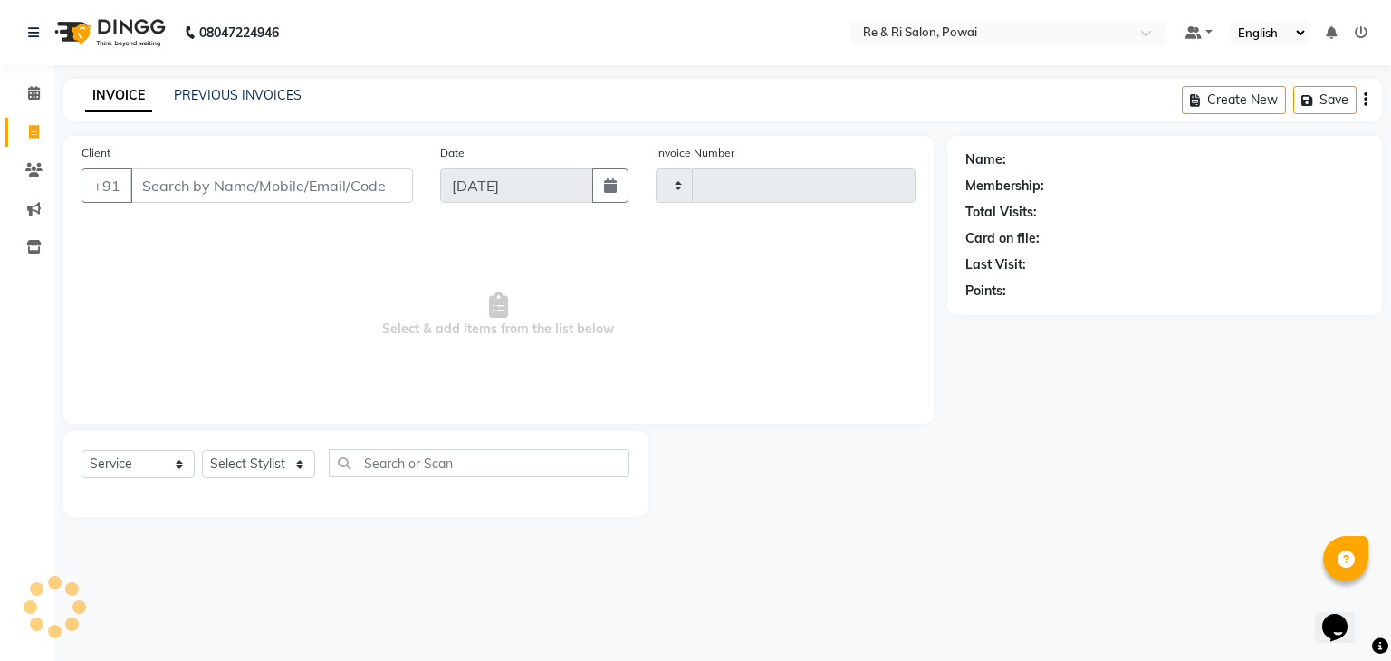
type input "2125"
select select "5364"
click at [207, 84] on div "INVOICE PREVIOUS INVOICES Create New Save Open Invoices" at bounding box center [722, 100] width 1318 height 43
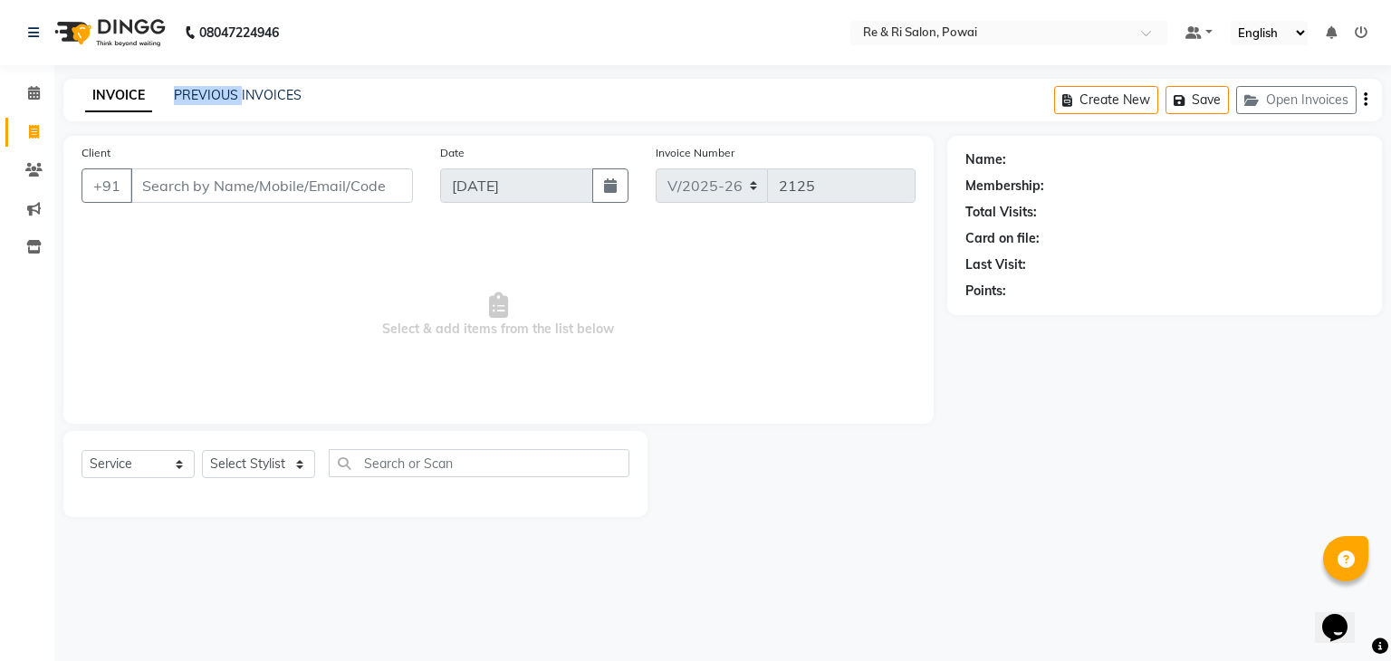
click at [207, 84] on div "INVOICE PREVIOUS INVOICES Create New Save Open Invoices" at bounding box center [722, 100] width 1318 height 43
click at [125, 96] on link "INVOICE" at bounding box center [118, 96] width 67 height 33
click at [210, 94] on link "PREVIOUS INVOICES" at bounding box center [238, 95] width 128 height 16
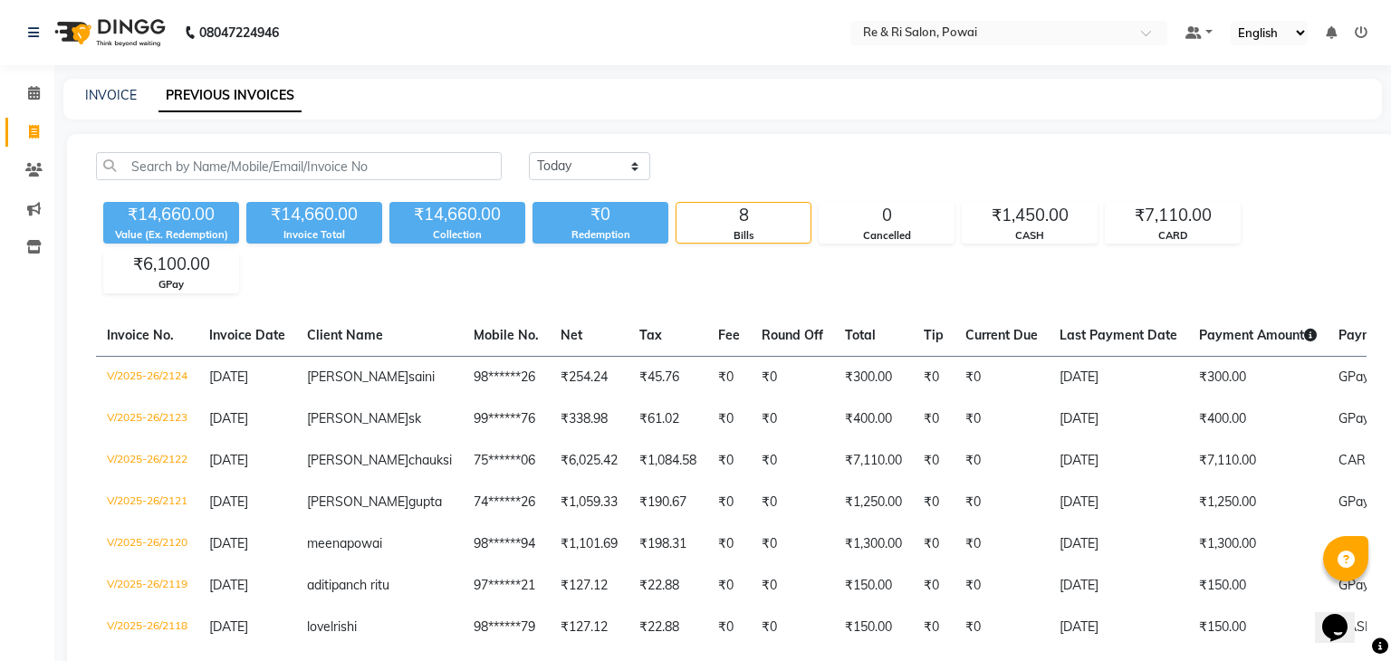
select select "5364"
select select "service"
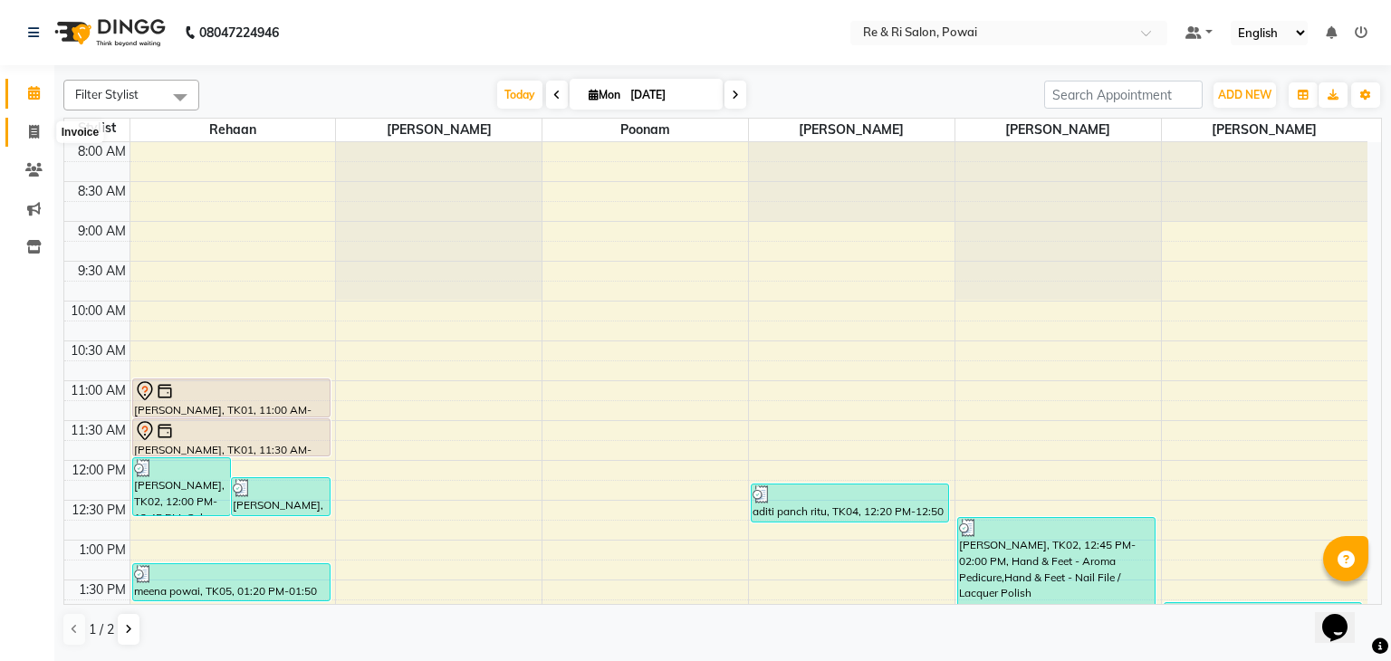
click at [33, 135] on icon at bounding box center [34, 132] width 10 height 14
select select "service"
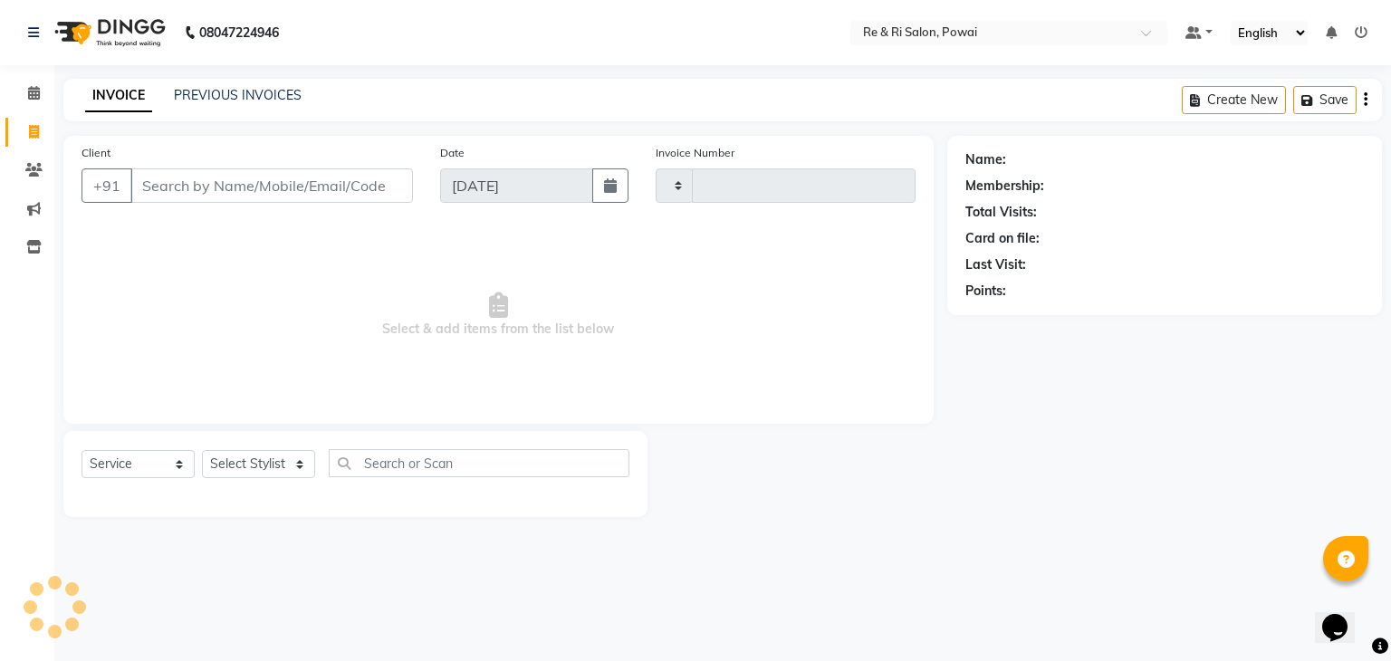
type input "2125"
select select "5364"
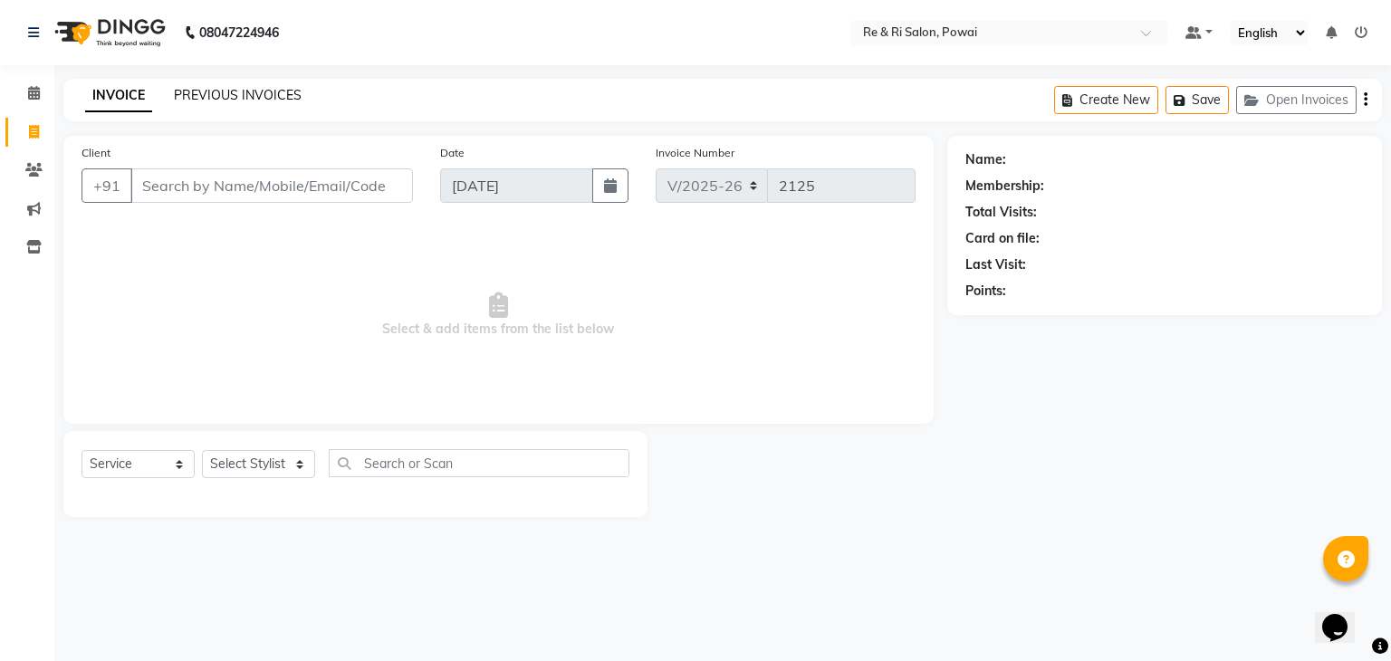
click at [214, 91] on link "PREVIOUS INVOICES" at bounding box center [238, 95] width 128 height 16
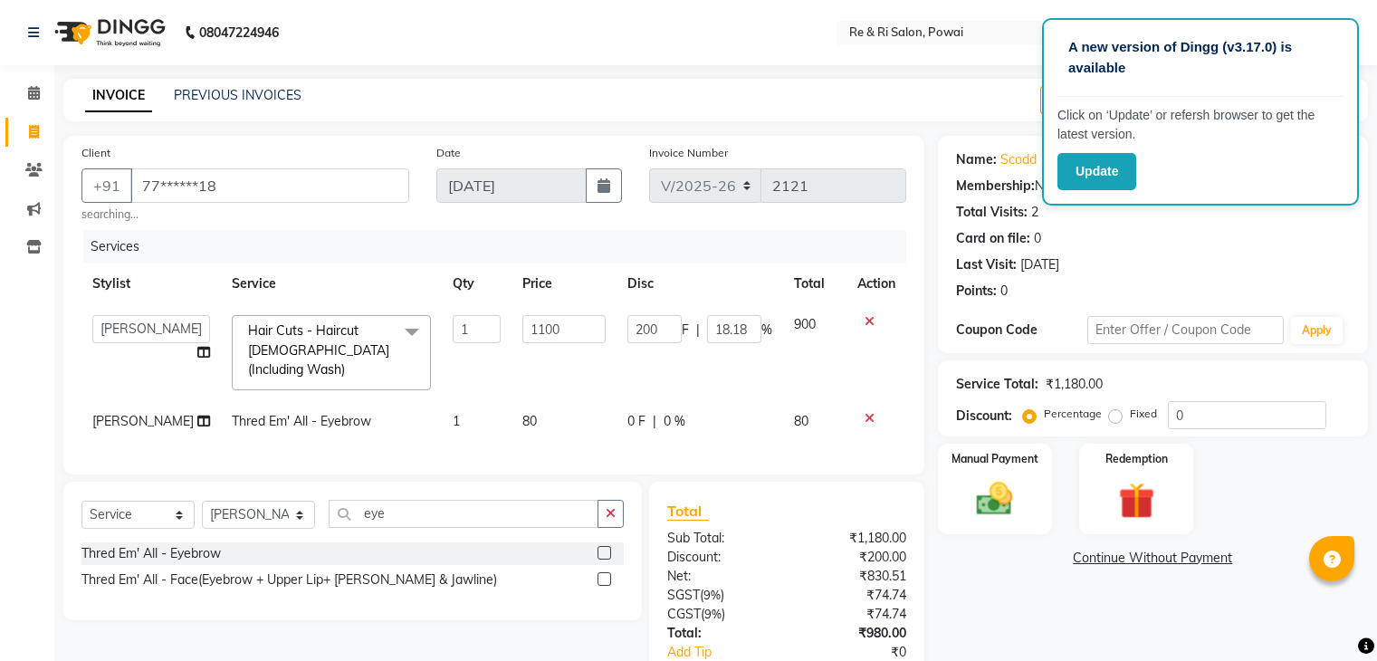
select select "5364"
select select "87747"
select select "service"
select select "90547"
click at [982, 97] on div "INVOICE PREVIOUS INVOICES Create New Save Open Invoices" at bounding box center [715, 100] width 1305 height 43
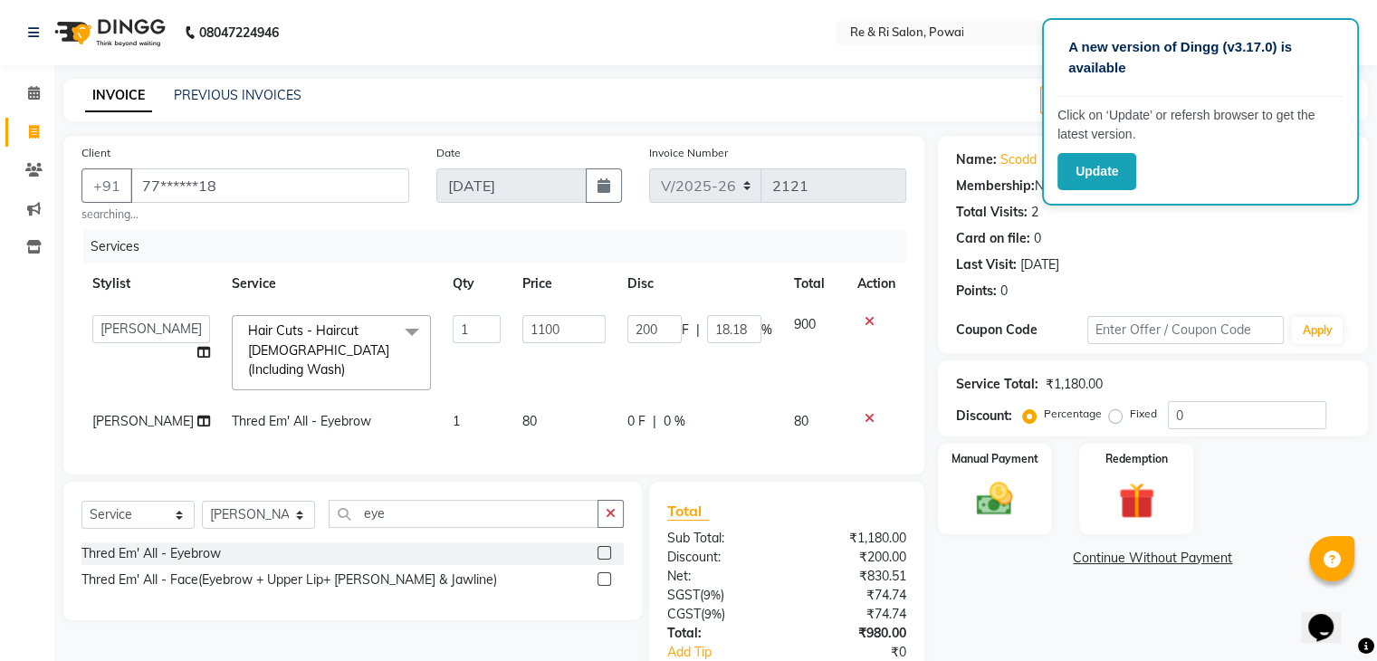
click at [982, 97] on div "INVOICE PREVIOUS INVOICES Create New Save Open Invoices" at bounding box center [715, 100] width 1305 height 43
click at [905, 85] on div "INVOICE PREVIOUS INVOICES Create New Save Open Invoices" at bounding box center [715, 100] width 1305 height 43
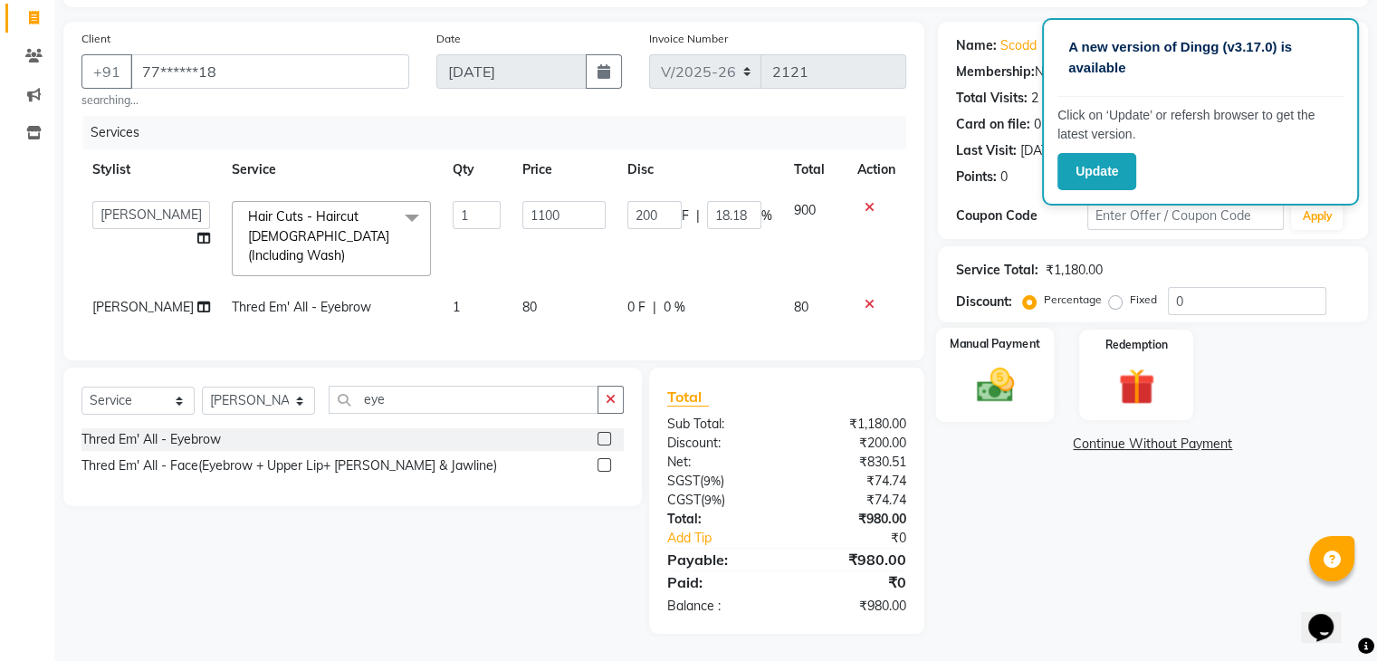
click at [1000, 381] on img at bounding box center [994, 385] width 61 height 43
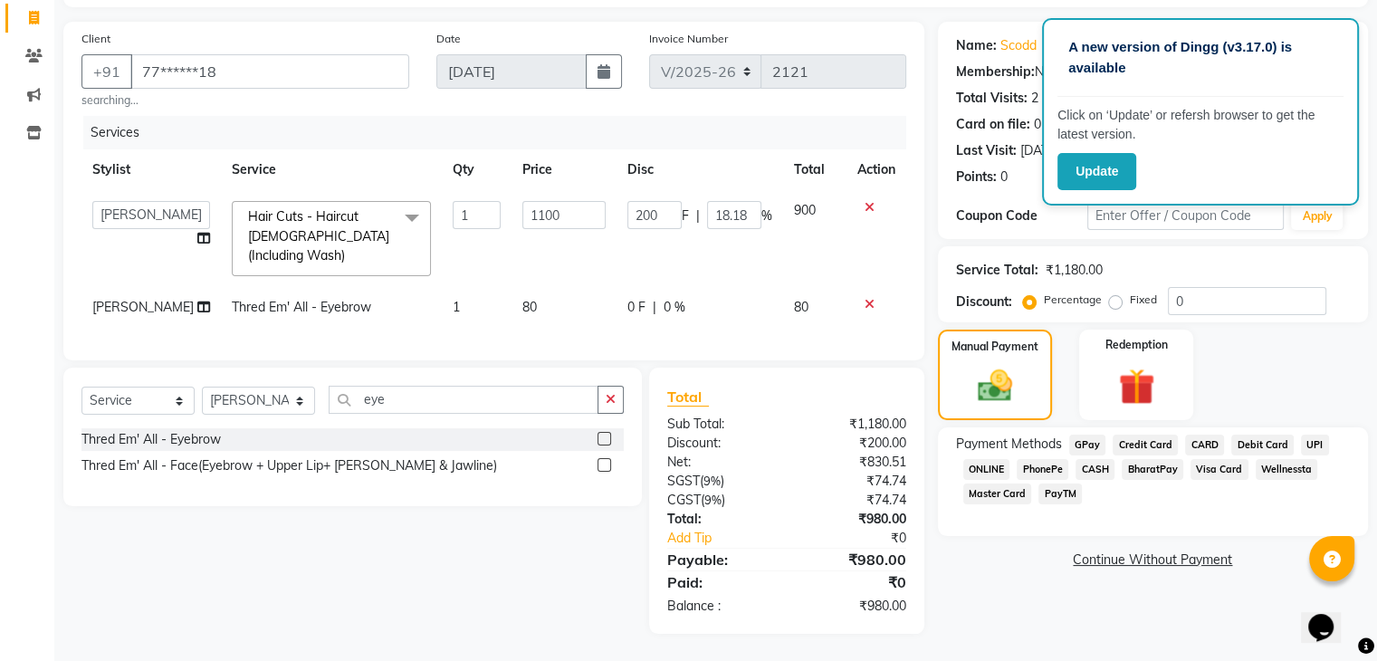
click at [1271, 370] on div "Manual Payment Redemption" at bounding box center [1152, 375] width 457 height 91
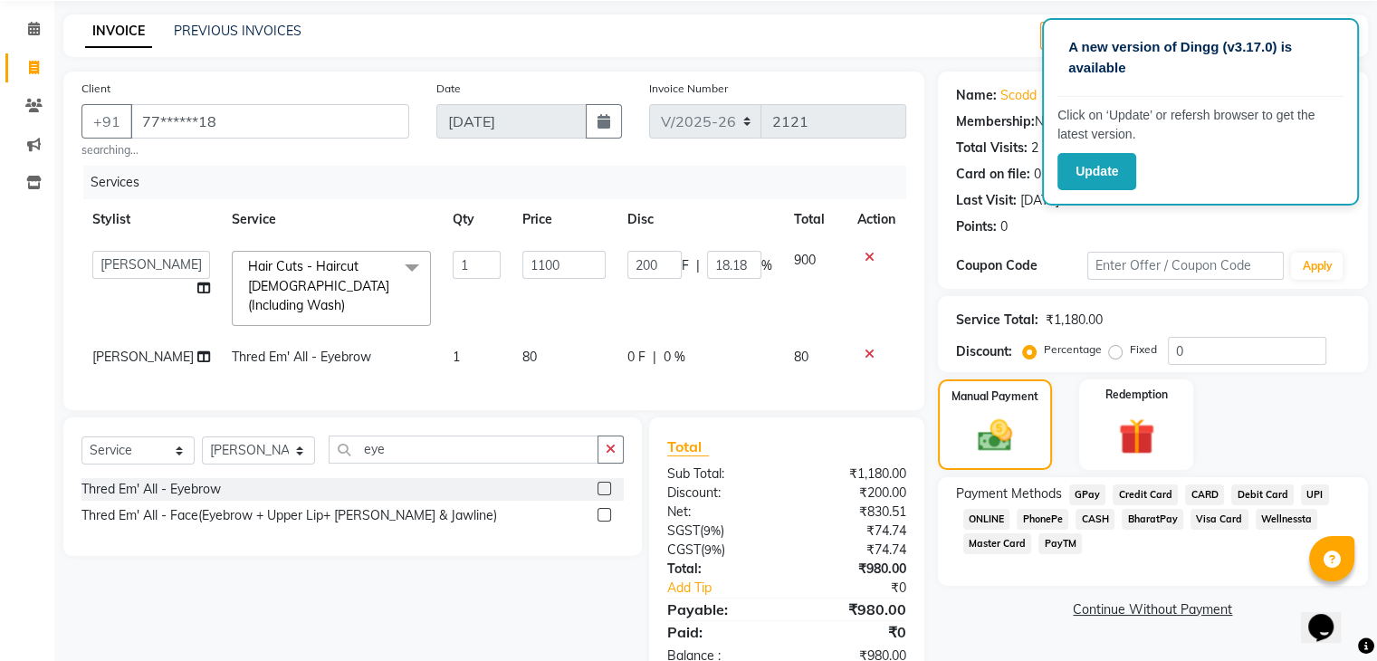
scroll to position [60, 0]
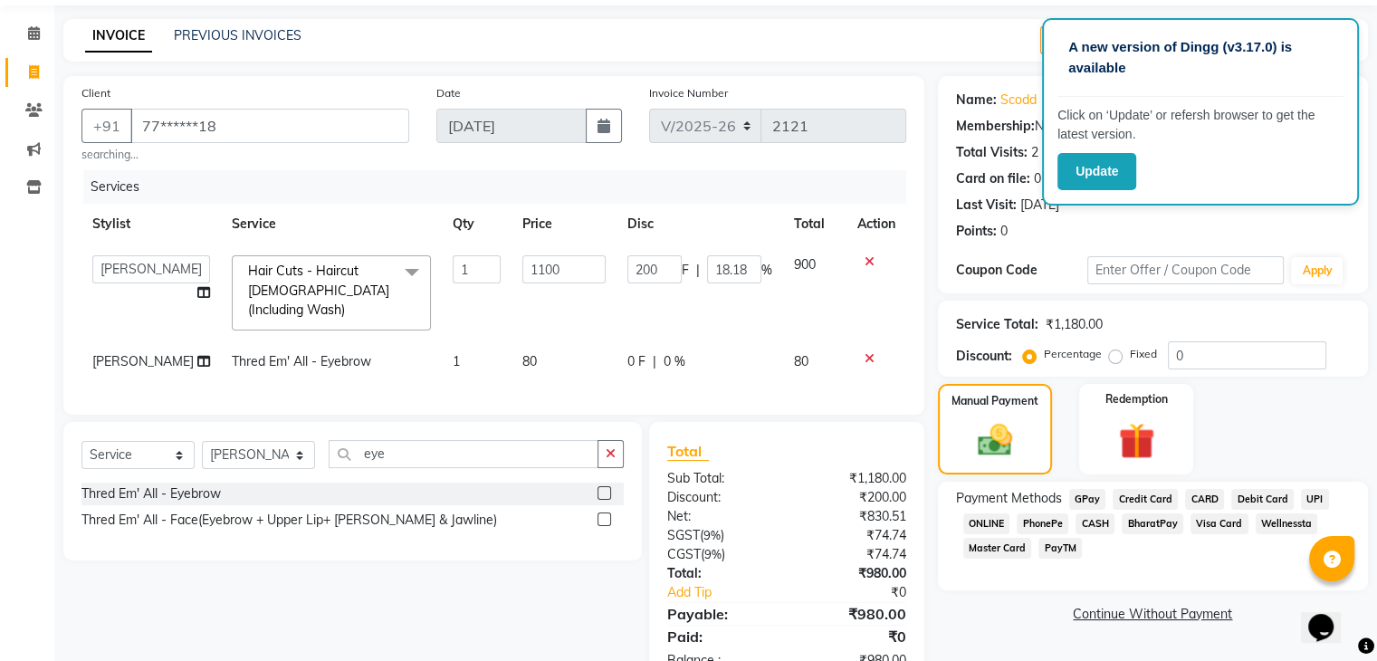
click at [971, 49] on div "INVOICE PREVIOUS INVOICES Create New Save Open Invoices" at bounding box center [715, 40] width 1305 height 43
click at [918, 59] on div "INVOICE PREVIOUS INVOICES Create New Save Open Invoices" at bounding box center [715, 40] width 1305 height 43
drag, startPoint x: 918, startPoint y: 59, endPoint x: 956, endPoint y: 30, distance: 47.8
click at [956, 30] on div "INVOICE PREVIOUS INVOICES Create New Save Open Invoices" at bounding box center [715, 40] width 1305 height 43
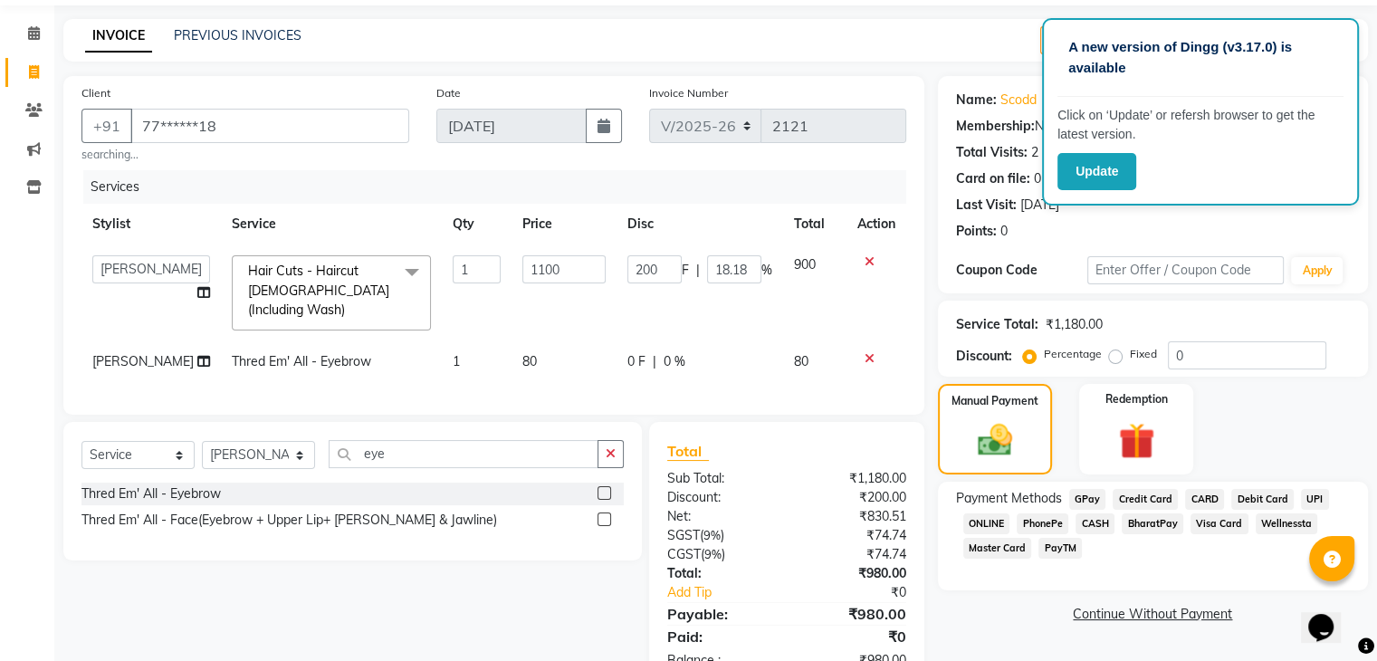
click at [1090, 501] on span "GPay" at bounding box center [1087, 499] width 37 height 21
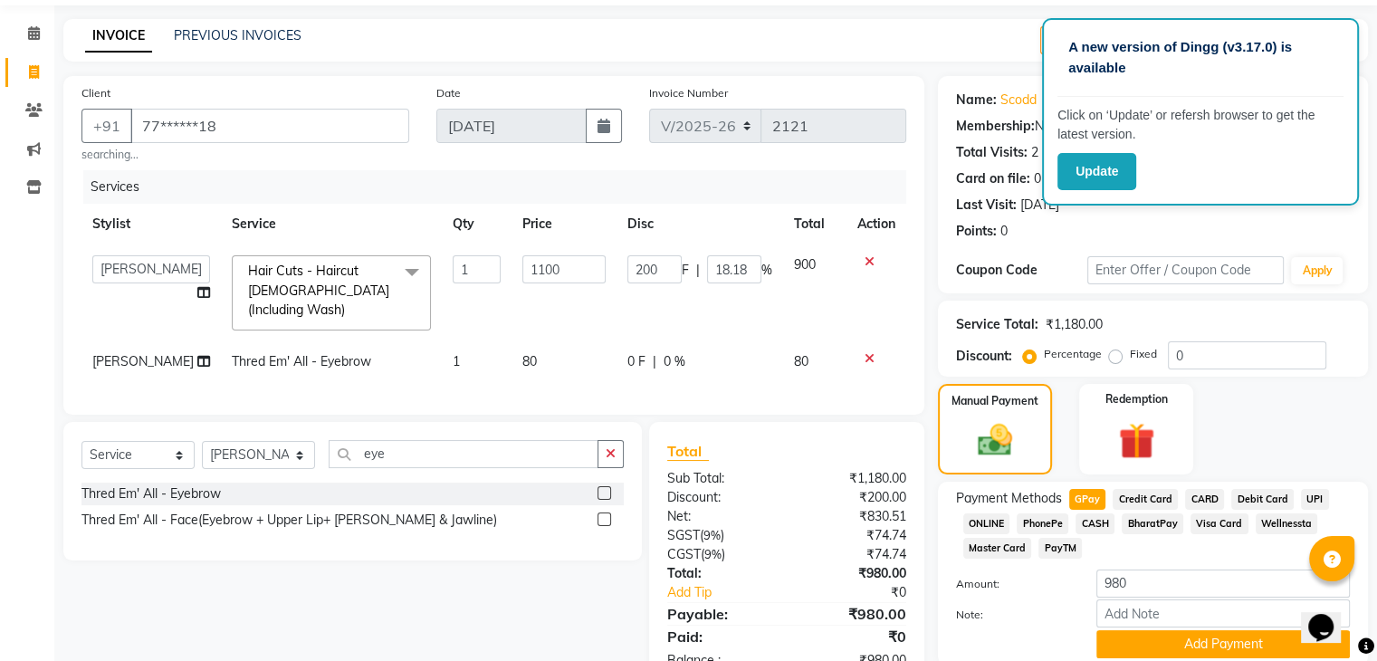
scroll to position [131, 0]
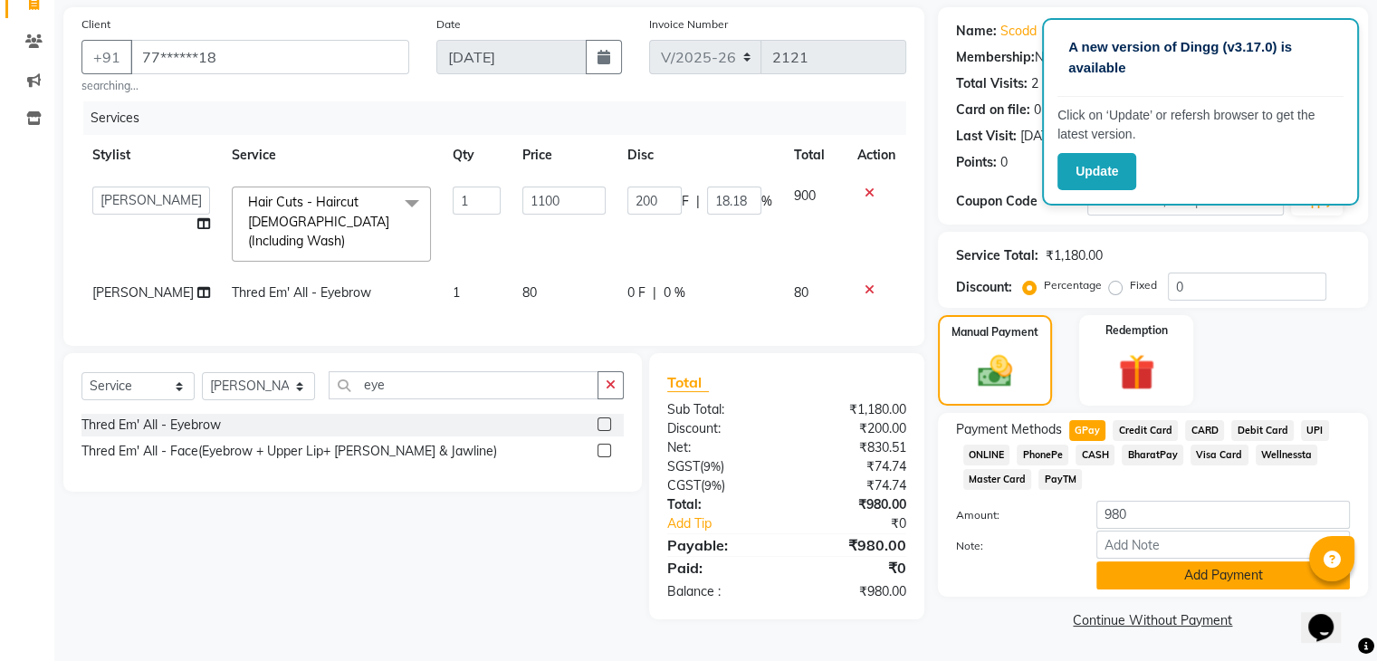
click at [1189, 567] on button "Add Payment" at bounding box center [1223, 575] width 254 height 28
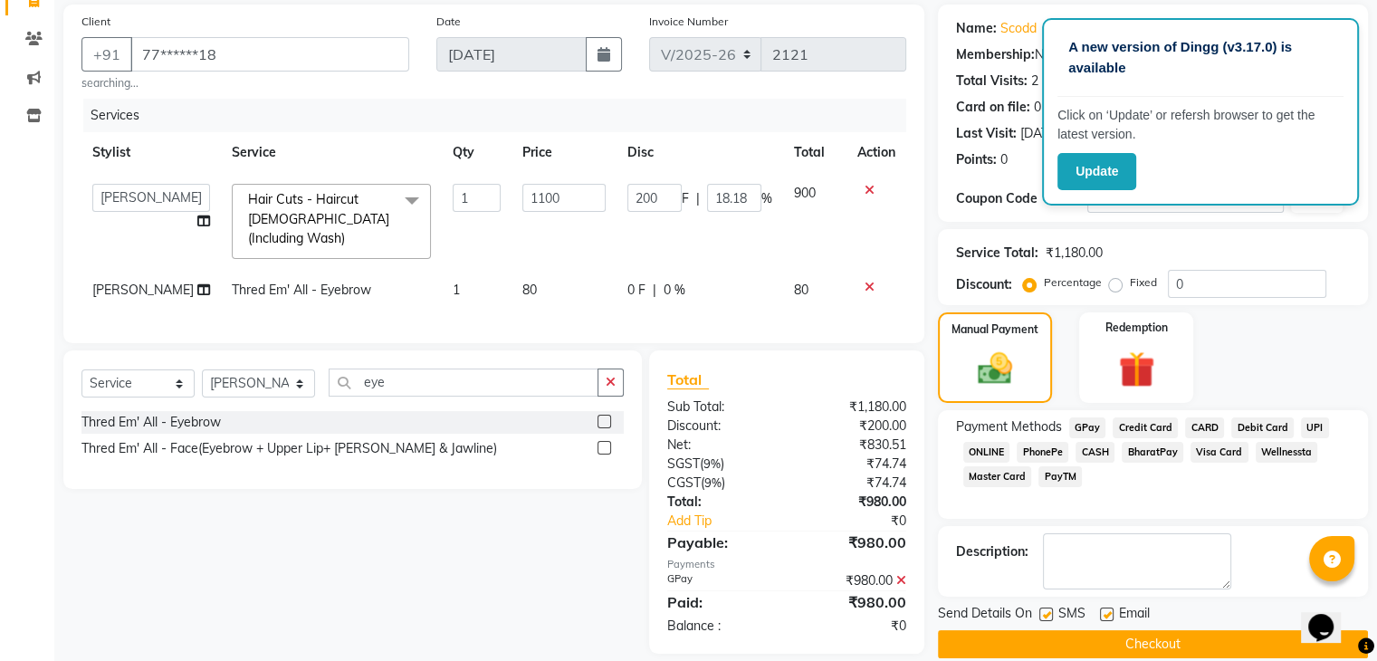
click at [1102, 614] on label at bounding box center [1107, 615] width 14 height 14
click at [1102, 614] on input "checkbox" at bounding box center [1106, 615] width 12 height 12
checkbox input "false"
click at [1051, 610] on label at bounding box center [1046, 615] width 14 height 14
click at [1051, 610] on input "checkbox" at bounding box center [1045, 615] width 12 height 12
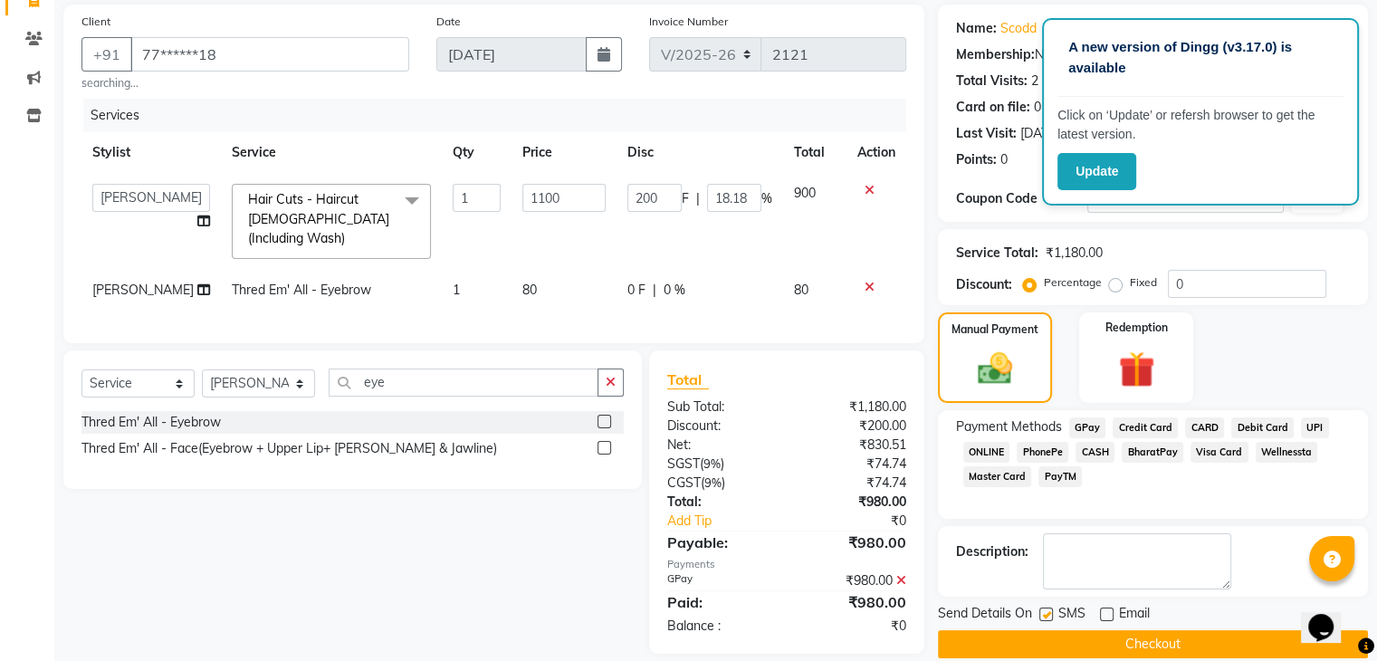
checkbox input "false"
click at [1071, 636] on button "Checkout" at bounding box center [1153, 644] width 430 height 28
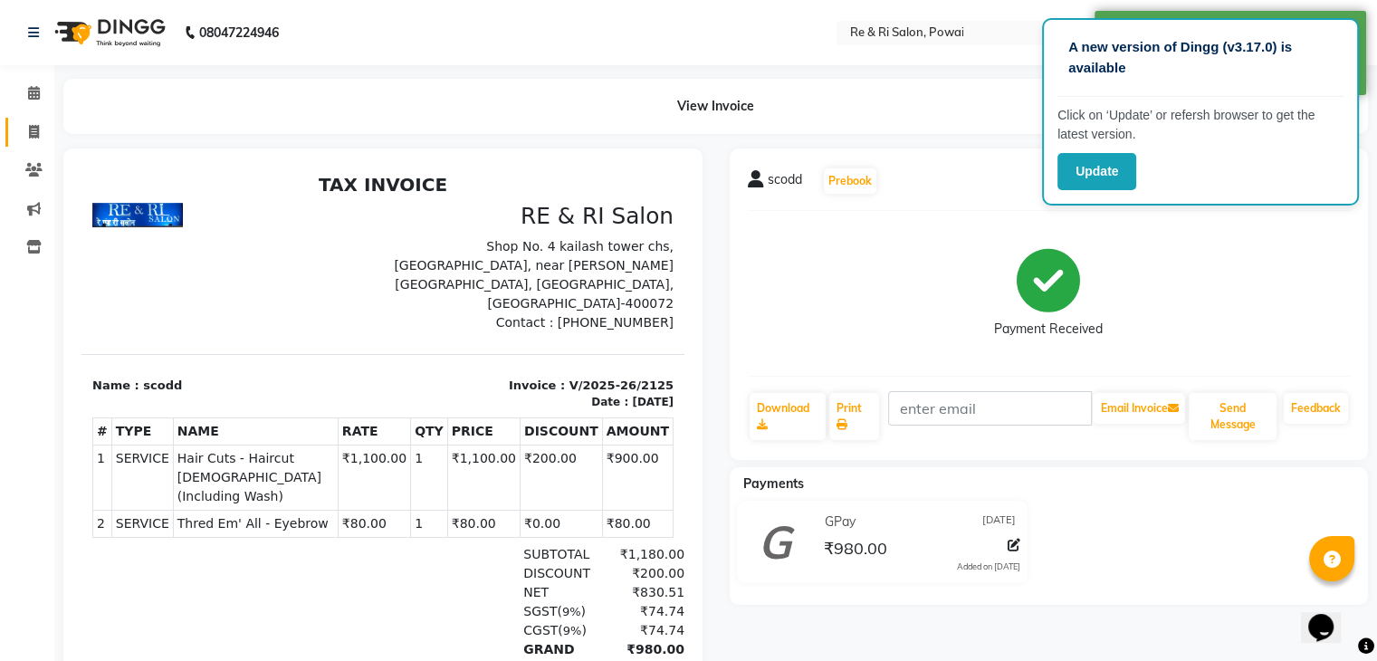
click at [34, 120] on link "Invoice" at bounding box center [26, 133] width 43 height 30
select select "service"
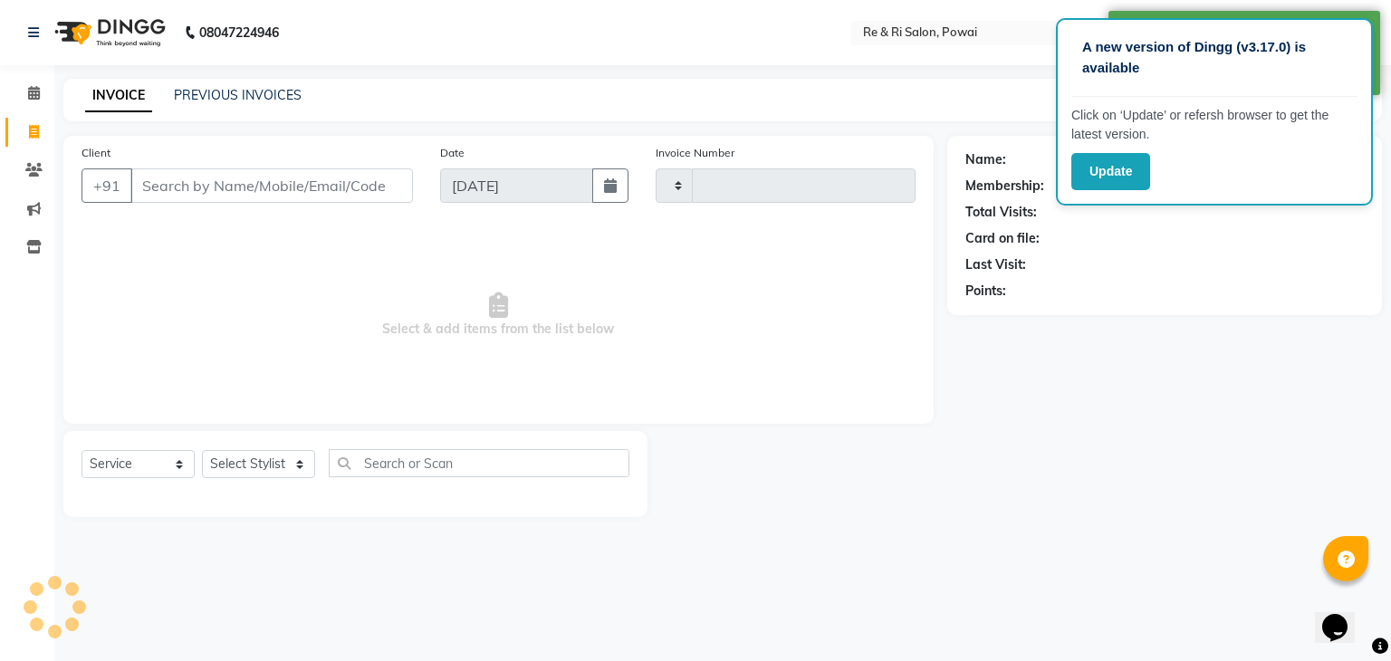
type input "2126"
select select "5364"
click at [190, 99] on link "PREVIOUS INVOICES" at bounding box center [238, 95] width 128 height 16
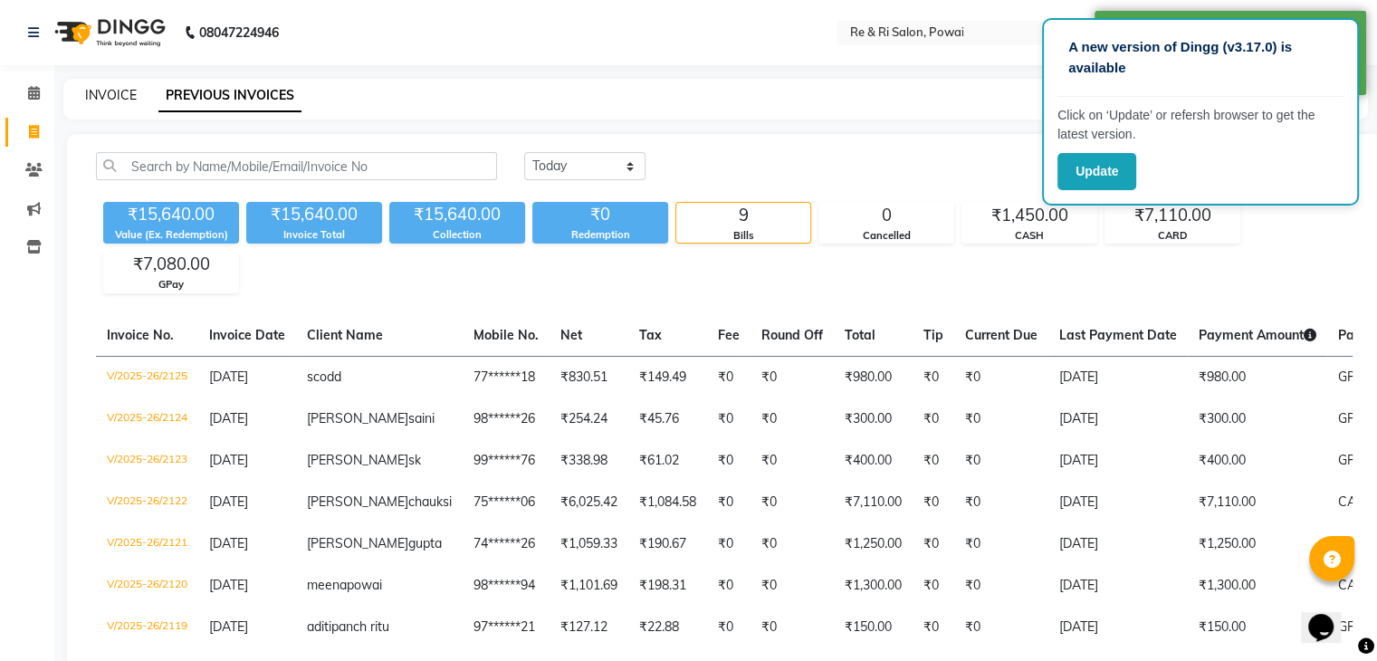
click at [106, 96] on link "INVOICE" at bounding box center [111, 95] width 52 height 16
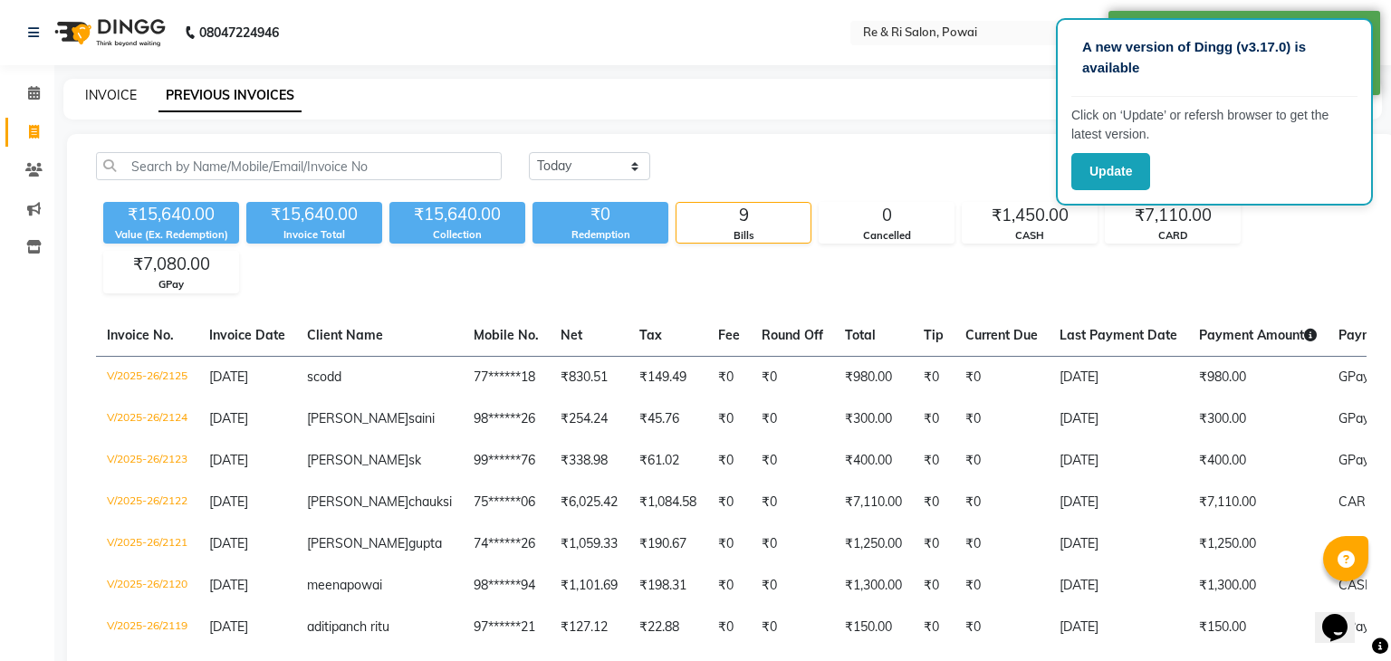
select select "5364"
select select "service"
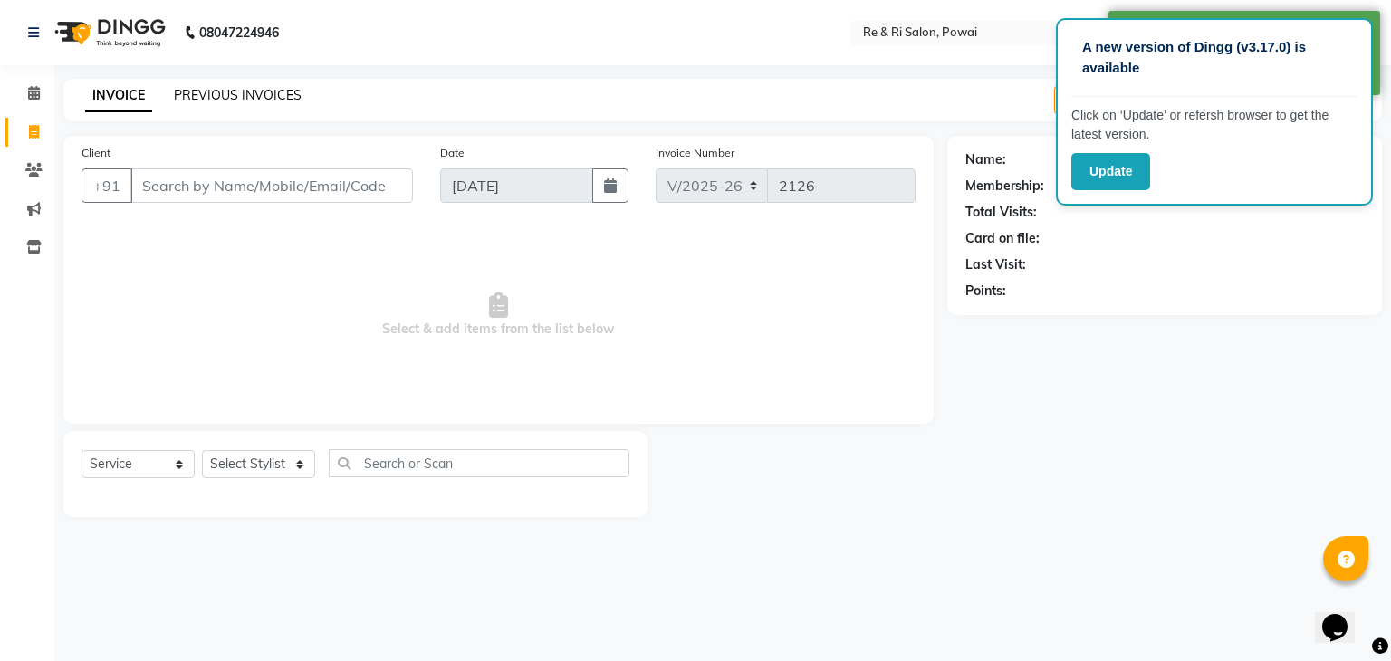
click at [244, 97] on link "PREVIOUS INVOICES" at bounding box center [238, 95] width 128 height 16
